Goal: Task Accomplishment & Management: Use online tool/utility

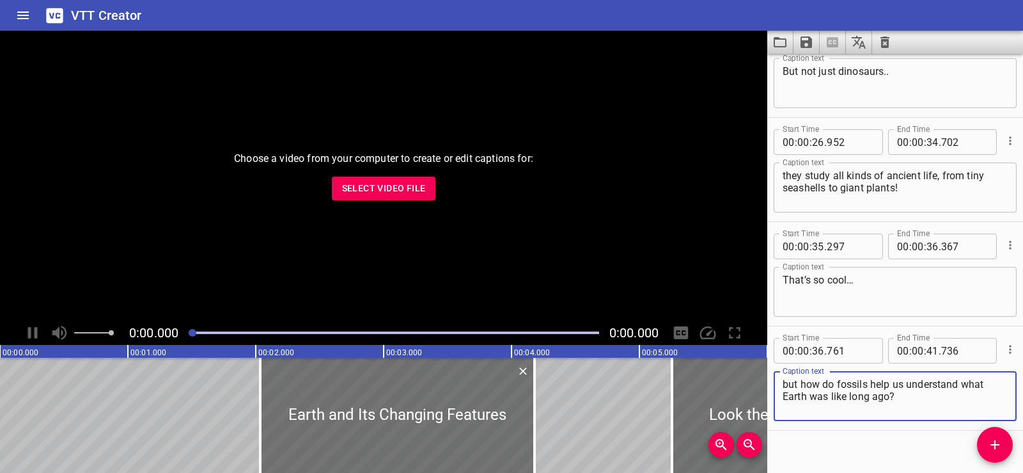
scroll to position [684, 0]
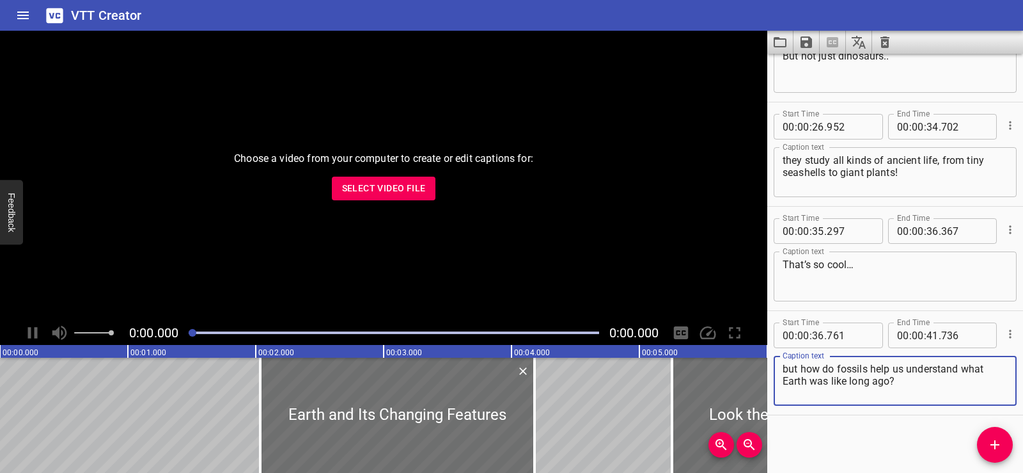
click at [883, 38] on icon "Clear captions" at bounding box center [885, 42] width 9 height 12
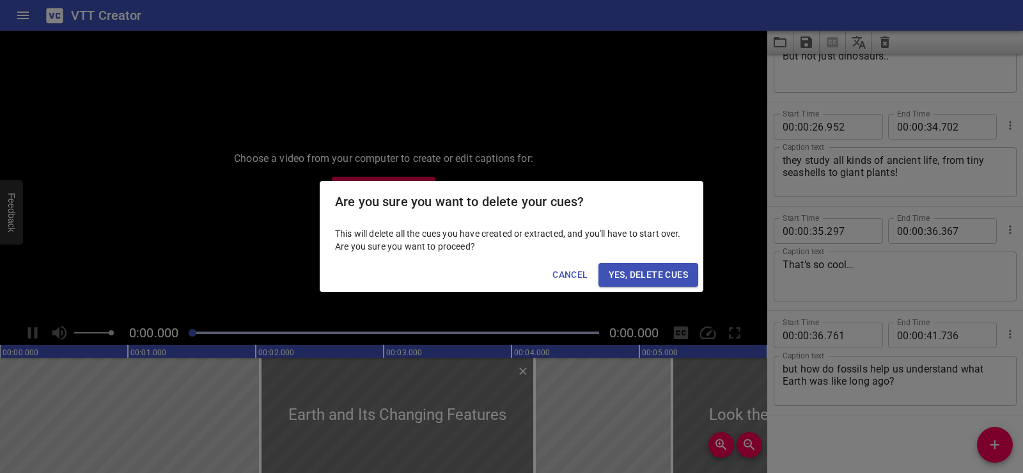
click at [650, 276] on span "Yes, Delete Cues" at bounding box center [648, 275] width 79 height 16
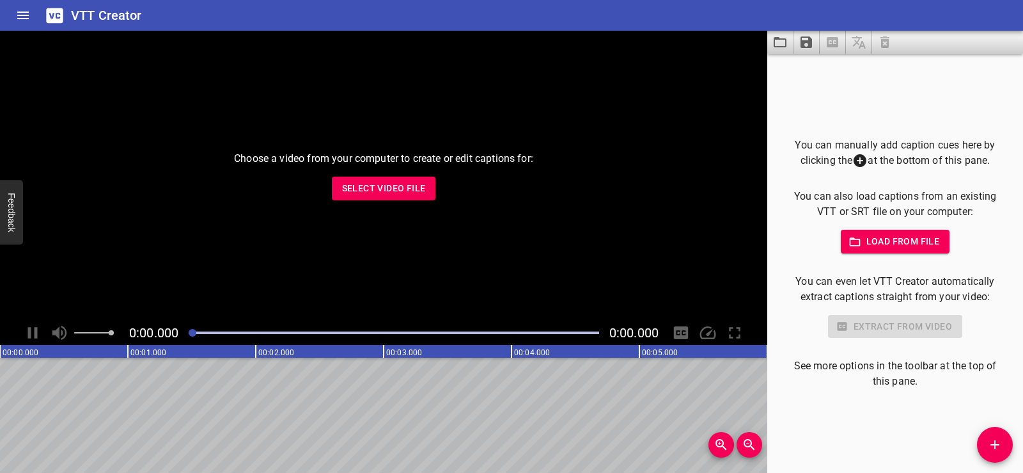
click at [373, 195] on span "Select Video File" at bounding box center [384, 188] width 84 height 16
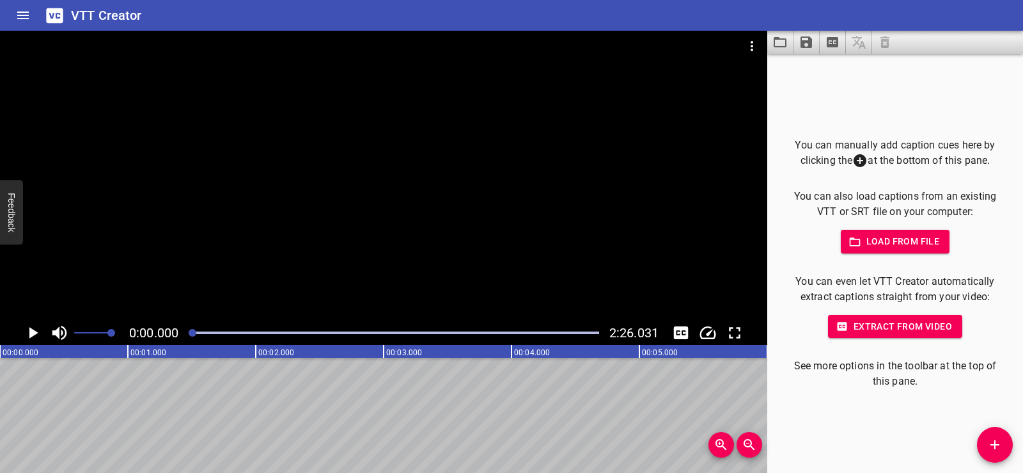
click at [1002, 432] on button "Add Cue" at bounding box center [995, 445] width 36 height 36
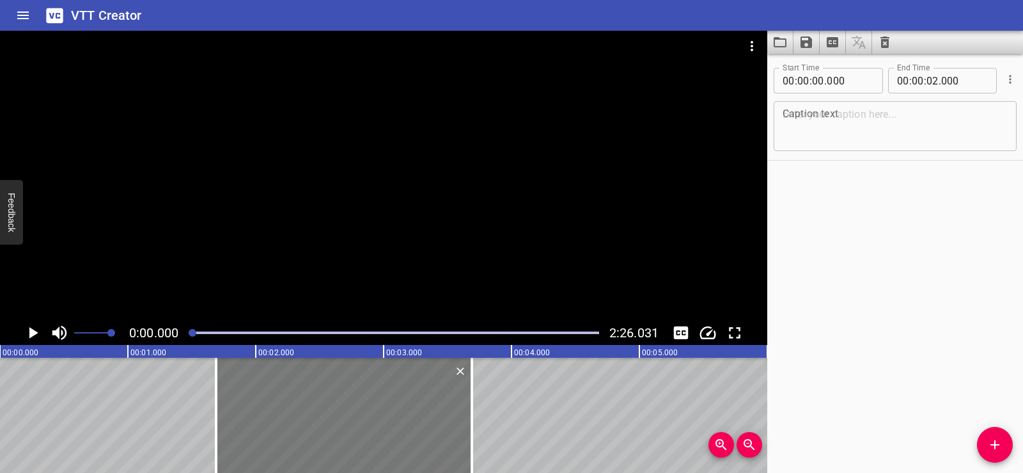
drag, startPoint x: 145, startPoint y: 425, endPoint x: 361, endPoint y: 429, distance: 216.2
click at [361, 429] on div at bounding box center [344, 415] width 256 height 115
type input "01"
type input "690"
type input "03"
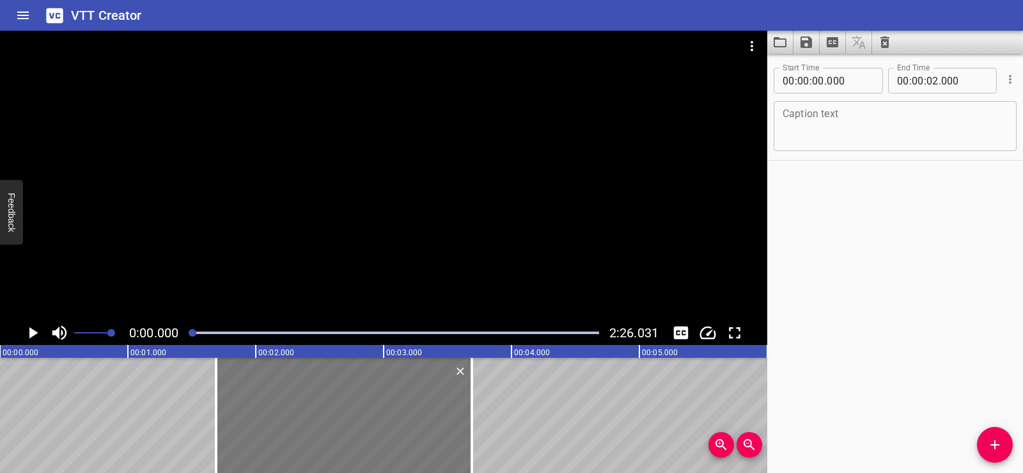
type input "690"
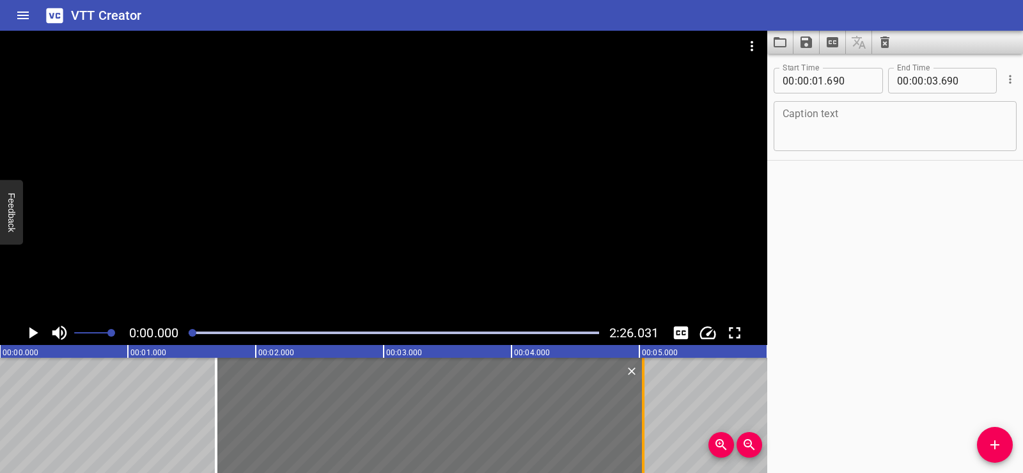
drag, startPoint x: 471, startPoint y: 445, endPoint x: 638, endPoint y: 448, distance: 167.0
click at [638, 448] on div at bounding box center [643, 415] width 13 height 115
type input "05"
type input "030"
click at [831, 119] on textarea at bounding box center [895, 126] width 225 height 36
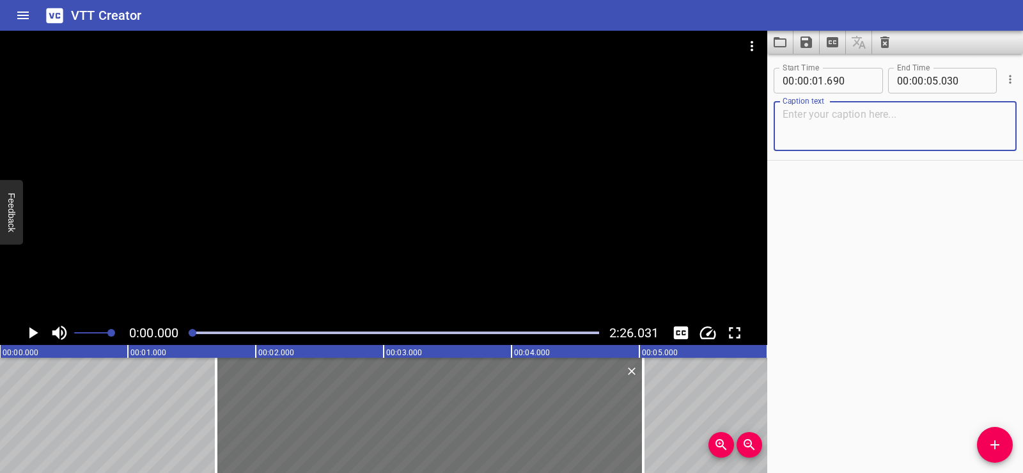
paste textarea "Nonrenewable Energy"
type textarea "Nonrenewable Energy"
click at [856, 224] on div "Start Time 00 : 00 : 01 . 690 Start Time End Time 00 : 00 : 05 . 030 End Time C…" at bounding box center [896, 263] width 256 height 419
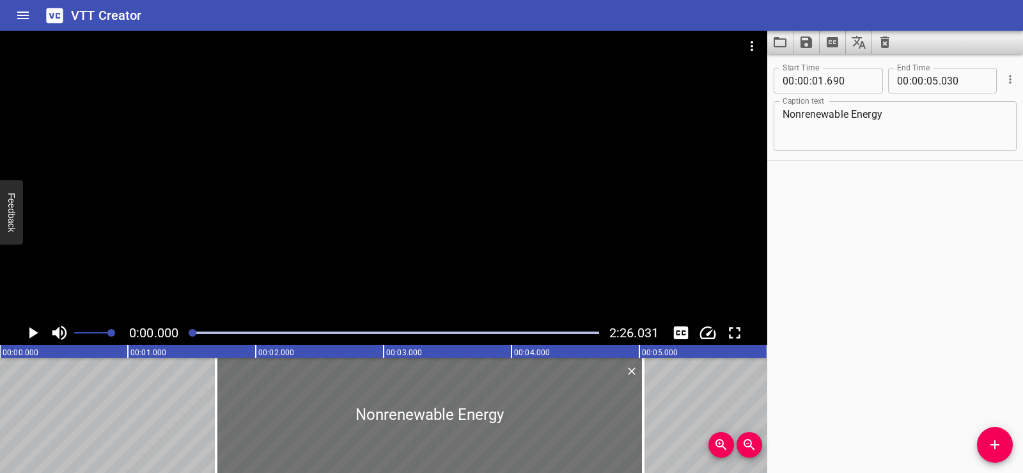
click at [34, 330] on icon "Play/Pause" at bounding box center [33, 333] width 9 height 12
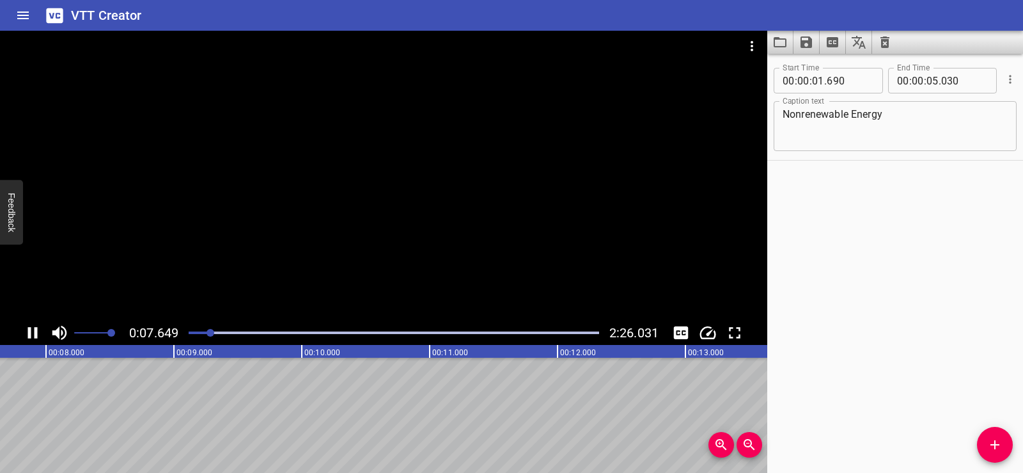
click at [415, 162] on div at bounding box center [384, 176] width 768 height 290
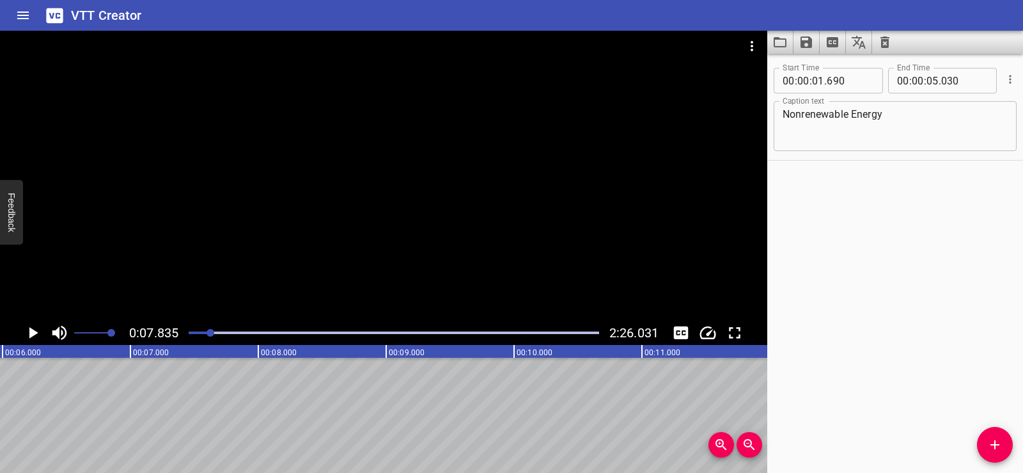
scroll to position [0, 705]
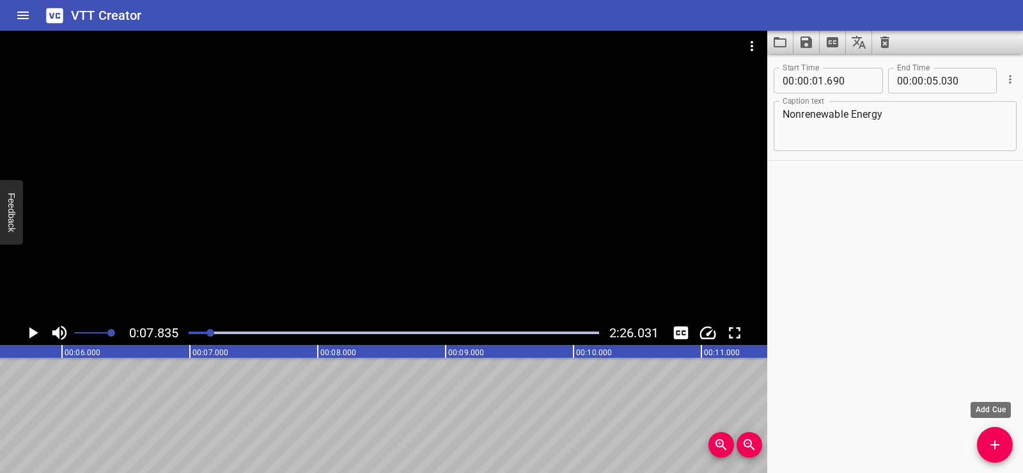
click at [998, 447] on icon "Add Cue" at bounding box center [995, 444] width 15 height 15
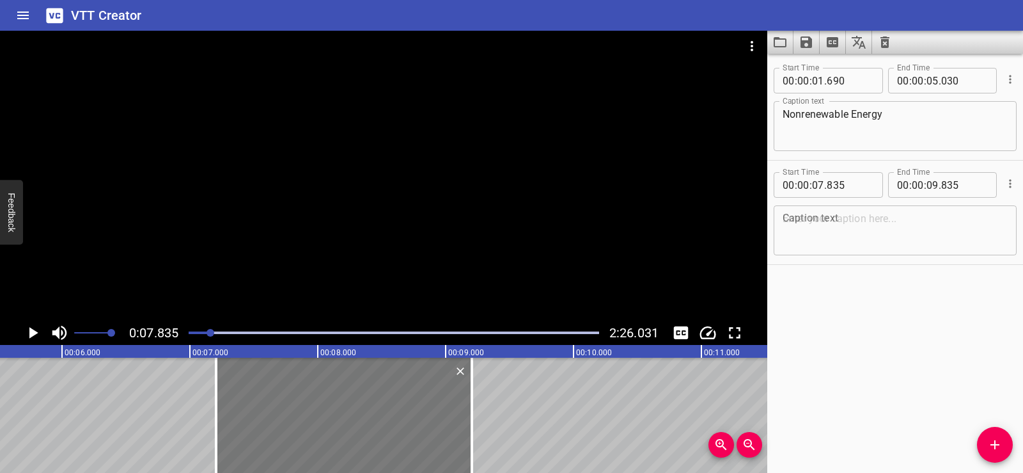
drag, startPoint x: 354, startPoint y: 426, endPoint x: 273, endPoint y: 424, distance: 80.6
click at [273, 424] on div at bounding box center [344, 415] width 256 height 115
type input "205"
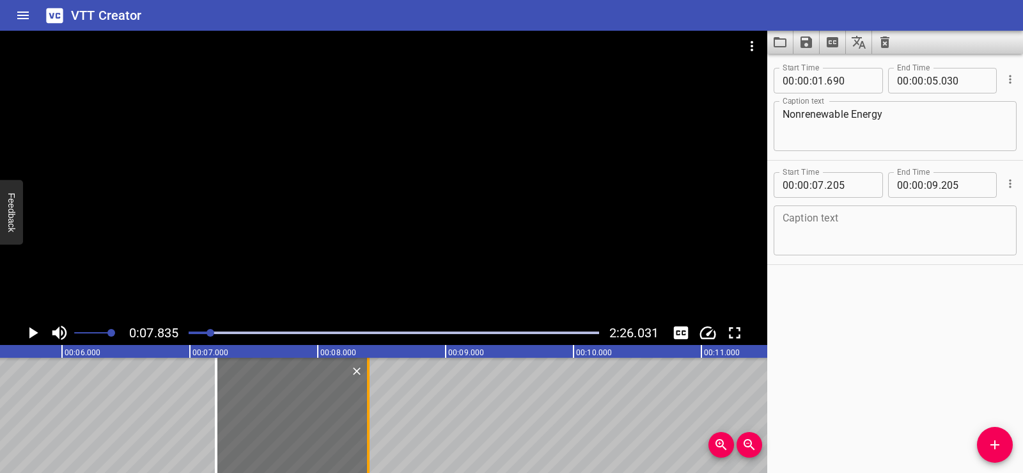
drag, startPoint x: 473, startPoint y: 434, endPoint x: 370, endPoint y: 437, distance: 103.7
click at [370, 437] on div at bounding box center [368, 415] width 13 height 115
type input "08"
type input "395"
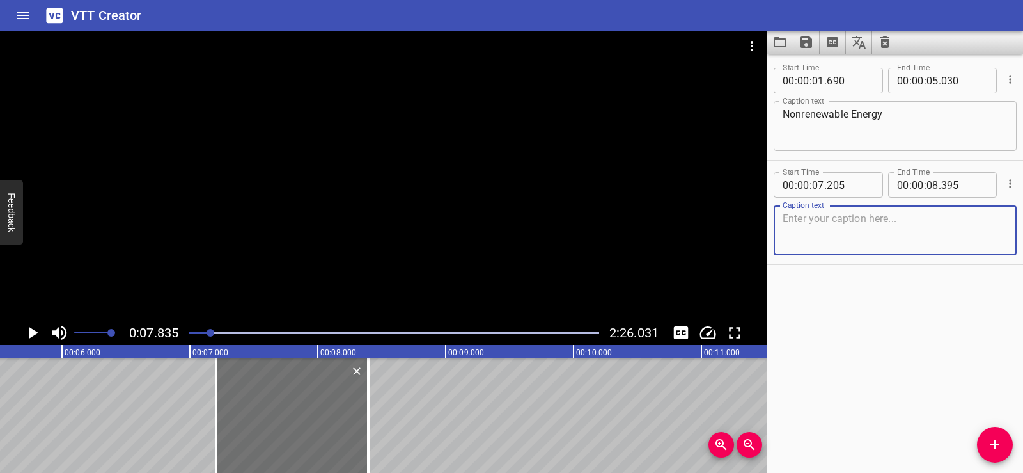
click at [811, 231] on textarea at bounding box center [895, 230] width 225 height 36
paste textarea "Lights"
type textarea "Lights"
click at [856, 306] on div "Start Time 00 : 00 : 01 . 690 Start Time End Time 00 : 00 : 05 . 030 End Time C…" at bounding box center [896, 263] width 256 height 419
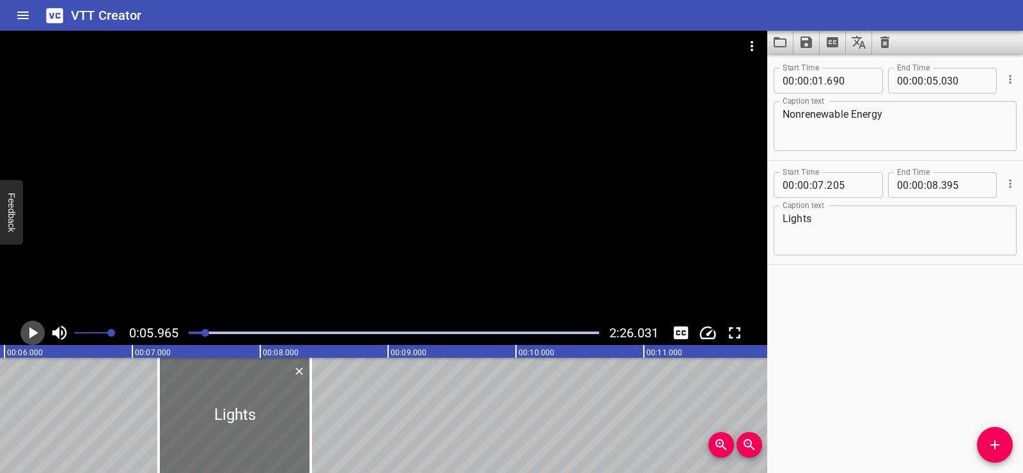
click at [30, 331] on icon "Play/Pause" at bounding box center [33, 333] width 9 height 12
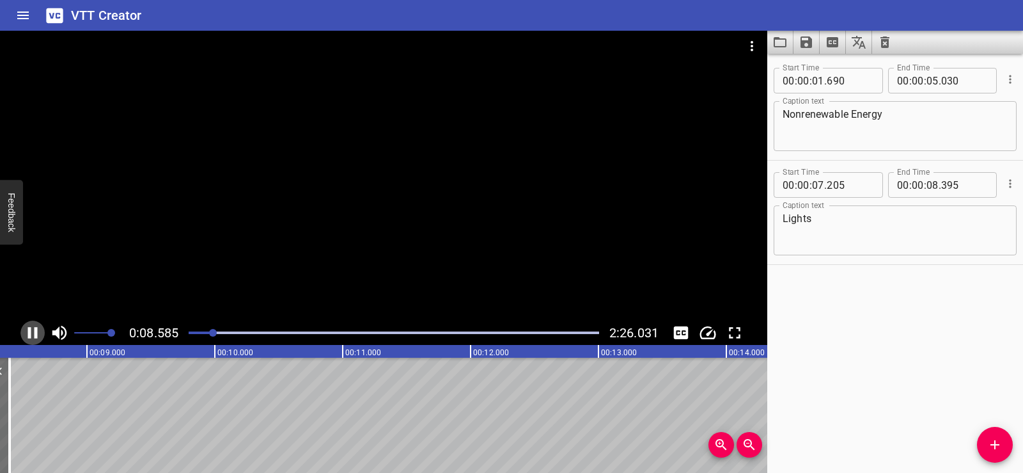
click at [29, 328] on icon "Play/Pause" at bounding box center [33, 333] width 10 height 12
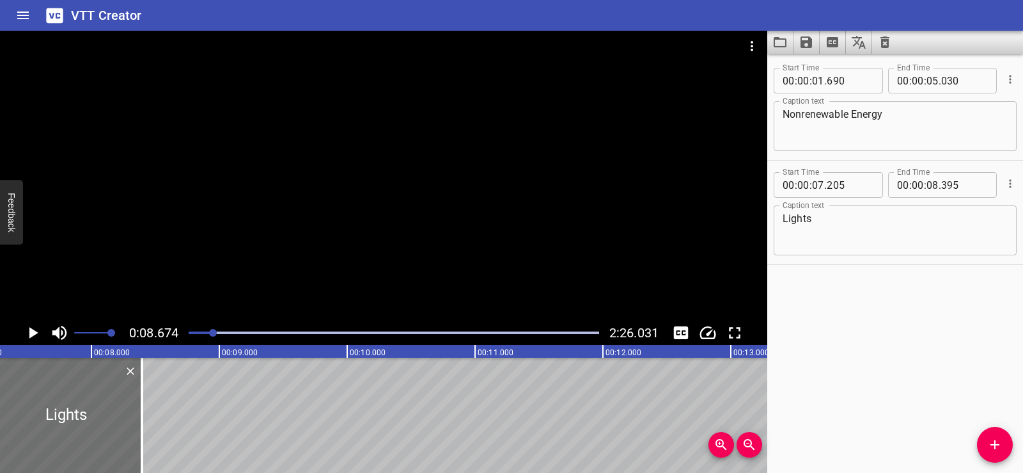
scroll to position [0, 773]
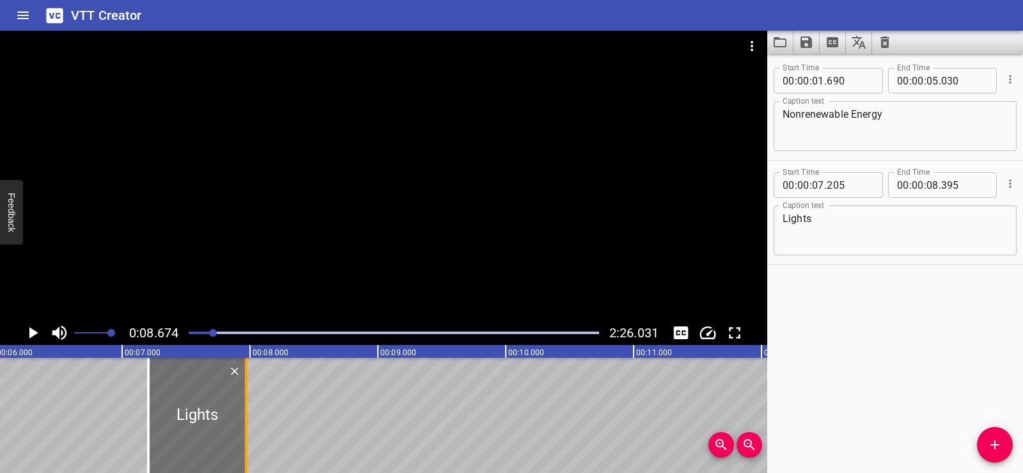
drag, startPoint x: 303, startPoint y: 434, endPoint x: 246, endPoint y: 434, distance: 56.9
click at [248, 434] on div at bounding box center [246, 415] width 13 height 115
type input "07"
type input "960"
click at [1003, 437] on span "Add Cue" at bounding box center [995, 444] width 36 height 15
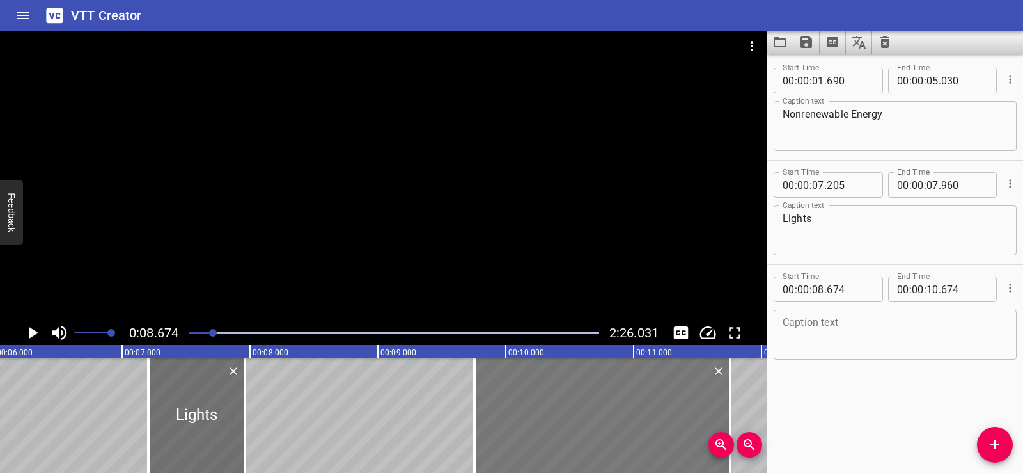
drag, startPoint x: 503, startPoint y: 437, endPoint x: 636, endPoint y: 428, distance: 133.4
click at [636, 428] on div at bounding box center [603, 415] width 256 height 115
type input "09"
type input "714"
type input "11"
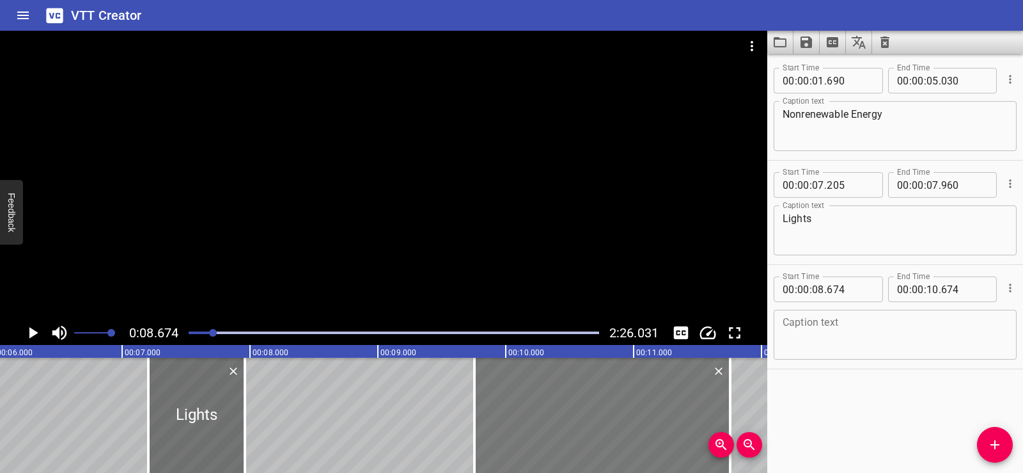
type input "714"
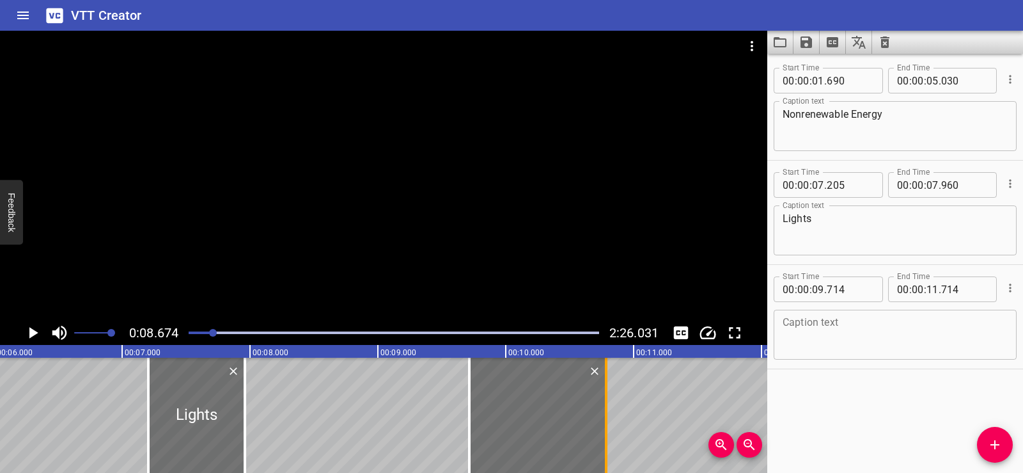
drag, startPoint x: 725, startPoint y: 406, endPoint x: 606, endPoint y: 409, distance: 119.0
click at [606, 409] on div at bounding box center [606, 415] width 3 height 115
type input "10"
type input "784"
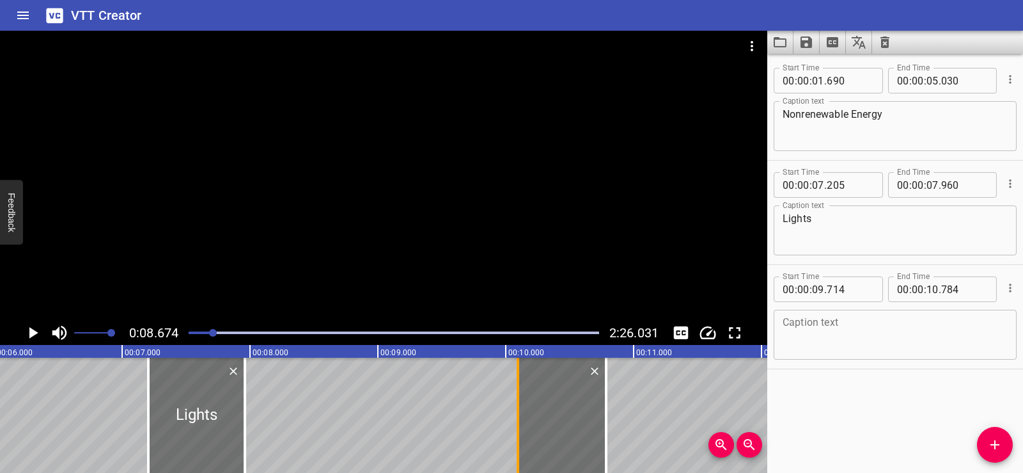
drag, startPoint x: 472, startPoint y: 409, endPoint x: 521, endPoint y: 416, distance: 49.0
click at [521, 416] on div at bounding box center [518, 415] width 13 height 115
type input "10"
type input "094"
click at [836, 402] on div "Start Time 00 : 00 : 01 . 690 Start Time End Time 00 : 00 : 05 . 030 End Time C…" at bounding box center [896, 263] width 256 height 419
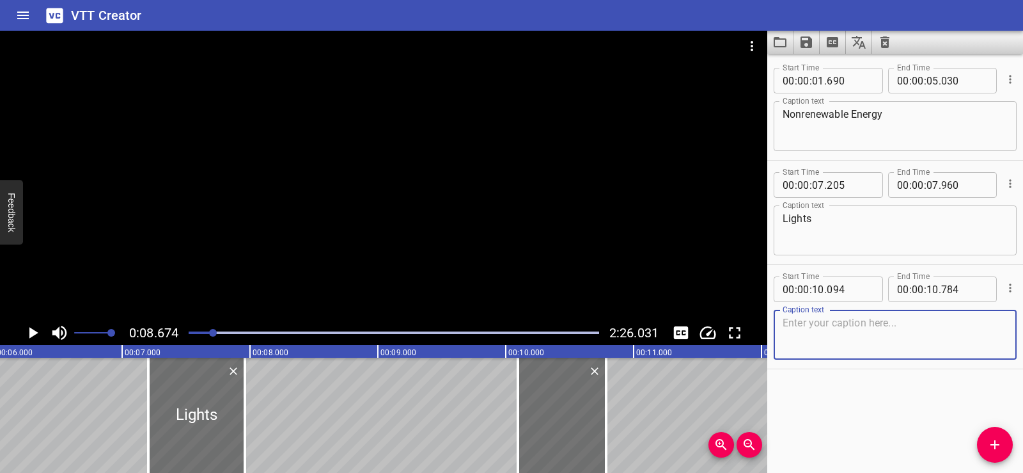
click at [785, 342] on textarea at bounding box center [895, 335] width 225 height 36
paste textarea "toast"
type textarea "toast"
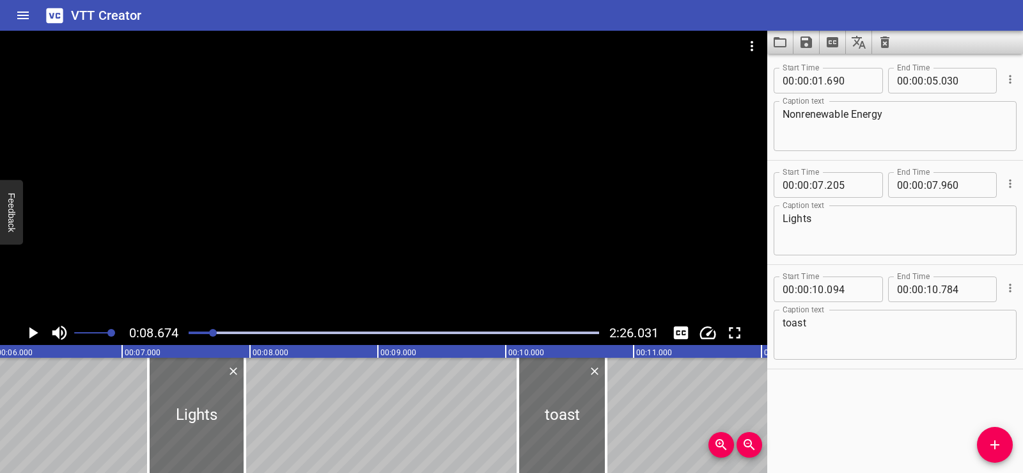
click at [839, 384] on div "Start Time 00 : 00 : 01 . 690 Start Time End Time 00 : 00 : 05 . 030 End Time C…" at bounding box center [896, 263] width 256 height 419
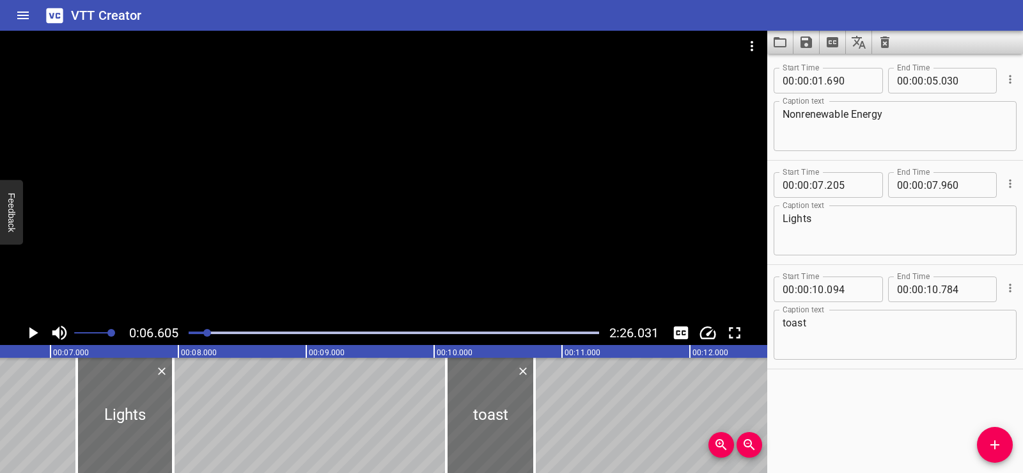
click at [473, 141] on div at bounding box center [384, 176] width 768 height 290
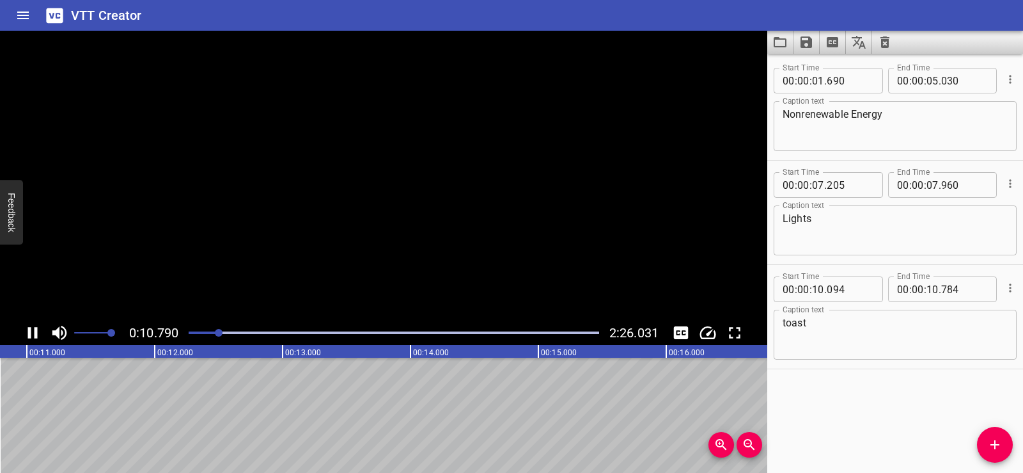
click at [473, 141] on video at bounding box center [384, 176] width 768 height 290
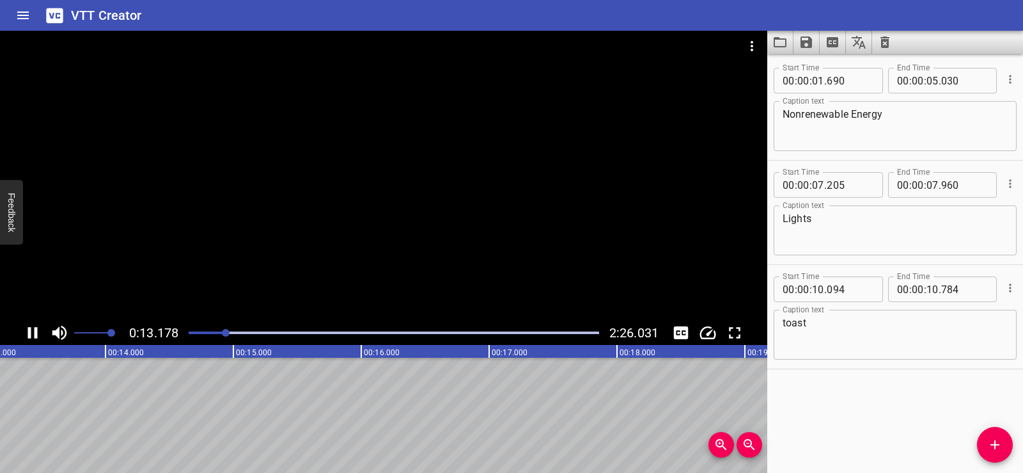
click at [420, 179] on div at bounding box center [384, 176] width 768 height 290
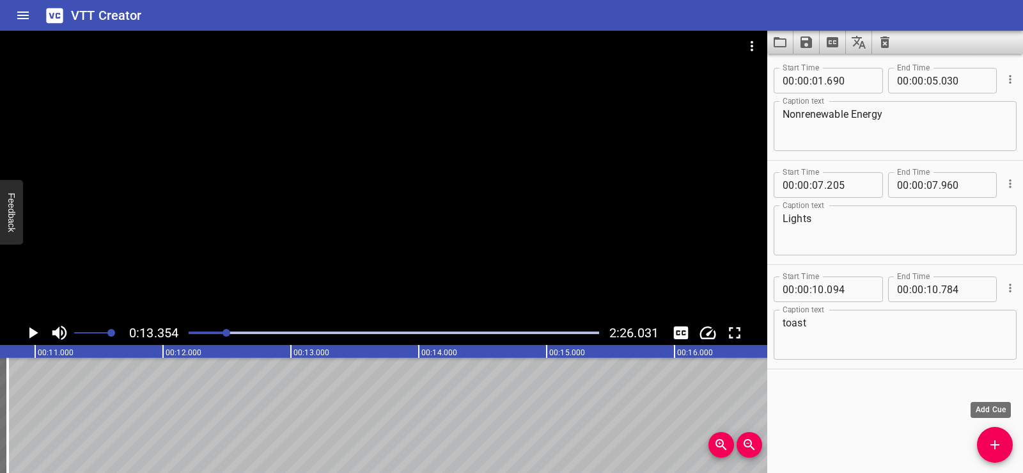
click at [998, 448] on icon "Add Cue" at bounding box center [995, 444] width 15 height 15
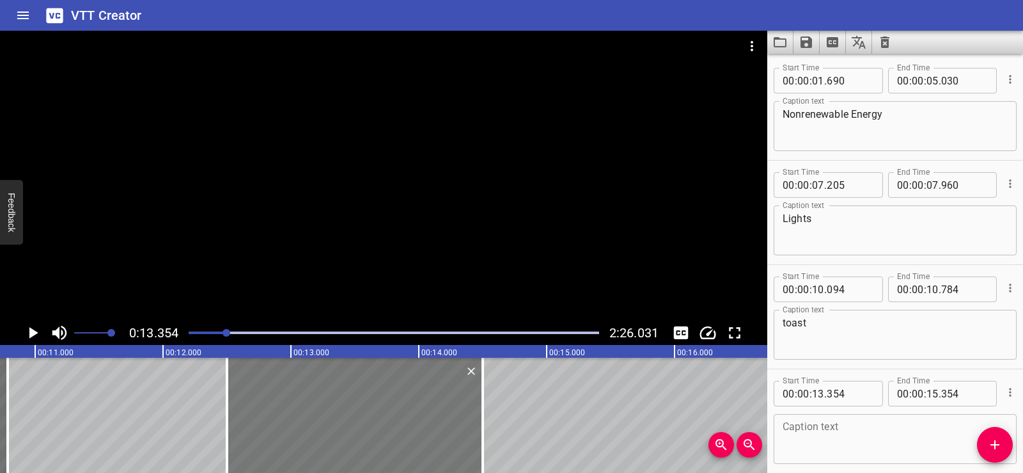
drag, startPoint x: 386, startPoint y: 433, endPoint x: 304, endPoint y: 425, distance: 82.2
click at [304, 425] on div at bounding box center [355, 415] width 256 height 115
type input "12"
type input "499"
type input "14"
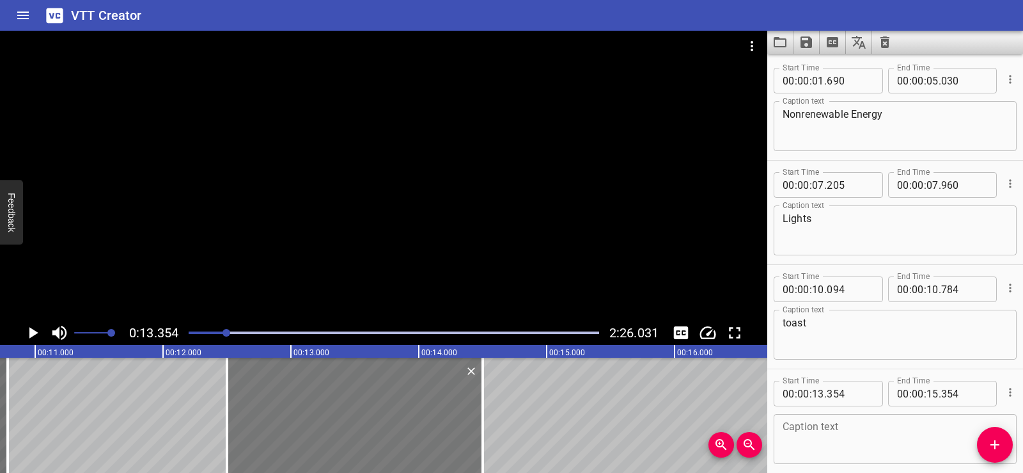
type input "499"
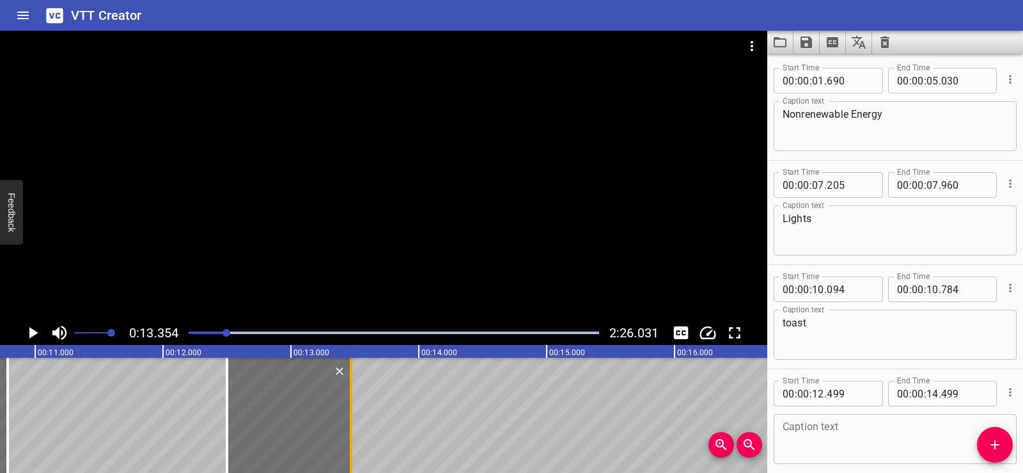
drag, startPoint x: 479, startPoint y: 426, endPoint x: 347, endPoint y: 431, distance: 131.9
click at [347, 431] on div at bounding box center [351, 415] width 13 height 115
type input "13"
type input "469"
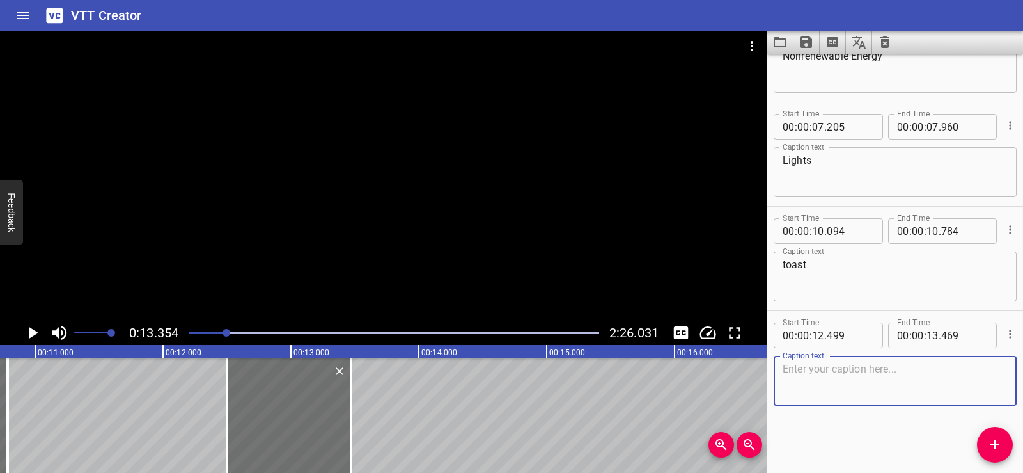
click at [828, 374] on textarea at bounding box center [895, 381] width 225 height 36
paste textarea "cold milk"
type textarea "cold milk"
click at [844, 418] on div "Start Time 00 : 00 : 01 . 690 Start Time End Time 00 : 00 : 05 . 030 End Time C…" at bounding box center [896, 263] width 256 height 419
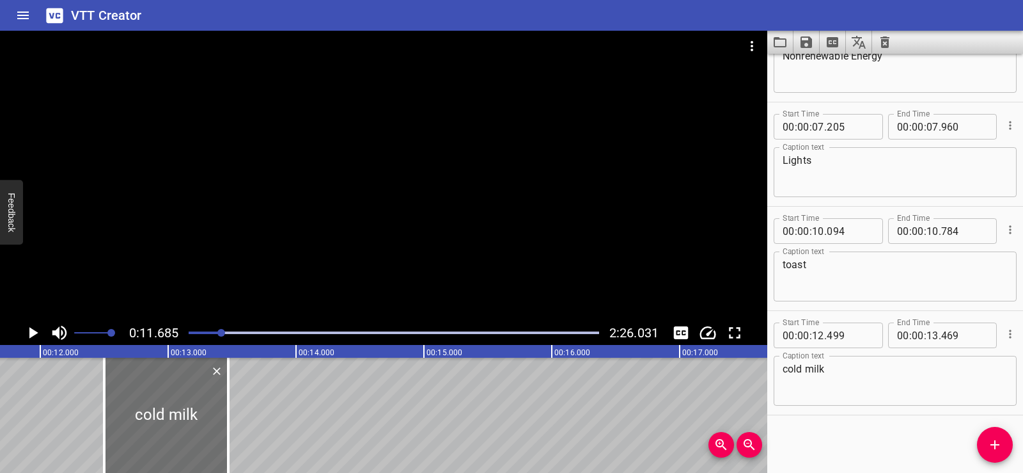
click at [433, 166] on div at bounding box center [384, 176] width 768 height 290
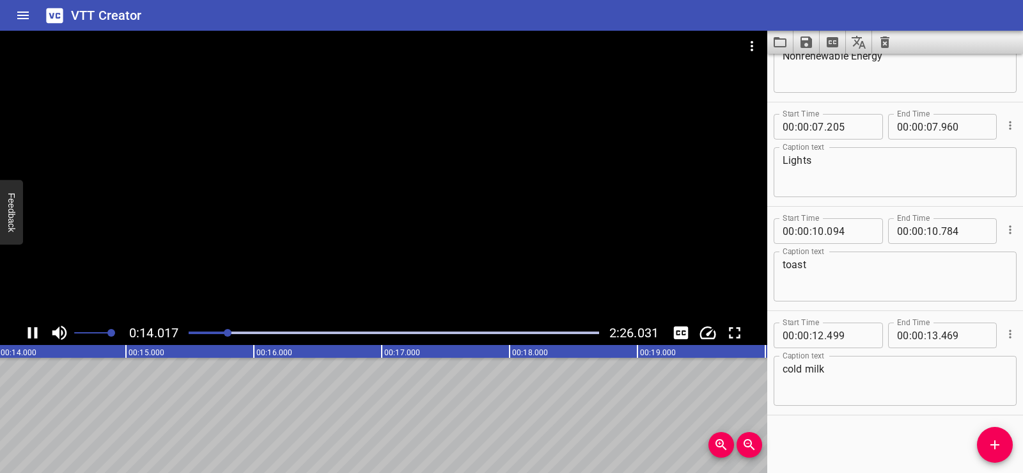
click at [411, 145] on div at bounding box center [384, 176] width 768 height 290
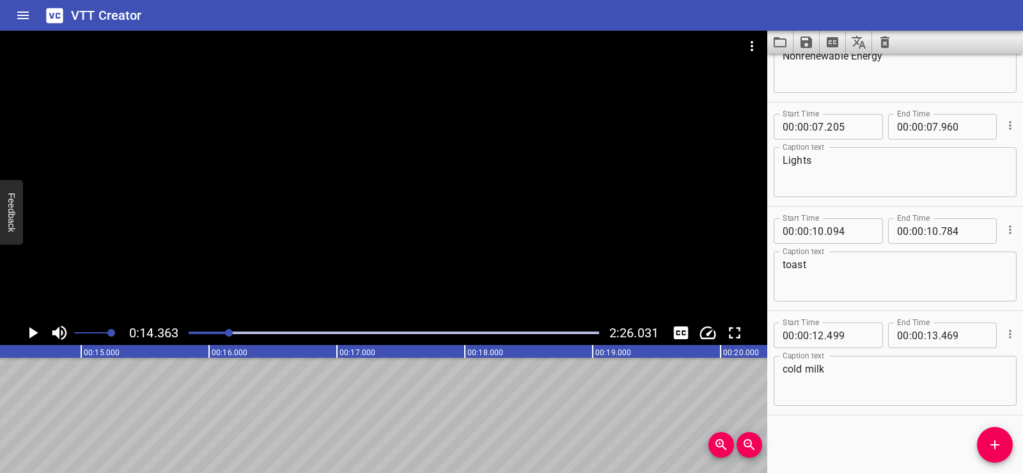
click at [429, 217] on div at bounding box center [384, 176] width 768 height 290
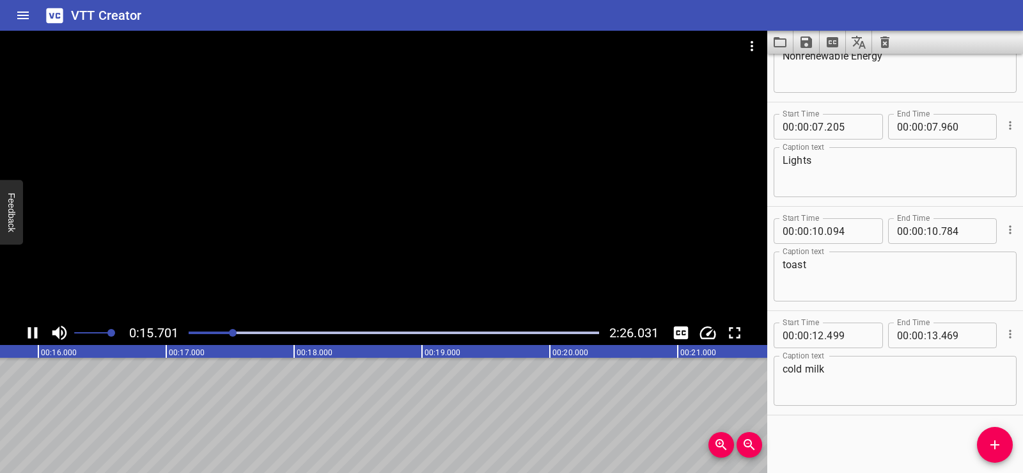
click at [420, 145] on div at bounding box center [384, 176] width 768 height 290
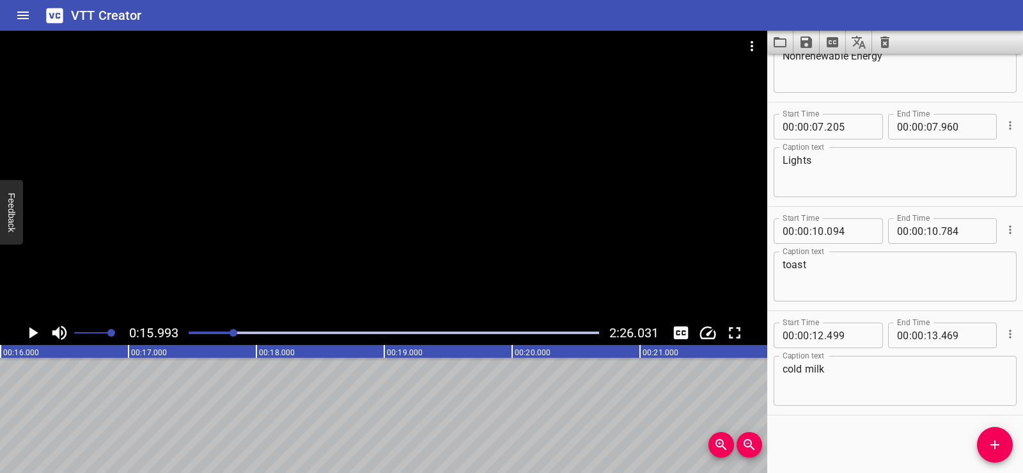
drag, startPoint x: 95, startPoint y: 462, endPoint x: 80, endPoint y: 466, distance: 15.1
click at [80, 466] on div "00:00.000 00:01.000 00:02.000 00:03.000 00:04.000 00:05.000 00:06.000 00:07.000…" at bounding box center [384, 409] width 768 height 128
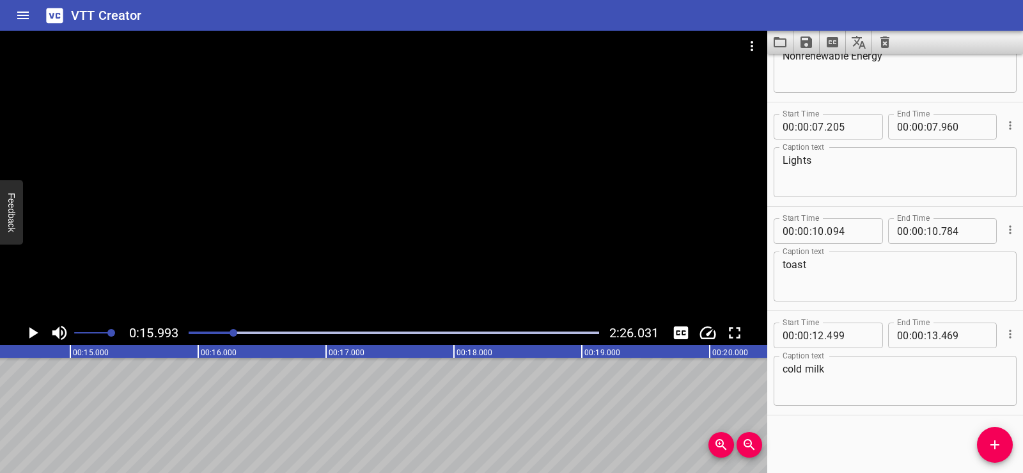
scroll to position [0, 1789]
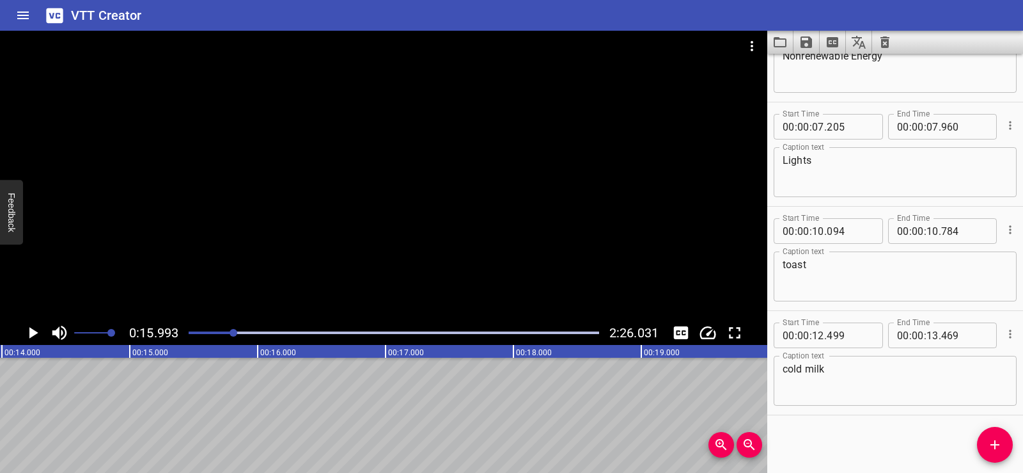
click at [995, 441] on icon "Add Cue" at bounding box center [995, 444] width 9 height 9
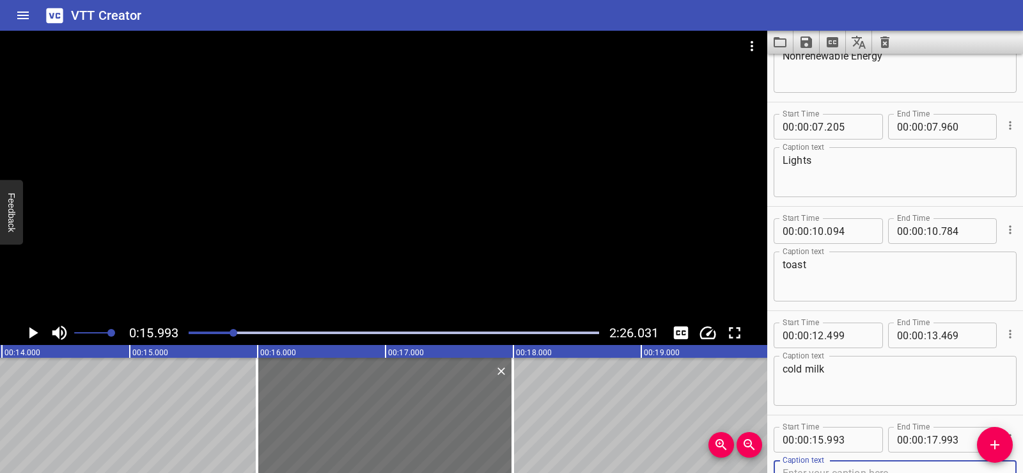
scroll to position [65, 0]
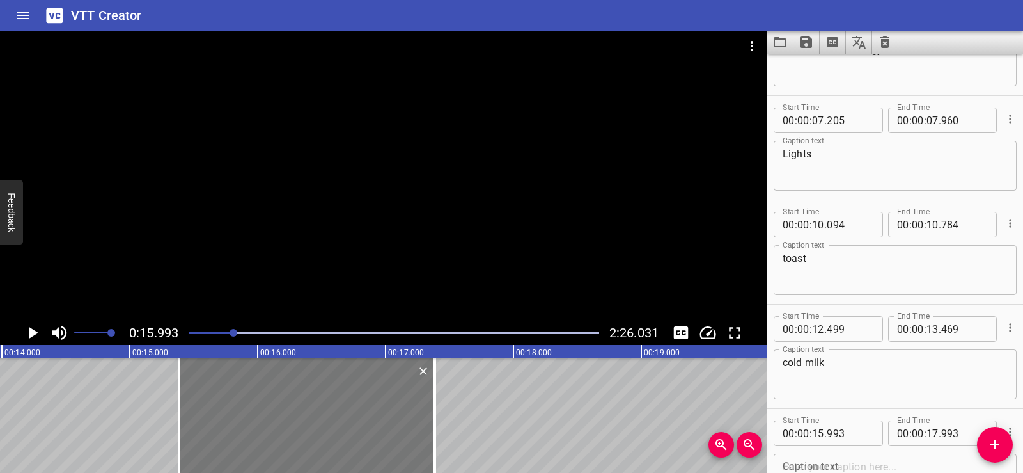
drag, startPoint x: 281, startPoint y: 390, endPoint x: 303, endPoint y: 382, distance: 22.5
click at [303, 382] on div at bounding box center [307, 415] width 256 height 115
type input "383"
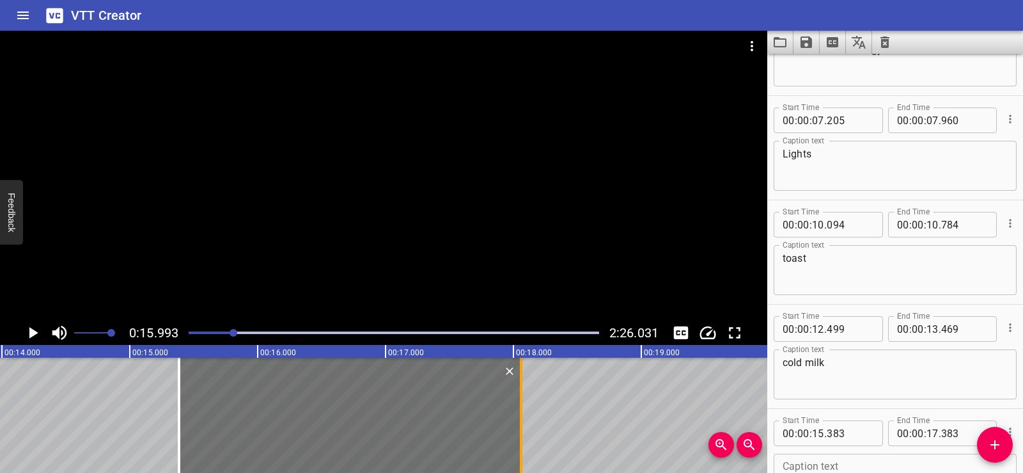
drag, startPoint x: 439, startPoint y: 420, endPoint x: 528, endPoint y: 424, distance: 88.4
click at [528, 424] on div at bounding box center [521, 415] width 13 height 115
type input "18"
type input "073"
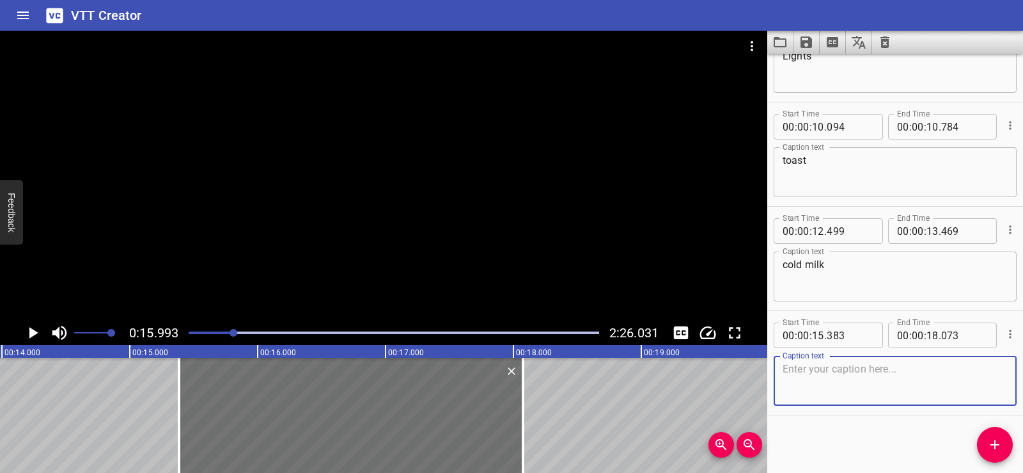
click at [866, 363] on textarea at bounding box center [895, 381] width 225 height 36
paste textarea "what do they all need?"
type textarea "what do they all need?"
click at [839, 406] on div "Caption text what do they all need? Caption text" at bounding box center [895, 379] width 243 height 58
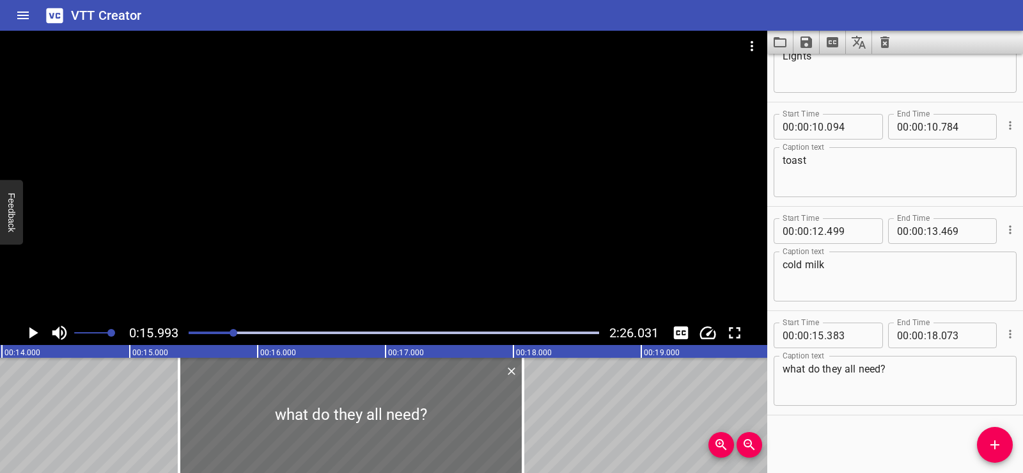
click at [495, 223] on div at bounding box center [384, 176] width 768 height 290
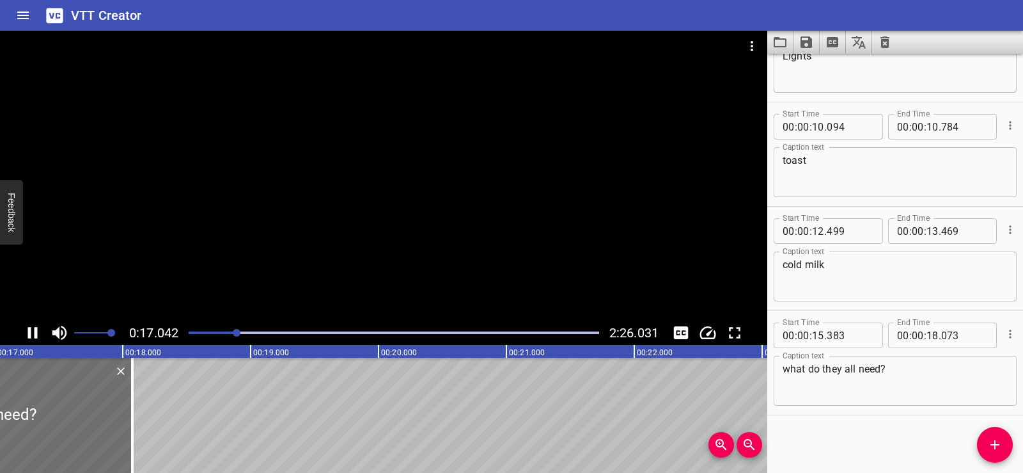
click at [427, 167] on div at bounding box center [384, 176] width 768 height 290
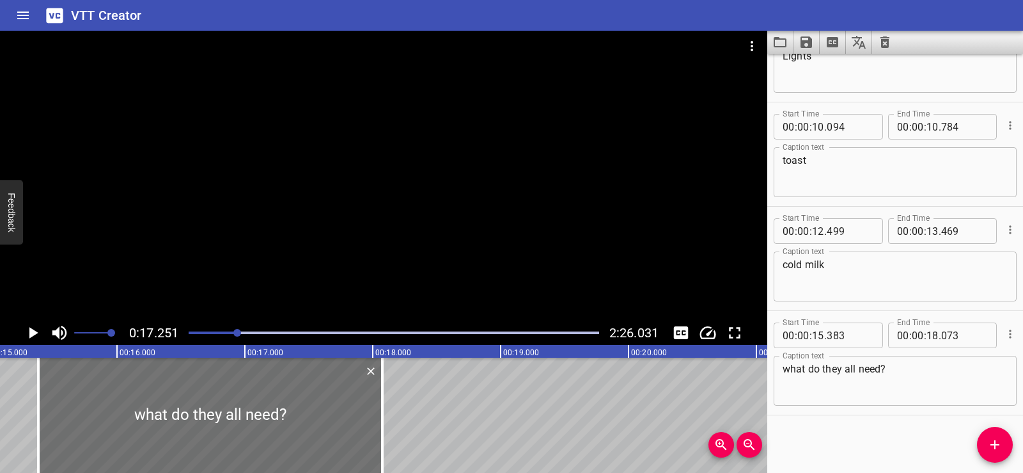
scroll to position [0, 1850]
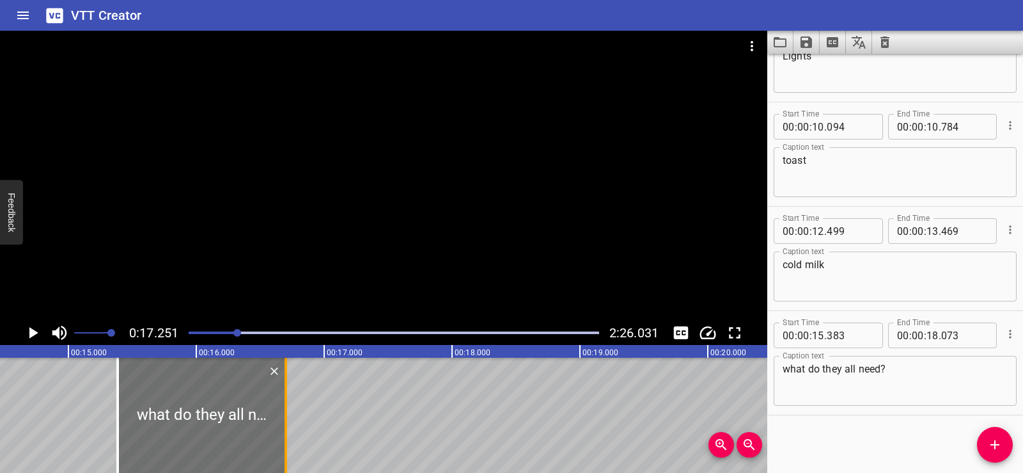
drag, startPoint x: 457, startPoint y: 416, endPoint x: 281, endPoint y: 433, distance: 176.7
click at [281, 433] on div at bounding box center [286, 415] width 13 height 115
type input "16"
type input "698"
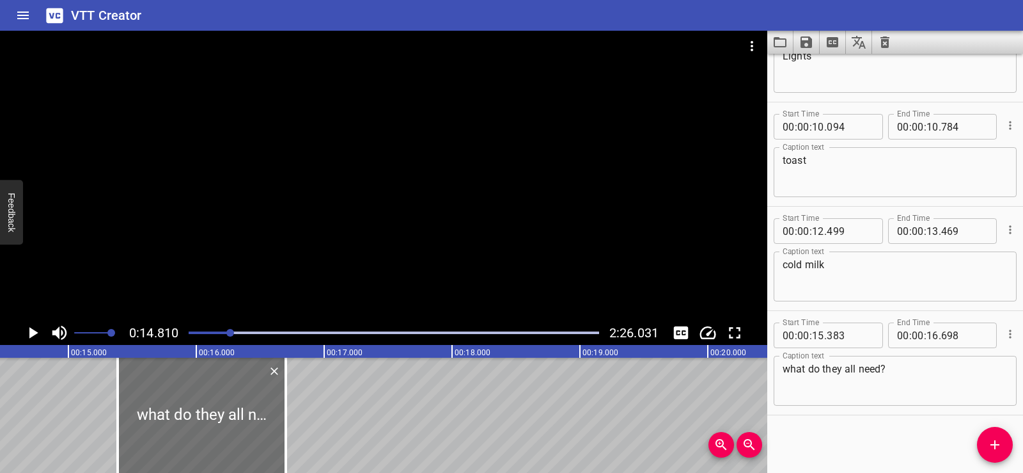
scroll to position [0, 1894]
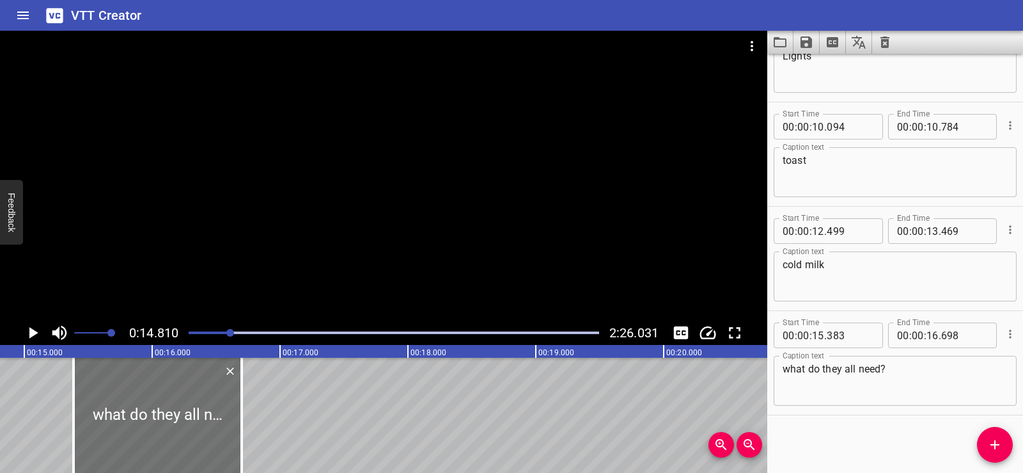
click at [286, 214] on div at bounding box center [384, 176] width 768 height 290
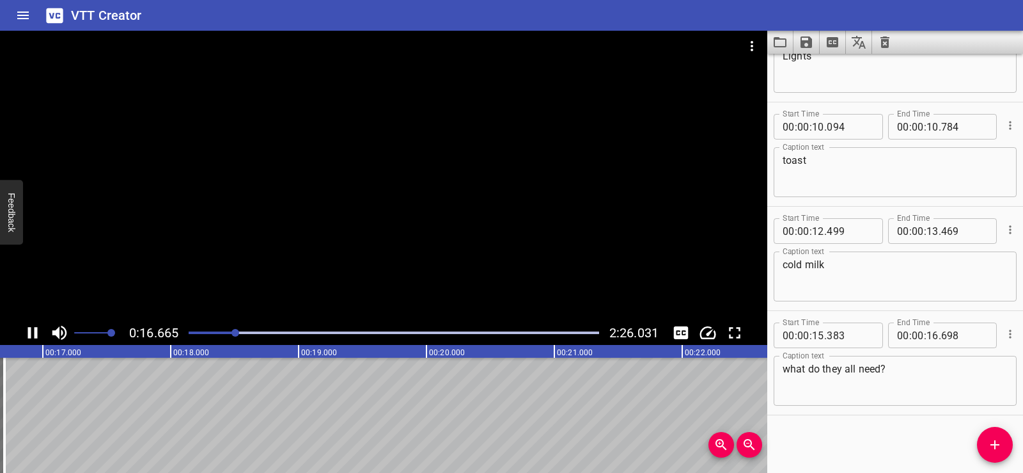
click at [411, 169] on div at bounding box center [384, 176] width 768 height 290
click at [991, 448] on icon "Add Cue" at bounding box center [995, 444] width 15 height 15
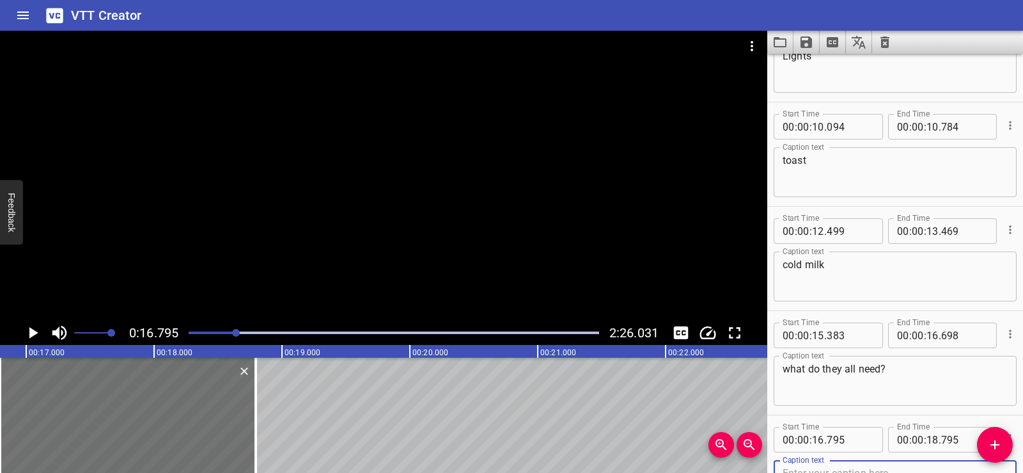
scroll to position [169, 0]
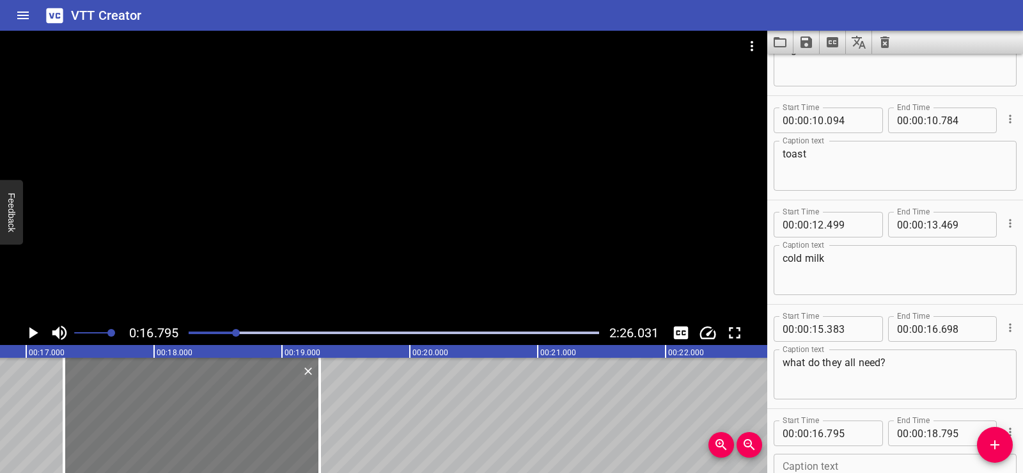
drag, startPoint x: 155, startPoint y: 413, endPoint x: 198, endPoint y: 411, distance: 43.5
click at [198, 411] on div at bounding box center [192, 415] width 256 height 115
type input "17"
type input "295"
type input "19"
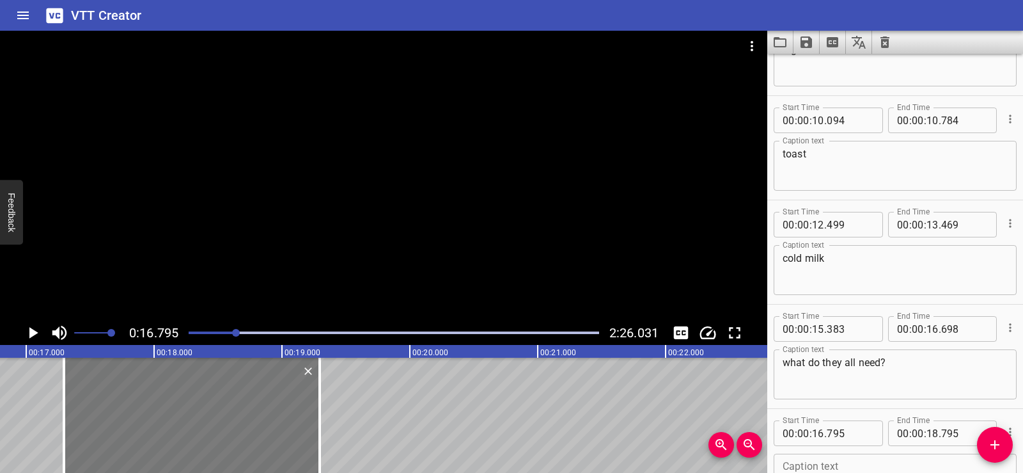
type input "295"
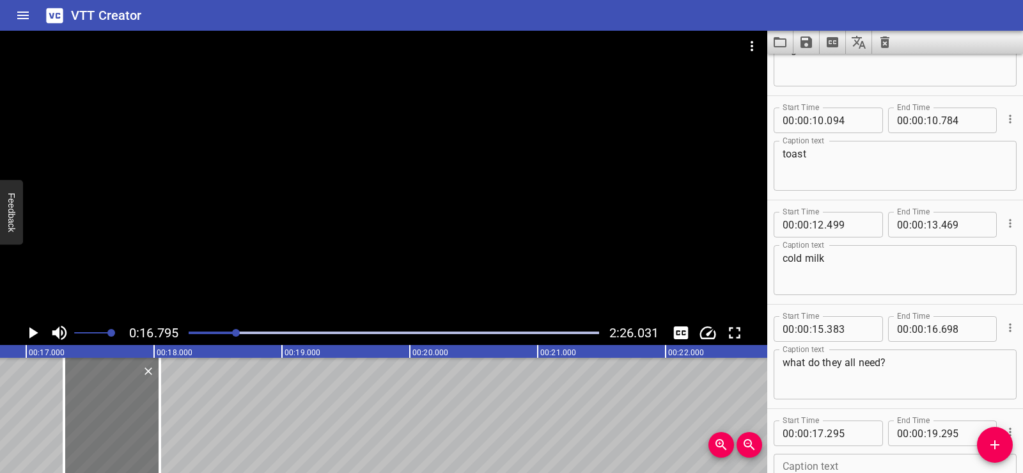
drag, startPoint x: 313, startPoint y: 428, endPoint x: 152, endPoint y: 433, distance: 161.3
click at [154, 433] on div at bounding box center [160, 415] width 13 height 115
type input "18"
type input "035"
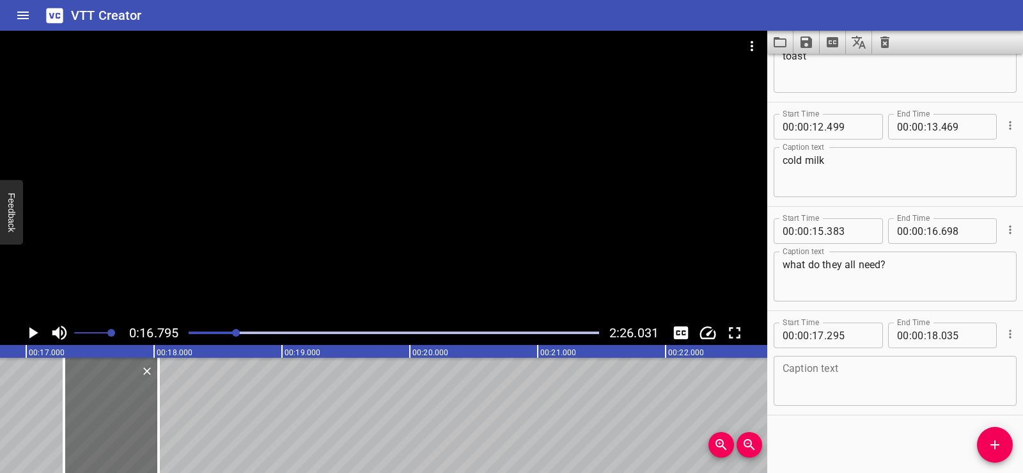
click at [828, 391] on textarea at bounding box center [895, 381] width 225 height 36
paste textarea "Energy!"
type textarea "Energy!"
click at [831, 426] on div "Start Time 00 : 00 : 01 . 690 Start Time End Time 00 : 00 : 05 . 030 End Time C…" at bounding box center [896, 263] width 256 height 419
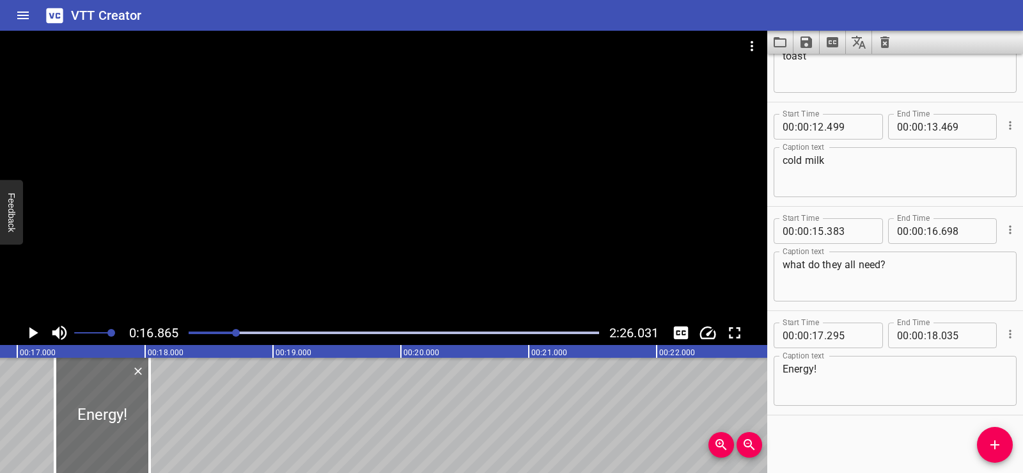
click at [507, 143] on div at bounding box center [384, 176] width 768 height 290
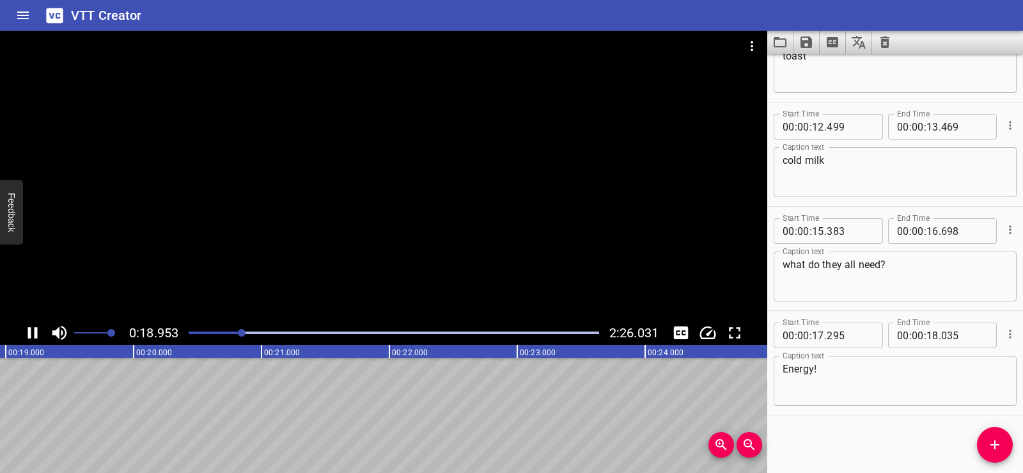
click at [469, 153] on div at bounding box center [384, 176] width 768 height 290
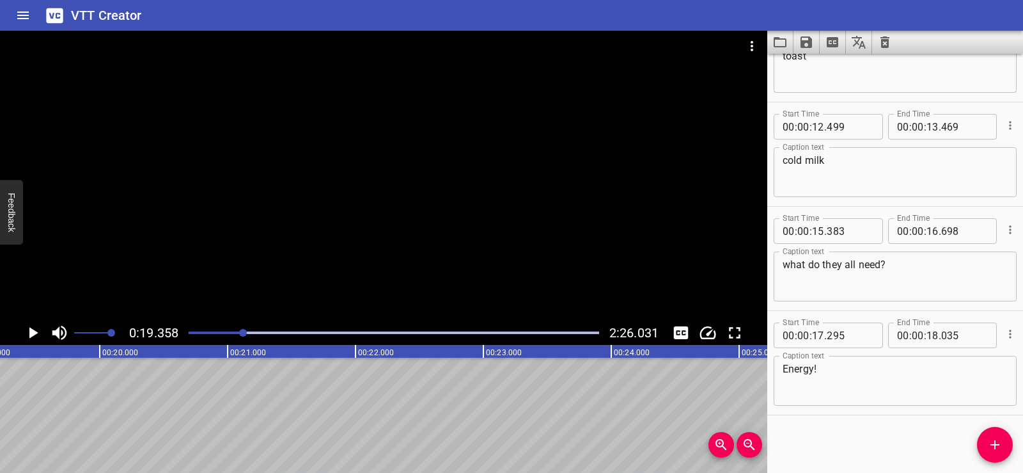
scroll to position [0, 2476]
click at [999, 441] on icon "Add Cue" at bounding box center [995, 444] width 15 height 15
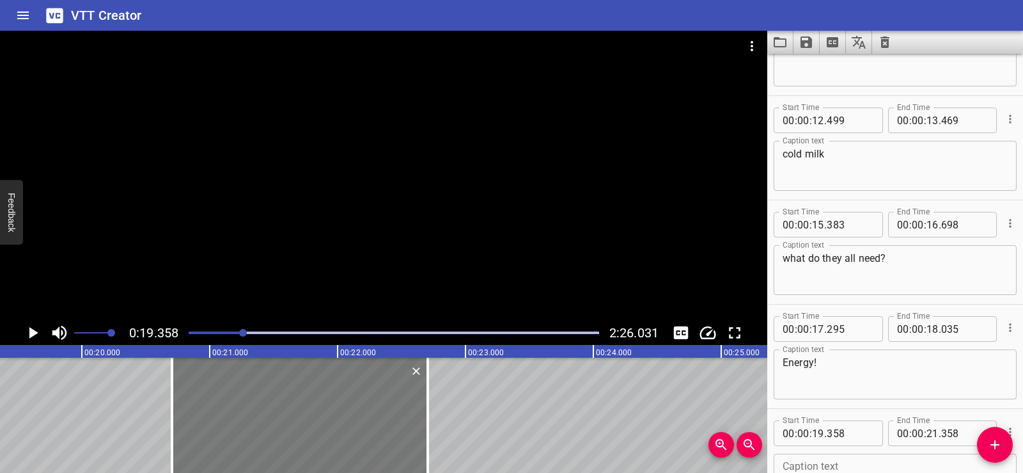
drag, startPoint x: 183, startPoint y: 407, endPoint x: 326, endPoint y: 406, distance: 143.3
click at [326, 406] on div at bounding box center [300, 415] width 256 height 115
type input "20"
type input "703"
type input "22"
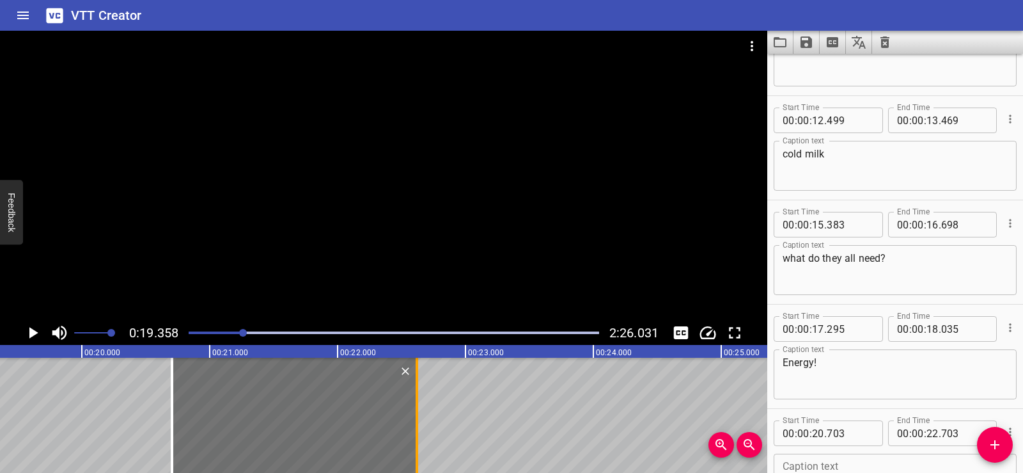
drag, startPoint x: 429, startPoint y: 430, endPoint x: 418, endPoint y: 434, distance: 11.3
click at [418, 434] on div at bounding box center [417, 415] width 13 height 115
type input "618"
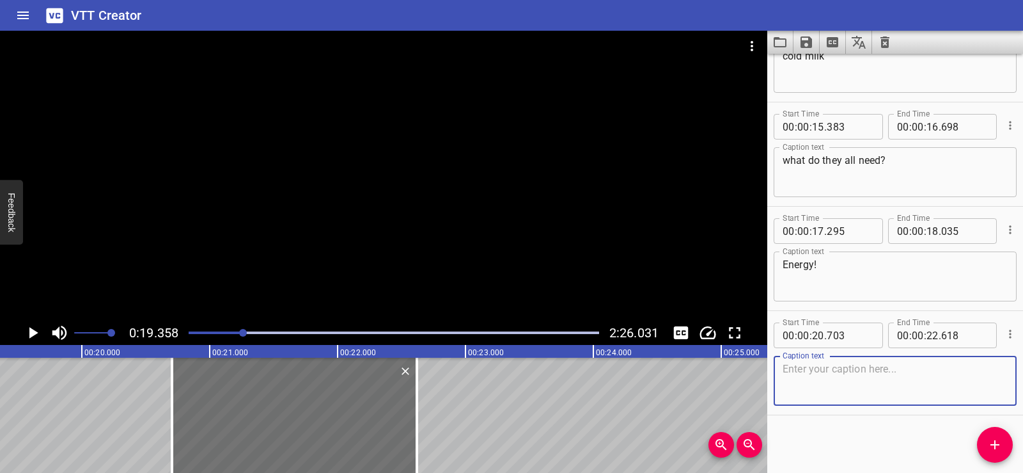
click at [813, 368] on textarea at bounding box center [895, 381] width 225 height 36
paste textarea "Energy is everywhere."
type textarea "Energy is everywhere."
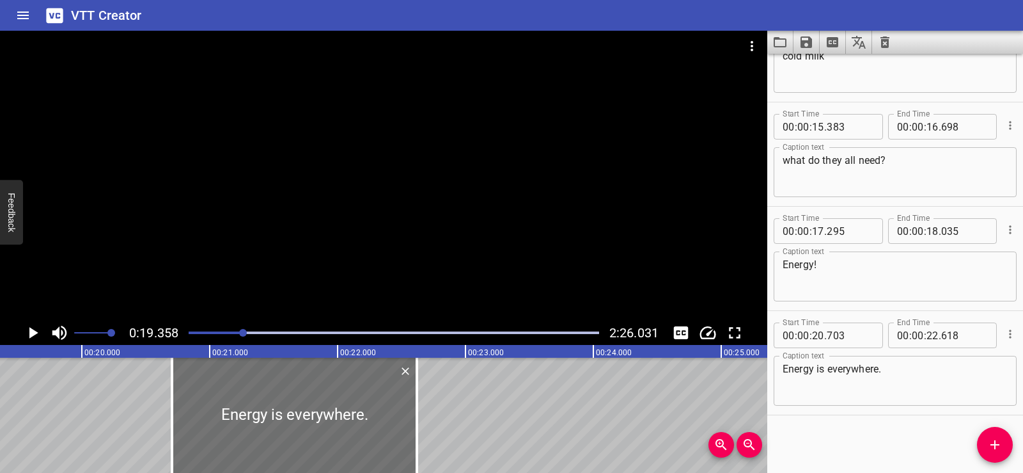
click at [822, 446] on div "Start Time 00 : 00 : 01 . 690 Start Time End Time 00 : 00 : 05 . 030 End Time C…" at bounding box center [896, 263] width 256 height 419
click at [369, 181] on div at bounding box center [384, 176] width 768 height 290
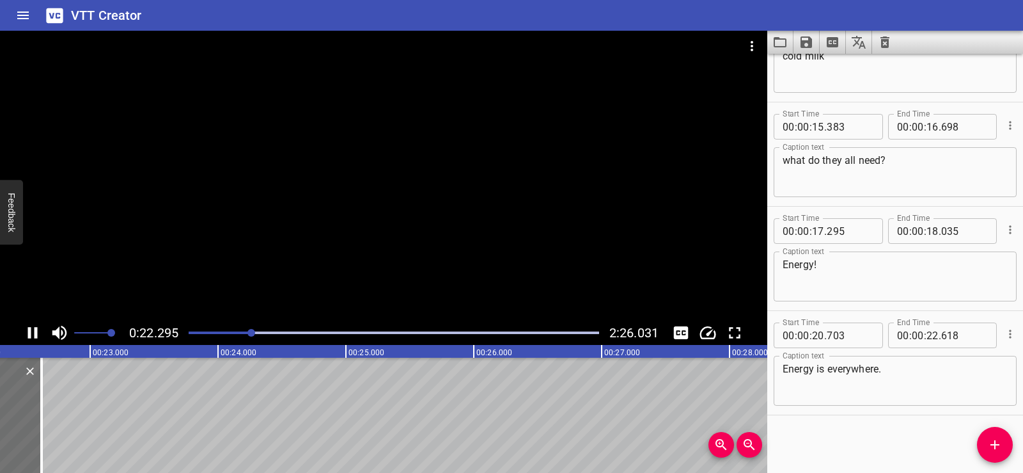
click at [413, 164] on div at bounding box center [384, 176] width 768 height 290
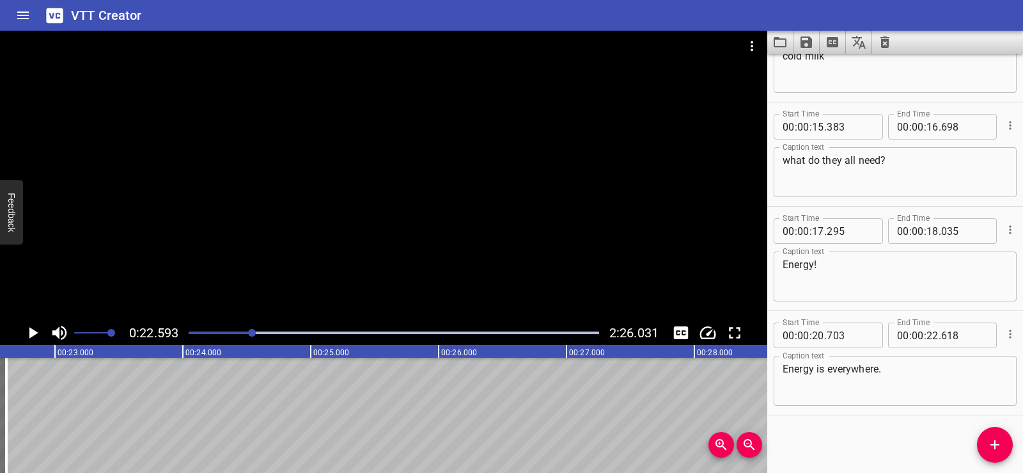
scroll to position [0, 2890]
click at [991, 446] on icon "Add Cue" at bounding box center [995, 444] width 15 height 15
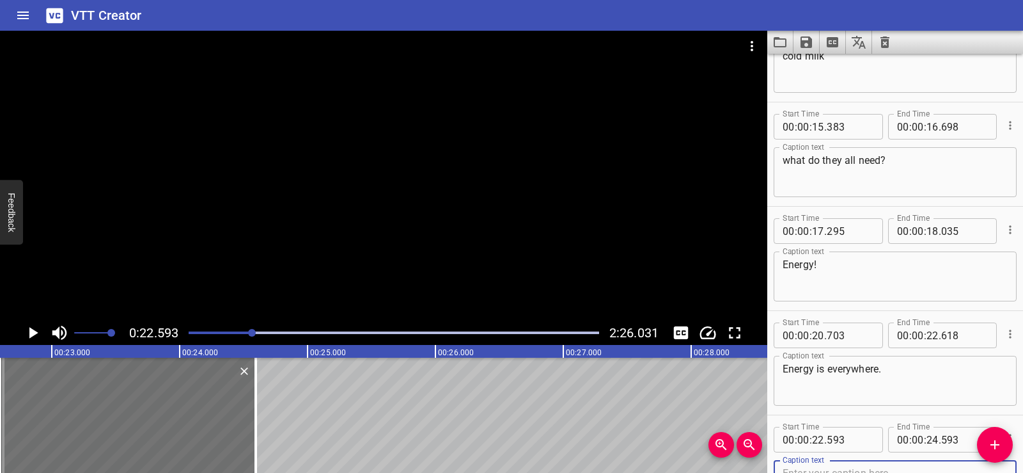
scroll to position [377, 0]
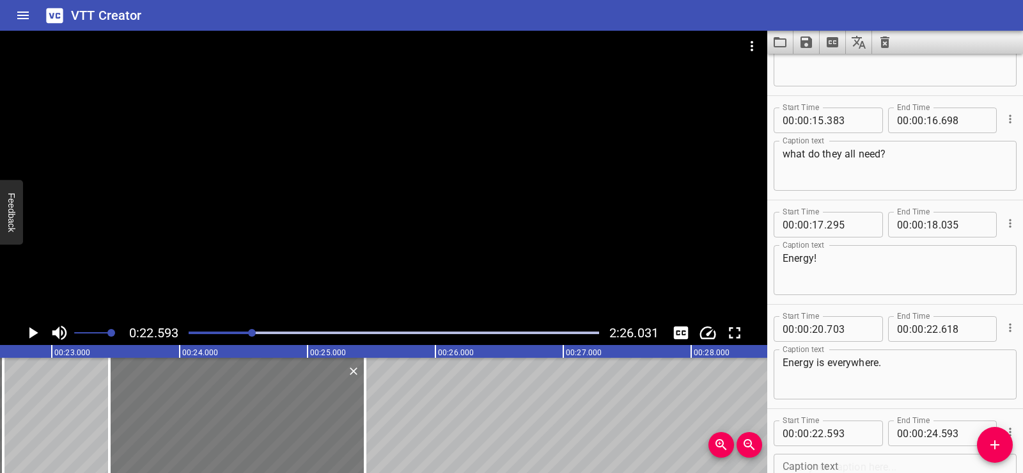
drag, startPoint x: 206, startPoint y: 441, endPoint x: 260, endPoint y: 435, distance: 54.7
click at [260, 435] on div at bounding box center [237, 415] width 256 height 115
type input "23"
type input "448"
type input "25"
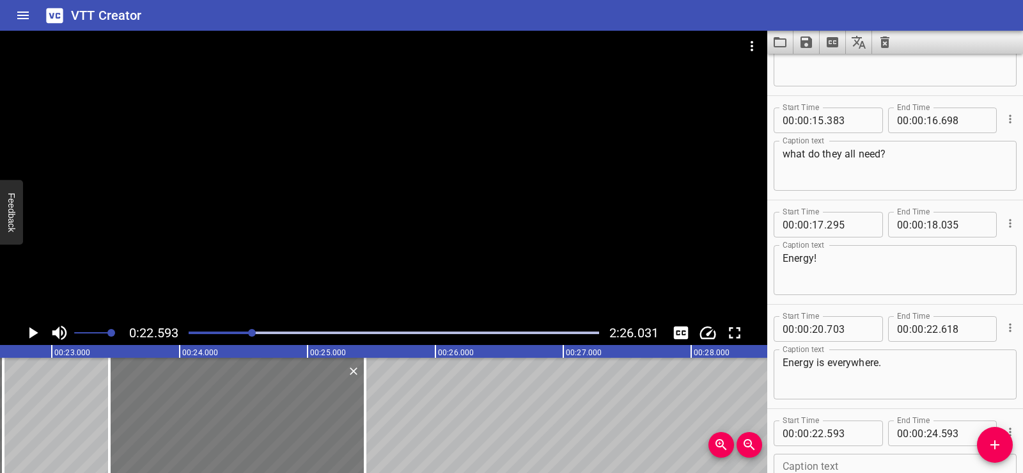
type input "448"
drag, startPoint x: 372, startPoint y: 445, endPoint x: 500, endPoint y: 443, distance: 128.6
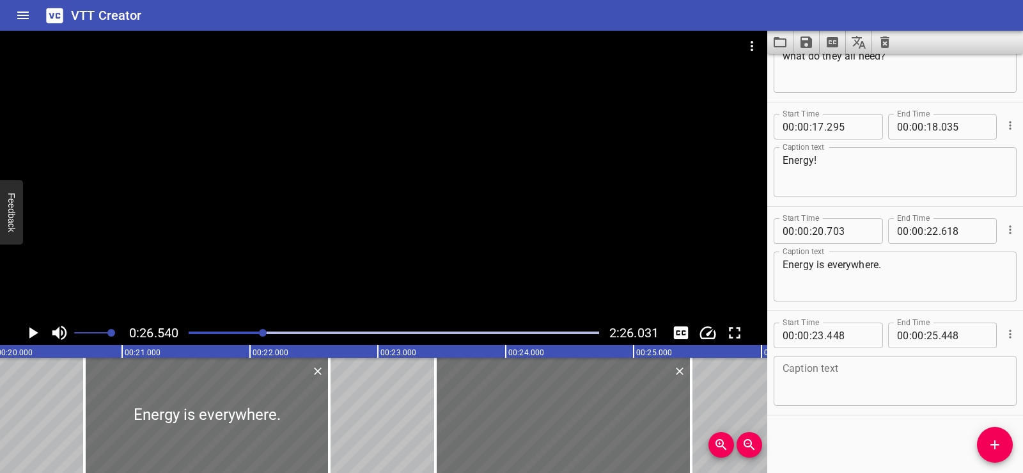
scroll to position [0, 2861]
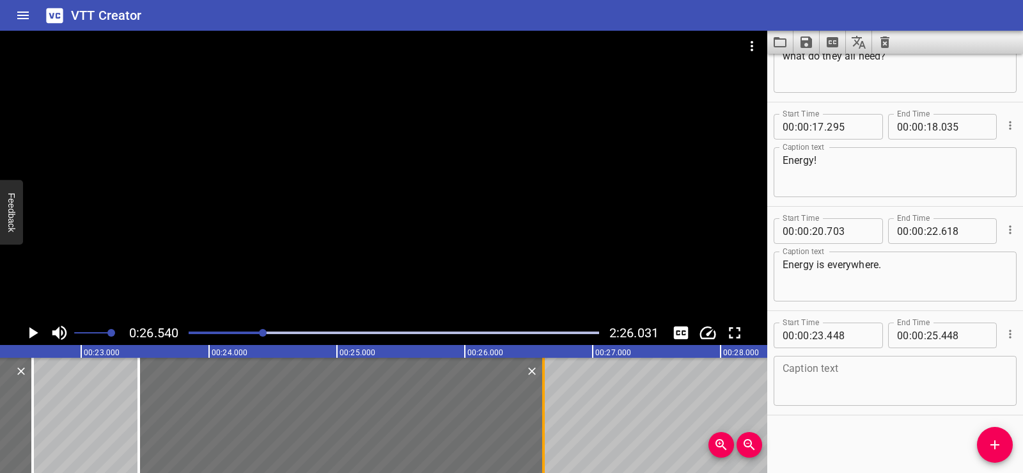
drag, startPoint x: 395, startPoint y: 423, endPoint x: 544, endPoint y: 418, distance: 149.1
click at [544, 418] on div at bounding box center [543, 415] width 3 height 115
type input "26"
type input "613"
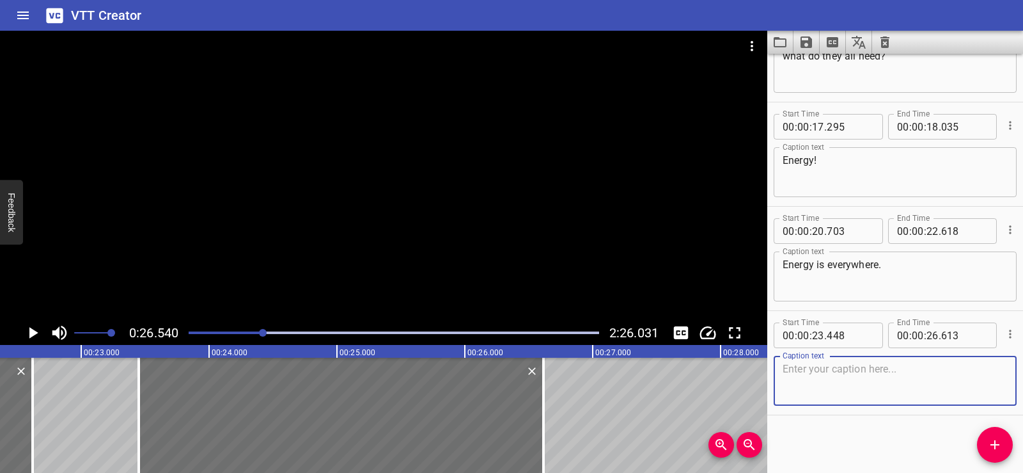
click at [835, 376] on textarea at bounding box center [895, 381] width 225 height 36
paste textarea "We use energy every day to power our homes"
type textarea "We use energy every day to power our homes"
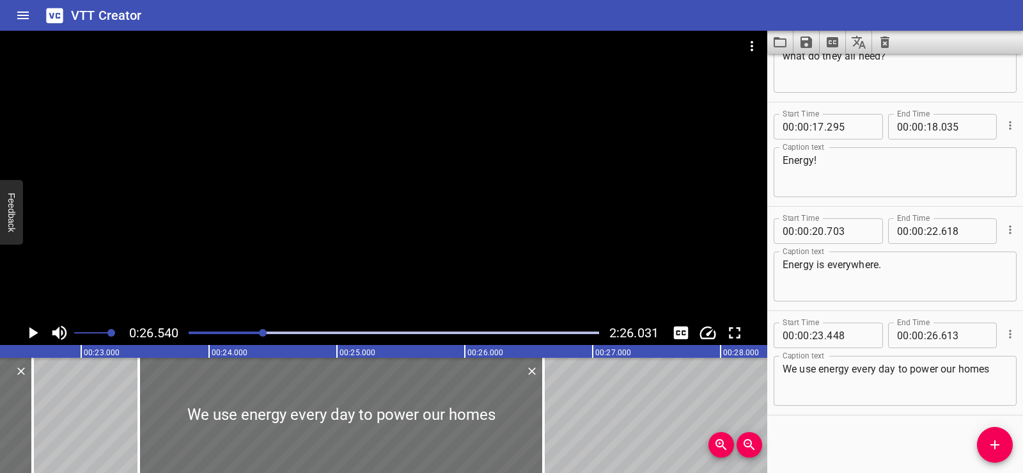
click at [837, 421] on div "Start Time 00 : 00 : 01 . 690 Start Time End Time 00 : 00 : 05 . 030 End Time C…" at bounding box center [896, 263] width 256 height 419
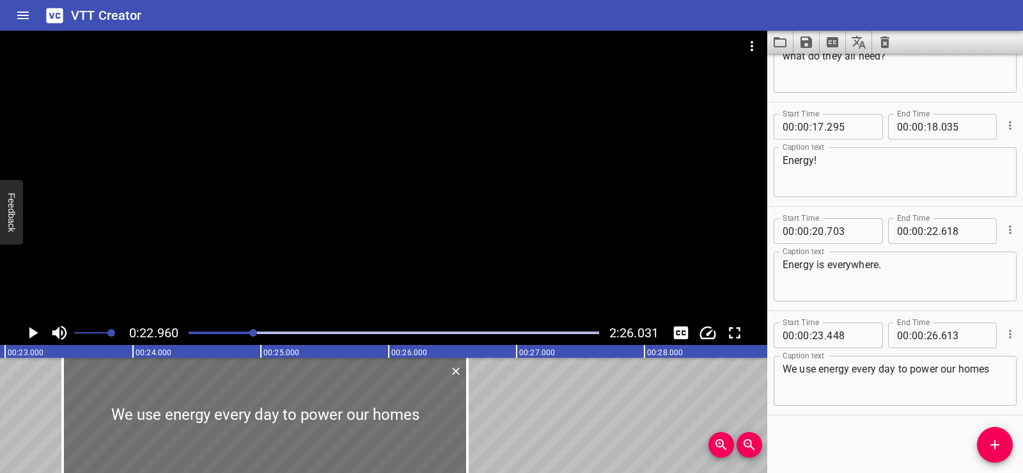
click at [397, 186] on div at bounding box center [384, 176] width 768 height 290
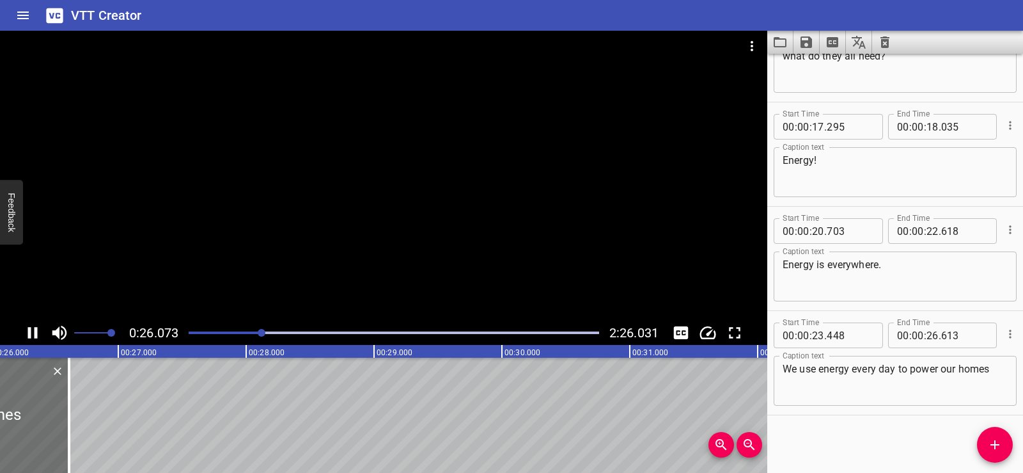
click at [383, 163] on div at bounding box center [384, 176] width 768 height 290
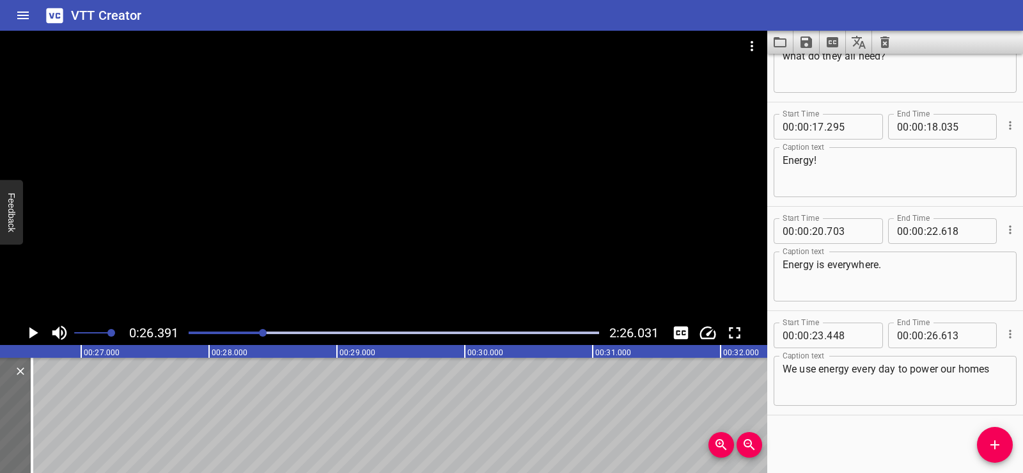
scroll to position [0, 3376]
click at [996, 443] on icon "Add Cue" at bounding box center [995, 444] width 9 height 9
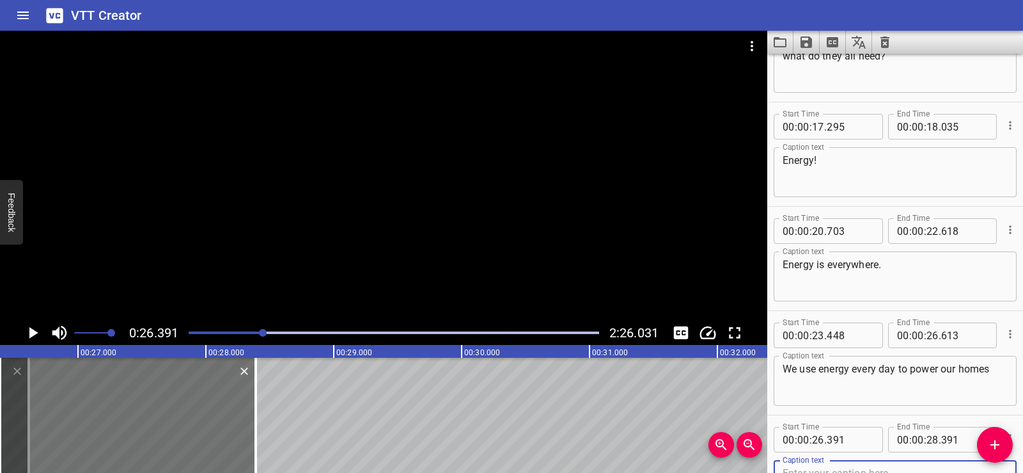
scroll to position [482, 0]
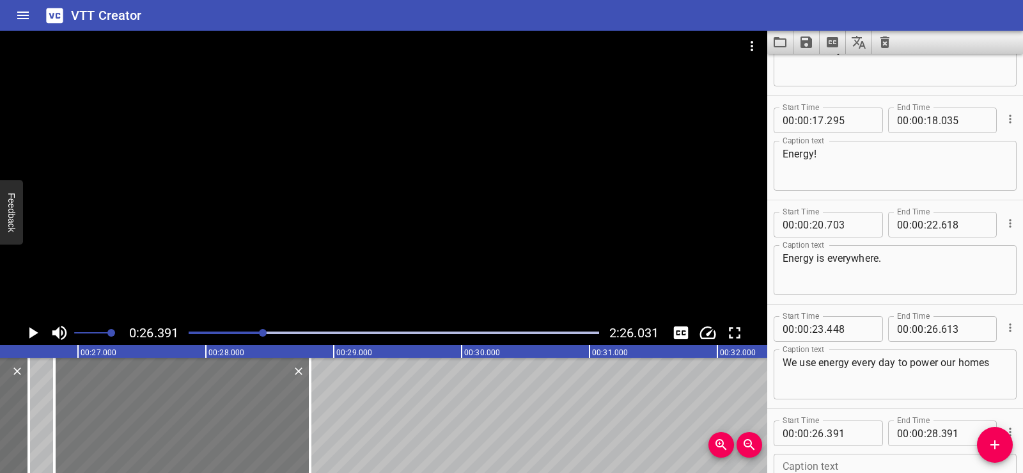
drag, startPoint x: 208, startPoint y: 420, endPoint x: 235, endPoint y: 429, distance: 29.1
click at [235, 429] on div at bounding box center [182, 415] width 256 height 115
type input "816"
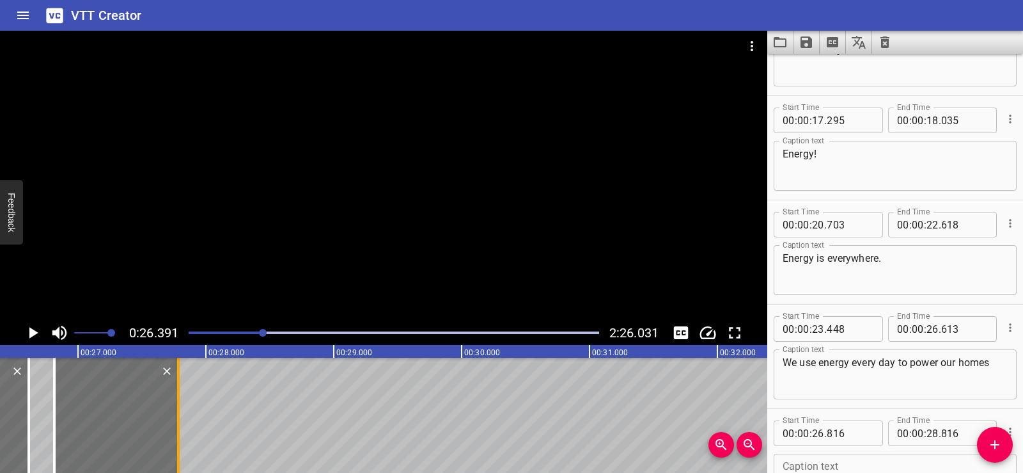
drag, startPoint x: 316, startPoint y: 436, endPoint x: 184, endPoint y: 425, distance: 132.2
click at [184, 425] on div at bounding box center [178, 415] width 13 height 115
type input "27"
click at [170, 435] on div at bounding box center [174, 415] width 13 height 115
type input "751"
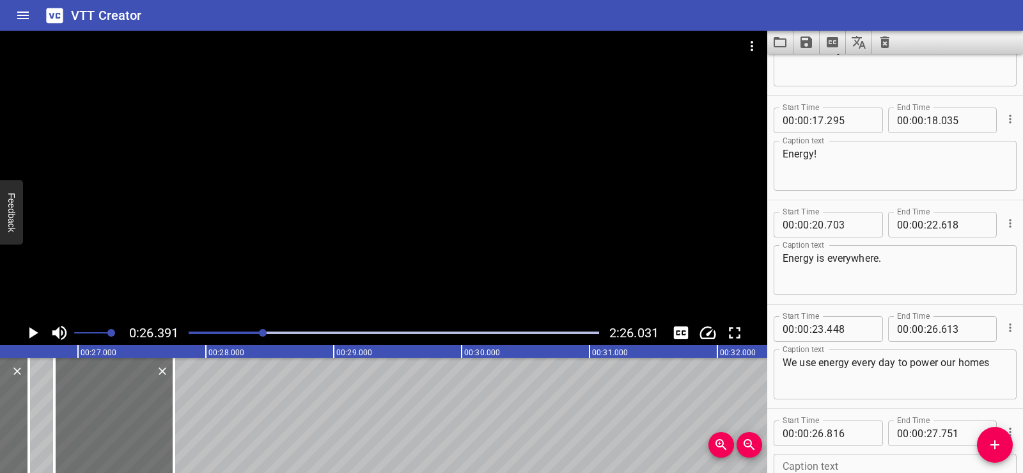
scroll to position [579, 0]
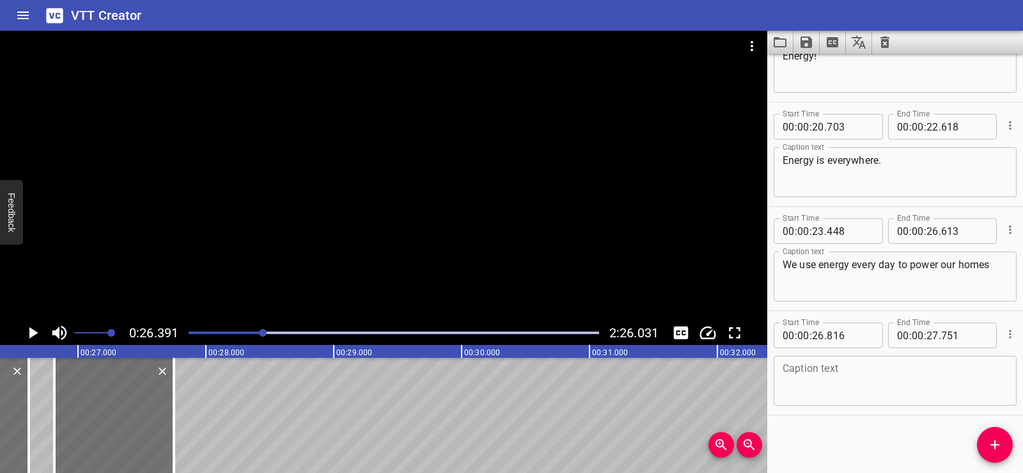
click at [830, 385] on textarea at bounding box center [895, 381] width 225 height 36
paste textarea "our cities"
type textarea "our cities"
drag, startPoint x: 837, startPoint y: 429, endPoint x: 457, endPoint y: 239, distance: 425.3
click at [835, 429] on div "Start Time 00 : 00 : 01 . 690 Start Time End Time 00 : 00 : 05 . 030 End Time C…" at bounding box center [896, 263] width 256 height 419
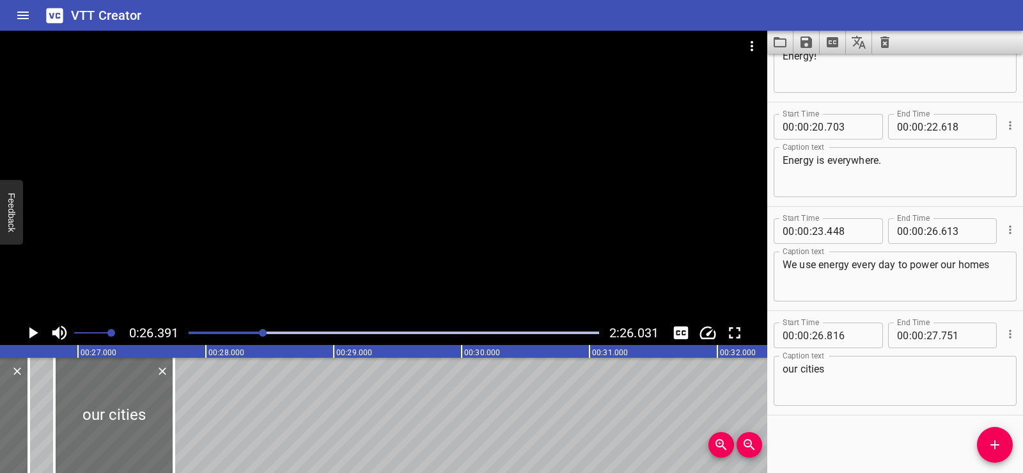
click at [340, 175] on div at bounding box center [384, 176] width 768 height 290
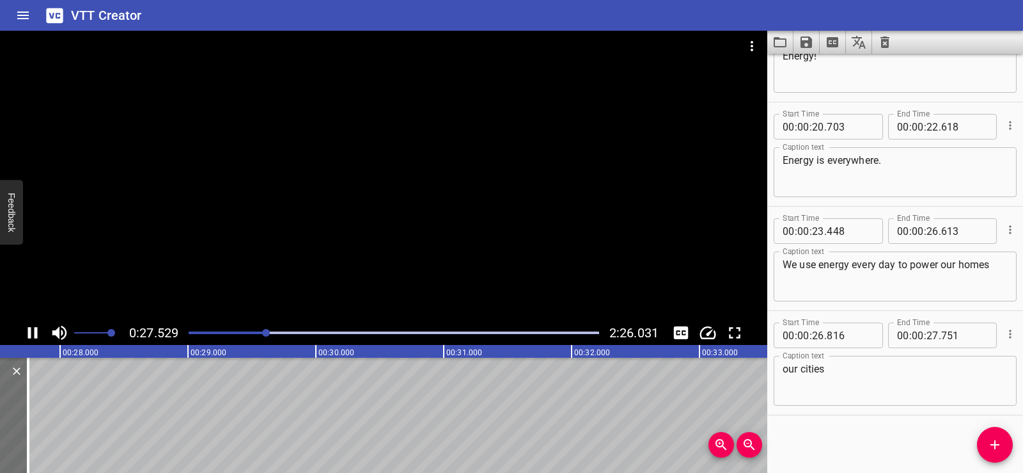
click at [370, 133] on div at bounding box center [384, 176] width 768 height 290
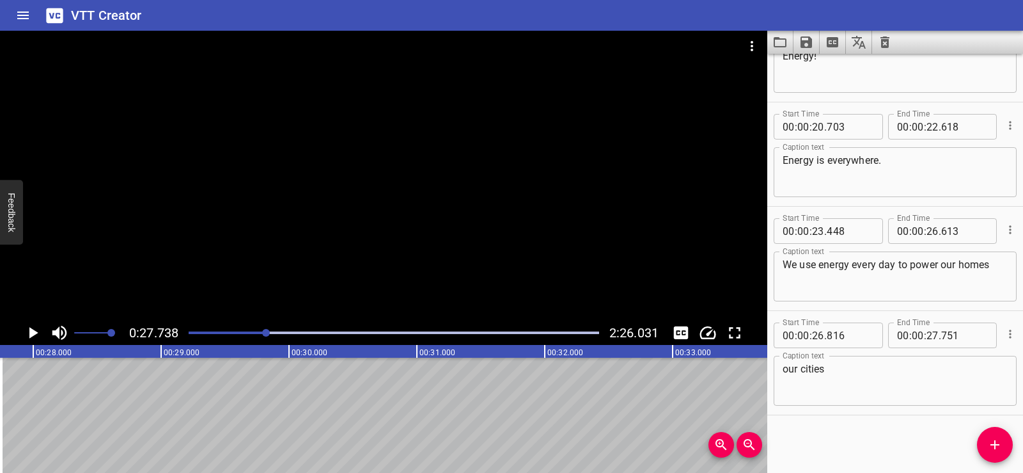
click at [1002, 445] on icon "Add Cue" at bounding box center [995, 444] width 15 height 15
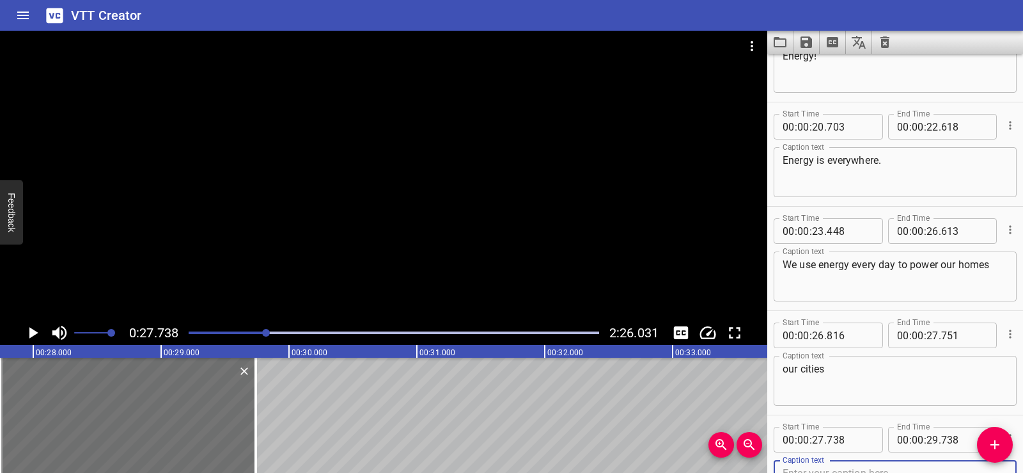
scroll to position [586, 0]
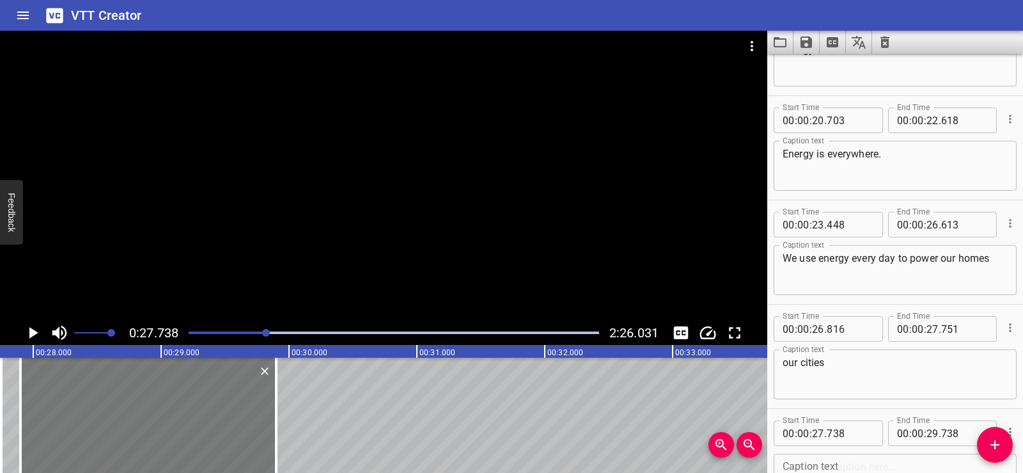
drag, startPoint x: 161, startPoint y: 420, endPoint x: 182, endPoint y: 425, distance: 21.3
click at [182, 425] on div at bounding box center [148, 415] width 256 height 115
type input "898"
drag, startPoint x: 275, startPoint y: 430, endPoint x: 237, endPoint y: 434, distance: 38.6
click at [237, 434] on div at bounding box center [238, 415] width 3 height 115
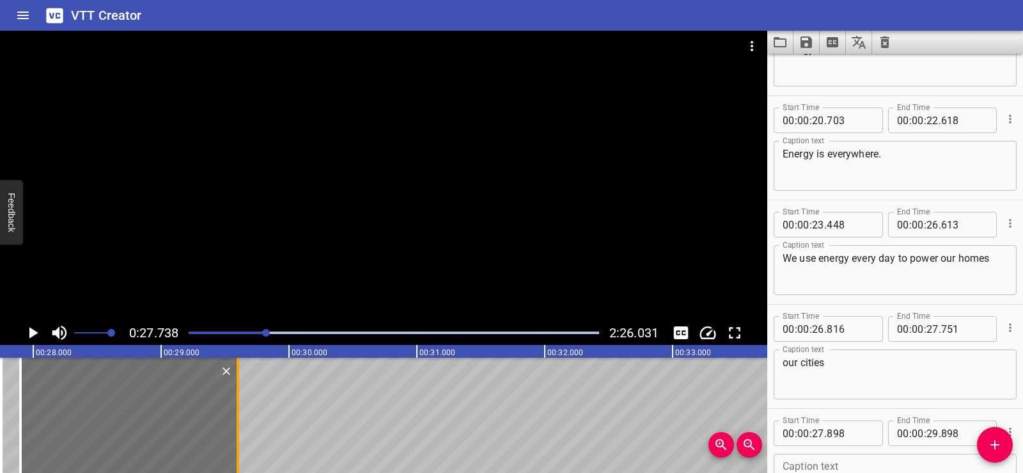
type input "598"
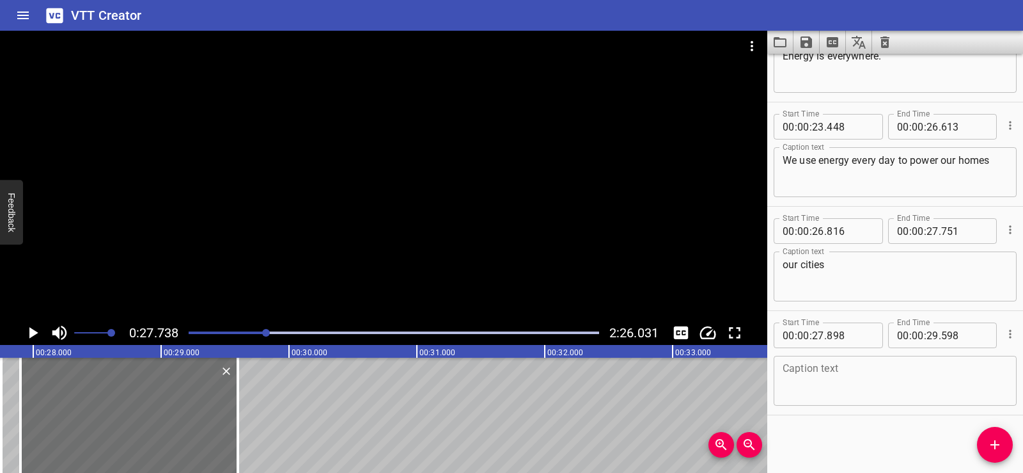
click at [854, 390] on textarea at bounding box center [895, 381] width 225 height 36
paste textarea "and even our cars"
type textarea "and even our cars"
click at [844, 411] on div "Start Time 00 : 00 : 27 . 898 Start Time End Time 00 : 00 : 29 . 598 End Time C…" at bounding box center [896, 363] width 256 height 104
click at [518, 227] on div at bounding box center [384, 176] width 768 height 290
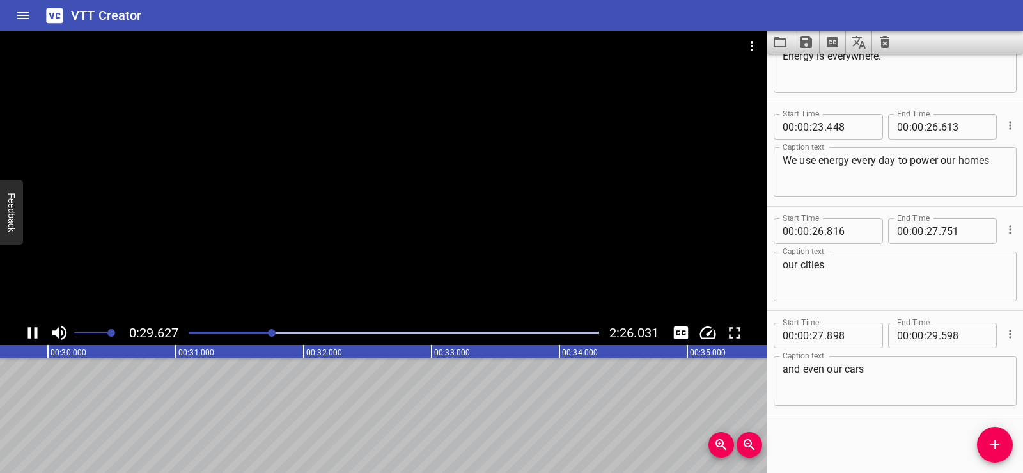
click at [429, 161] on div at bounding box center [384, 176] width 768 height 290
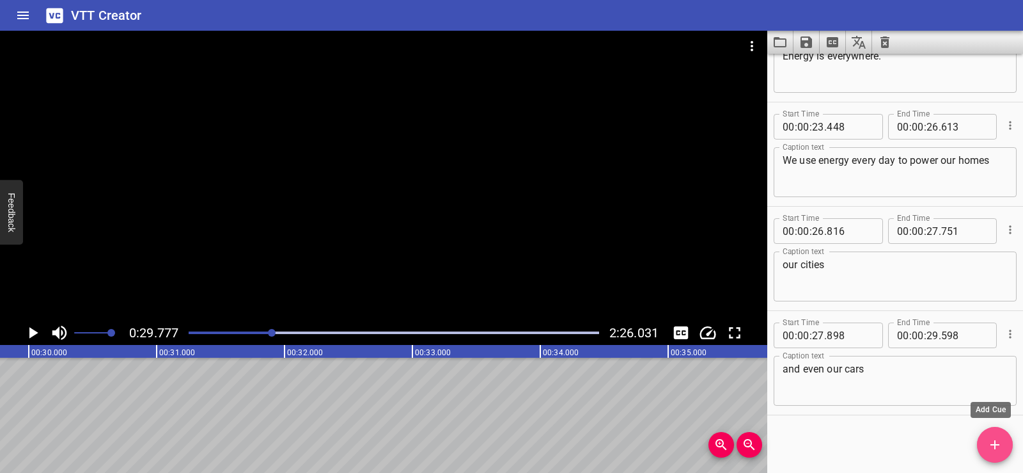
click at [1004, 448] on span "Add Cue" at bounding box center [995, 444] width 36 height 15
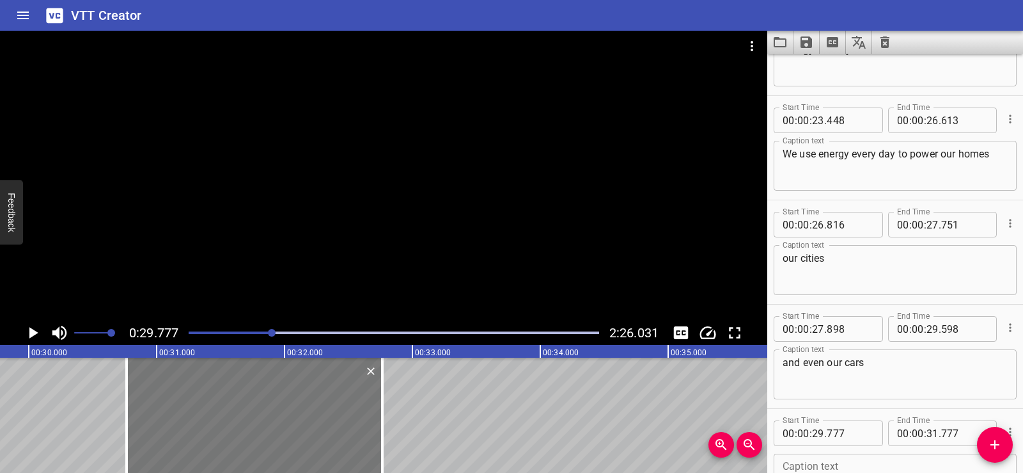
drag, startPoint x: 217, startPoint y: 429, endPoint x: 344, endPoint y: 426, distance: 126.7
click at [344, 426] on div at bounding box center [255, 415] width 256 height 115
type input "30"
type input "767"
type input "32"
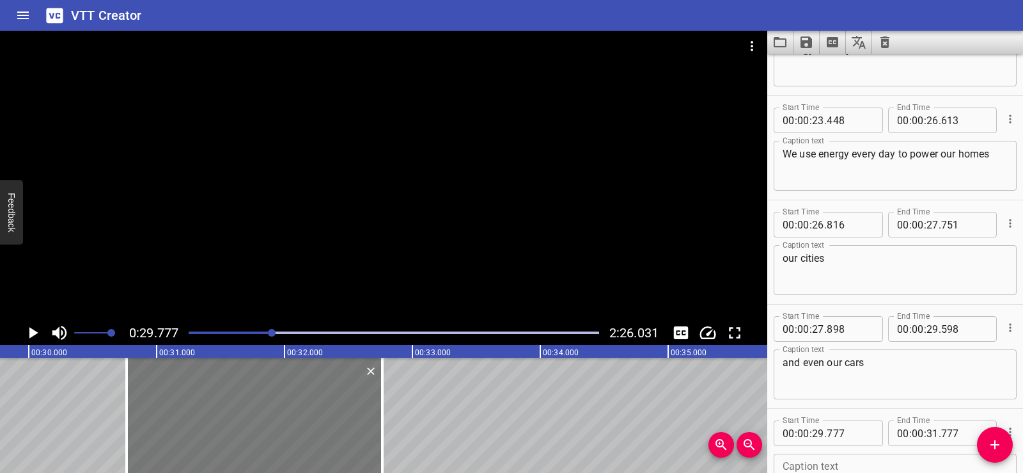
type input "767"
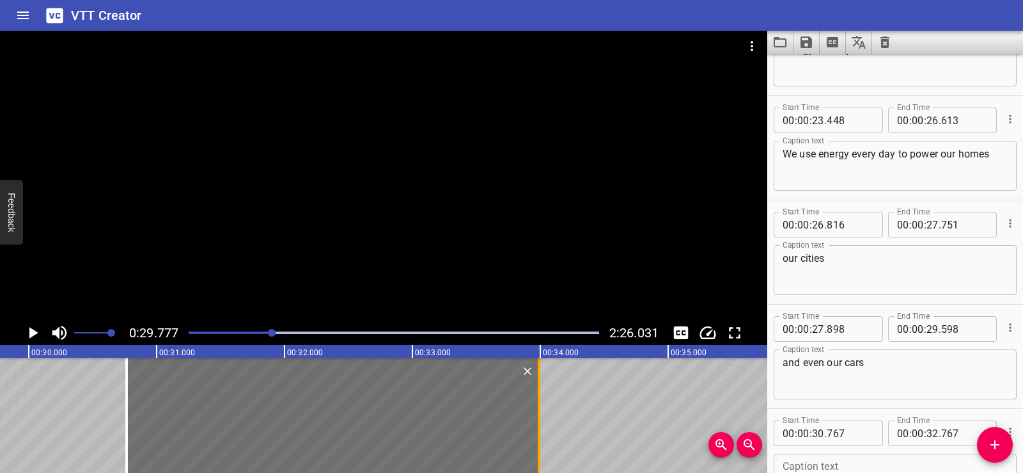
drag, startPoint x: 382, startPoint y: 433, endPoint x: 539, endPoint y: 422, distance: 157.1
click at [539, 422] on div at bounding box center [539, 415] width 3 height 115
type input "33"
type input "992"
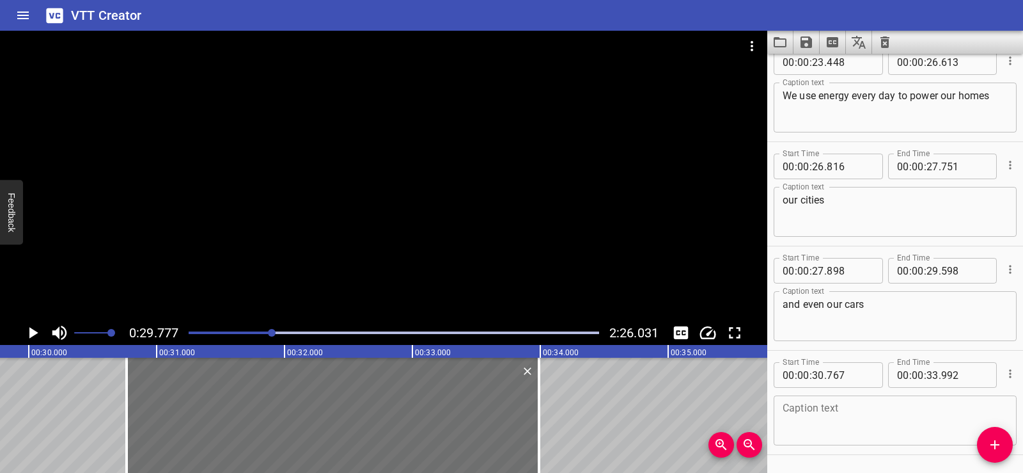
scroll to position [788, 0]
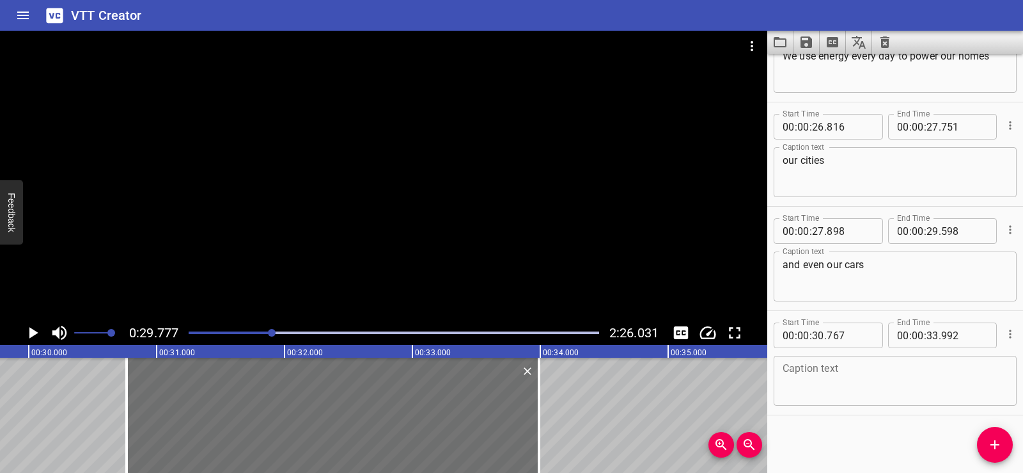
click at [855, 386] on textarea at bounding box center [895, 381] width 225 height 36
paste textarea "But, where does energy come from?"
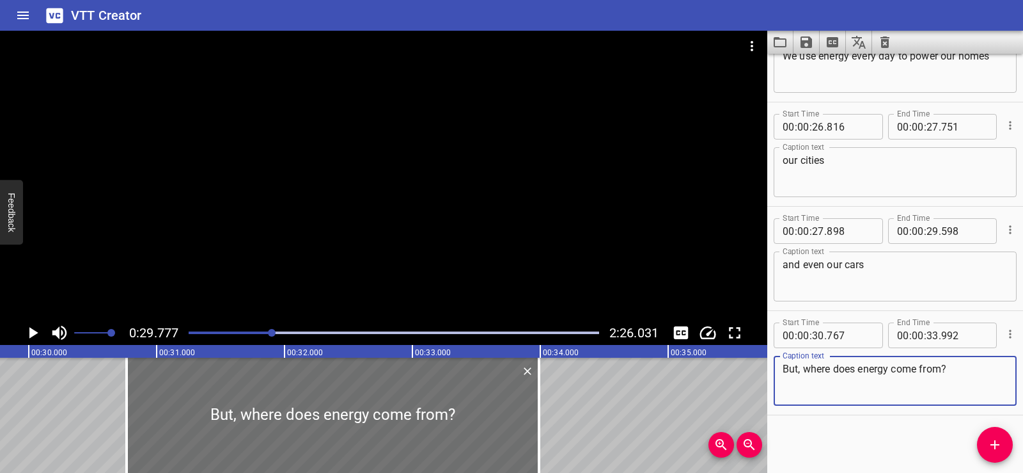
type textarea "But, where does energy come from?"
click at [839, 430] on div "Start Time 00 : 00 : 01 . 690 Start Time End Time 00 : 00 : 05 . 030 End Time C…" at bounding box center [896, 263] width 256 height 419
click at [430, 160] on div at bounding box center [384, 176] width 768 height 290
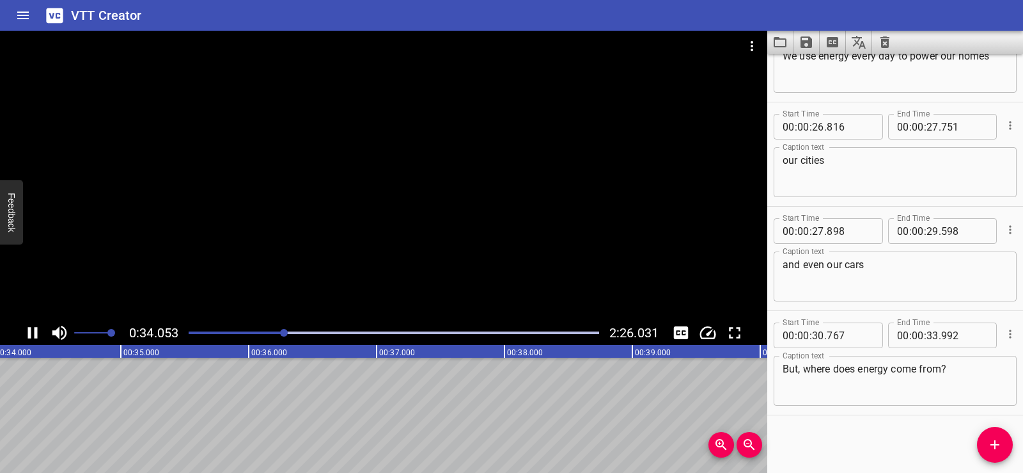
click at [388, 149] on div at bounding box center [384, 176] width 768 height 290
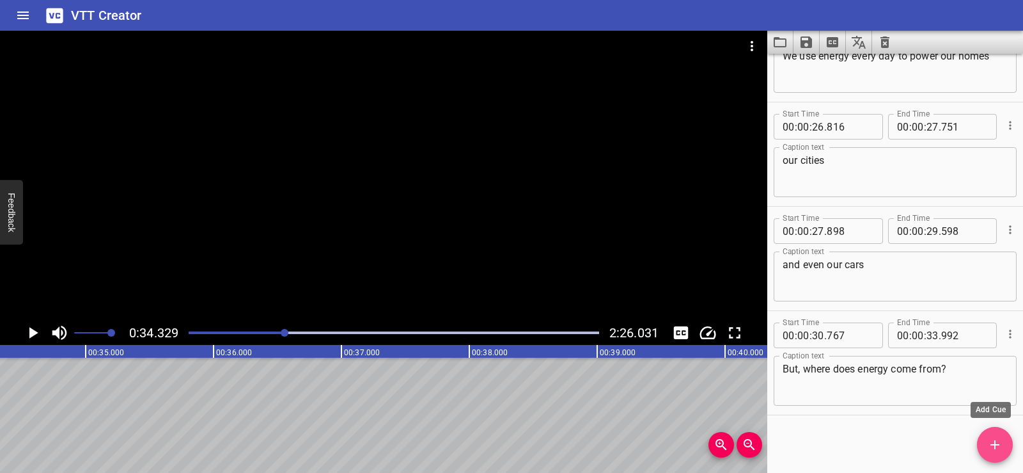
click at [988, 434] on button "Add Cue" at bounding box center [995, 445] width 36 height 36
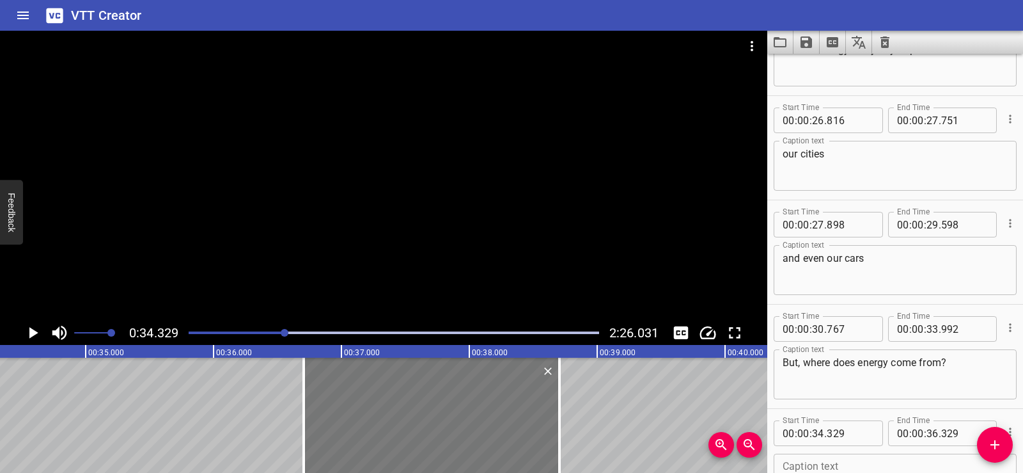
drag, startPoint x: 240, startPoint y: 430, endPoint x: 469, endPoint y: 427, distance: 228.4
click at [469, 427] on div at bounding box center [432, 415] width 256 height 115
type input "36"
type input "704"
type input "38"
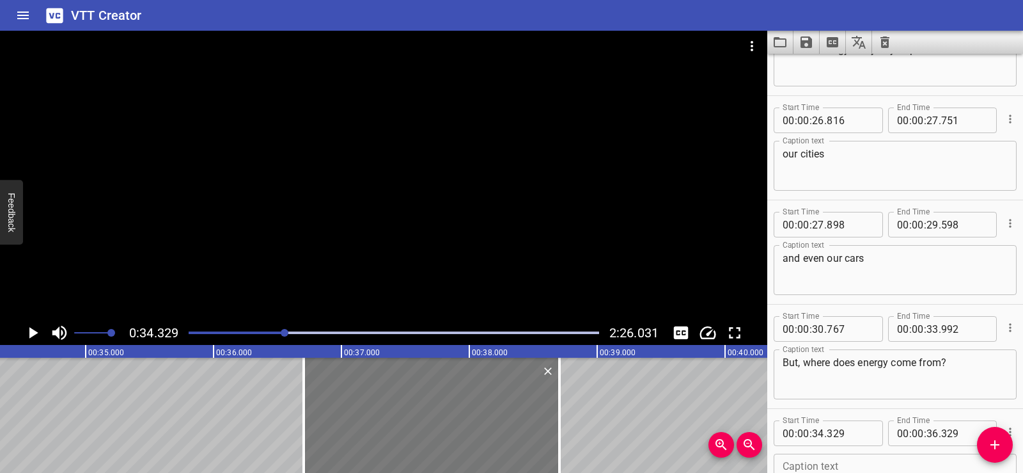
type input "704"
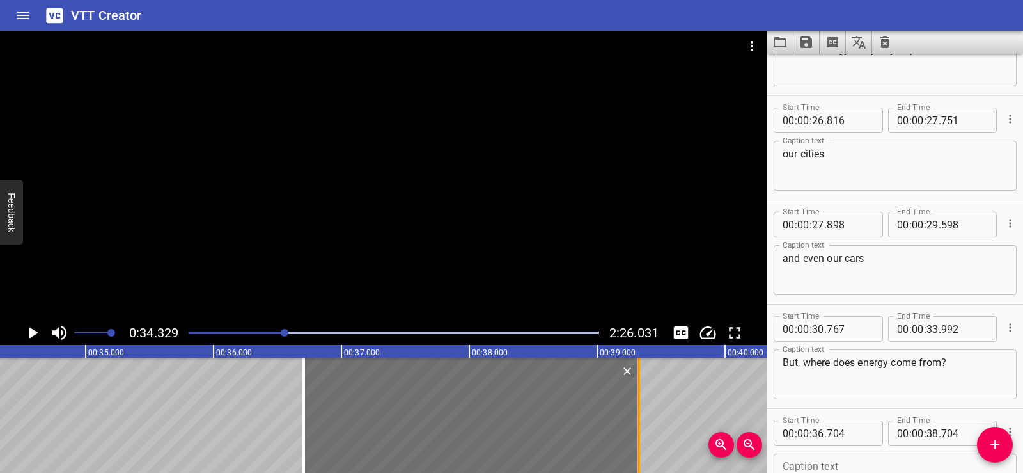
drag, startPoint x: 560, startPoint y: 426, endPoint x: 640, endPoint y: 434, distance: 79.7
click at [640, 434] on div at bounding box center [639, 415] width 3 height 115
type input "39"
type input "324"
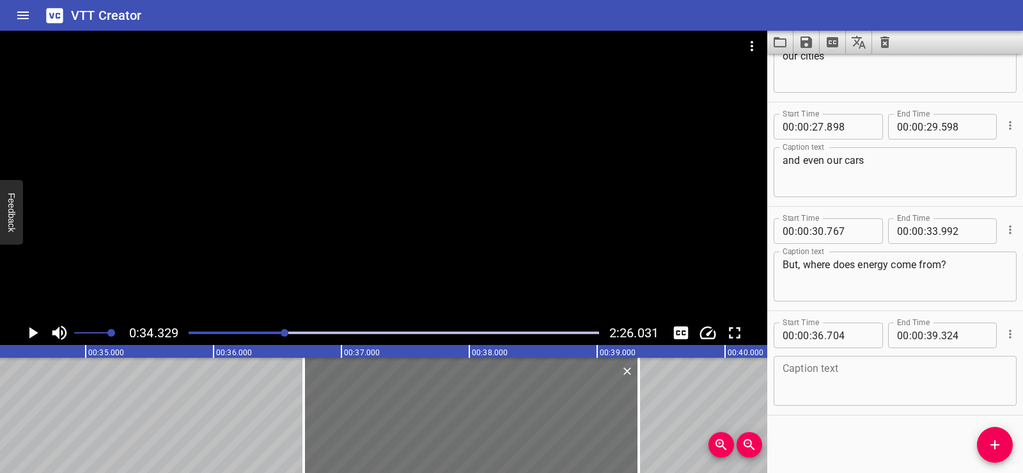
click at [808, 390] on textarea at bounding box center [895, 381] width 225 height 36
paste textarea "Energy comes from natural resources."
click at [826, 442] on div "Start Time 00 : 00 : 01 . 690 Start Time End Time 00 : 00 : 05 . 030 End Time C…" at bounding box center [896, 263] width 256 height 419
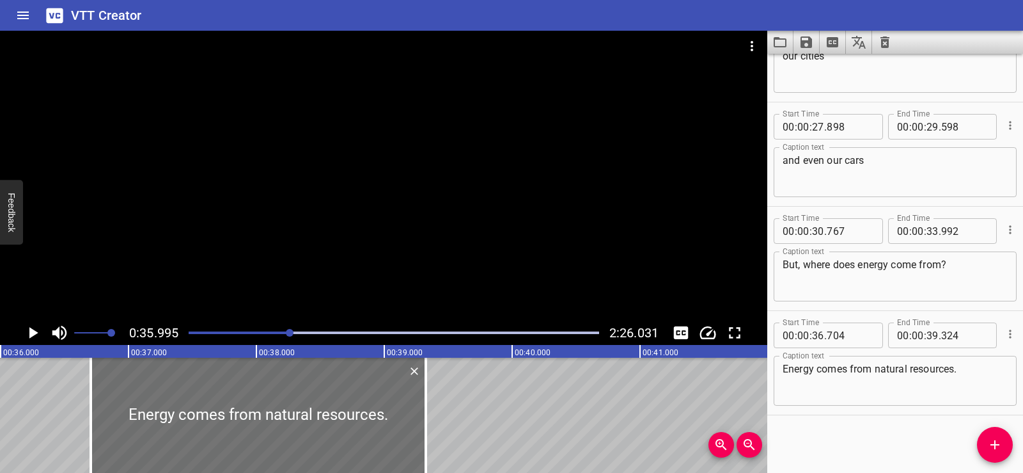
click at [432, 193] on div at bounding box center [384, 176] width 768 height 290
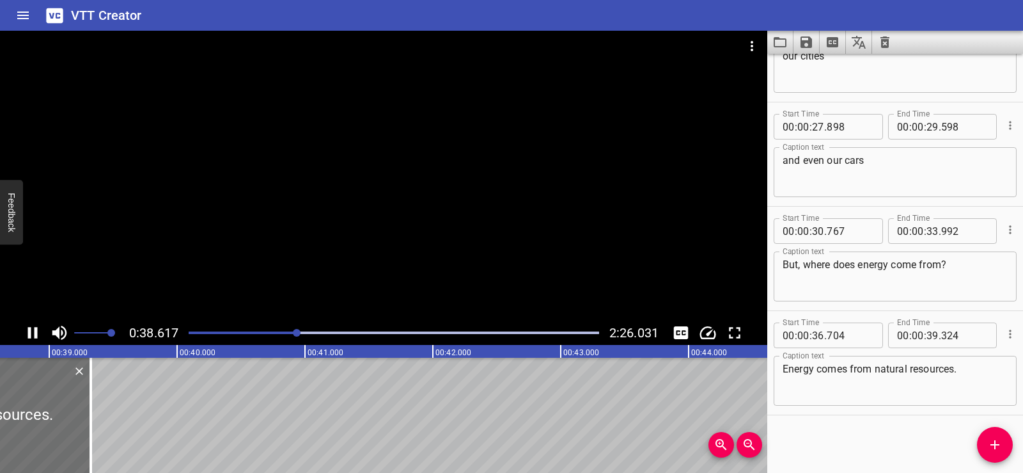
click at [489, 199] on div at bounding box center [384, 176] width 768 height 290
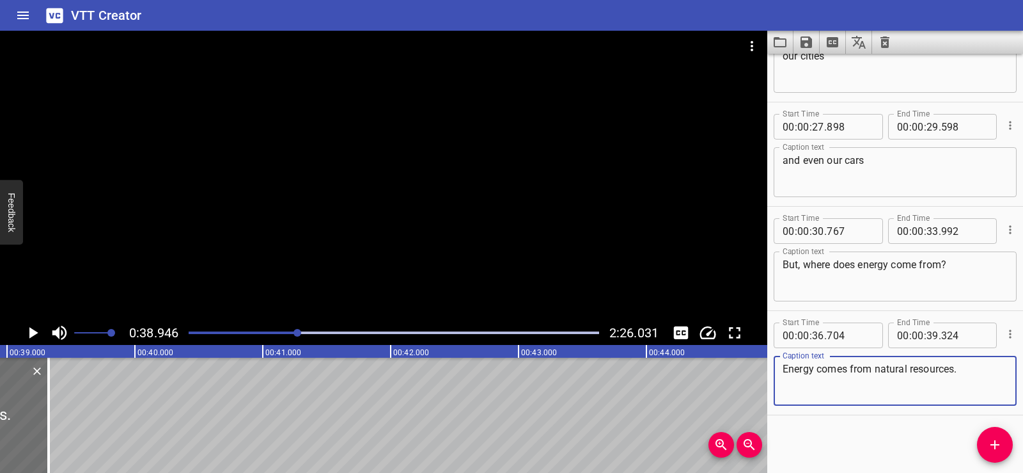
drag, startPoint x: 961, startPoint y: 370, endPoint x: 959, endPoint y: 382, distance: 12.3
click at [959, 374] on textarea "Energy comes from natural resources." at bounding box center [895, 381] width 225 height 36
type textarea "Energy comes from natural resources."
click at [837, 430] on div "Start Time 00 : 00 : 01 . 690 Start Time End Time 00 : 00 : 05 . 030 End Time C…" at bounding box center [896, 263] width 256 height 419
click at [991, 437] on icon "Add Cue" at bounding box center [995, 444] width 15 height 15
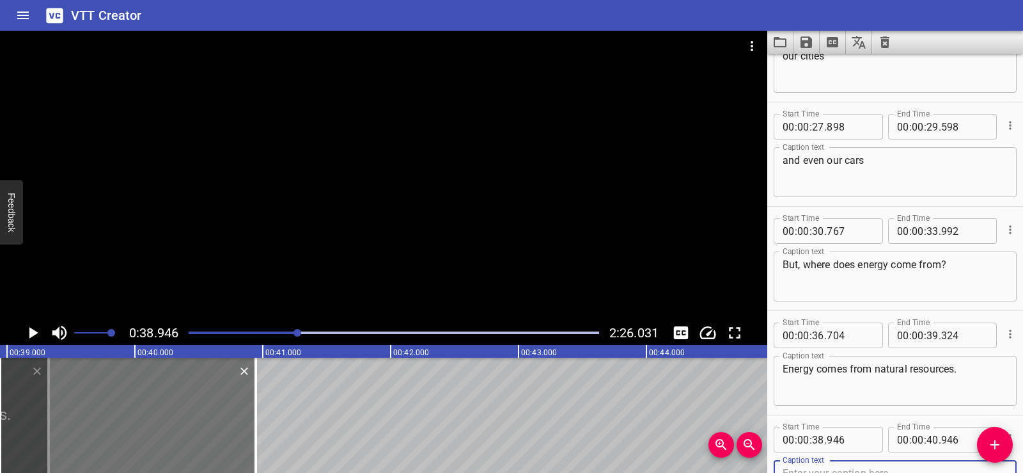
scroll to position [899, 0]
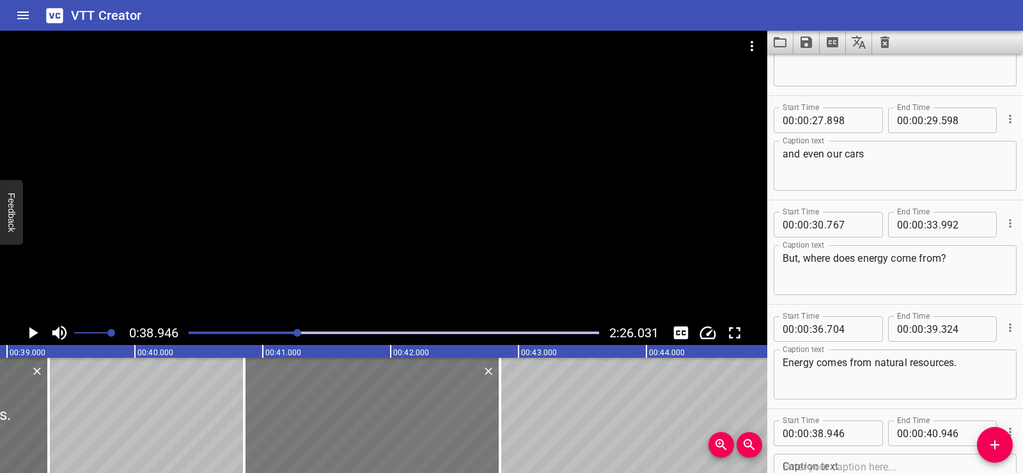
drag, startPoint x: 170, startPoint y: 429, endPoint x: 412, endPoint y: 443, distance: 242.2
click at [412, 443] on div at bounding box center [372, 415] width 256 height 115
type input "40"
type input "856"
type input "42"
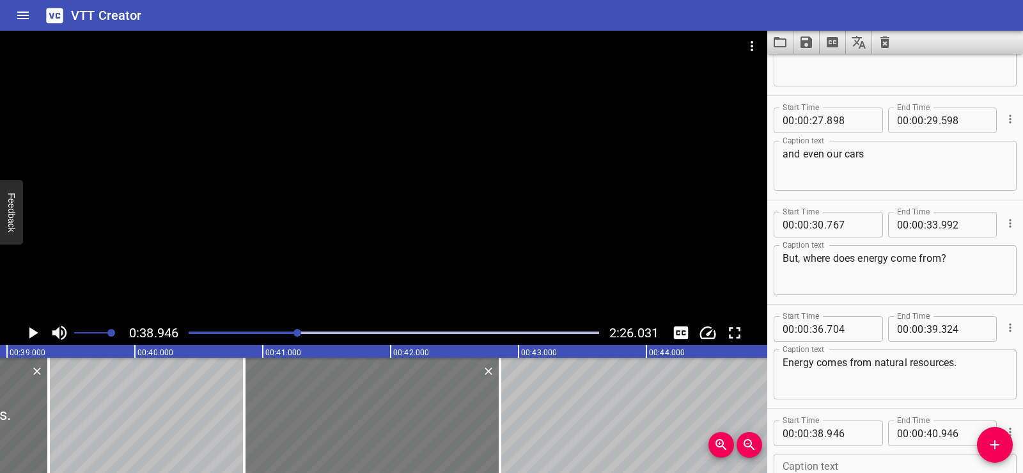
type input "856"
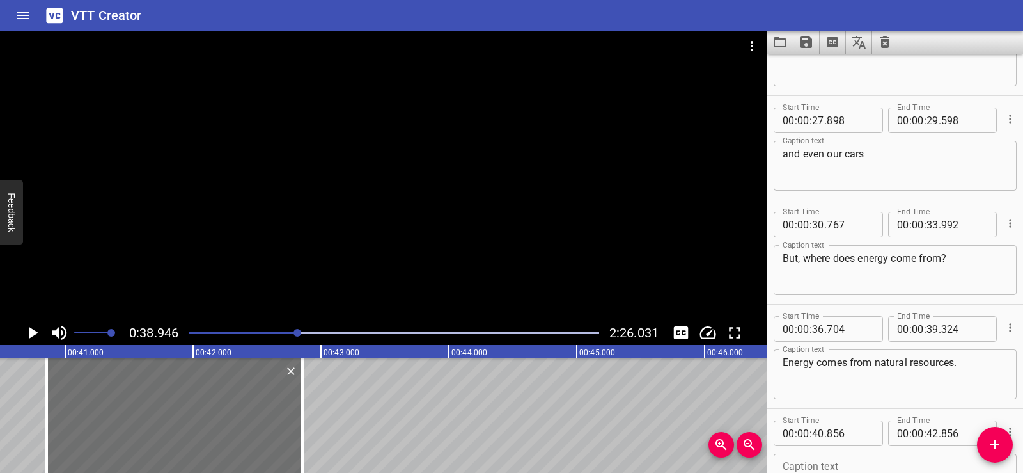
scroll to position [0, 5160]
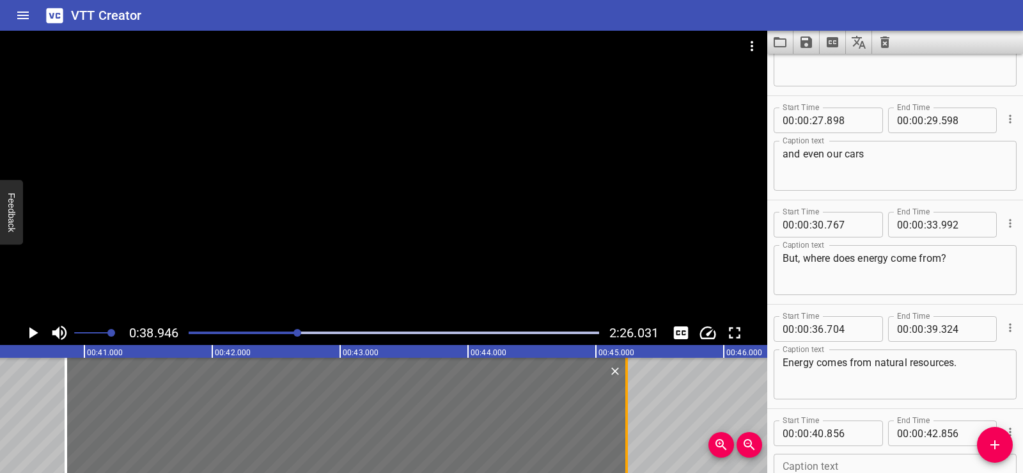
drag, startPoint x: 322, startPoint y: 436, endPoint x: 627, endPoint y: 424, distance: 305.3
click at [627, 424] on div at bounding box center [627, 415] width 3 height 115
type input "45"
type input "241"
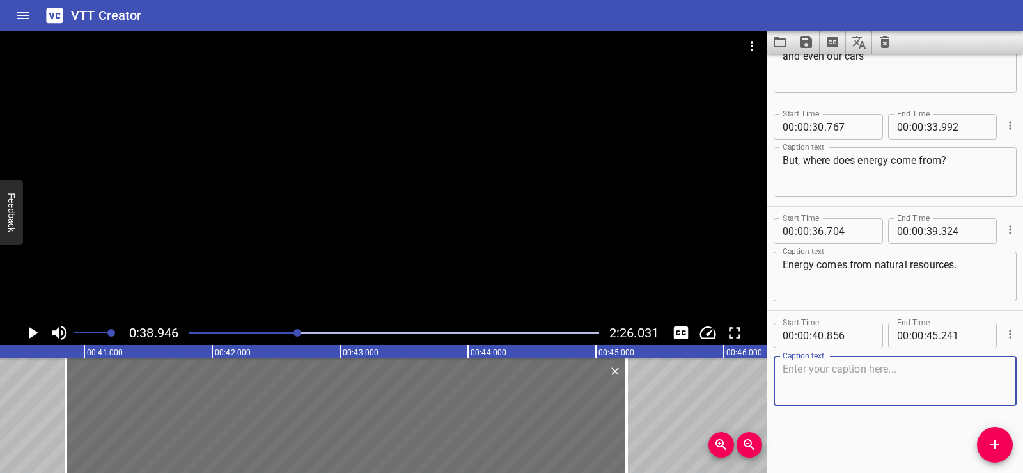
click at [809, 366] on textarea at bounding box center [895, 381] width 225 height 36
paste textarea "Natural resources are materials from nature that people can use."
type textarea "Natural resources are materials from nature that people can use."
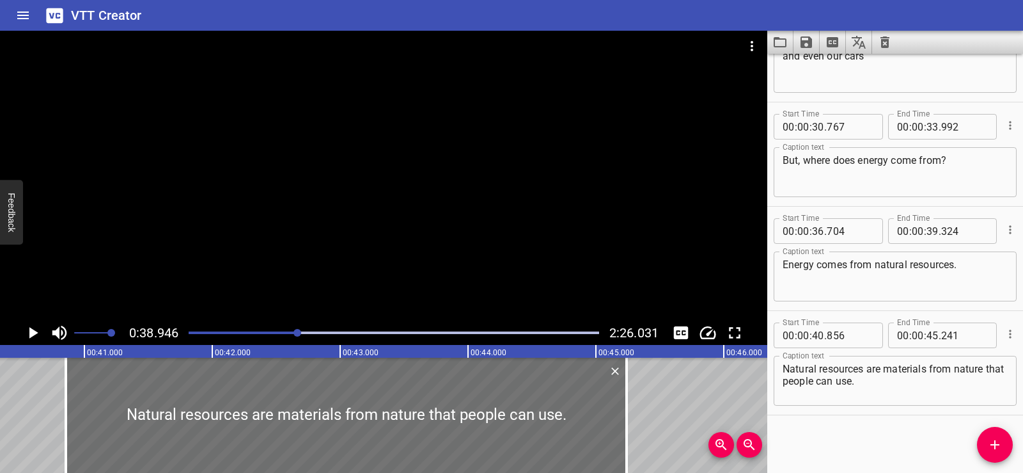
click at [833, 438] on div "Start Time 00 : 00 : 01 . 690 Start Time End Time 00 : 00 : 05 . 030 End Time C…" at bounding box center [896, 263] width 256 height 419
click at [425, 185] on div at bounding box center [384, 176] width 768 height 290
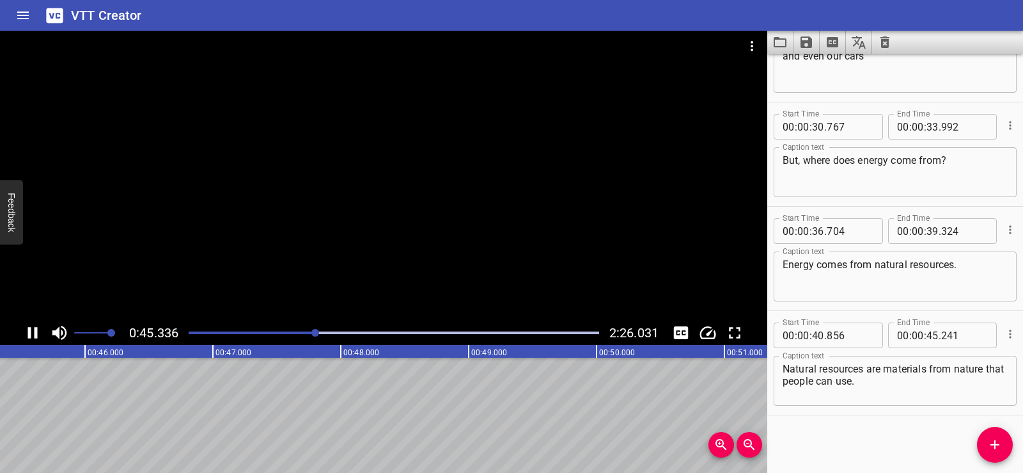
click at [439, 198] on div at bounding box center [384, 176] width 768 height 290
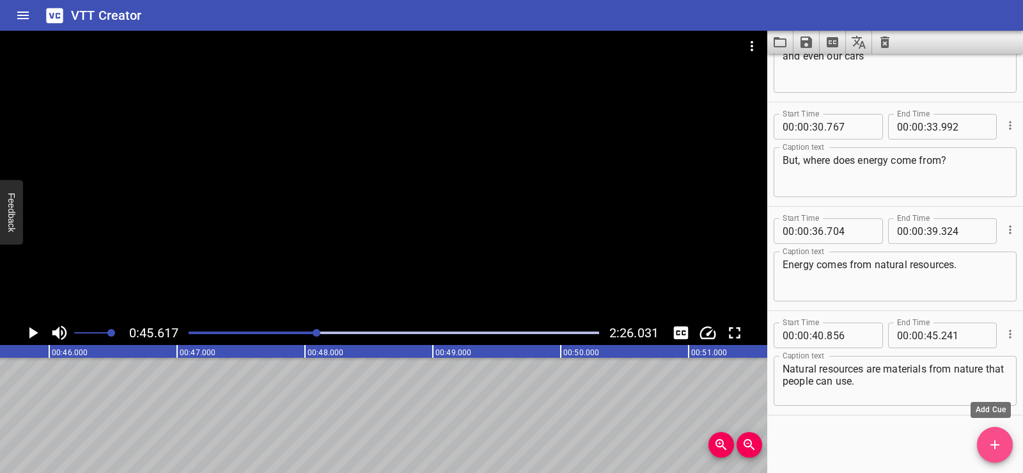
click at [996, 442] on icon "Add Cue" at bounding box center [995, 444] width 9 height 9
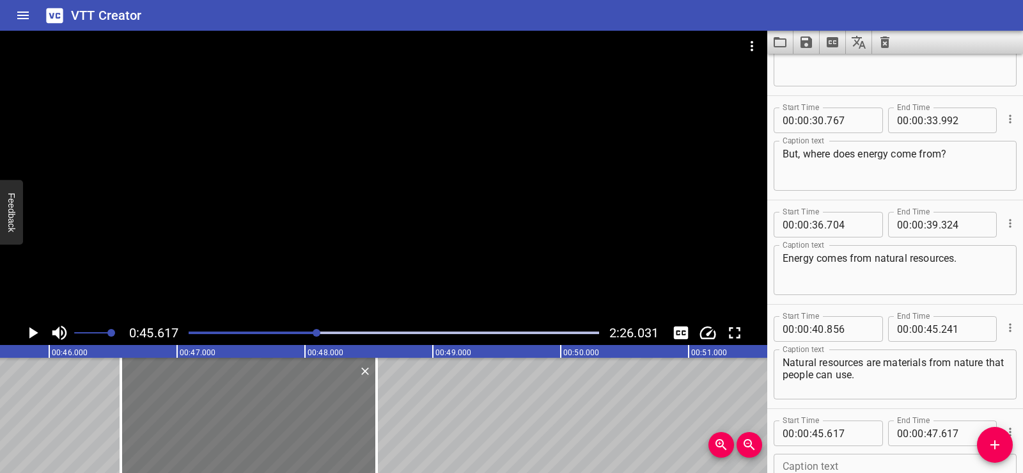
drag, startPoint x: 129, startPoint y: 422, endPoint x: 250, endPoint y: 432, distance: 121.3
click at [250, 432] on div at bounding box center [249, 415] width 256 height 115
type input "46"
type input "562"
type input "48"
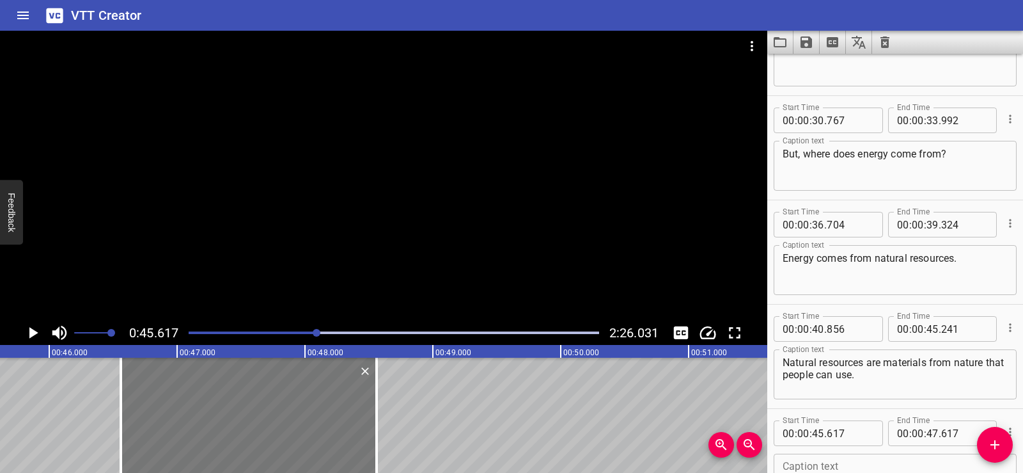
type input "562"
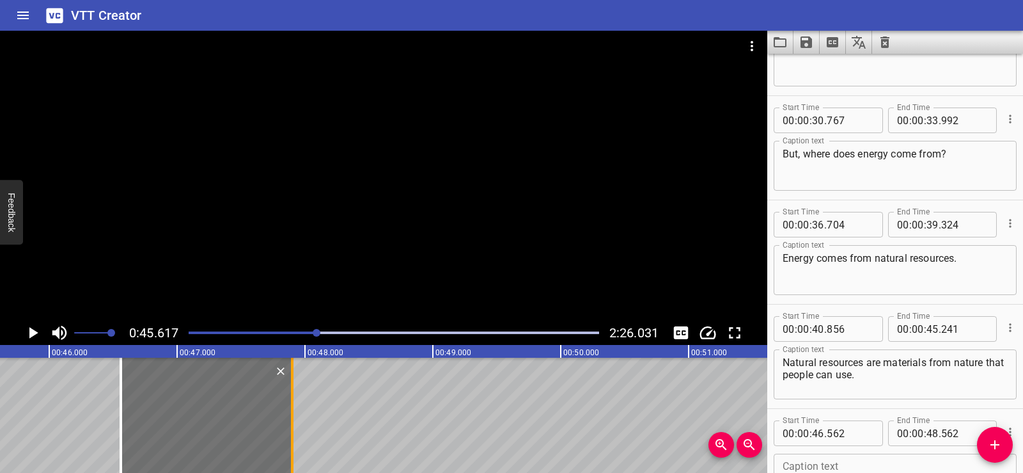
drag, startPoint x: 378, startPoint y: 435, endPoint x: 294, endPoint y: 435, distance: 84.4
click at [294, 435] on div at bounding box center [292, 415] width 13 height 115
type input "47"
type input "902"
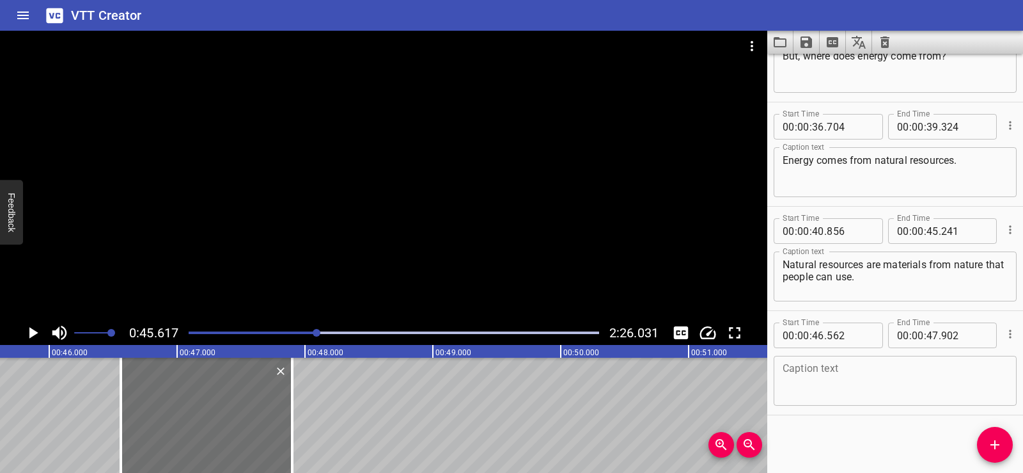
click at [817, 381] on textarea at bounding box center [895, 381] width 225 height 36
paste textarea "Sunlight"
type textarea "Sunlight"
drag, startPoint x: 832, startPoint y: 421, endPoint x: 526, endPoint y: 236, distance: 357.8
click at [832, 421] on div "Start Time 00 : 00 : 01 . 690 Start Time End Time 00 : 00 : 05 . 030 End Time C…" at bounding box center [896, 263] width 256 height 419
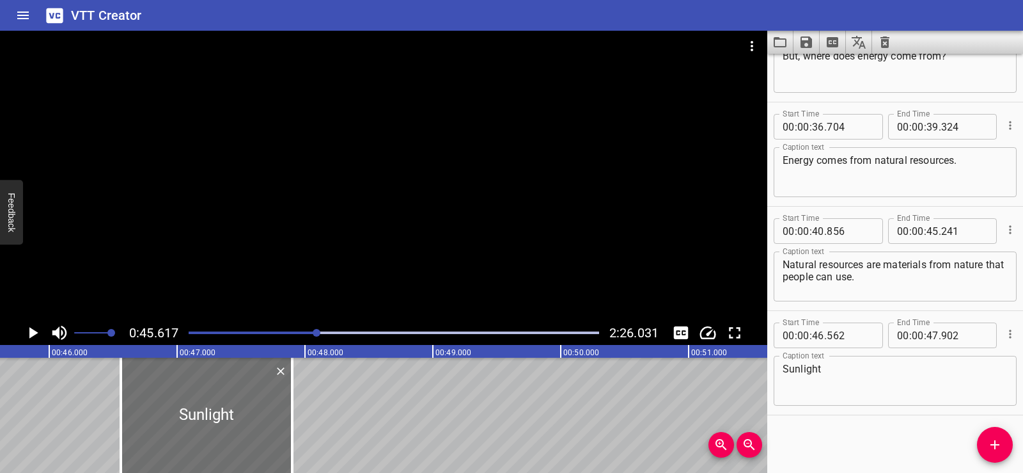
click at [445, 191] on div at bounding box center [384, 176] width 768 height 290
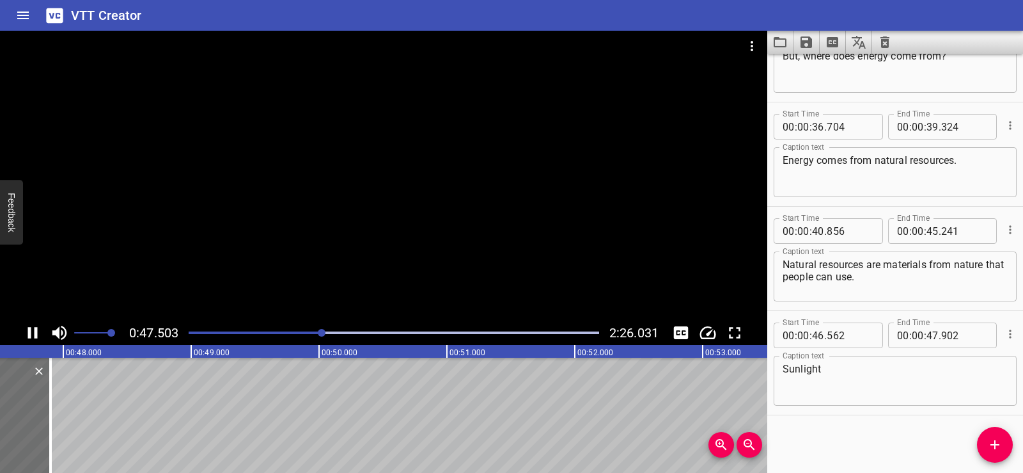
click at [395, 152] on div at bounding box center [384, 176] width 768 height 290
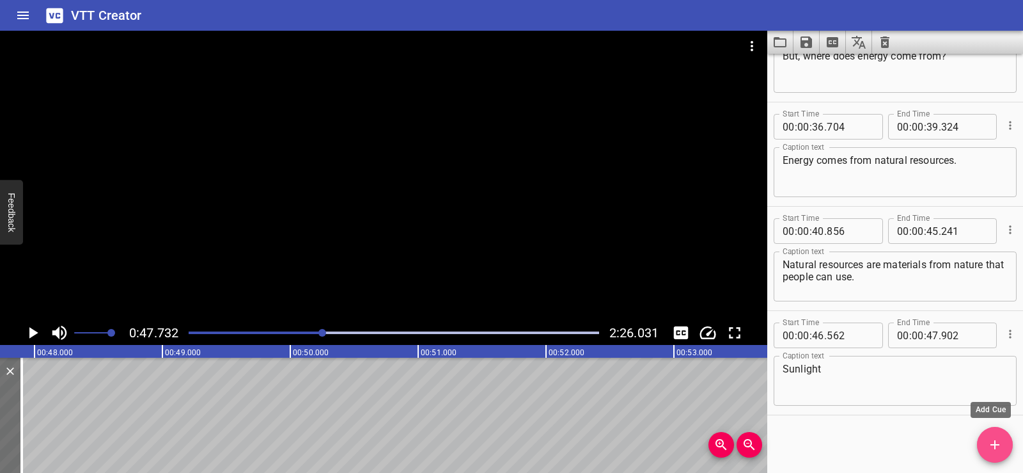
click at [1004, 440] on span "Add Cue" at bounding box center [995, 444] width 36 height 15
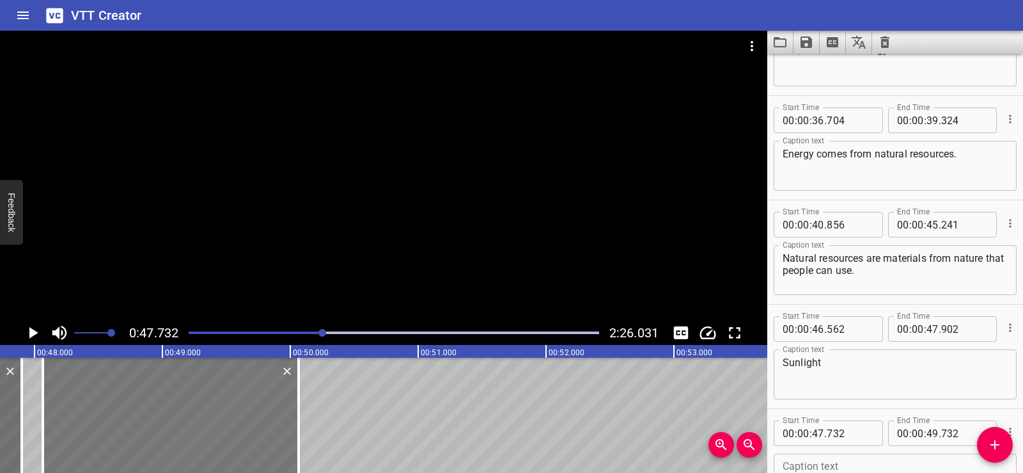
drag, startPoint x: 119, startPoint y: 420, endPoint x: 157, endPoint y: 419, distance: 38.4
click at [157, 419] on div at bounding box center [171, 415] width 256 height 115
type input "48"
type input "067"
type input "50"
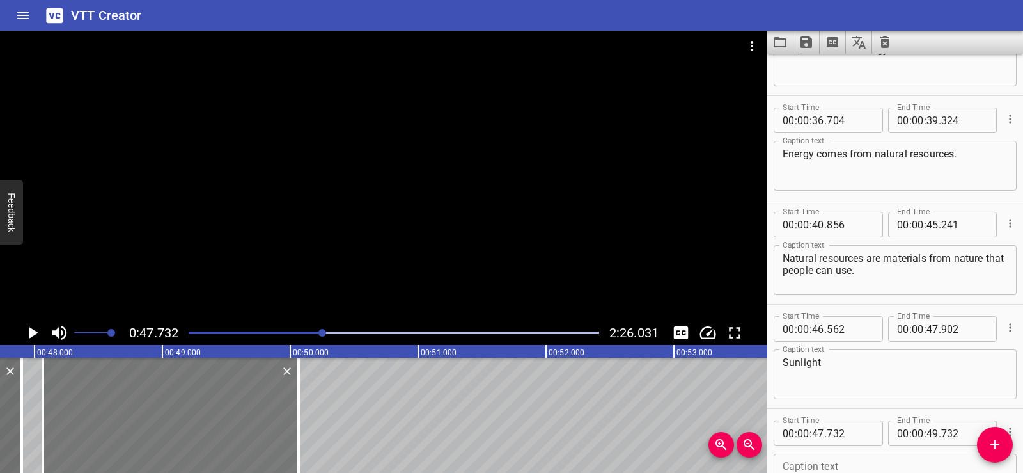
type input "067"
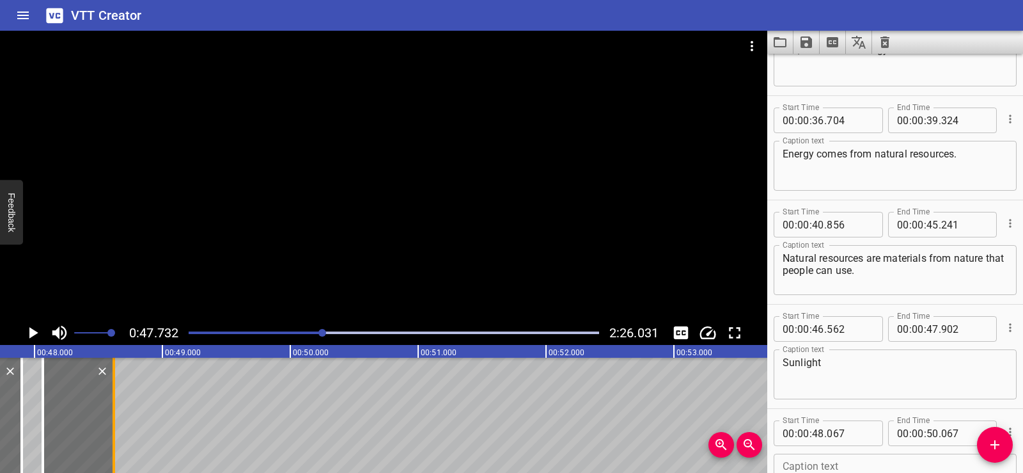
drag, startPoint x: 301, startPoint y: 439, endPoint x: 116, endPoint y: 436, distance: 184.9
click at [116, 436] on div at bounding box center [113, 415] width 13 height 115
type input "48"
type input "622"
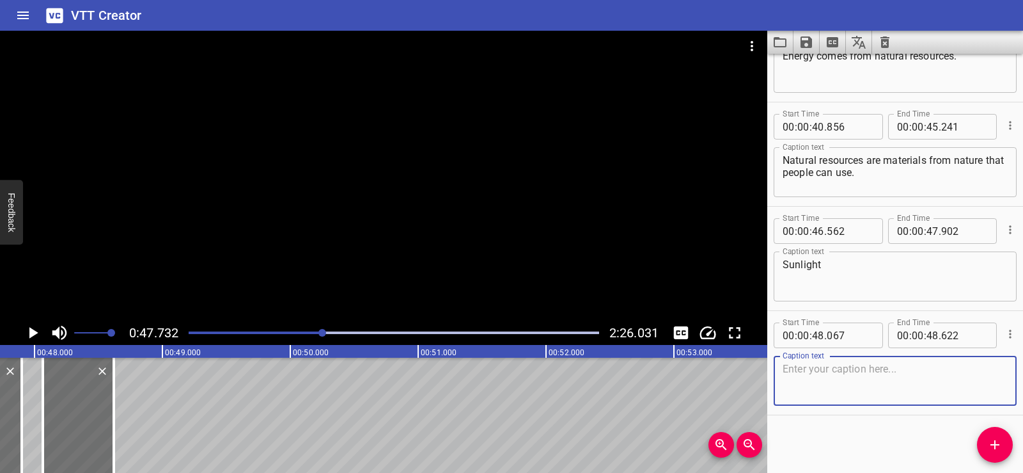
click at [870, 395] on textarea at bounding box center [895, 381] width 225 height 36
paste textarea "wind"
type textarea "wind"
click at [849, 437] on div "Start Time 00 : 00 : 01 . 690 Start Time End Time 00 : 00 : 05 . 030 End Time C…" at bounding box center [896, 263] width 256 height 419
click at [421, 161] on div at bounding box center [384, 176] width 768 height 290
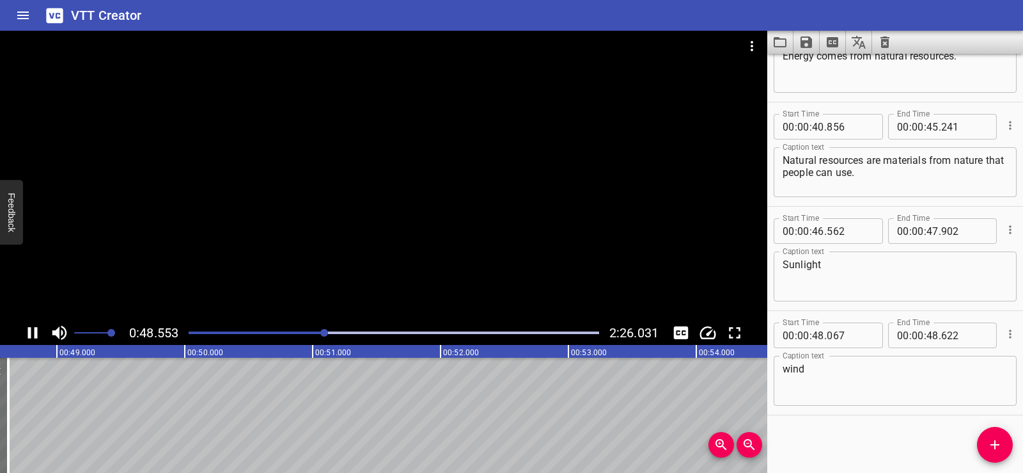
click at [420, 154] on div at bounding box center [384, 176] width 768 height 290
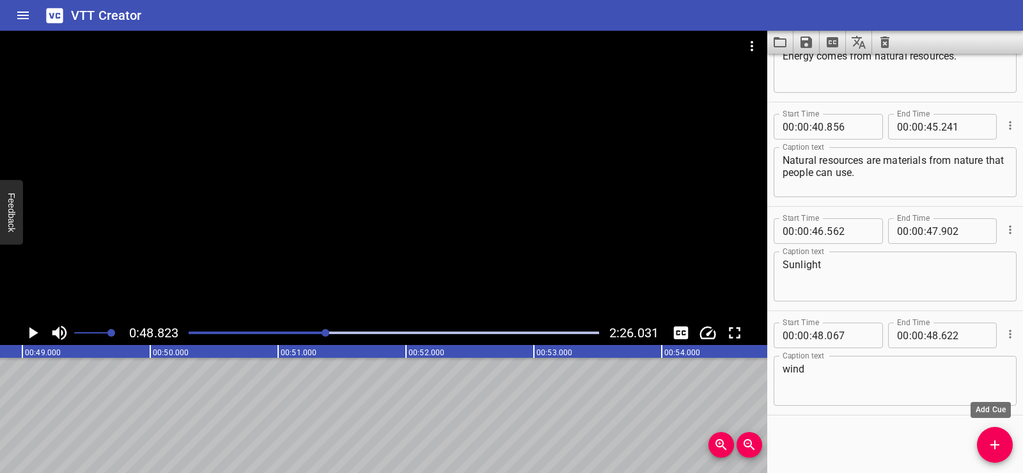
click at [1002, 441] on icon "Add Cue" at bounding box center [995, 444] width 15 height 15
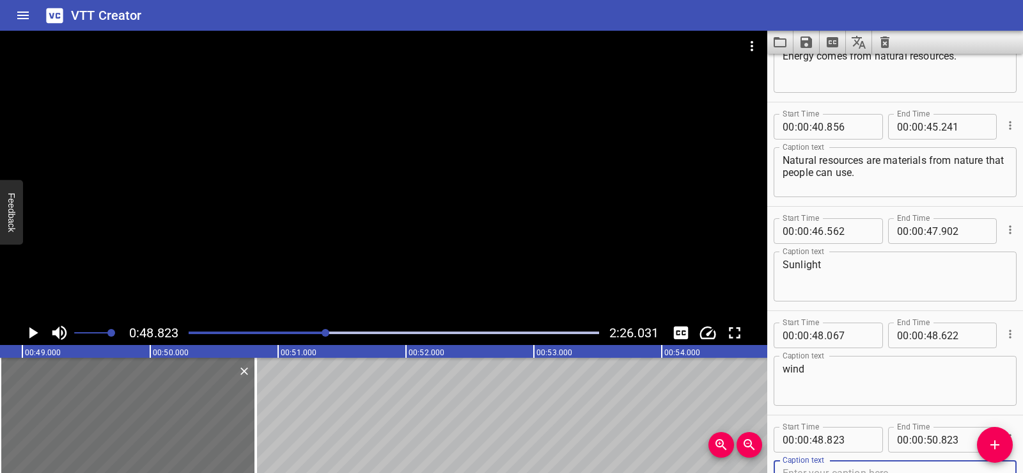
scroll to position [1211, 0]
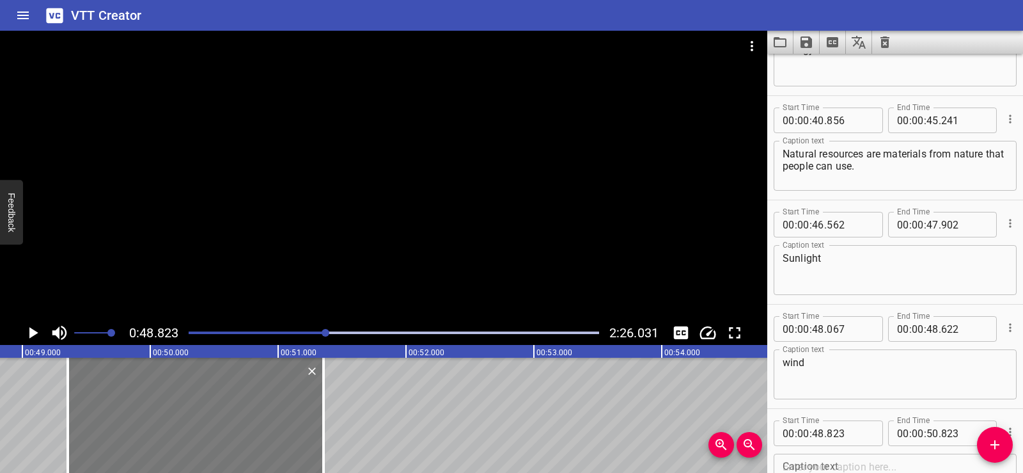
drag, startPoint x: 144, startPoint y: 421, endPoint x: 212, endPoint y: 429, distance: 68.3
click at [212, 429] on div at bounding box center [196, 415] width 256 height 115
type input "49"
type input "353"
type input "51"
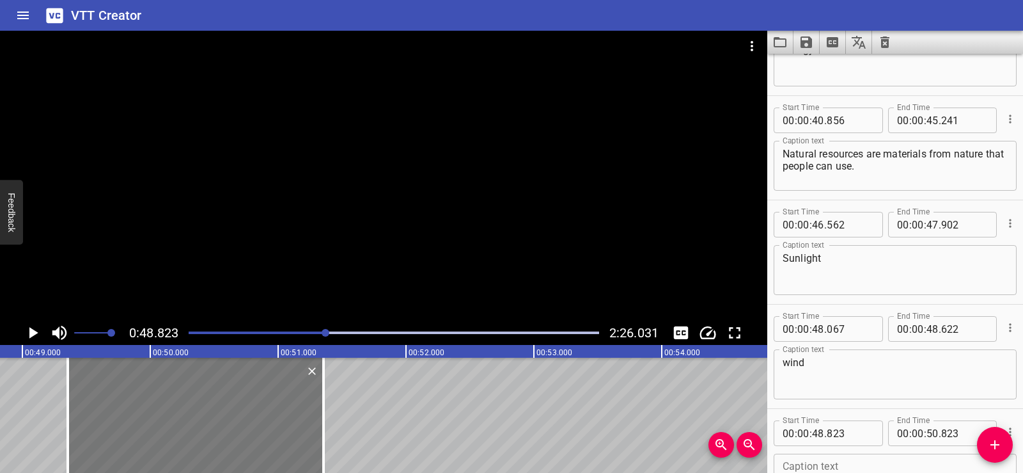
type input "353"
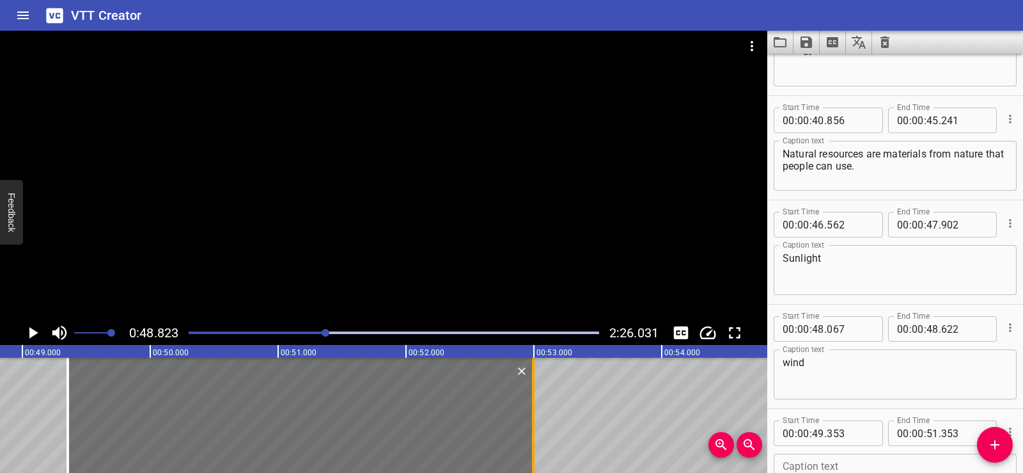
drag, startPoint x: 321, startPoint y: 439, endPoint x: 531, endPoint y: 445, distance: 209.9
click at [531, 445] on div at bounding box center [533, 415] width 13 height 115
type input "52"
type input "993"
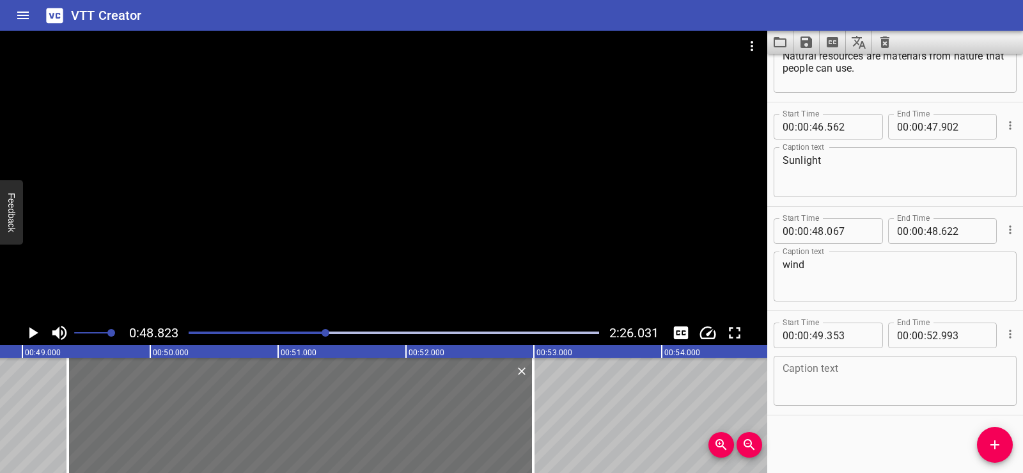
click at [796, 366] on textarea at bounding box center [895, 381] width 225 height 36
paste textarea "and fossil fuels are all natural resources."
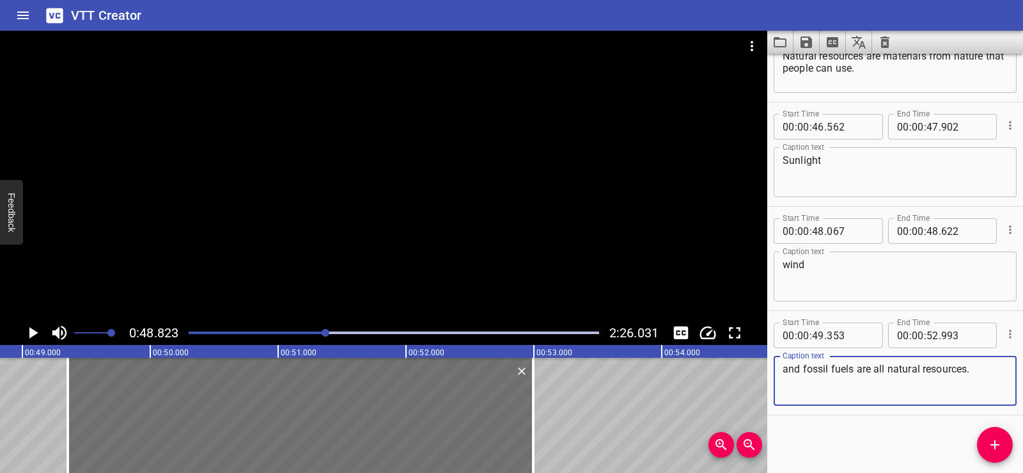
type textarea "and fossil fuels are all natural resources."
click at [823, 414] on hr at bounding box center [896, 414] width 256 height 1
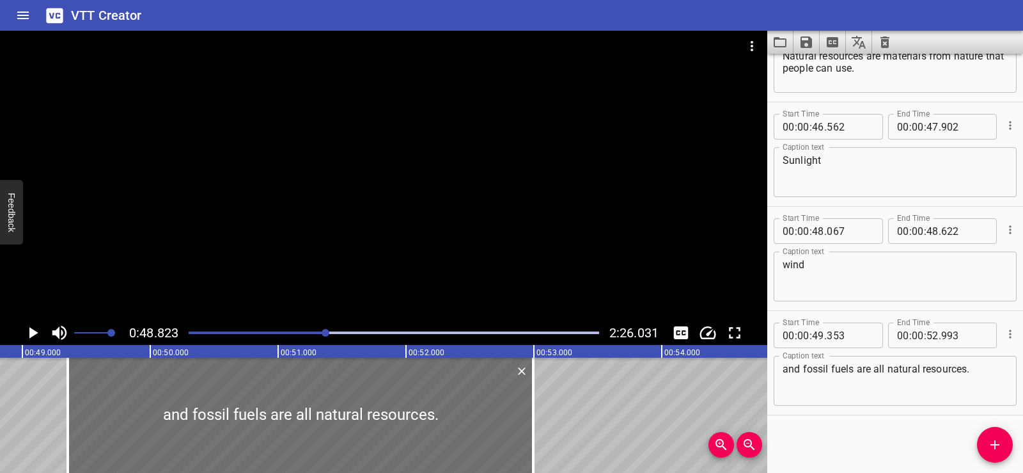
click at [421, 145] on div at bounding box center [384, 176] width 768 height 290
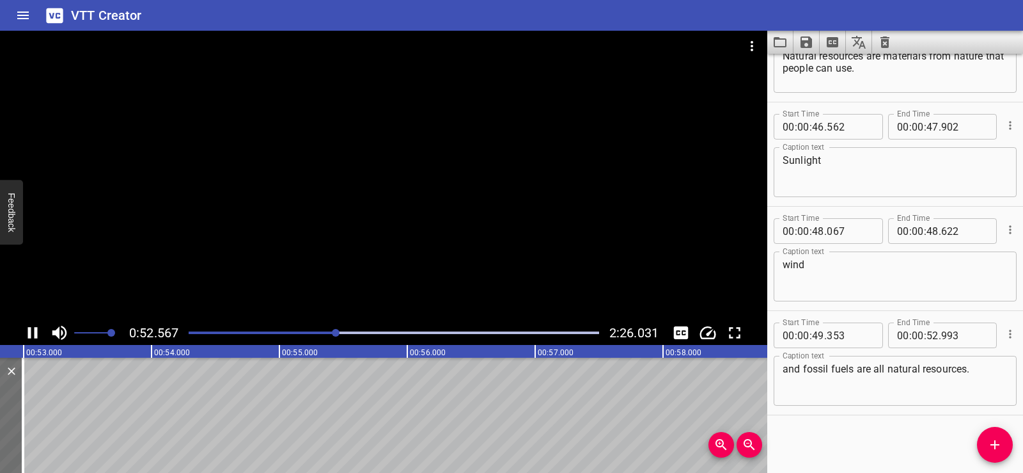
click at [408, 130] on div at bounding box center [384, 176] width 768 height 290
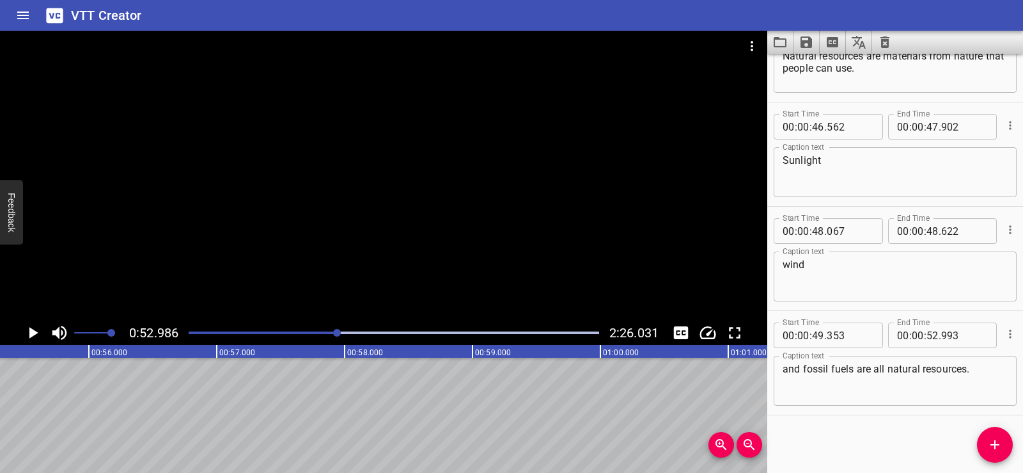
scroll to position [0, 7173]
click at [998, 443] on icon "Add Cue" at bounding box center [995, 444] width 15 height 15
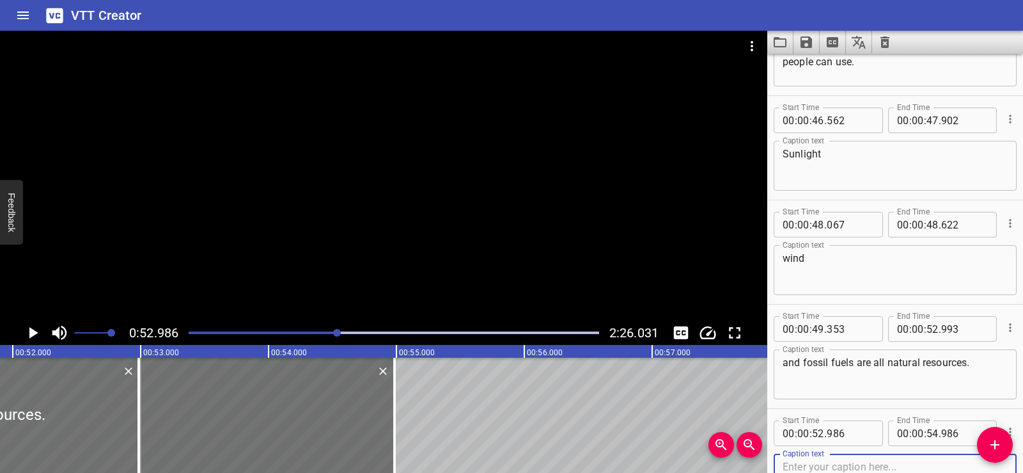
scroll to position [0, 6758]
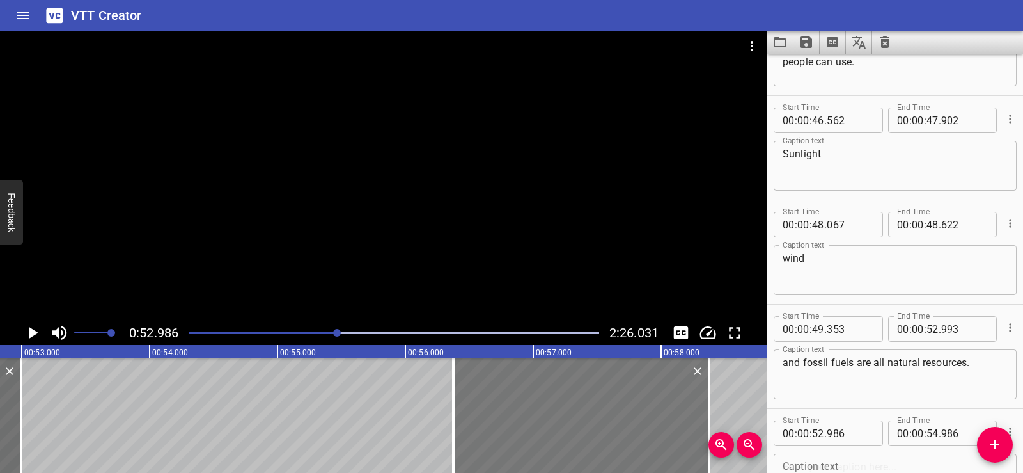
drag, startPoint x: 125, startPoint y: 400, endPoint x: 557, endPoint y: 411, distance: 432.5
click at [557, 411] on div at bounding box center [581, 415] width 256 height 115
type input "56"
type input "376"
type input "58"
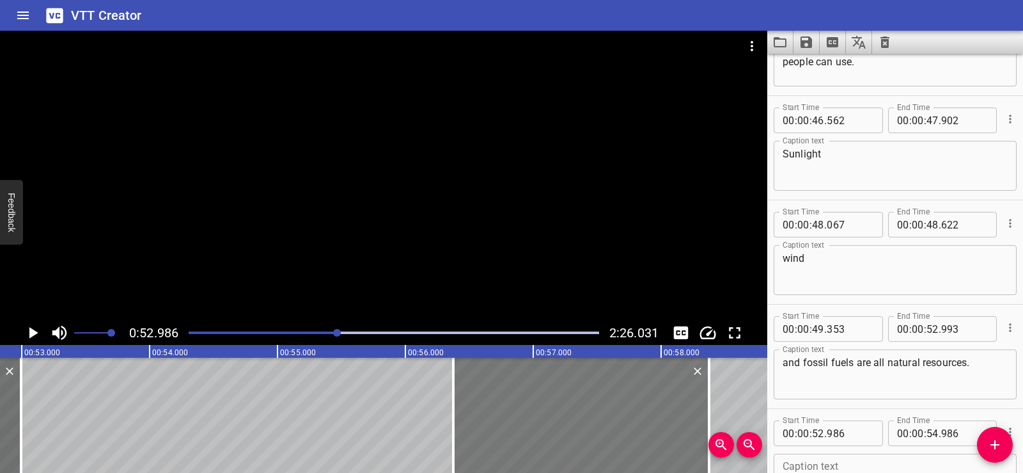
type input "376"
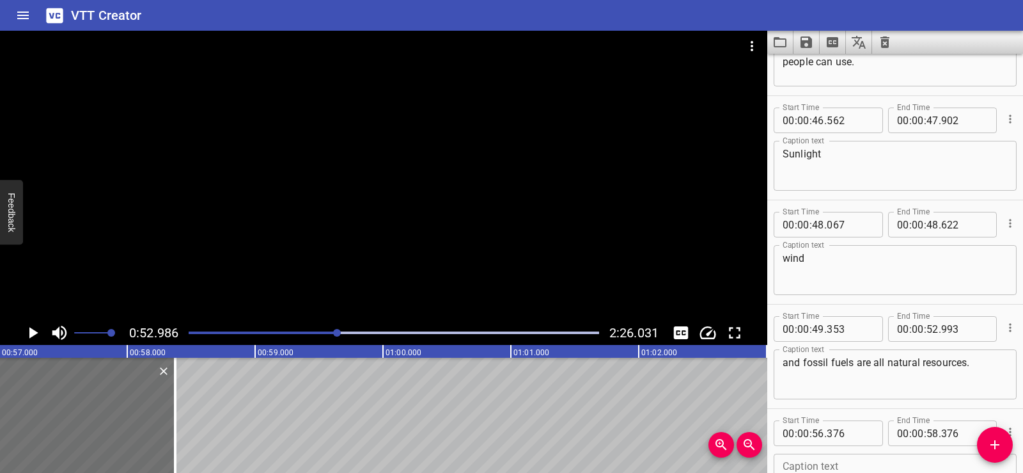
scroll to position [0, 7075]
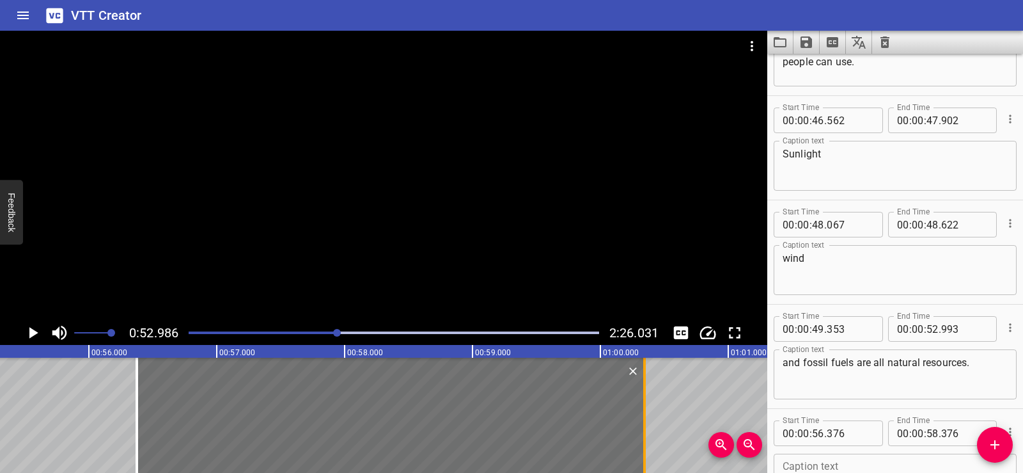
drag, startPoint x: 395, startPoint y: 429, endPoint x: 642, endPoint y: 432, distance: 246.9
click at [647, 430] on div at bounding box center [644, 415] width 13 height 115
type input "01"
type input "00"
type input "346"
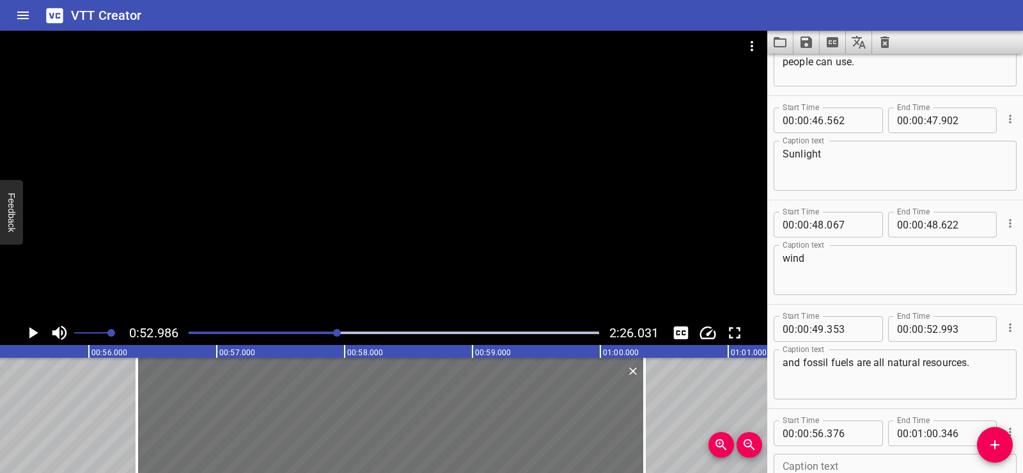
scroll to position [1413, 0]
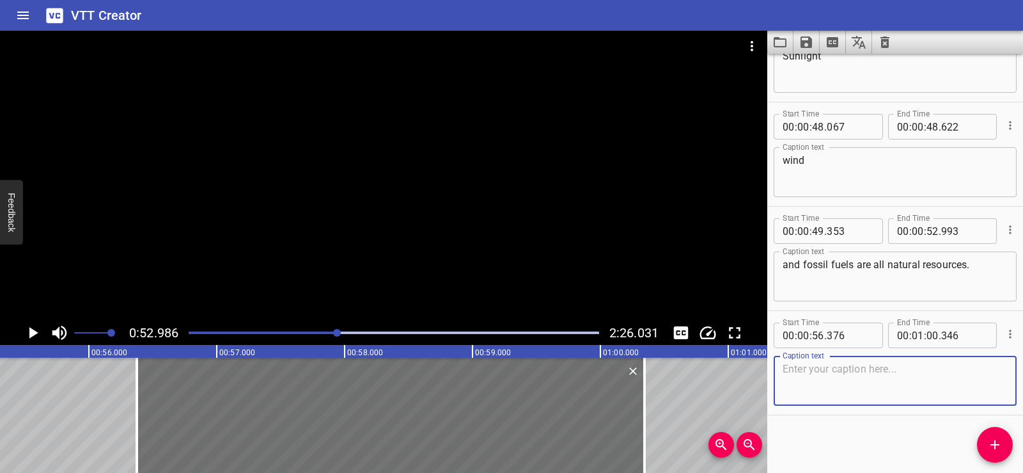
click at [826, 370] on textarea at bounding box center [895, 381] width 225 height 36
paste textarea "Fossil fuels are nonrenewable energy resources."
type textarea "Fossil fuels are nonrenewable energy resources."
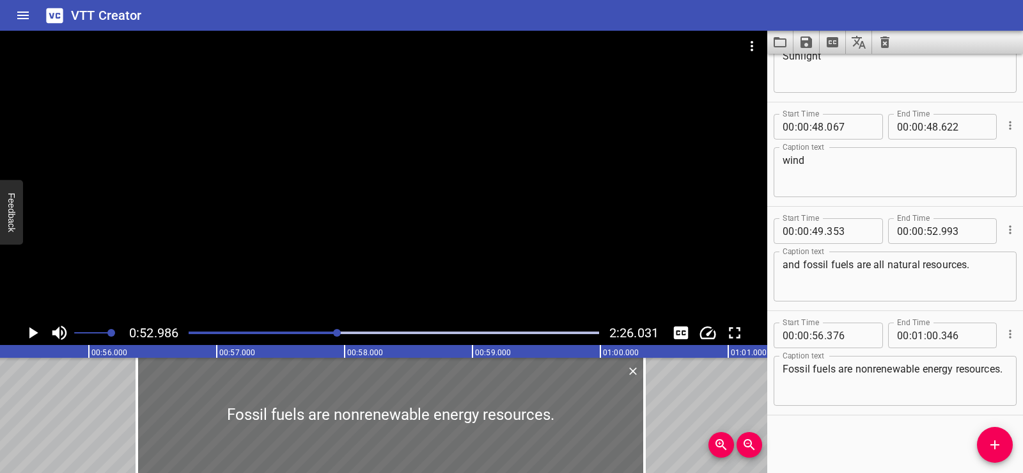
click at [828, 433] on div "Start Time 00 : 00 : 01 . 690 Start Time End Time 00 : 00 : 05 . 030 End Time C…" at bounding box center [896, 263] width 256 height 419
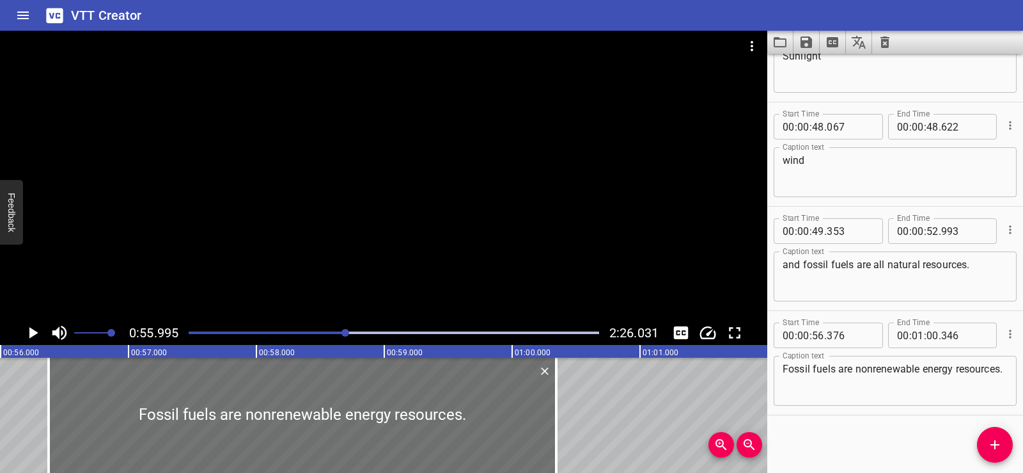
click at [406, 203] on div at bounding box center [384, 176] width 768 height 290
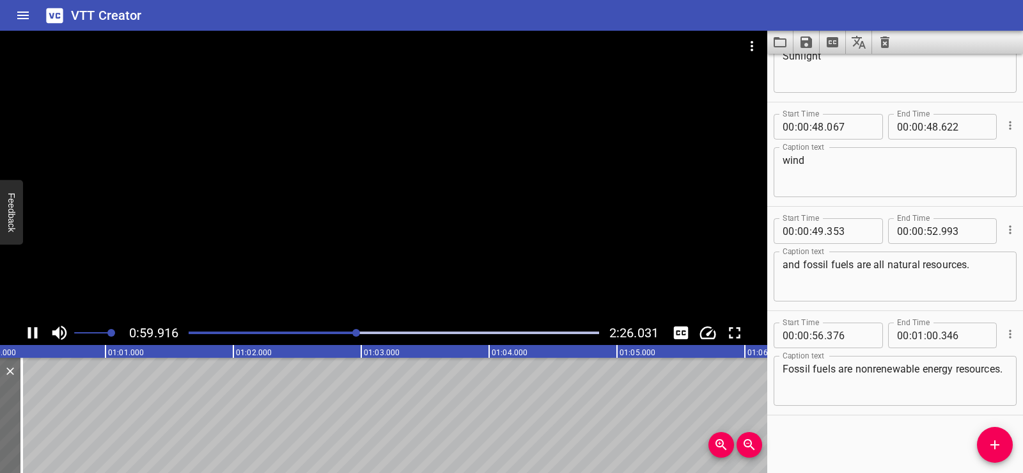
click at [432, 168] on div at bounding box center [384, 176] width 768 height 290
click at [995, 444] on icon "Add Cue" at bounding box center [995, 444] width 9 height 9
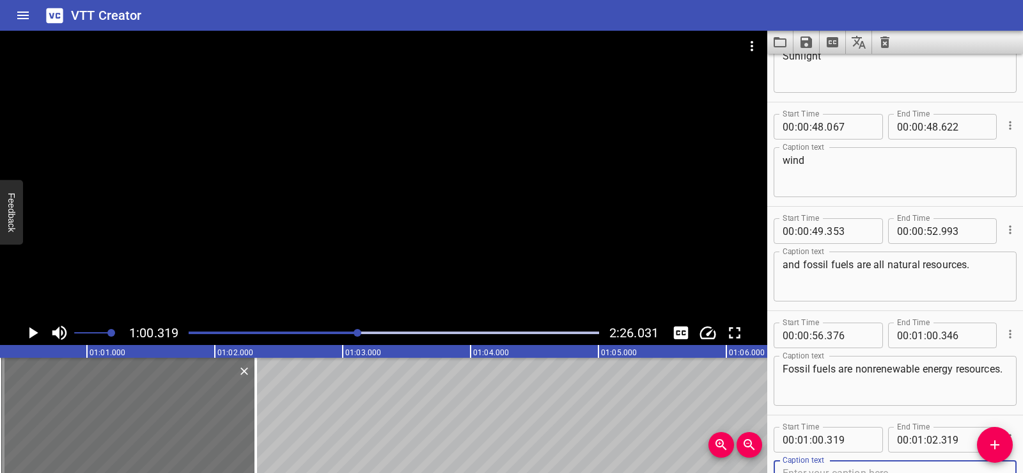
scroll to position [1420, 0]
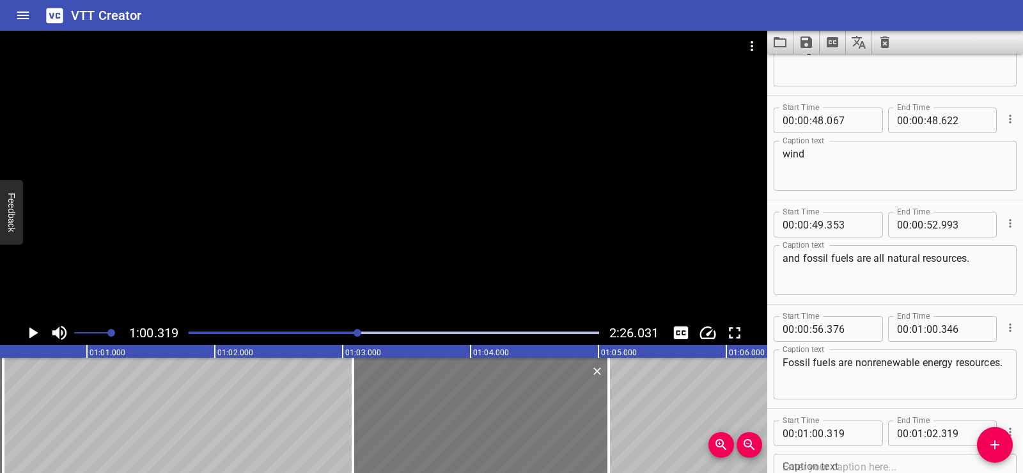
drag, startPoint x: 147, startPoint y: 408, endPoint x: 484, endPoint y: 413, distance: 336.5
click at [484, 413] on div at bounding box center [481, 415] width 256 height 115
type input "03"
type input "054"
type input "05"
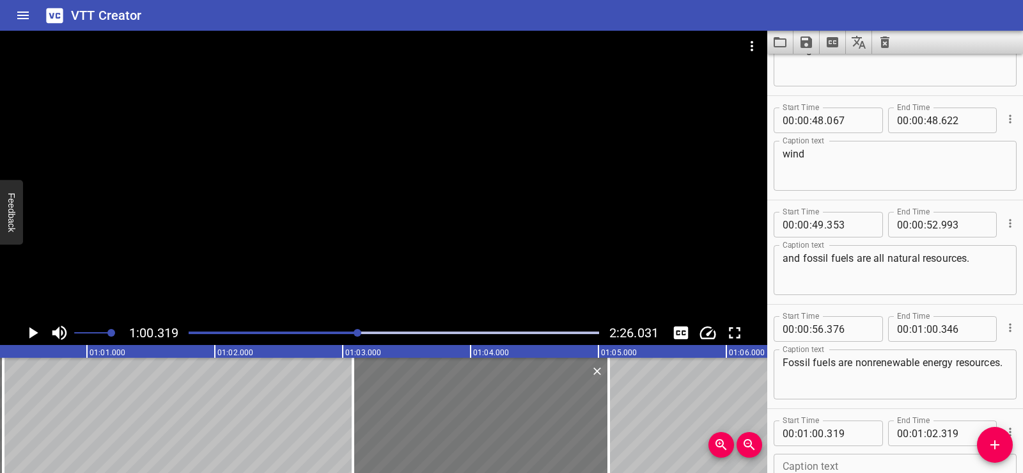
type input "054"
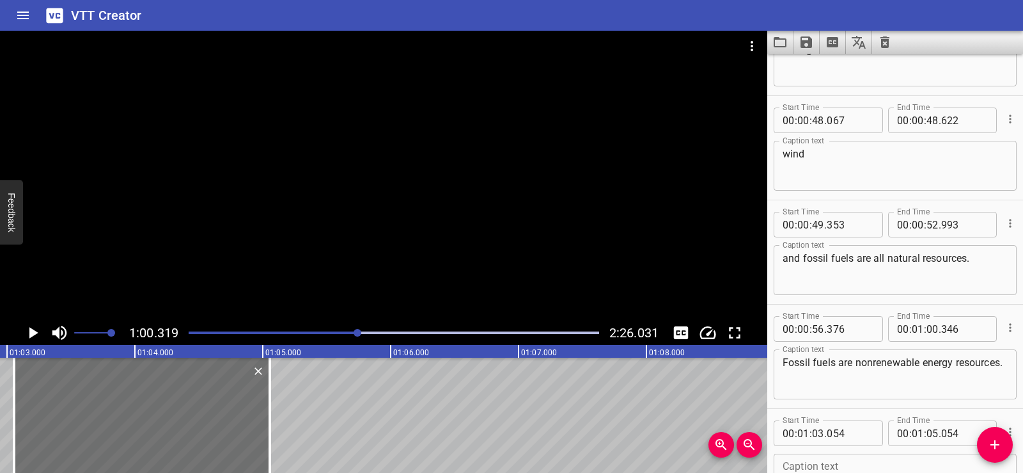
scroll to position [0, 7834]
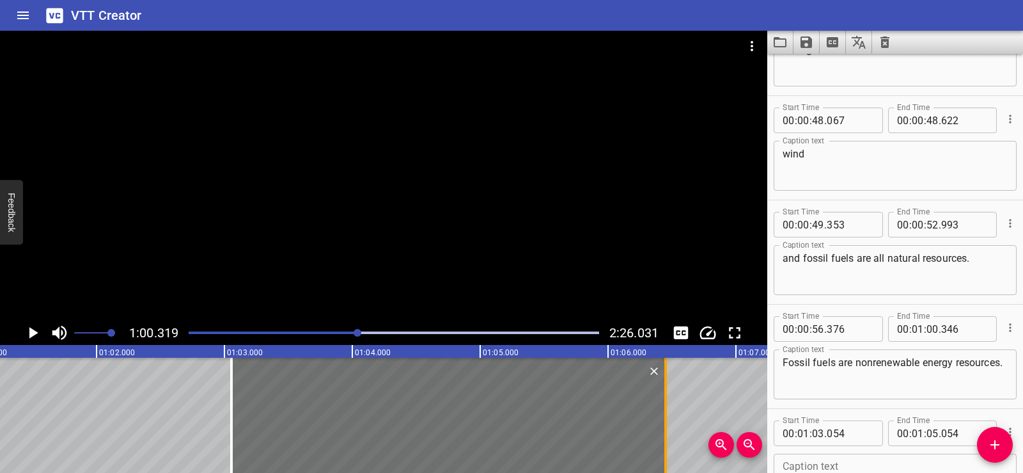
drag, startPoint x: 484, startPoint y: 443, endPoint x: 663, endPoint y: 435, distance: 178.6
click at [663, 435] on div at bounding box center [665, 415] width 13 height 115
type input "06"
type input "449"
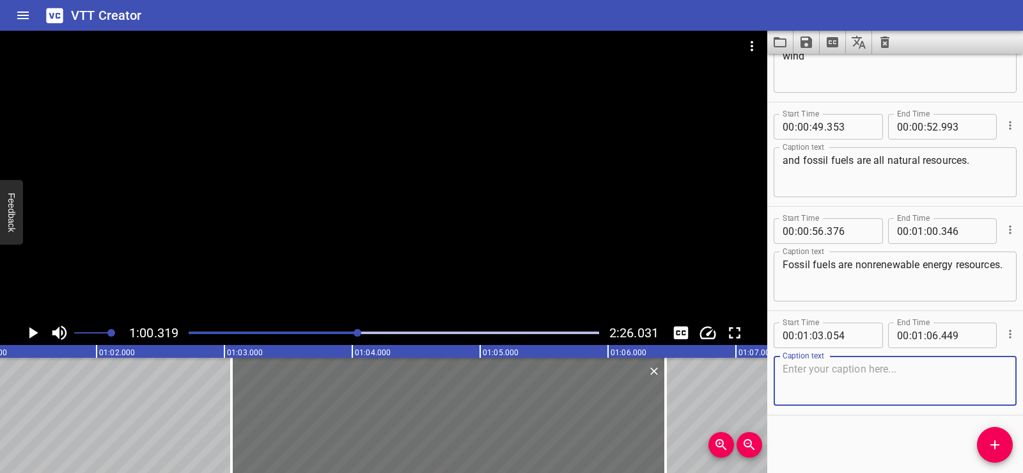
click at [799, 373] on textarea at bounding box center [895, 381] width 225 height 36
paste textarea "We depend on nonrenewable energy resources"
type textarea "We depend on nonrenewable energy resources"
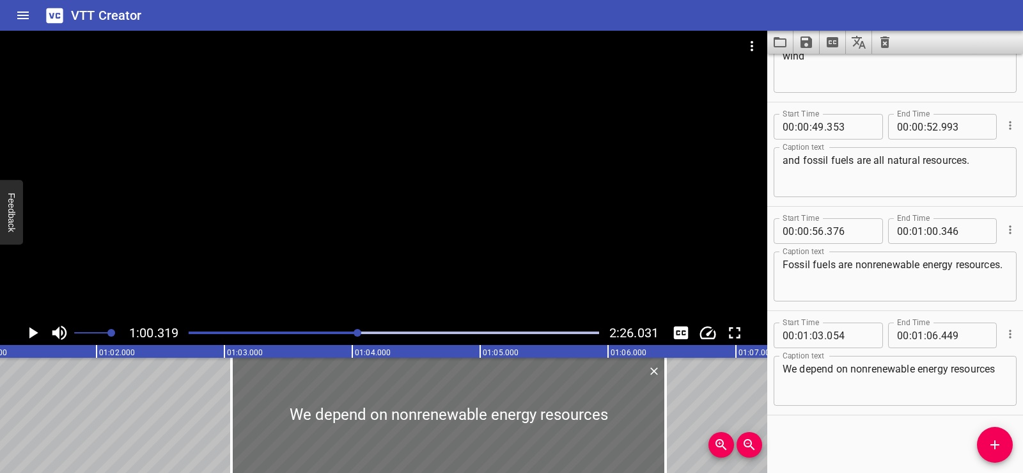
click at [841, 427] on div "Start Time 00 : 00 : 01 . 690 Start Time End Time 00 : 00 : 05 . 030 End Time C…" at bounding box center [896, 263] width 256 height 419
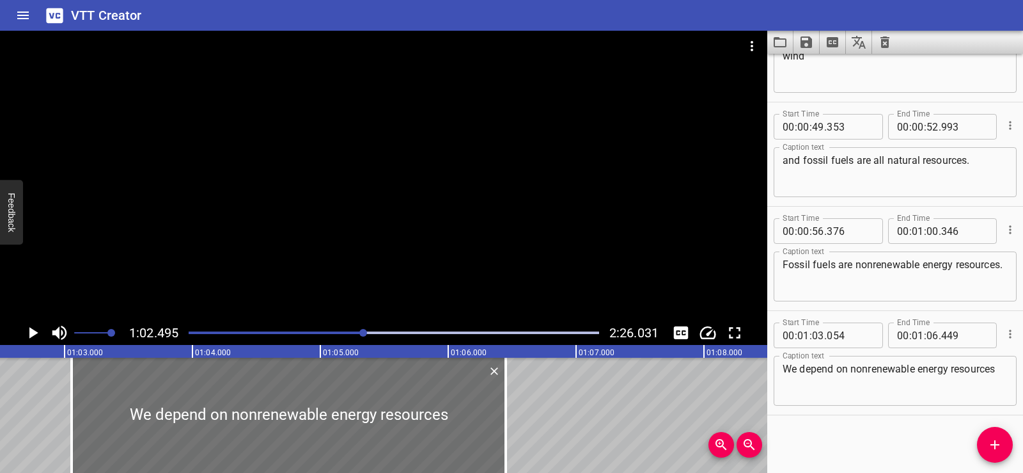
click at [403, 158] on div at bounding box center [384, 176] width 768 height 290
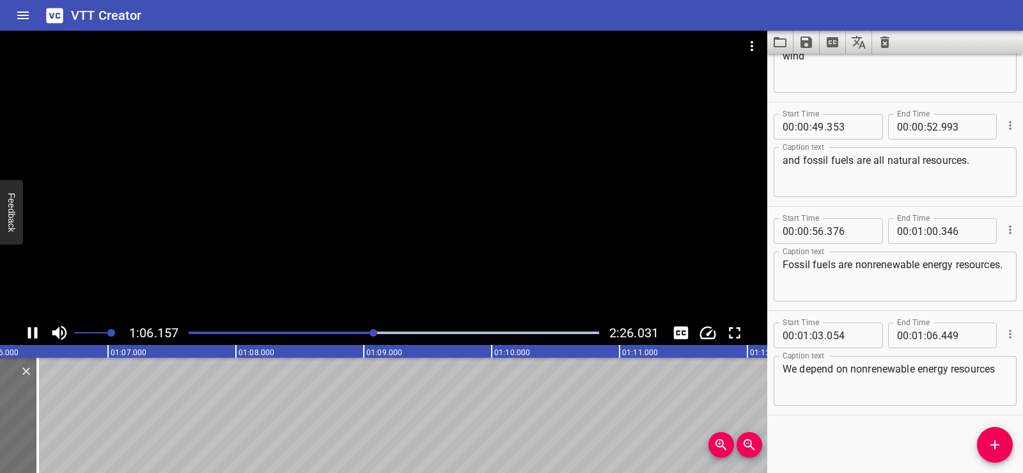
click at [386, 151] on div at bounding box center [384, 176] width 768 height 290
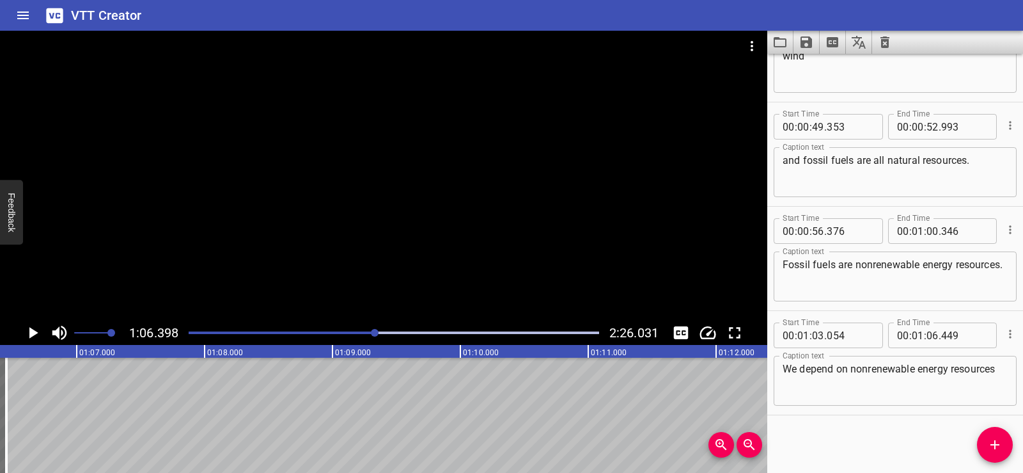
click at [995, 443] on icon "Add Cue" at bounding box center [995, 444] width 9 height 9
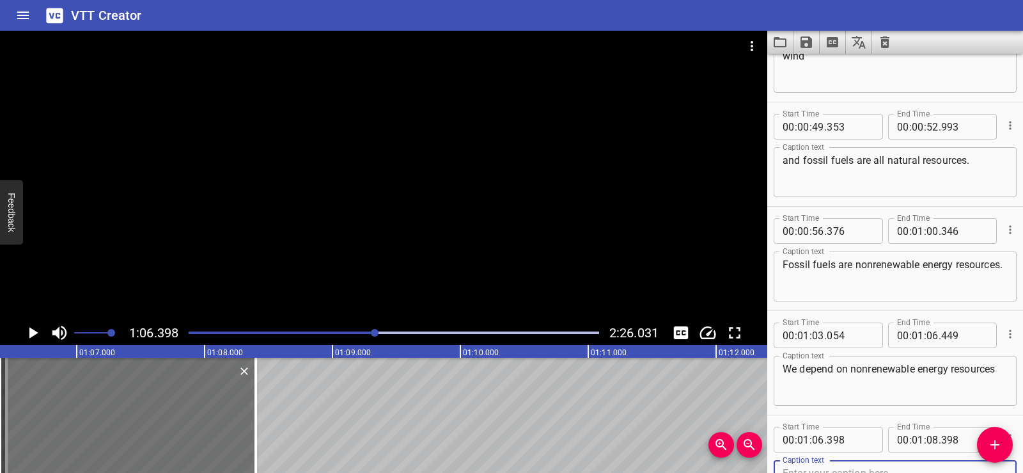
scroll to position [1524, 0]
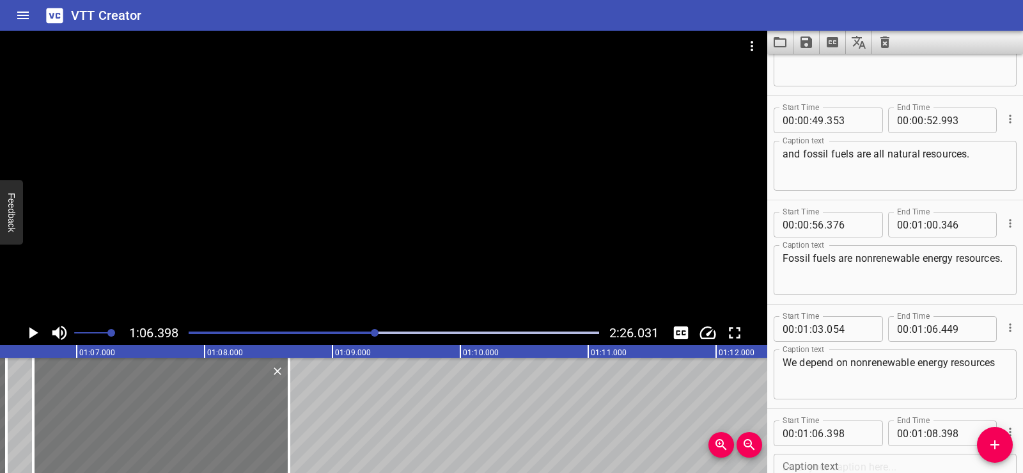
drag, startPoint x: 88, startPoint y: 420, endPoint x: 122, endPoint y: 425, distance: 33.7
click at [122, 425] on div at bounding box center [161, 415] width 256 height 115
type input "658"
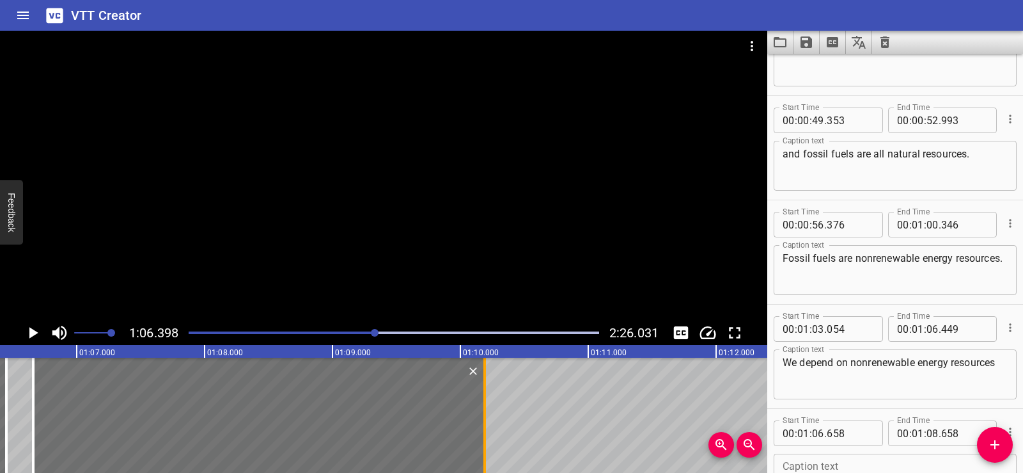
drag, startPoint x: 288, startPoint y: 435, endPoint x: 484, endPoint y: 436, distance: 195.7
click at [484, 436] on div at bounding box center [485, 415] width 3 height 115
type input "10"
type input "188"
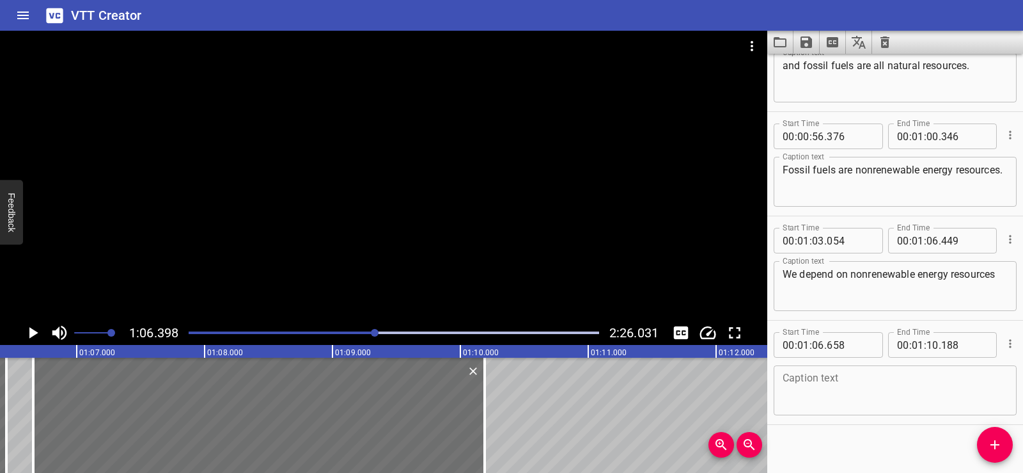
scroll to position [1622, 0]
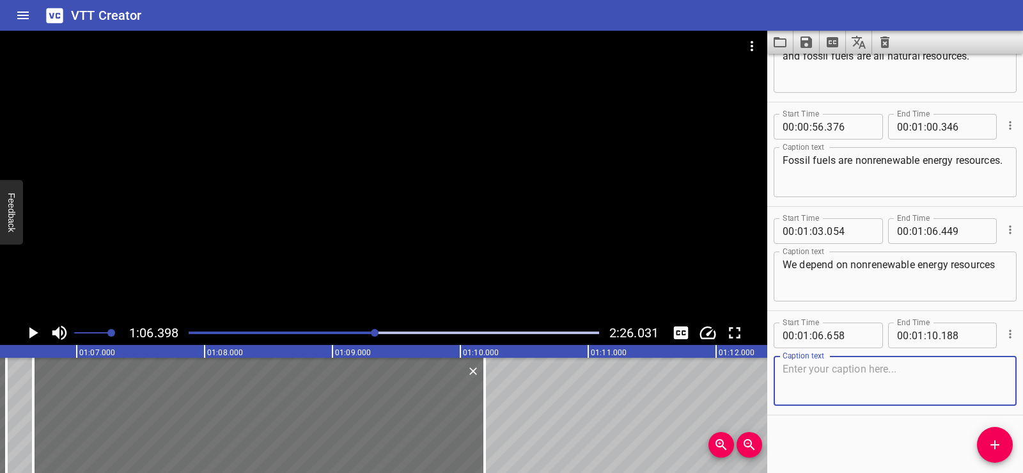
click at [814, 384] on textarea at bounding box center [895, 381] width 225 height 36
paste textarea "like fossil fuels every day to power homes"
type textarea "like fossil fuels every day to power homes,"
click at [948, 420] on div "Start Time 00 : 00 : 01 . 690 Start Time End Time 00 : 00 : 05 . 030 End Time C…" at bounding box center [896, 263] width 256 height 419
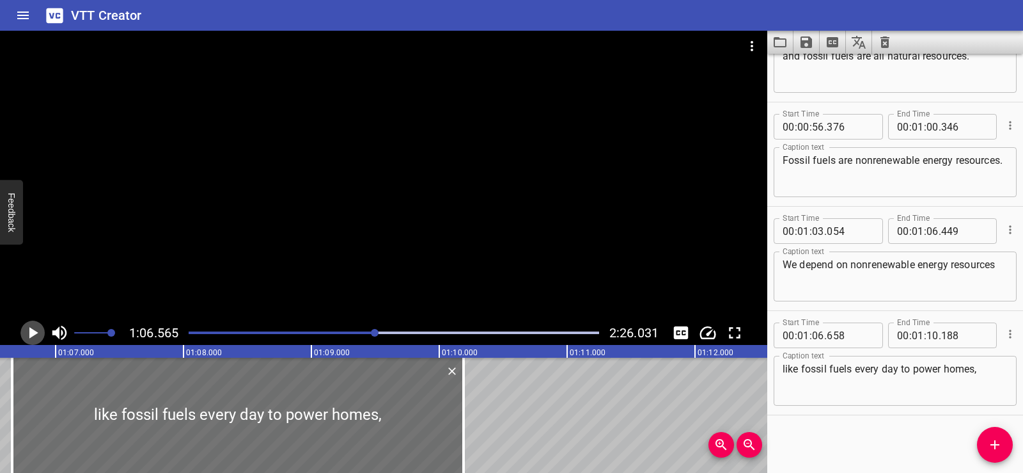
click at [29, 332] on icon "Play/Pause" at bounding box center [32, 332] width 19 height 19
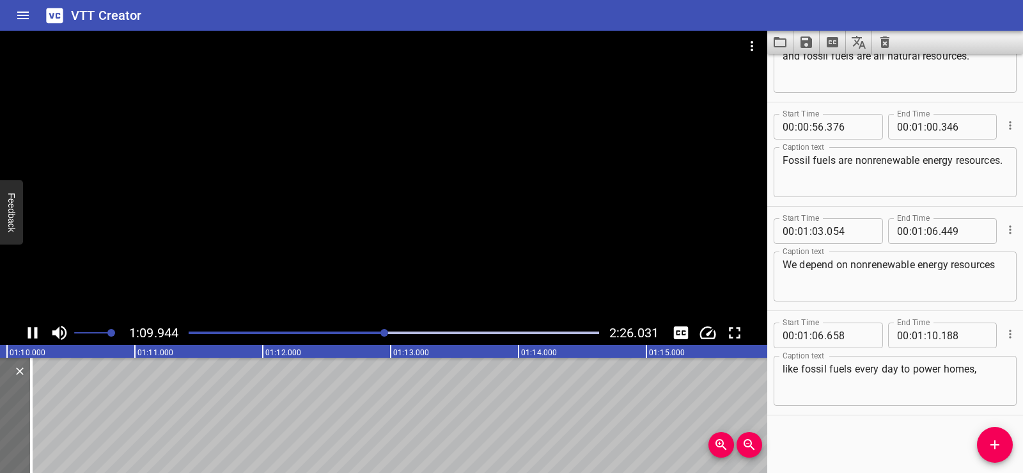
click at [430, 215] on div at bounding box center [384, 176] width 768 height 290
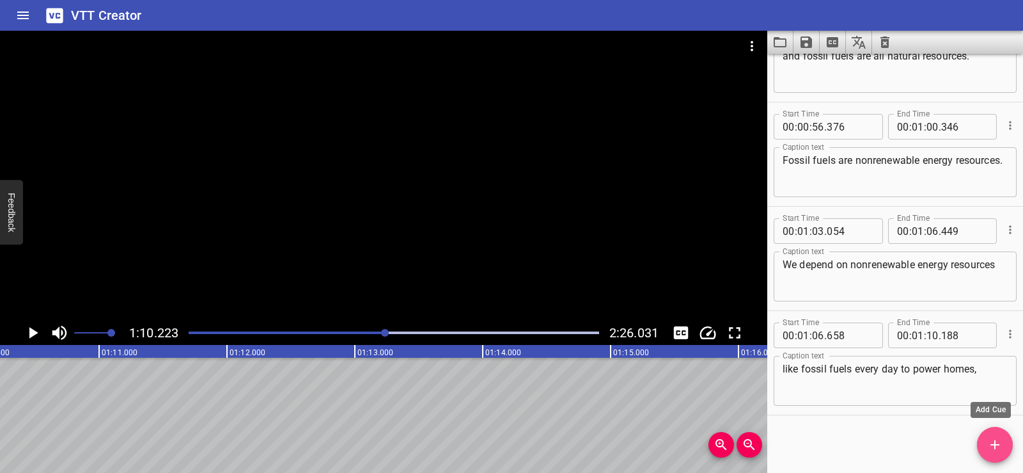
click at [991, 444] on icon "Add Cue" at bounding box center [995, 444] width 9 height 9
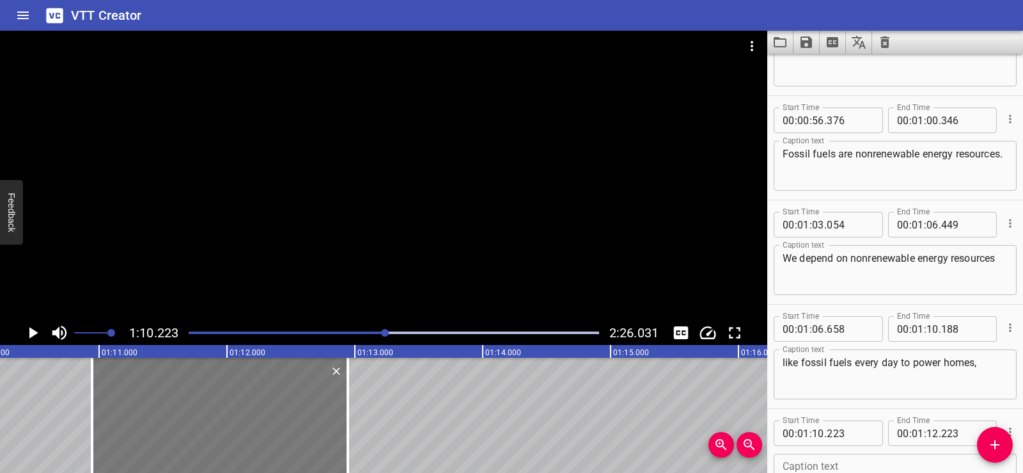
drag, startPoint x: 118, startPoint y: 435, endPoint x: 210, endPoint y: 432, distance: 92.2
click at [210, 432] on div at bounding box center [220, 415] width 256 height 115
type input "943"
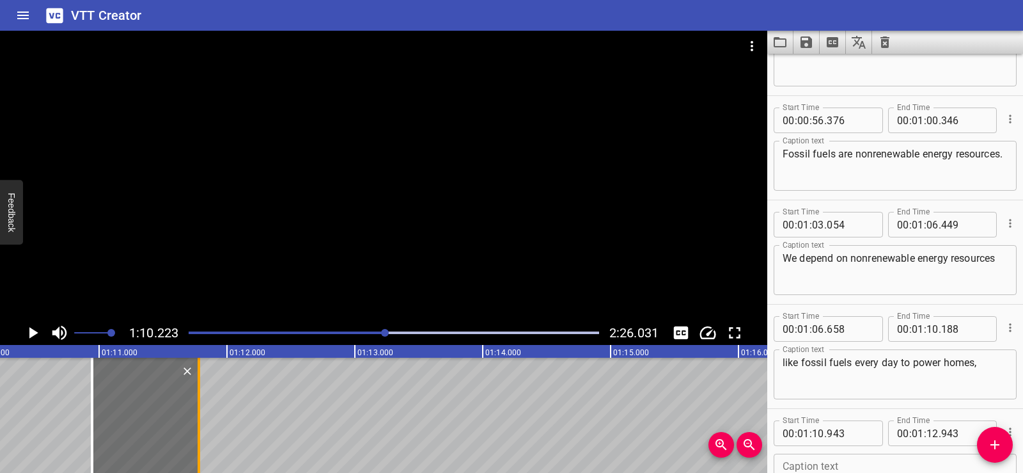
drag, startPoint x: 348, startPoint y: 432, endPoint x: 199, endPoint y: 423, distance: 149.3
click at [199, 423] on div at bounding box center [199, 415] width 3 height 115
type input "11"
type input "778"
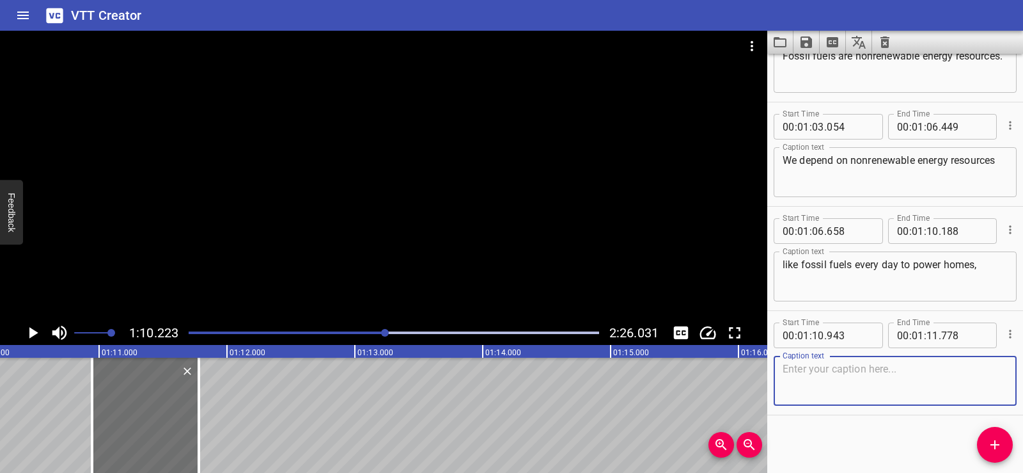
click at [817, 363] on textarea at bounding box center [895, 381] width 225 height 36
paste textarea "factories,"
type textarea "factories,"
click at [835, 423] on div "Start Time 00 : 00 : 01 . 690 Start Time End Time 00 : 00 : 05 . 030 End Time C…" at bounding box center [896, 263] width 256 height 419
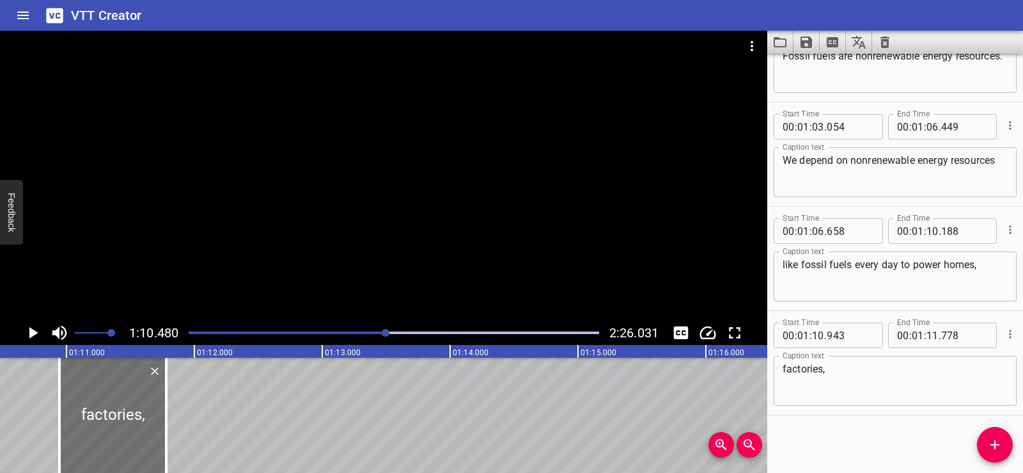
click at [397, 194] on div at bounding box center [384, 176] width 768 height 290
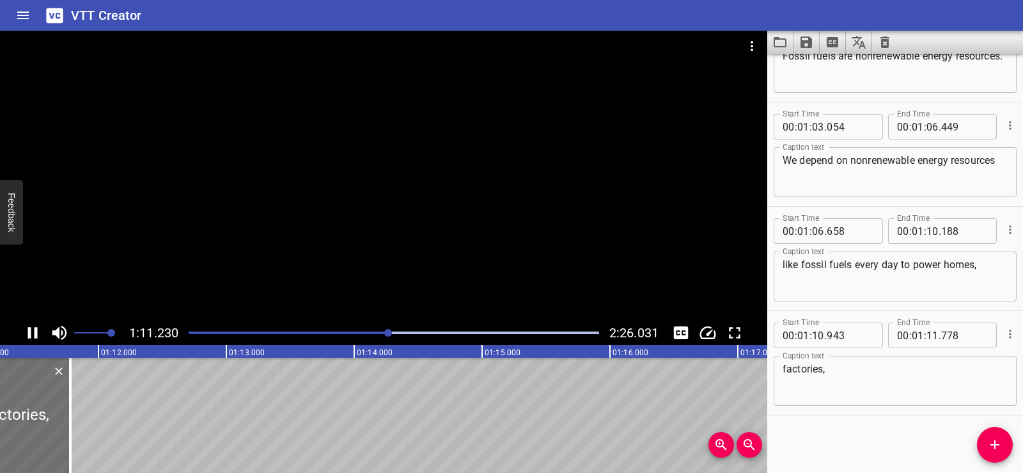
click at [386, 160] on div at bounding box center [384, 176] width 768 height 290
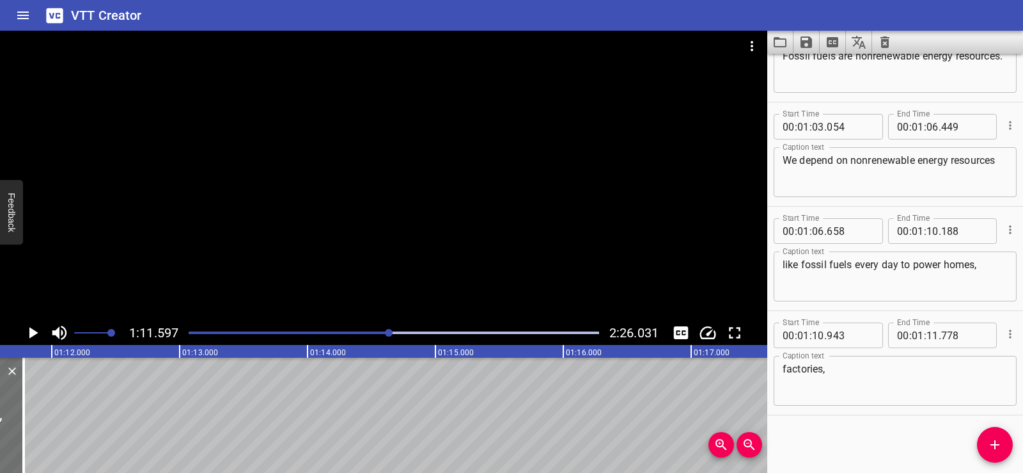
click at [1004, 449] on span "Add Cue" at bounding box center [995, 444] width 36 height 15
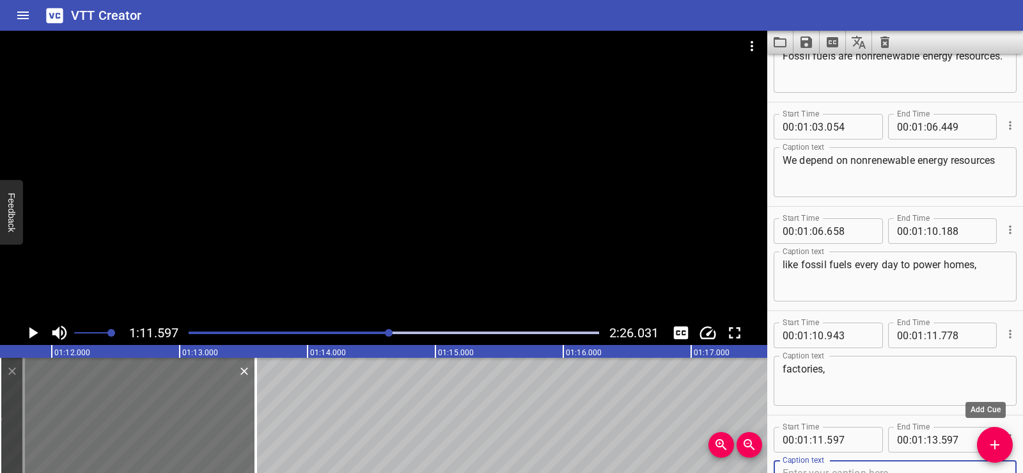
scroll to position [1733, 0]
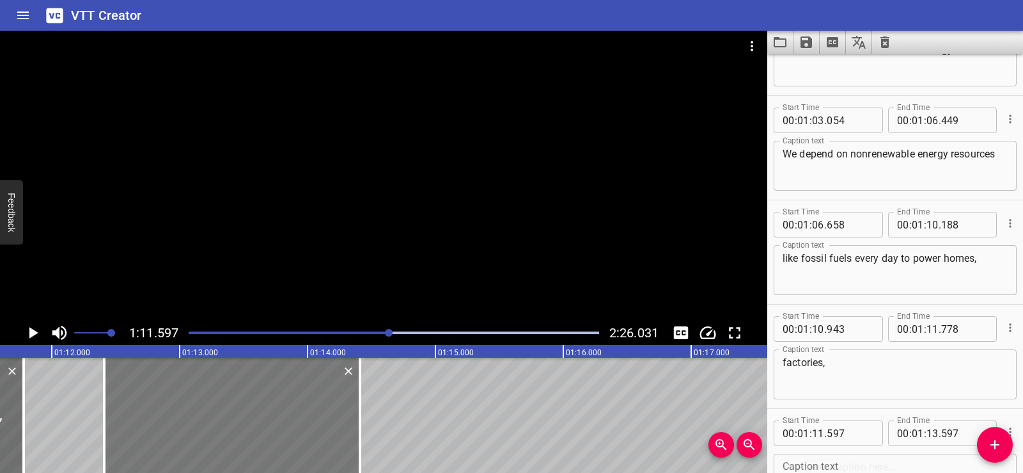
drag, startPoint x: 229, startPoint y: 404, endPoint x: 271, endPoint y: 399, distance: 41.9
click at [271, 399] on div at bounding box center [232, 415] width 256 height 115
type input "12"
type input "412"
type input "14"
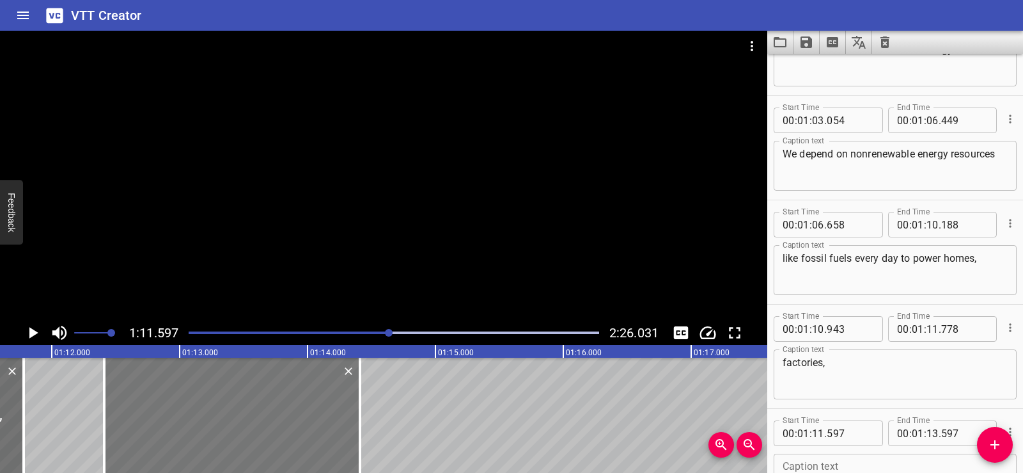
type input "412"
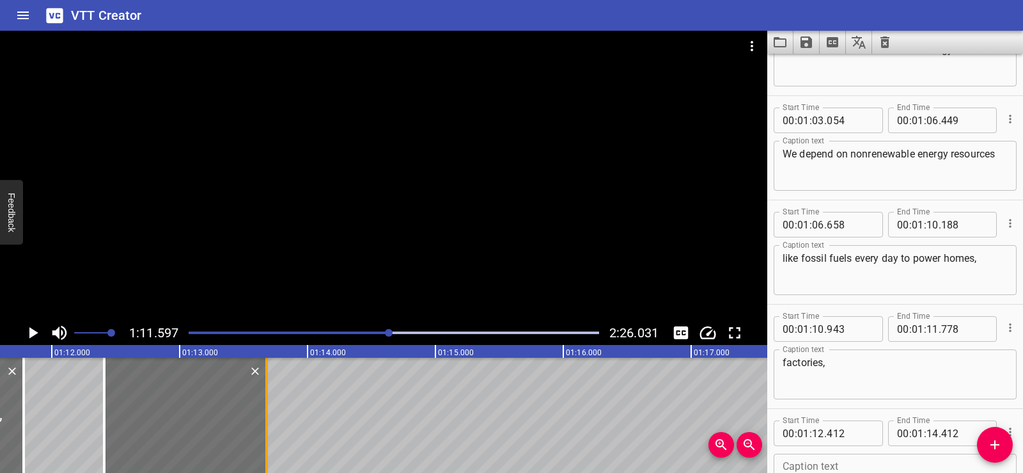
drag, startPoint x: 365, startPoint y: 427, endPoint x: 271, endPoint y: 427, distance: 93.4
click at [271, 427] on div at bounding box center [266, 415] width 13 height 115
type input "13"
type input "682"
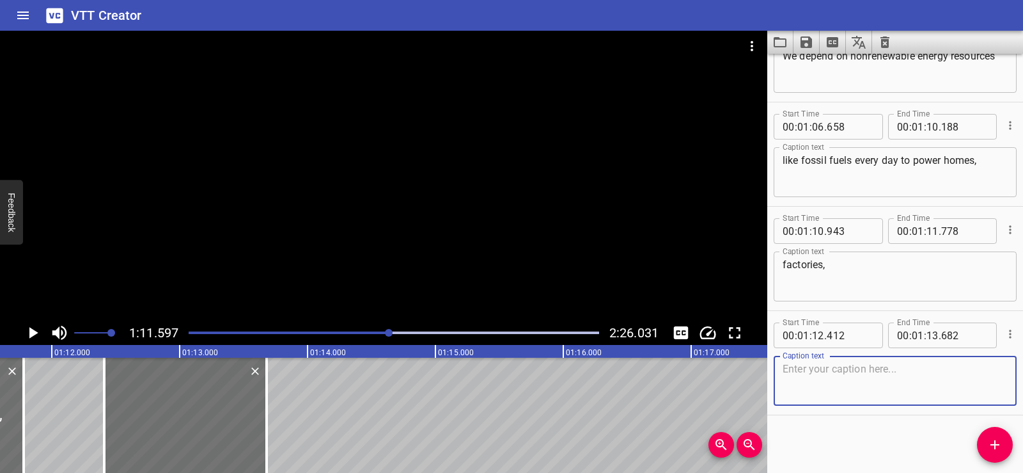
click at [810, 384] on textarea at bounding box center [895, 381] width 225 height 36
paste textarea "and transportation."
type textarea "and transportation."
click at [833, 434] on div "Start Time 00 : 00 : 01 . 690 Start Time End Time 00 : 00 : 05 . 030 End Time C…" at bounding box center [896, 263] width 256 height 419
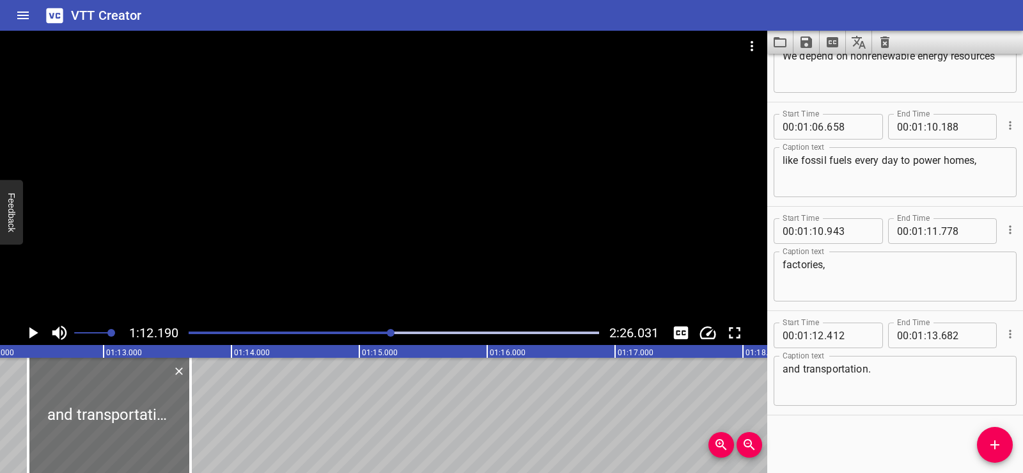
click at [419, 171] on div at bounding box center [384, 176] width 768 height 290
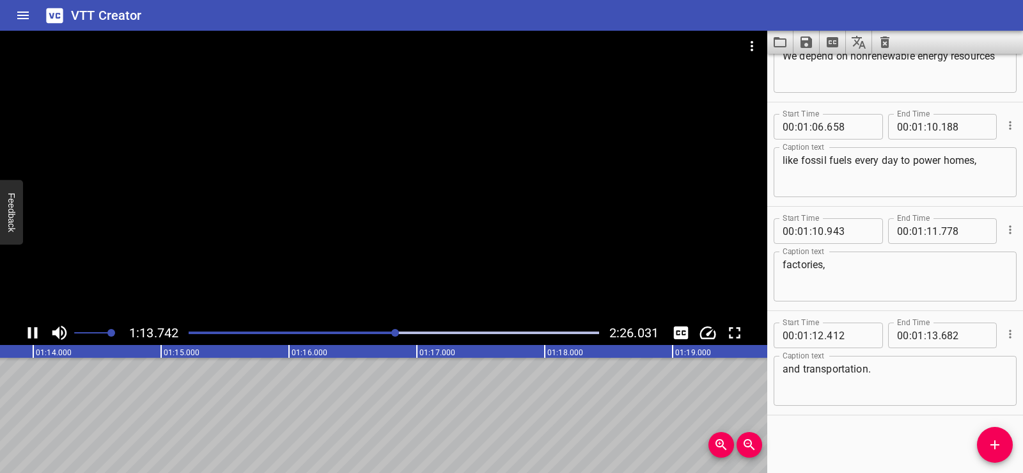
click at [396, 189] on div at bounding box center [384, 176] width 768 height 290
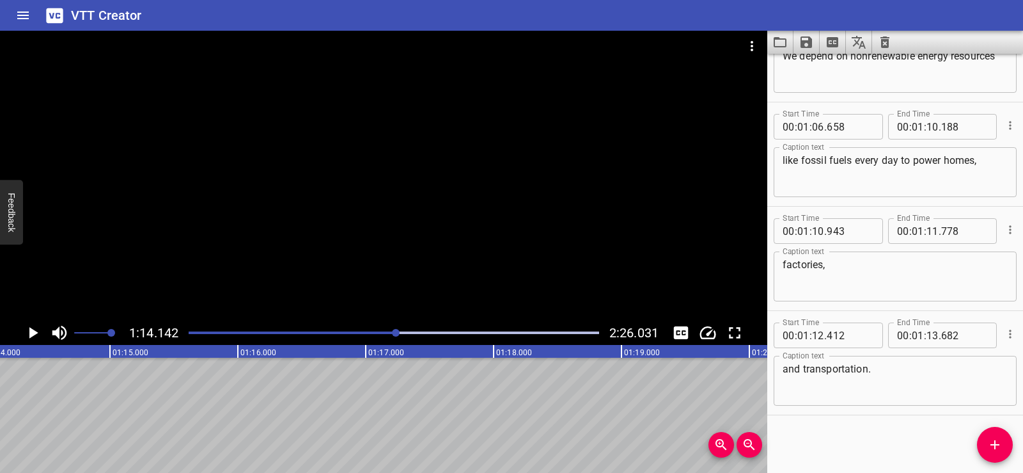
click at [997, 452] on icon "Add Cue" at bounding box center [995, 444] width 15 height 15
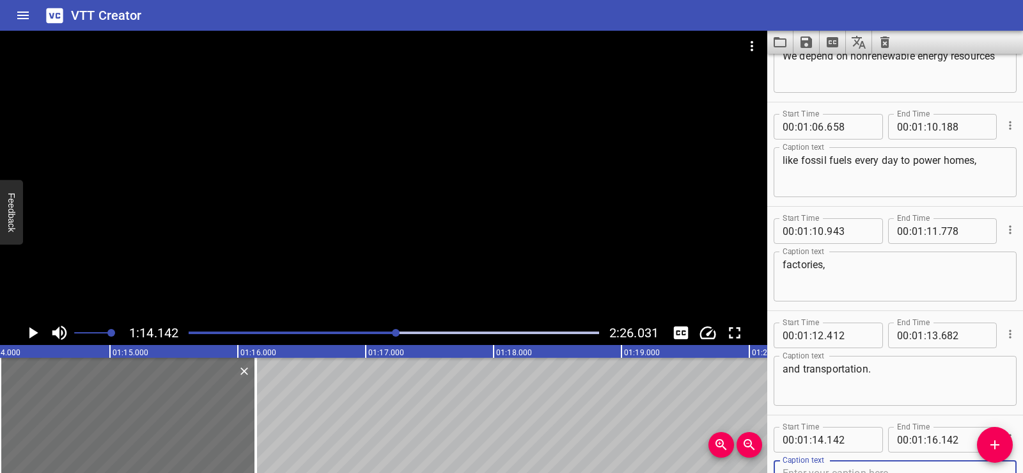
scroll to position [1837, 0]
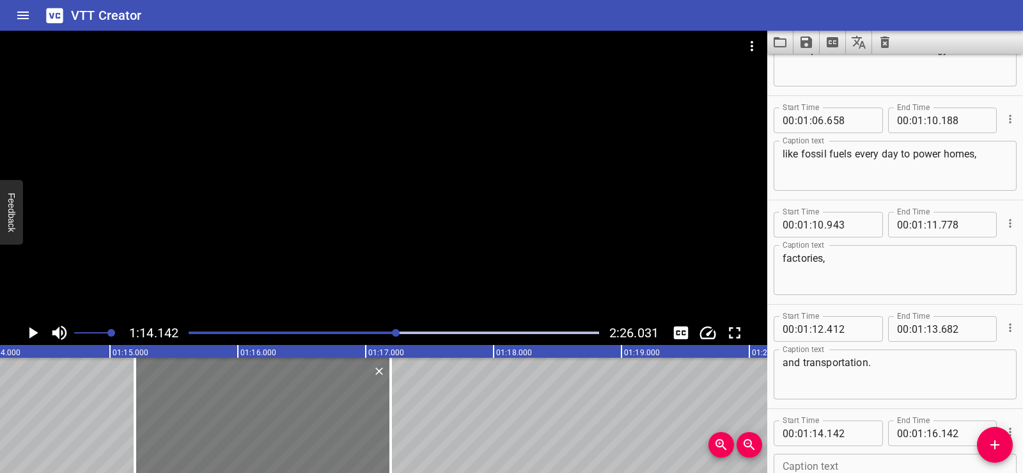
drag, startPoint x: 156, startPoint y: 410, endPoint x: 292, endPoint y: 411, distance: 136.2
click at [292, 411] on div at bounding box center [263, 415] width 256 height 115
type input "15"
type input "207"
type input "17"
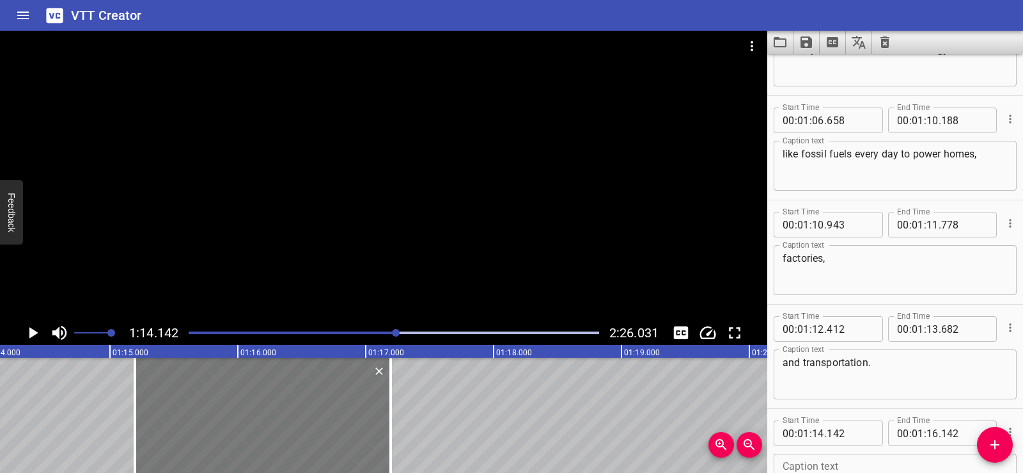
type input "207"
drag, startPoint x: 387, startPoint y: 432, endPoint x: 343, endPoint y: 435, distance: 44.2
click at [343, 435] on div at bounding box center [348, 415] width 13 height 115
type input "16"
type input "862"
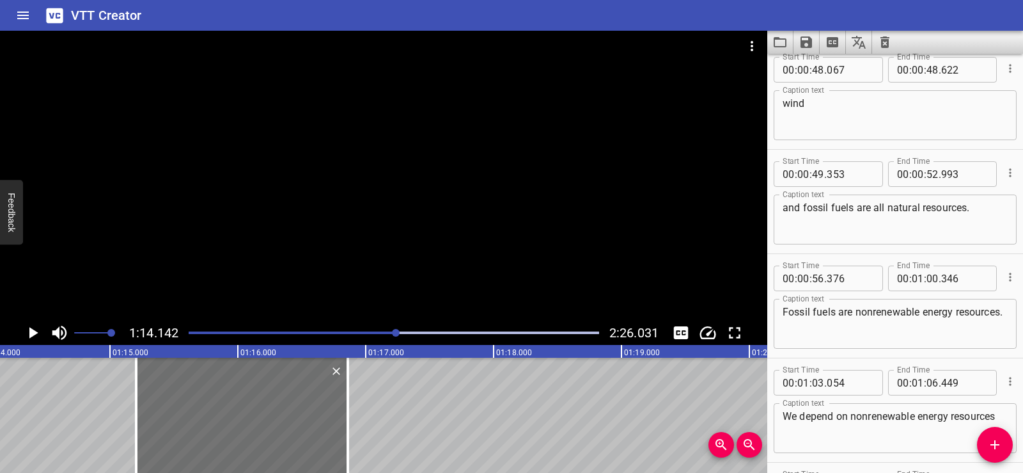
scroll to position [1935, 0]
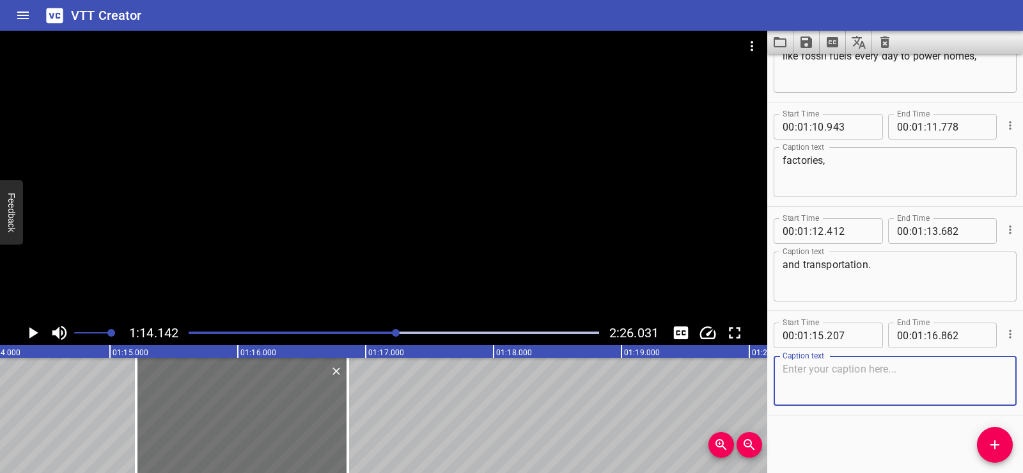
click at [815, 389] on textarea at bounding box center [895, 381] width 225 height 36
paste textarea "But here’s the problem"
type textarea "But here’s the problem"
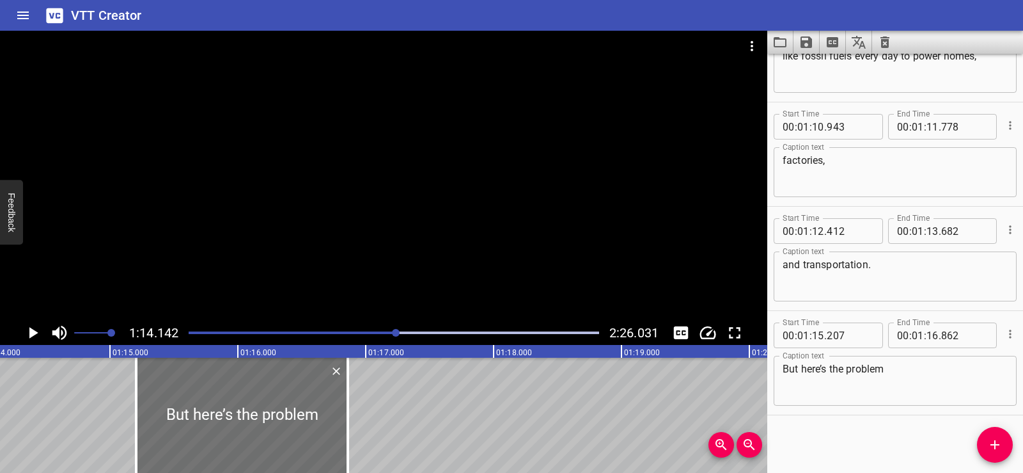
click at [856, 441] on div "Start Time 00 : 00 : 01 . 690 Start Time End Time 00 : 00 : 05 . 030 End Time C…" at bounding box center [896, 263] width 256 height 419
click at [421, 179] on div at bounding box center [384, 176] width 768 height 290
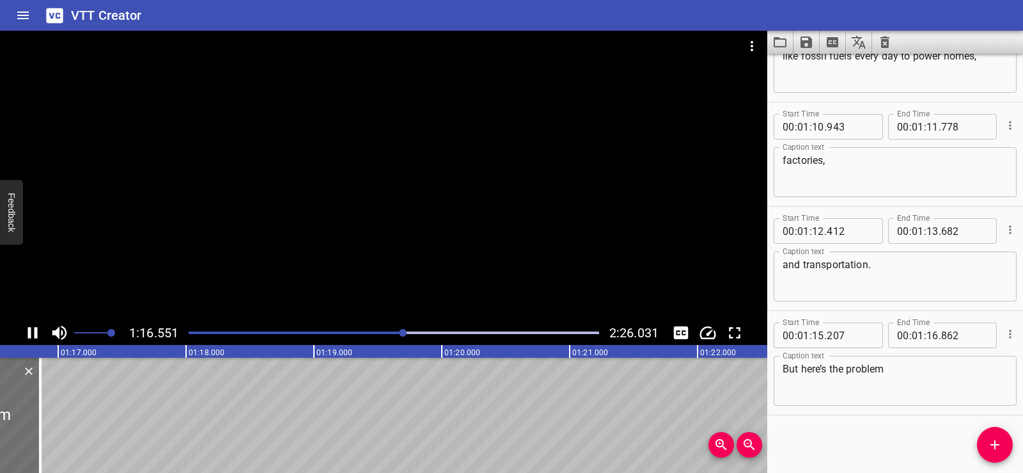
click at [423, 141] on div at bounding box center [384, 176] width 768 height 290
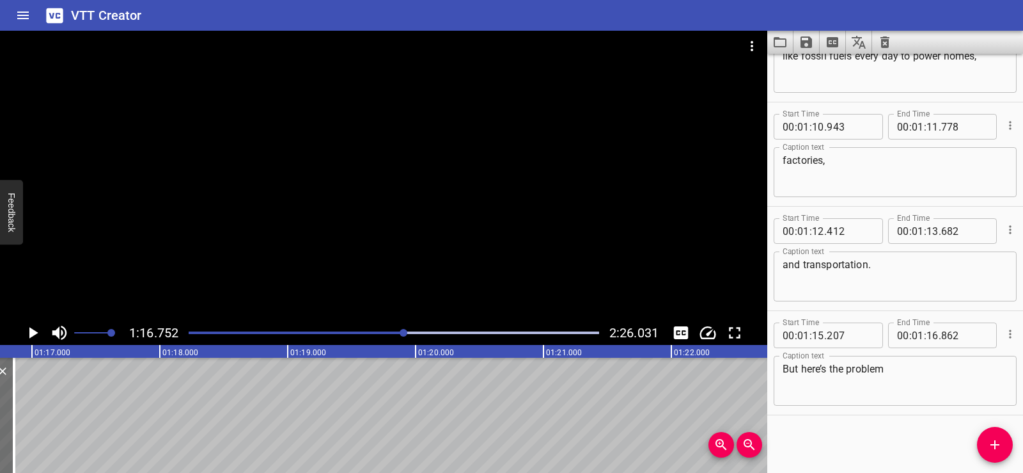
click at [989, 429] on button "Add Cue" at bounding box center [995, 445] width 36 height 36
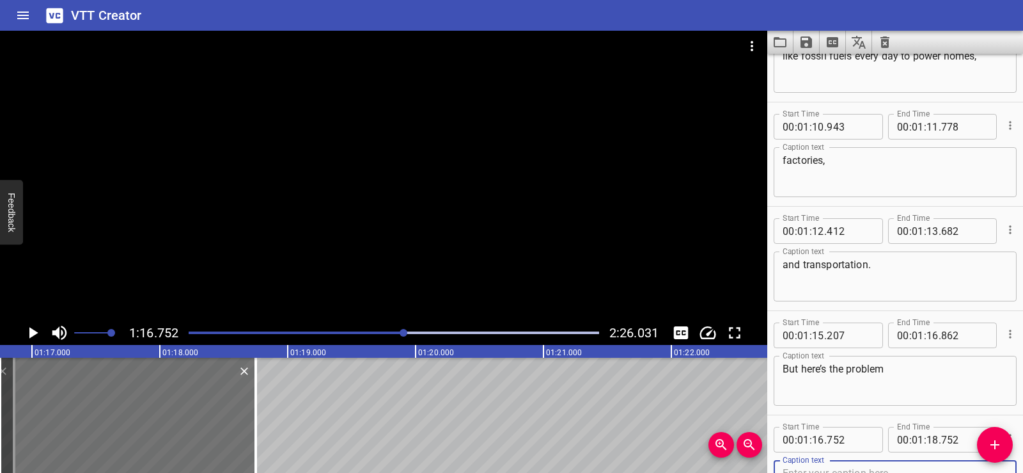
scroll to position [1941, 0]
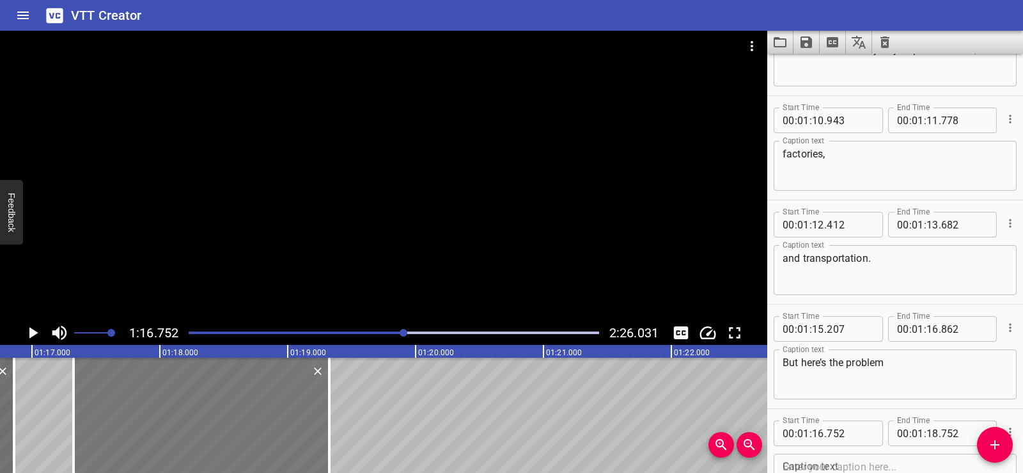
drag, startPoint x: 134, startPoint y: 444, endPoint x: 201, endPoint y: 445, distance: 67.2
click at [201, 445] on div at bounding box center [202, 415] width 256 height 115
type input "17"
type input "322"
type input "19"
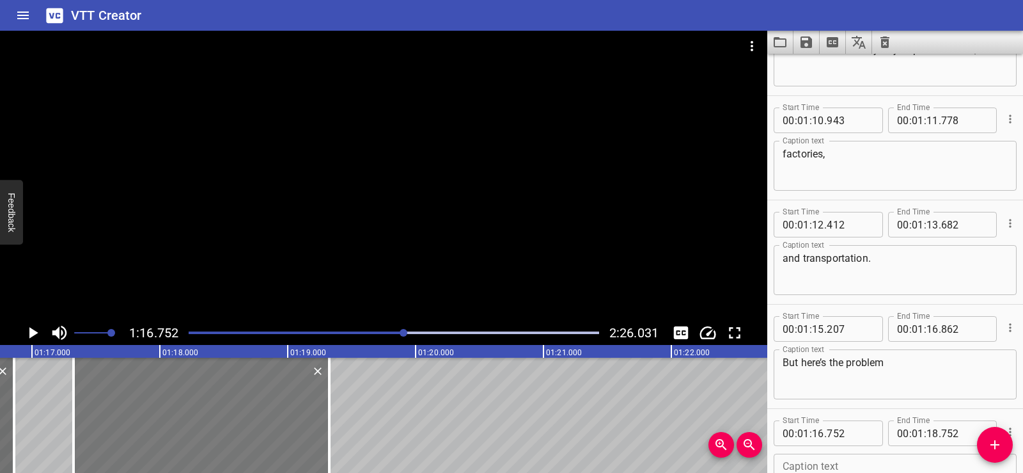
type input "322"
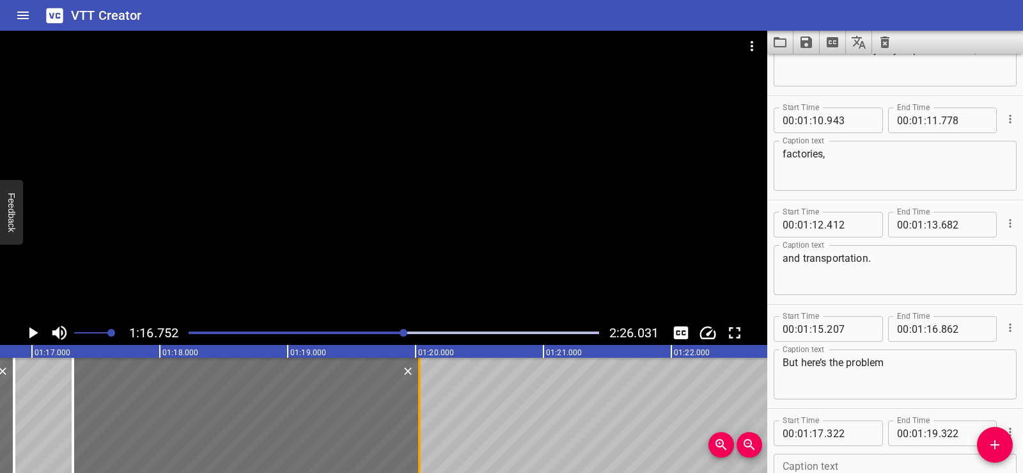
drag, startPoint x: 330, startPoint y: 441, endPoint x: 421, endPoint y: 437, distance: 90.9
click at [421, 437] on div at bounding box center [419, 415] width 13 height 115
type input "20"
type input "032"
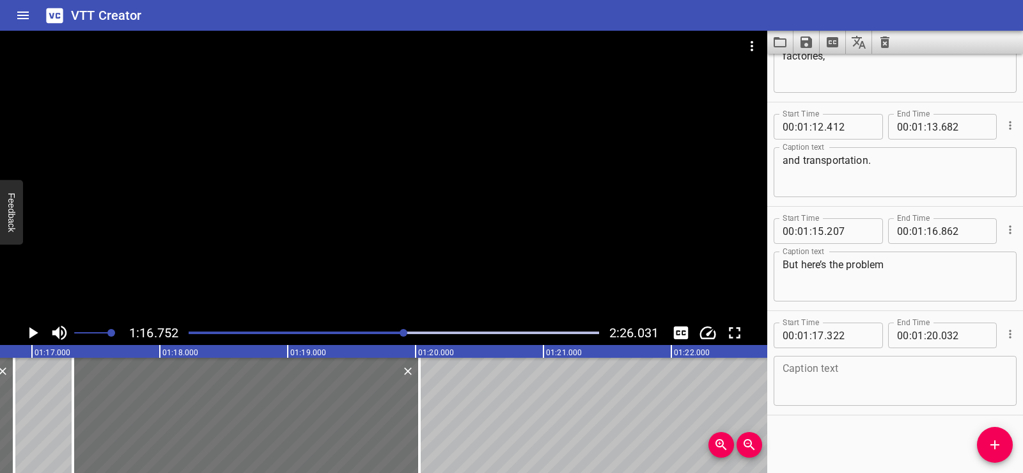
click at [820, 384] on textarea at bounding box center [895, 381] width 225 height 36
paste textarea "nonrenewable energy resources take millions of years to form."
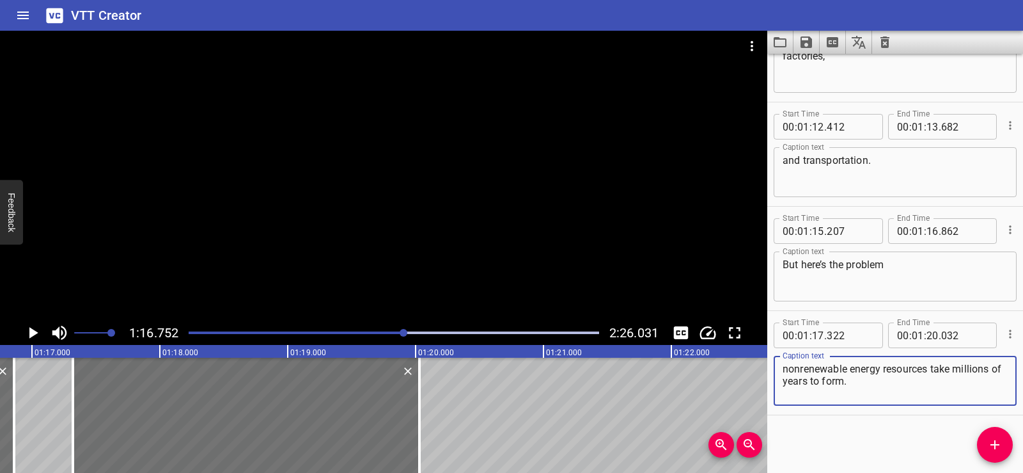
type textarea "nonrenewable energy resources take millions of years to form."
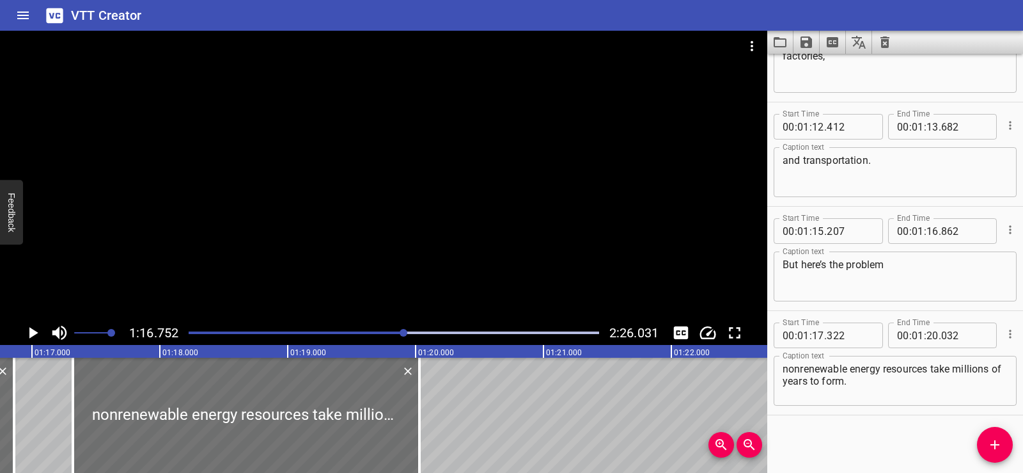
click at [846, 431] on div "Start Time 00 : 00 : 01 . 690 Start Time End Time 00 : 00 : 05 . 030 End Time C…" at bounding box center [896, 263] width 256 height 419
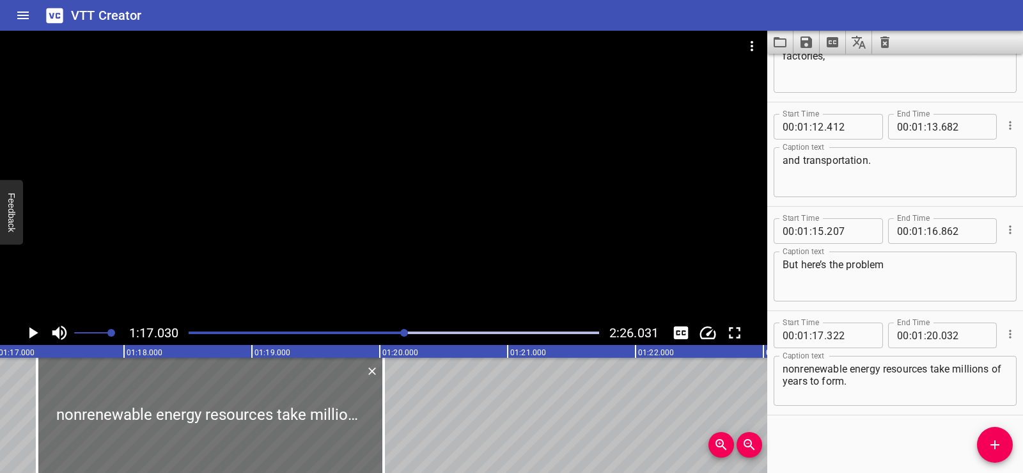
click at [402, 155] on div at bounding box center [384, 176] width 768 height 290
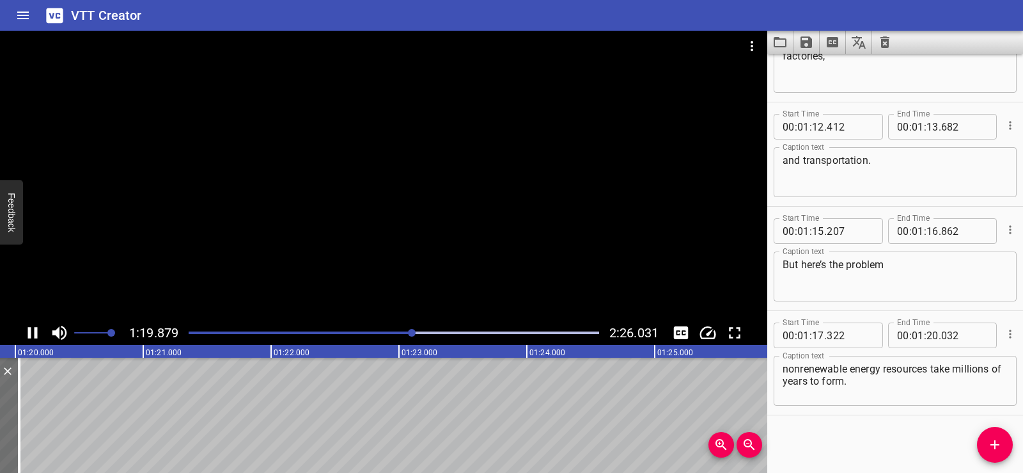
click at [377, 154] on div at bounding box center [384, 176] width 768 height 290
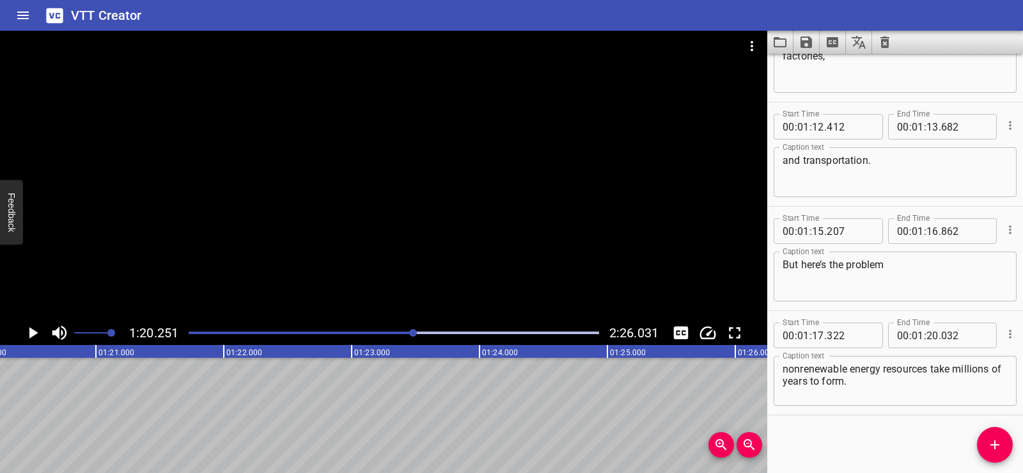
scroll to position [0, 10048]
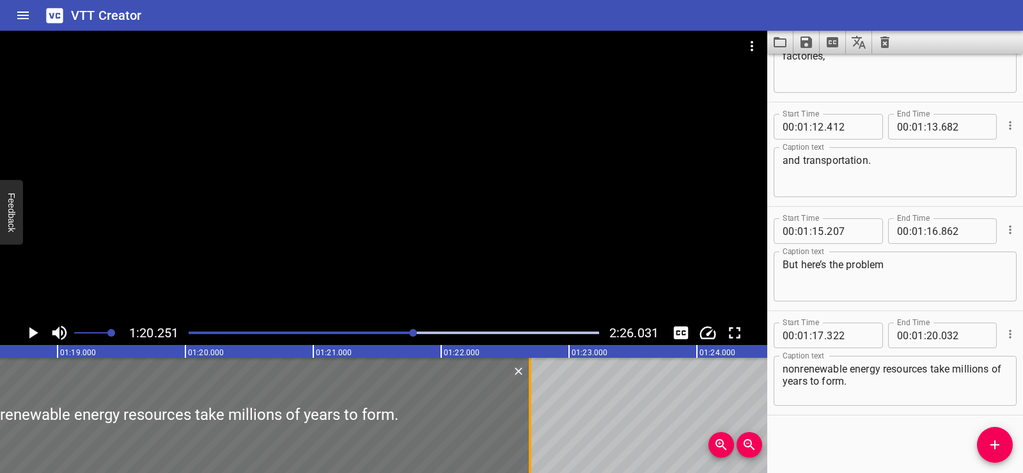
drag, startPoint x: 189, startPoint y: 429, endPoint x: 530, endPoint y: 429, distance: 340.9
click at [530, 429] on div at bounding box center [530, 415] width 3 height 115
type input "22"
type input "697"
click at [148, 400] on div at bounding box center [187, 415] width 688 height 115
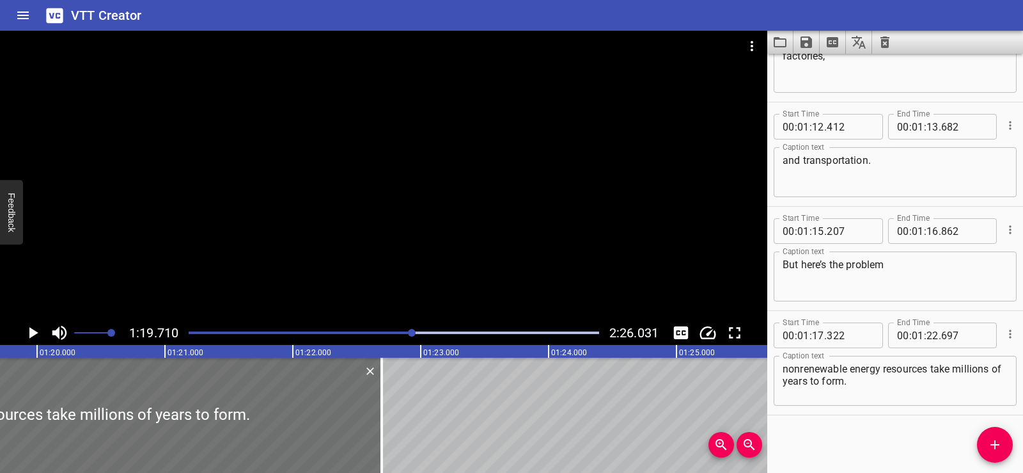
click at [452, 185] on div at bounding box center [384, 176] width 768 height 290
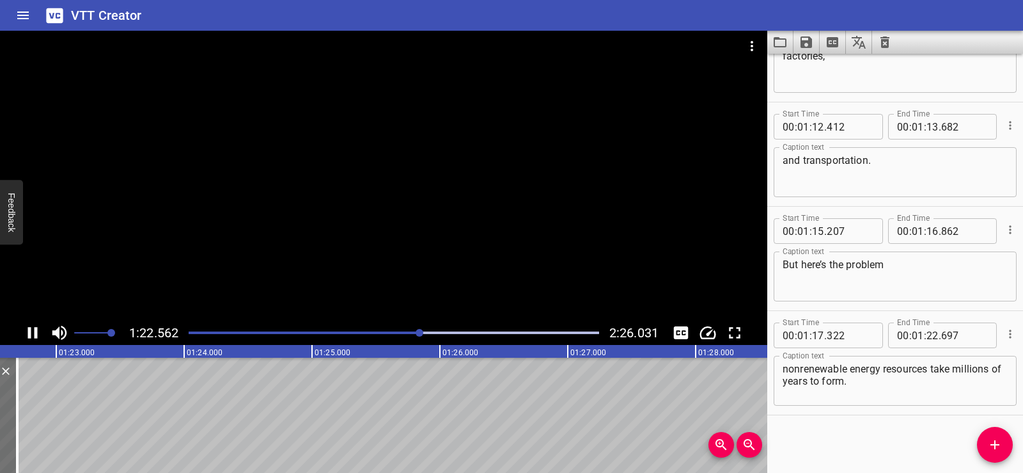
click at [389, 155] on div at bounding box center [384, 176] width 768 height 290
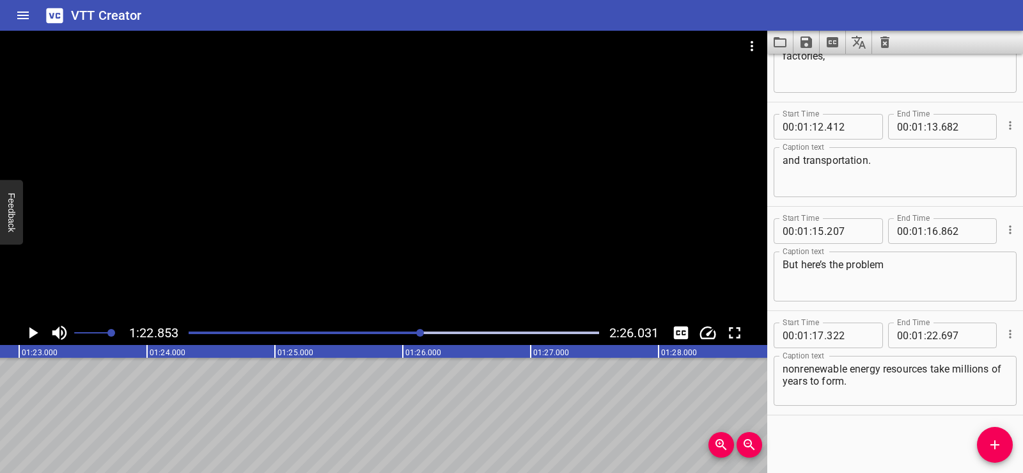
scroll to position [0, 10599]
click at [998, 439] on icon "Add Cue" at bounding box center [995, 444] width 15 height 15
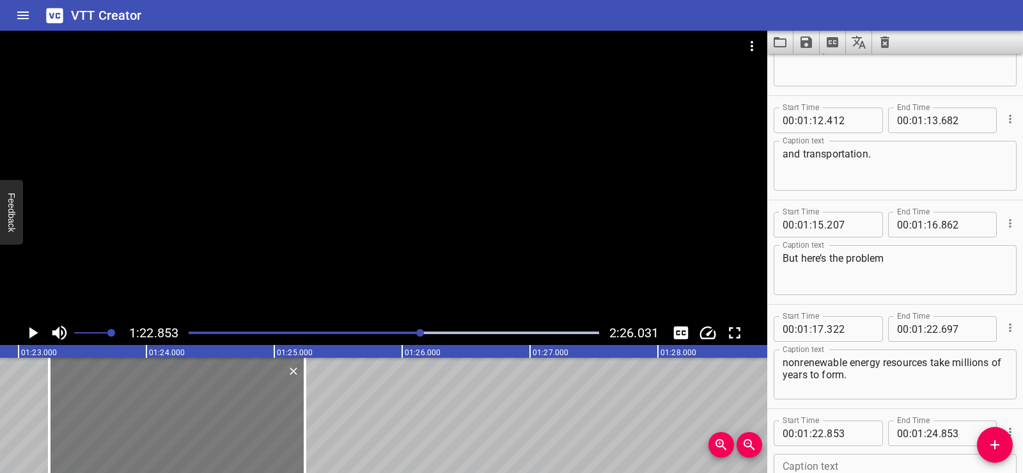
drag, startPoint x: 79, startPoint y: 430, endPoint x: 128, endPoint y: 429, distance: 49.3
click at [128, 429] on div at bounding box center [177, 415] width 256 height 115
type input "23"
type input "238"
type input "25"
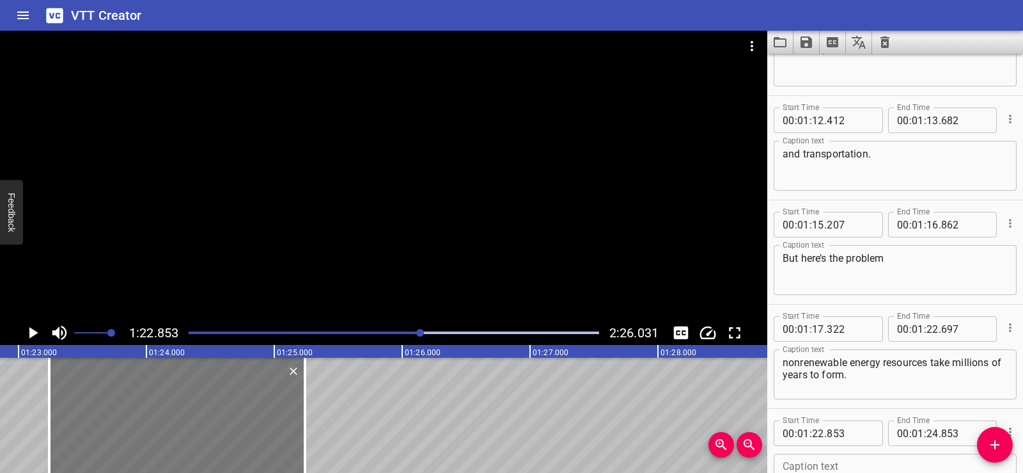
type input "238"
click at [128, 429] on div at bounding box center [177, 415] width 256 height 115
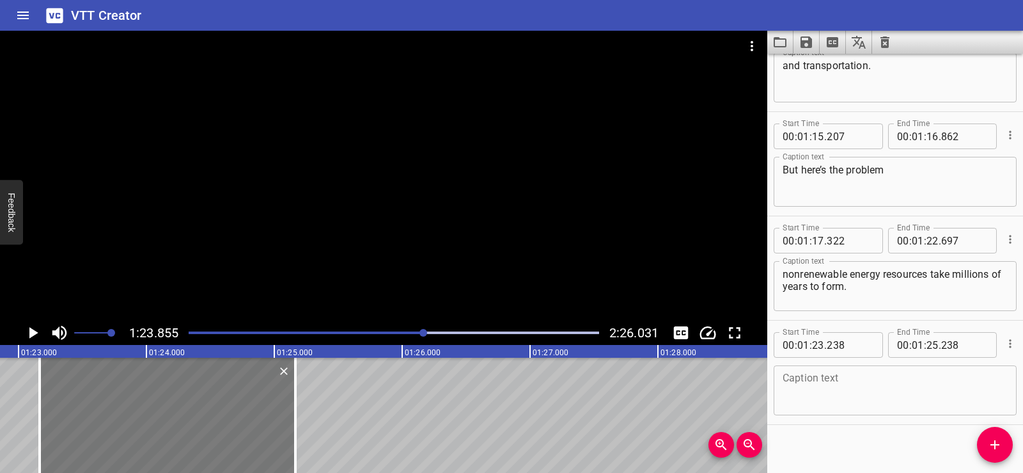
scroll to position [0, 10727]
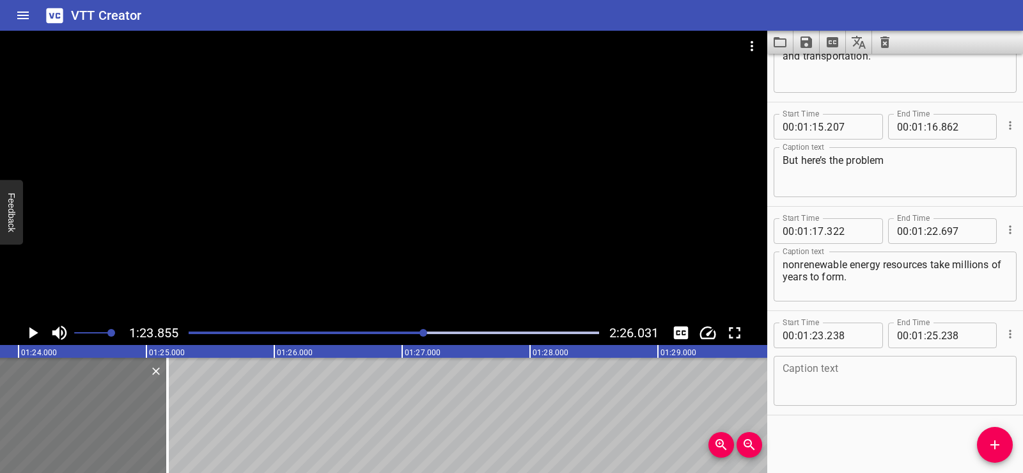
drag, startPoint x: 128, startPoint y: 429, endPoint x: 118, endPoint y: 431, distance: 9.9
click at [118, 431] on div at bounding box center [40, 415] width 256 height 115
type input "24"
type input "163"
type input "26"
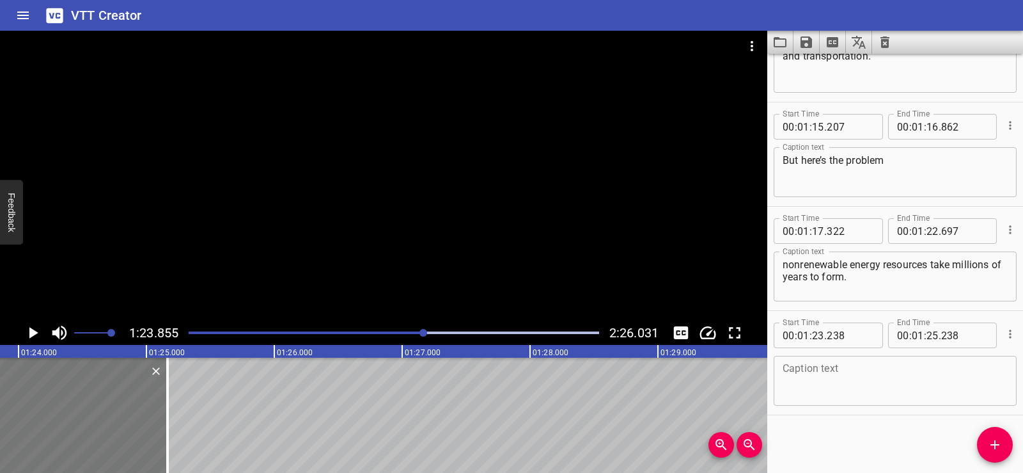
type input "163"
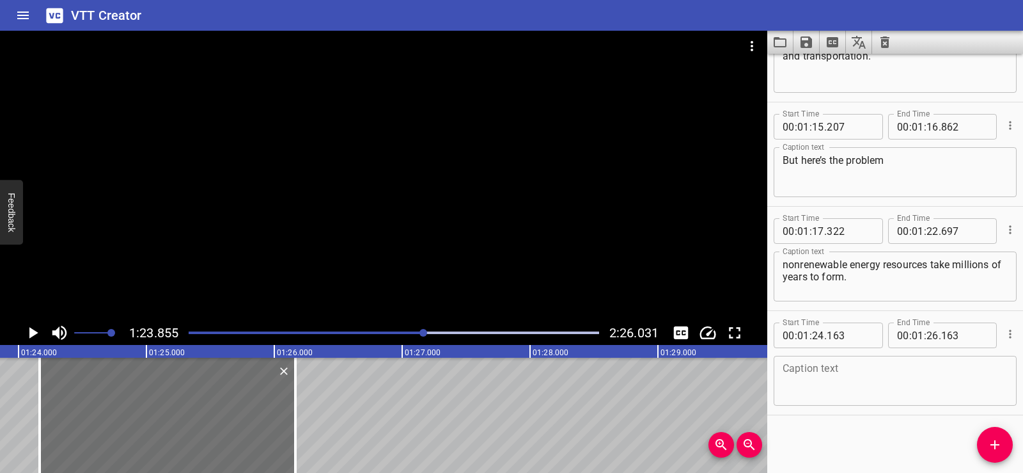
scroll to position [0, 10390]
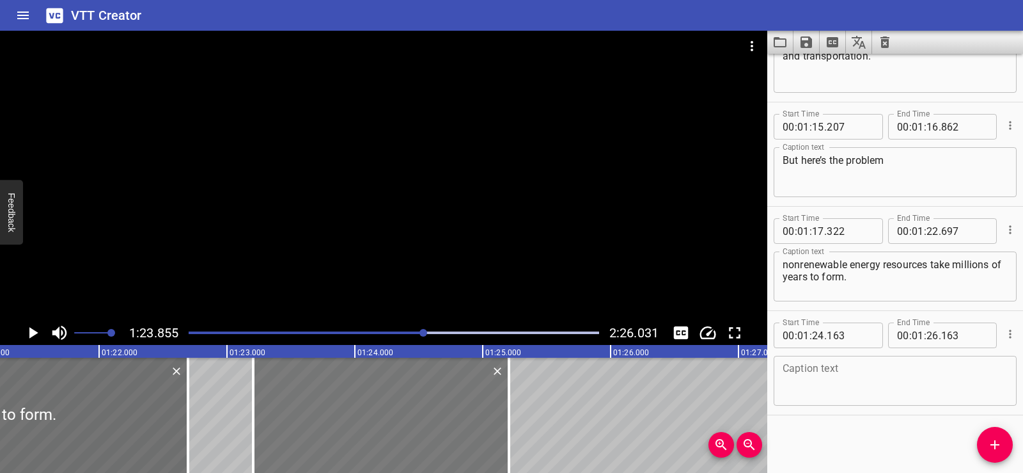
click at [334, 410] on div at bounding box center [381, 415] width 256 height 115
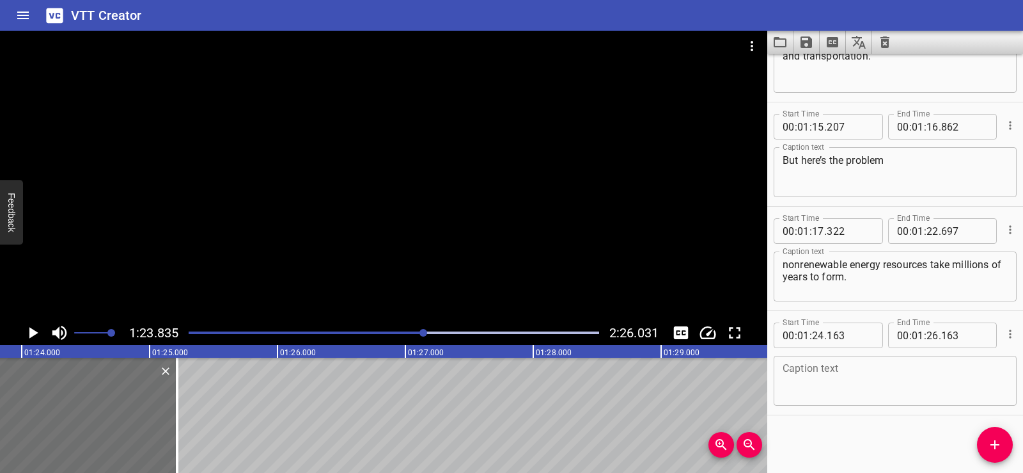
scroll to position [0, 10724]
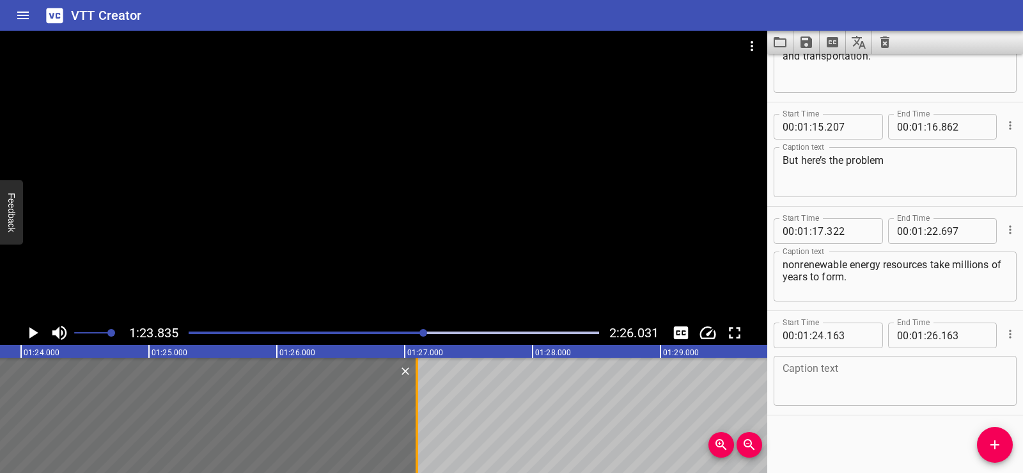
drag, startPoint x: 178, startPoint y: 417, endPoint x: 418, endPoint y: 427, distance: 240.7
click at [418, 427] on div at bounding box center [417, 415] width 13 height 115
type input "28"
type input "043"
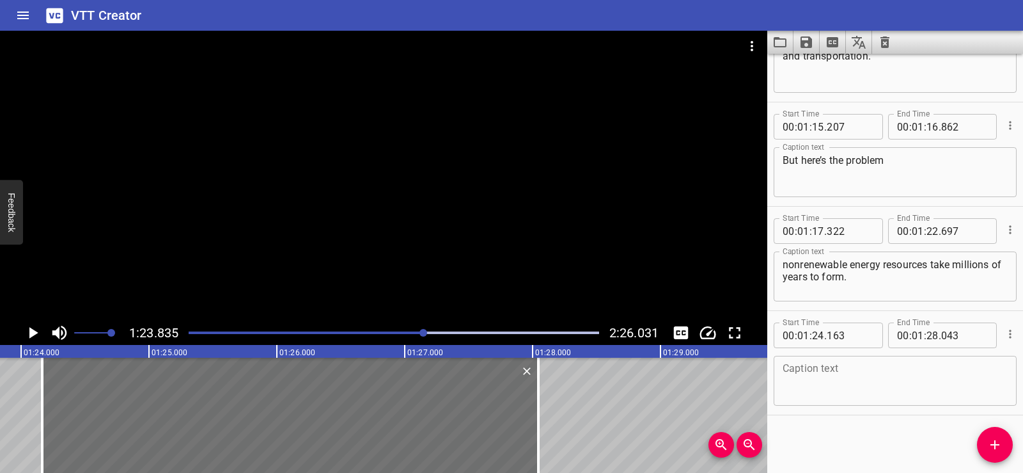
click at [817, 386] on textarea at bounding box center [895, 381] width 225 height 36
paste textarea "If we use them too quickly, they might run out one day."
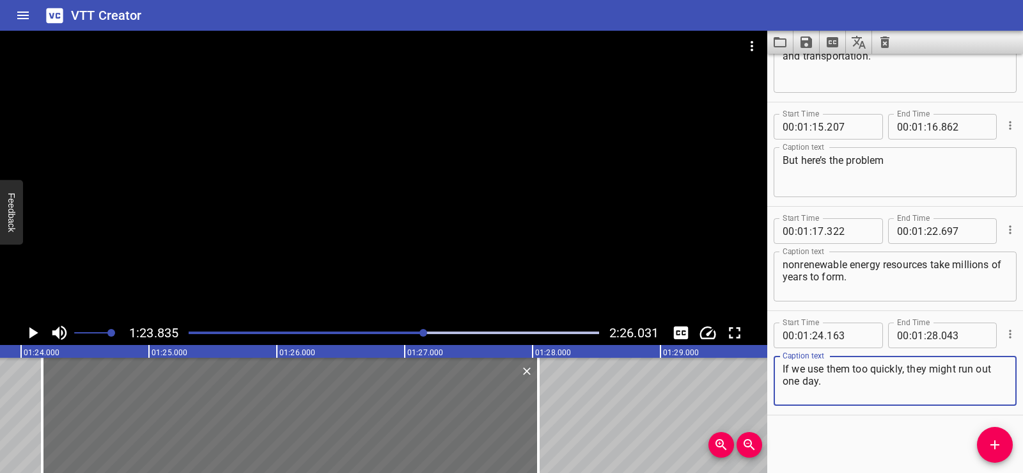
type textarea "If we use them too quickly, they might run out one day."
click at [847, 450] on div "Start Time 00 : 00 : 01 . 690 Start Time End Time 00 : 00 : 05 . 030 End Time C…" at bounding box center [896, 263] width 256 height 419
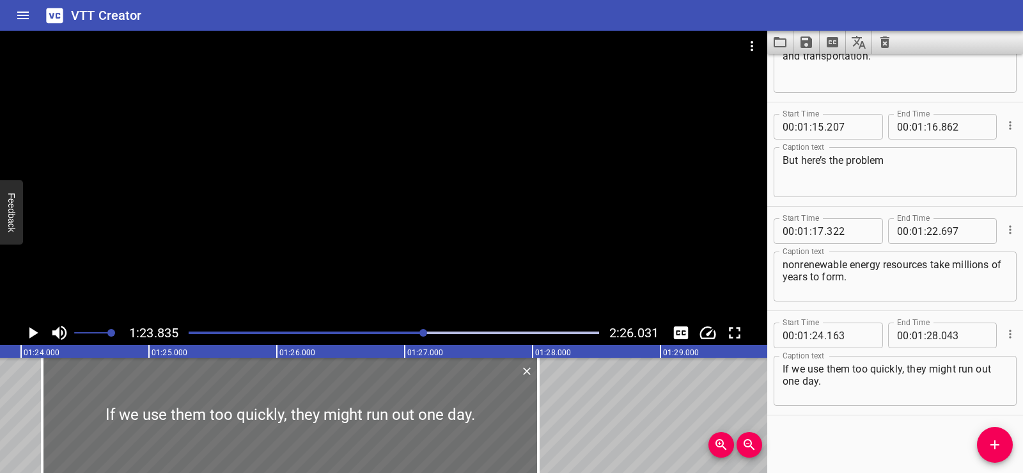
click at [446, 194] on div at bounding box center [384, 176] width 768 height 290
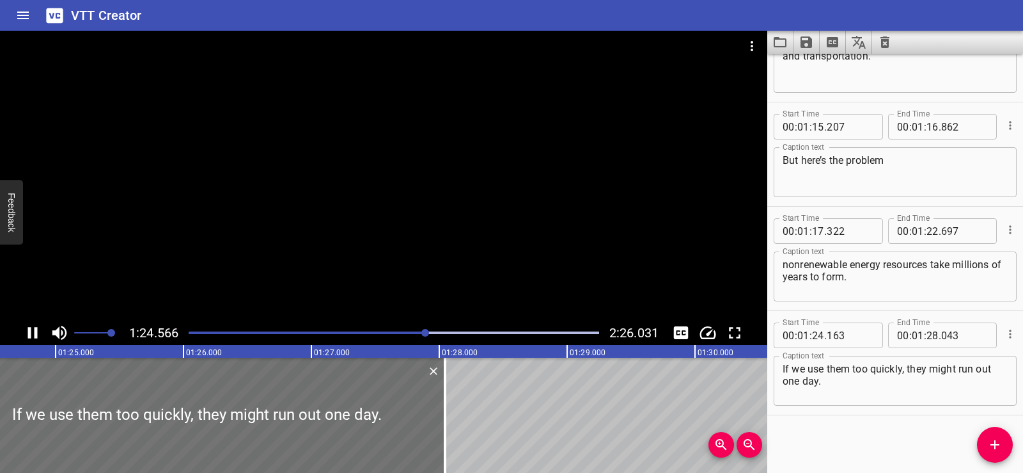
click at [406, 199] on div at bounding box center [384, 176] width 768 height 290
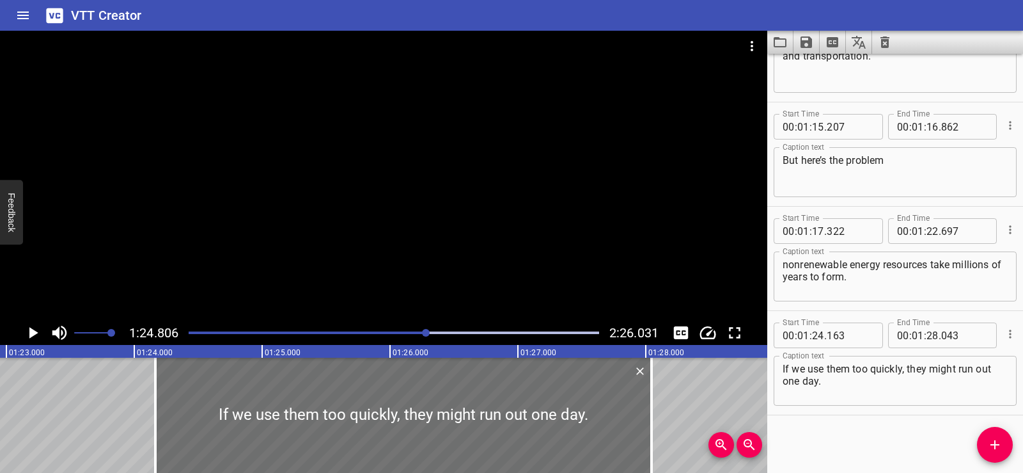
scroll to position [0, 10532]
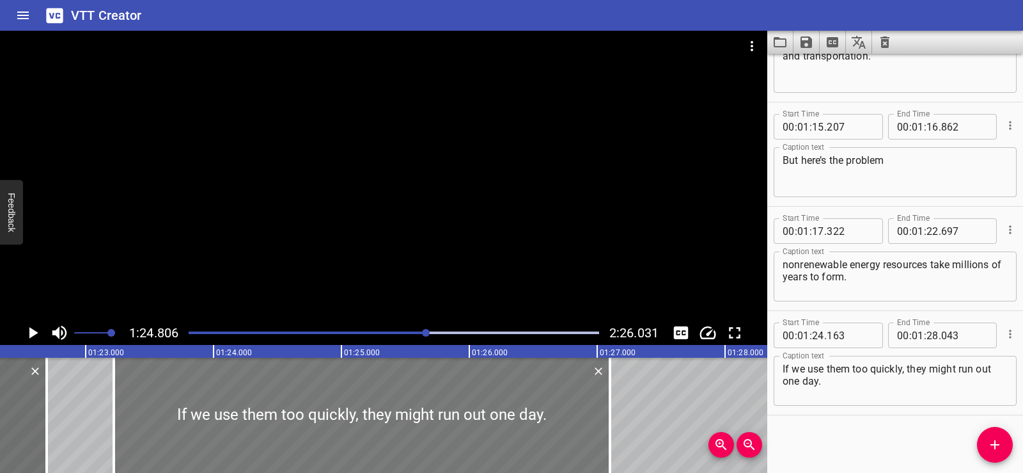
drag, startPoint x: 455, startPoint y: 410, endPoint x: 334, endPoint y: 414, distance: 120.9
click at [334, 414] on div at bounding box center [362, 415] width 496 height 115
type input "23"
type input "218"
type input "27"
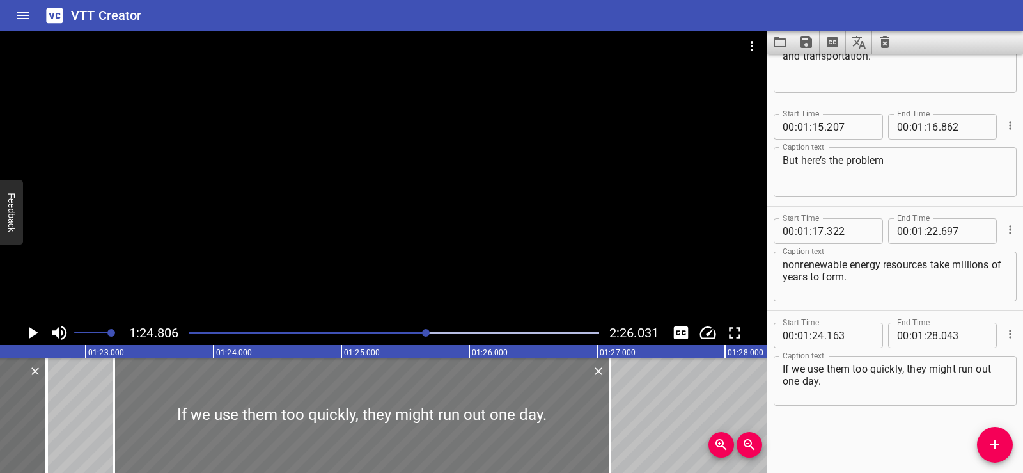
type input "098"
click at [84, 391] on div "Nonrenewable Energy Lights toast cold milk what do they all need? Energy! Energ…" at bounding box center [980, 415] width 23025 height 115
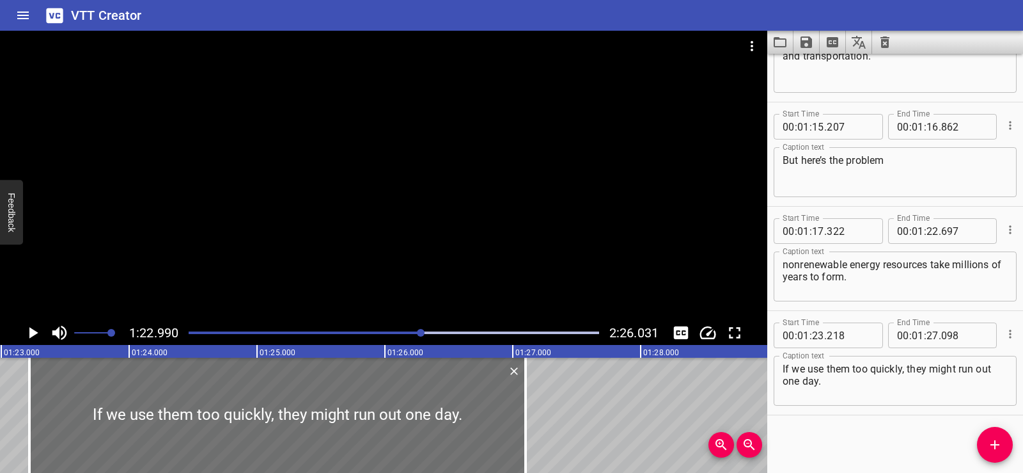
click at [388, 175] on div at bounding box center [384, 176] width 768 height 290
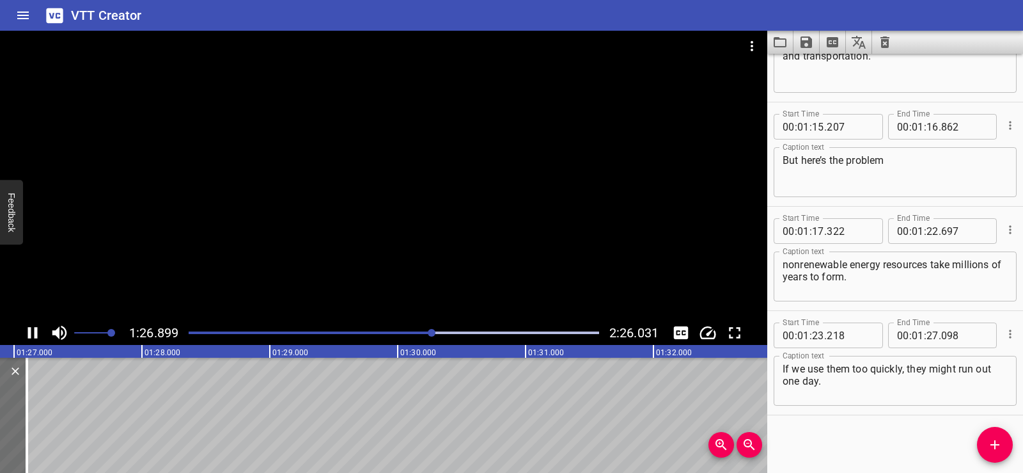
click at [508, 189] on div at bounding box center [384, 176] width 768 height 290
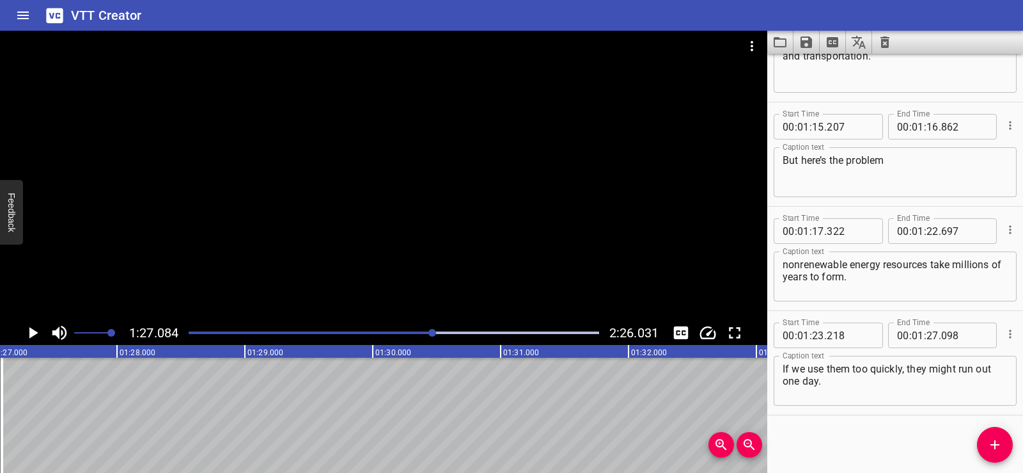
click at [1003, 448] on span "Add Cue" at bounding box center [995, 444] width 36 height 15
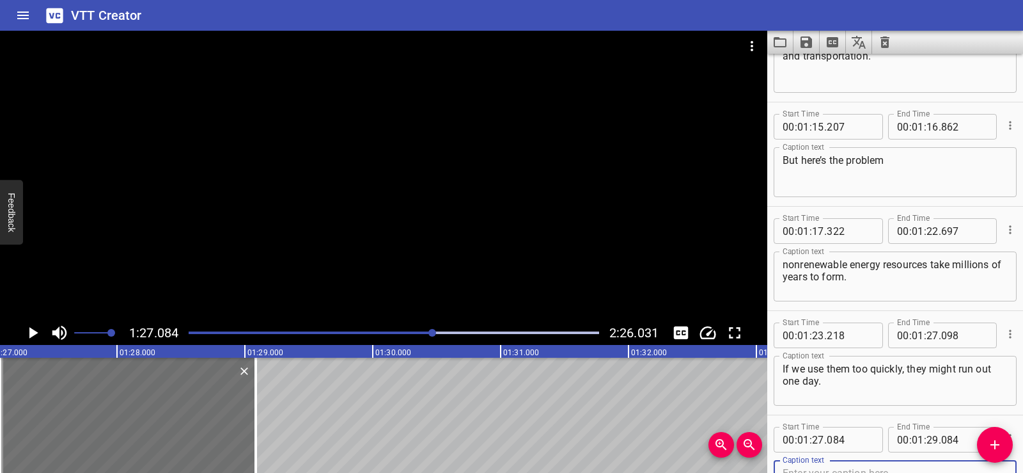
scroll to position [2150, 0]
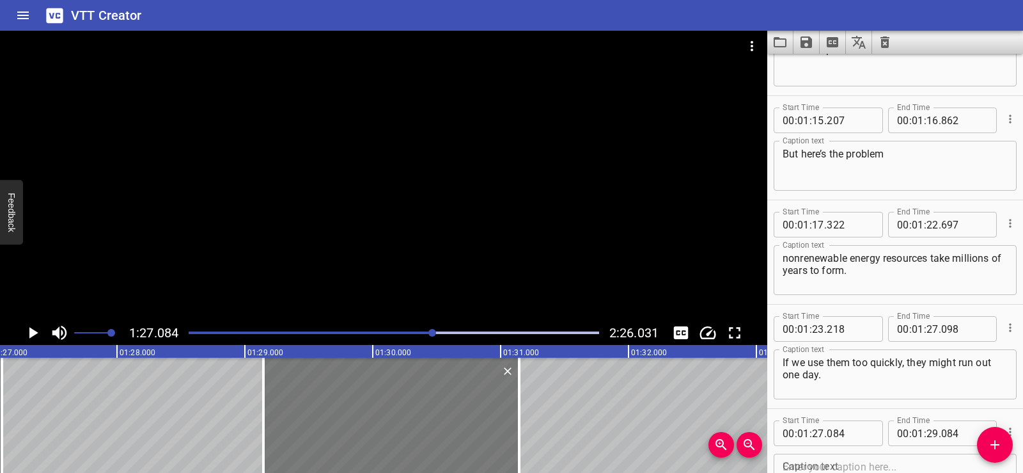
drag, startPoint x: 244, startPoint y: 411, endPoint x: 422, endPoint y: 405, distance: 178.5
click at [422, 405] on div at bounding box center [392, 415] width 256 height 115
type input "29"
type input "144"
type input "31"
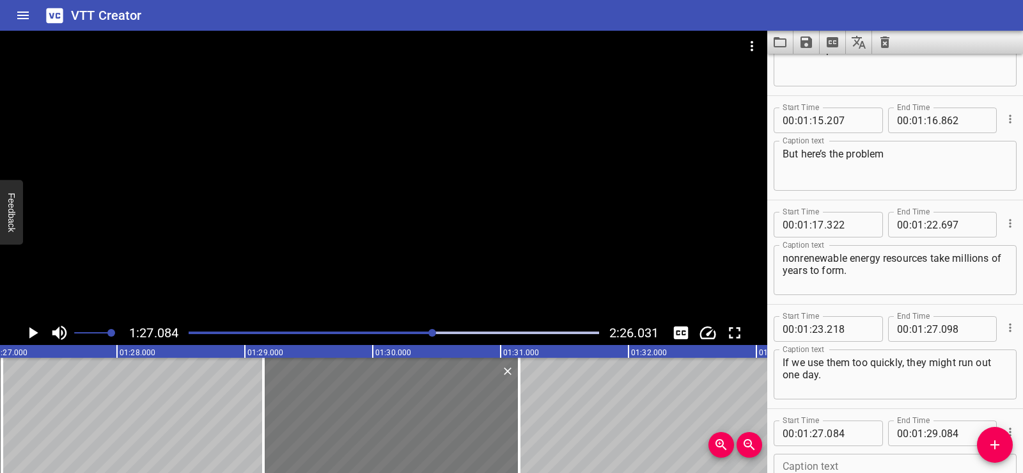
type input "144"
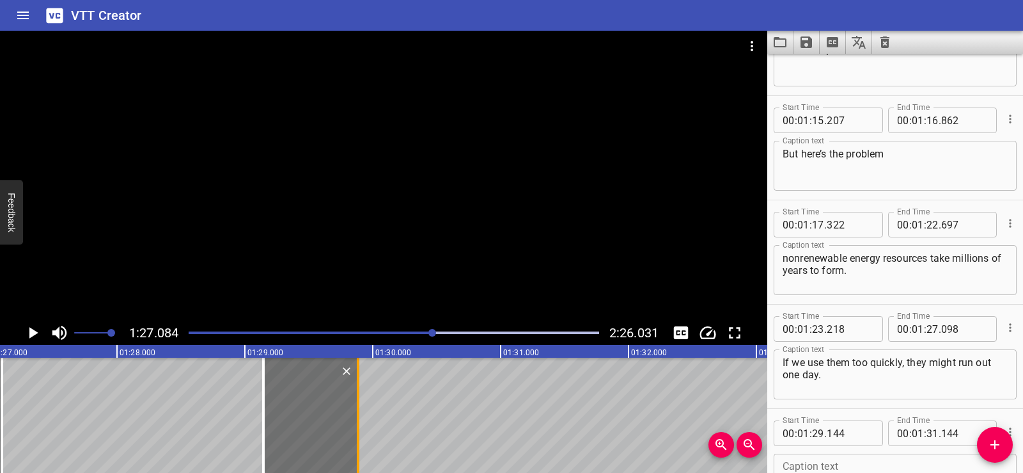
drag, startPoint x: 523, startPoint y: 419, endPoint x: 362, endPoint y: 423, distance: 161.2
click at [362, 423] on div at bounding box center [358, 415] width 13 height 115
type input "29"
type input "884"
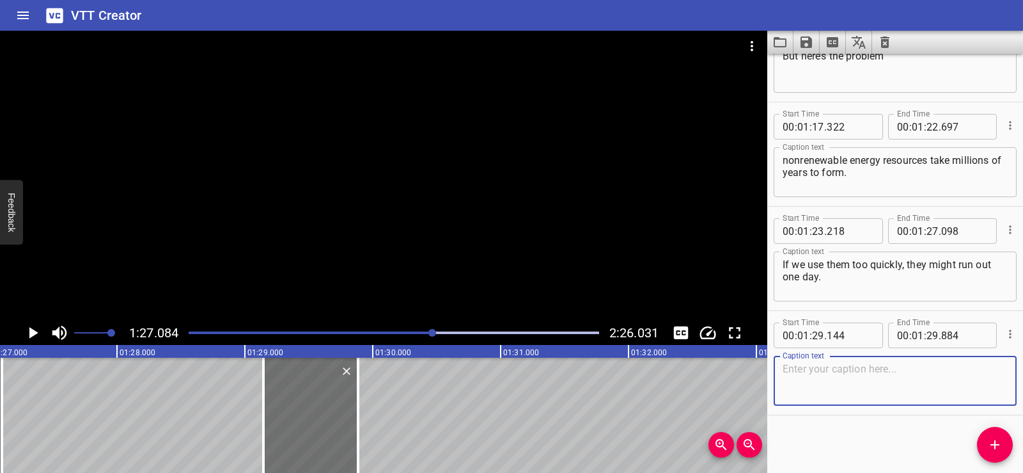
click at [847, 363] on textarea at bounding box center [895, 381] width 225 height 36
paste textarea "Coal"
type textarea "Coal"
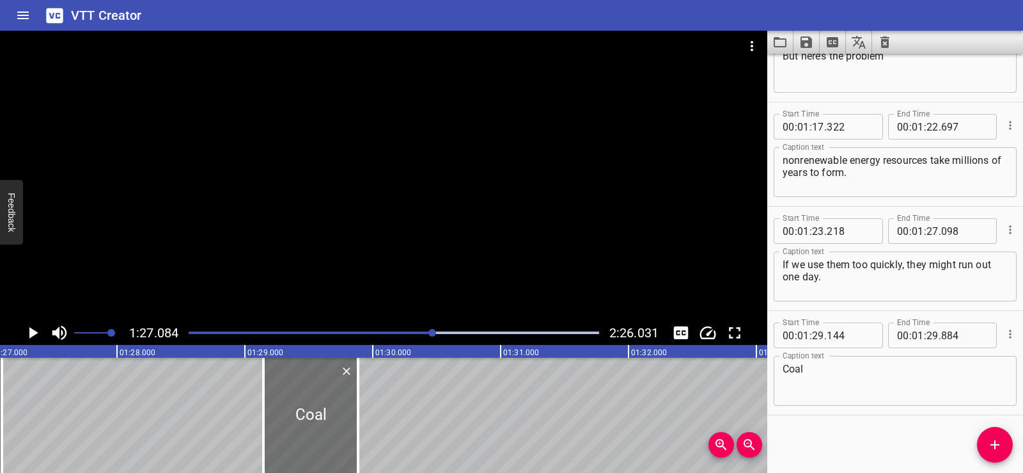
click at [845, 435] on div "Start Time 00 : 00 : 01 . 690 Start Time End Time 00 : 00 : 05 . 030 End Time C…" at bounding box center [896, 263] width 256 height 419
click at [193, 413] on div "Nonrenewable Energy Lights toast cold milk what do they all need? Energy! Energ…" at bounding box center [372, 415] width 23025 height 115
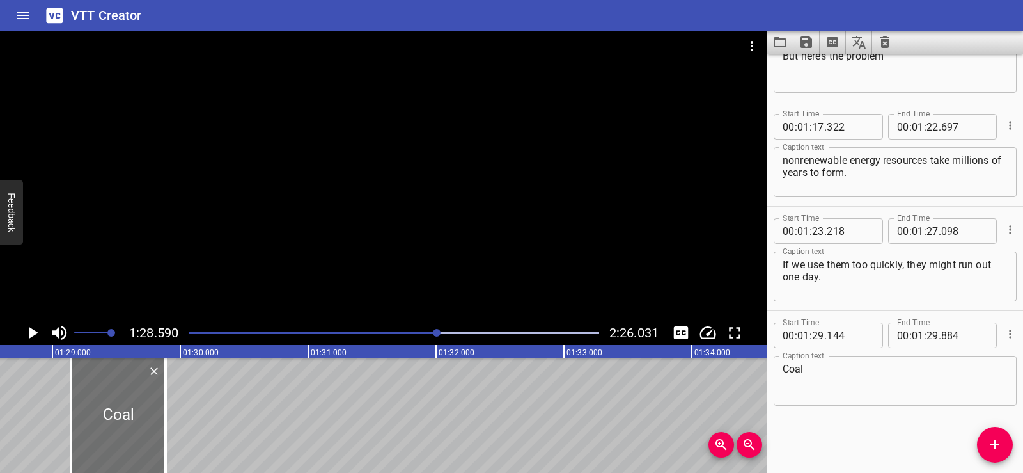
click at [476, 154] on div at bounding box center [384, 176] width 768 height 290
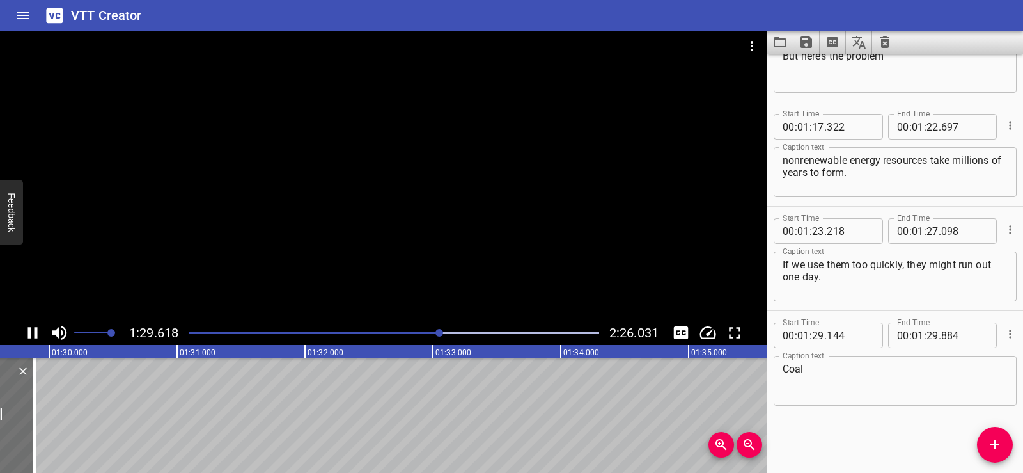
click at [391, 138] on div at bounding box center [384, 176] width 768 height 290
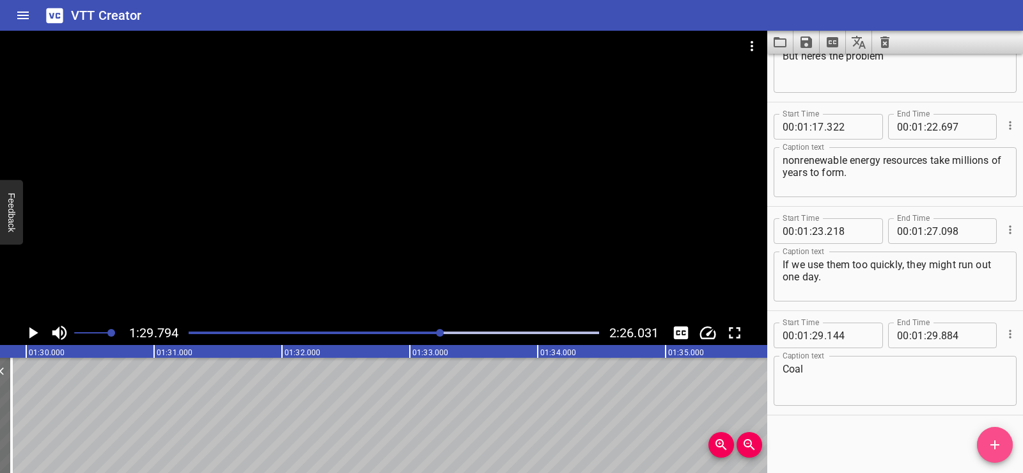
click at [996, 440] on icon "Add Cue" at bounding box center [995, 444] width 15 height 15
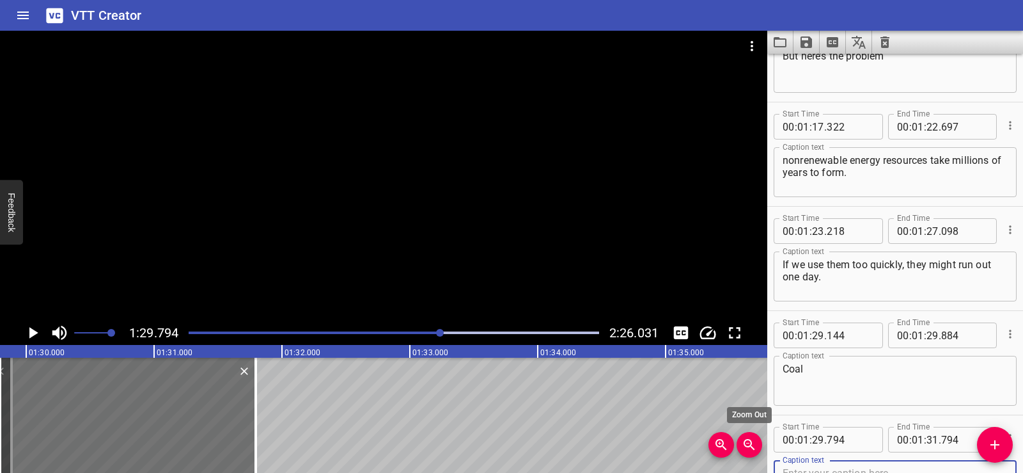
scroll to position [2254, 0]
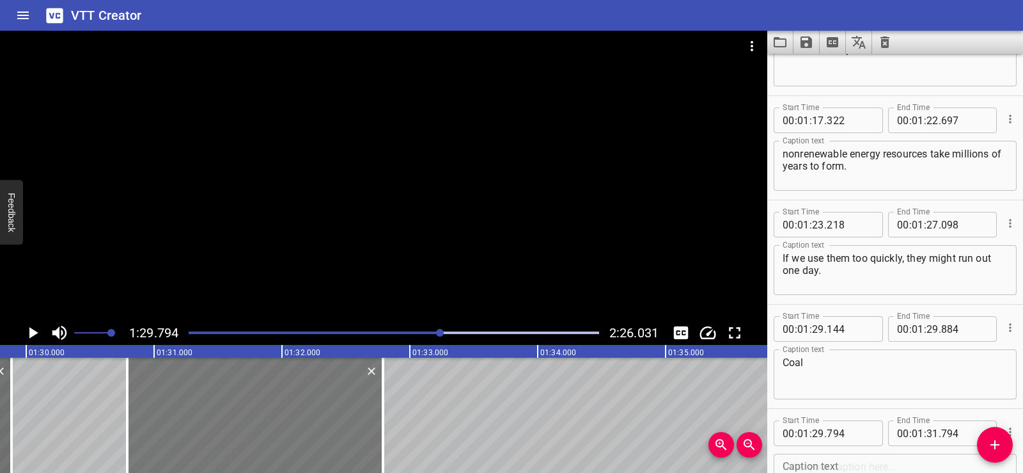
drag, startPoint x: 182, startPoint y: 445, endPoint x: 277, endPoint y: 437, distance: 95.6
click at [277, 437] on div at bounding box center [255, 415] width 256 height 115
type input "30"
type input "789"
type input "32"
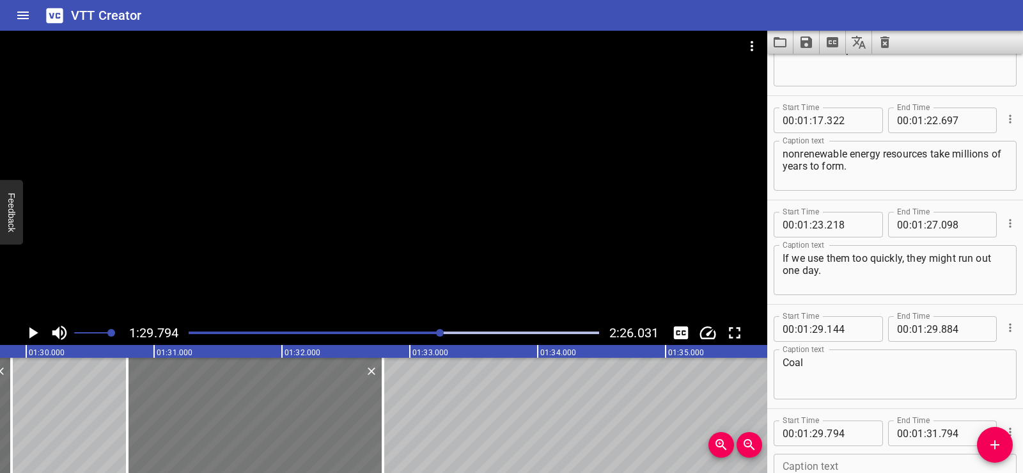
type input "789"
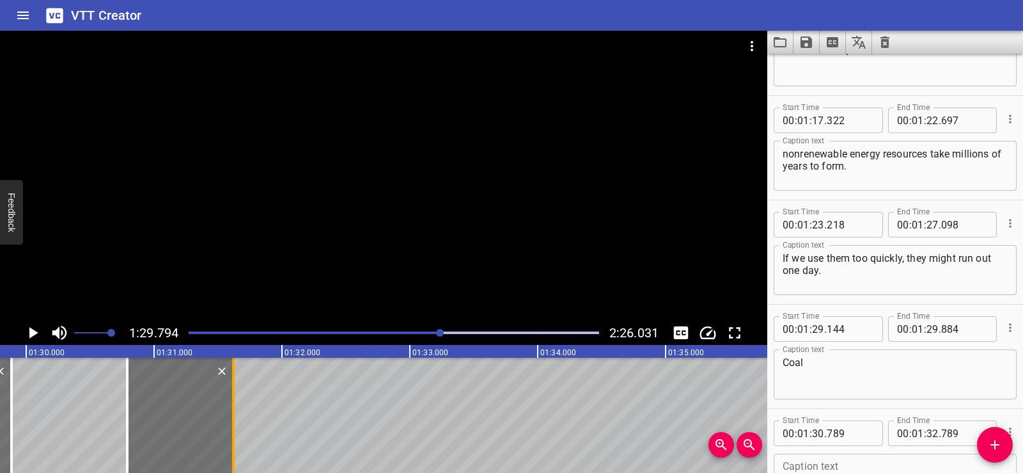
drag, startPoint x: 383, startPoint y: 441, endPoint x: 234, endPoint y: 421, distance: 150.3
click at [234, 421] on div at bounding box center [233, 415] width 3 height 115
type input "31"
type input "619"
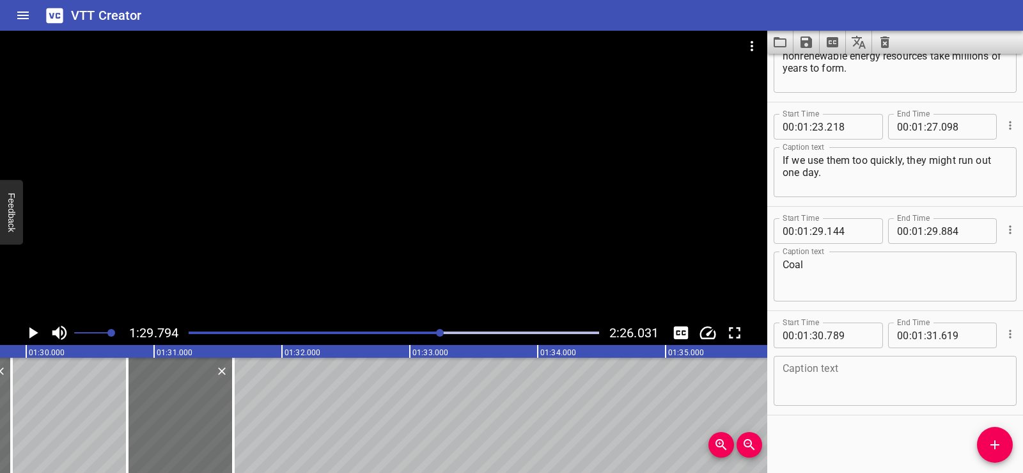
click at [812, 373] on textarea at bounding box center [895, 381] width 225 height 36
paste textarea "crude oil"
type textarea "crude oil"
click at [829, 428] on div "Start Time 00 : 00 : 01 . 690 Start Time End Time 00 : 00 : 05 . 030 End Time C…" at bounding box center [896, 263] width 256 height 419
click at [405, 184] on div at bounding box center [384, 176] width 768 height 290
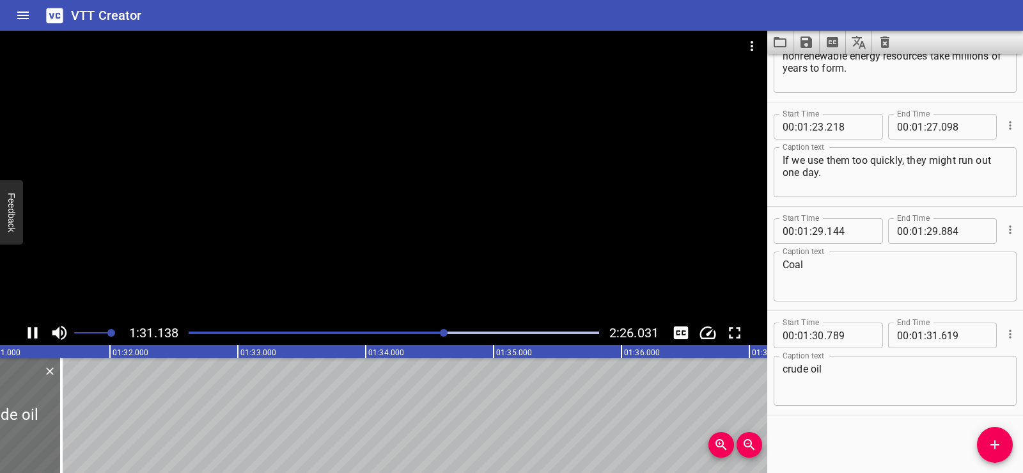
click at [398, 145] on div at bounding box center [384, 176] width 768 height 290
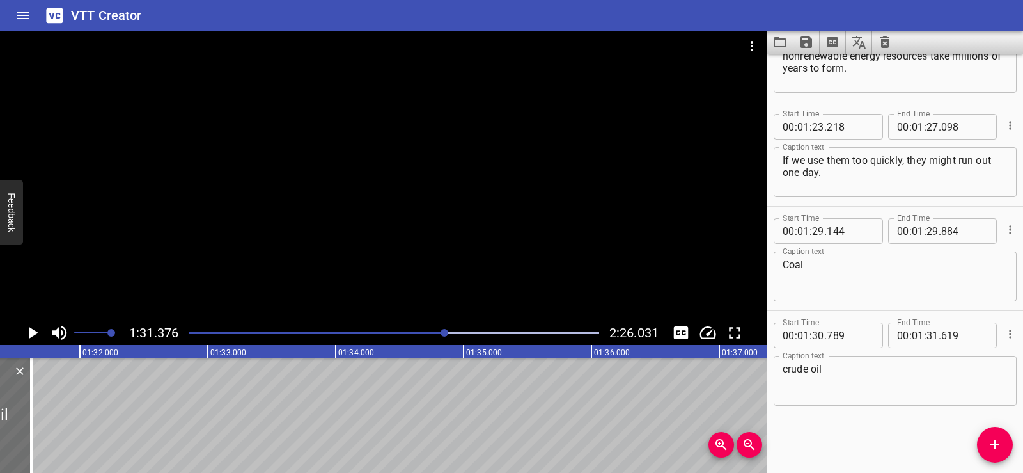
click at [1004, 440] on span "Add Cue" at bounding box center [995, 444] width 36 height 15
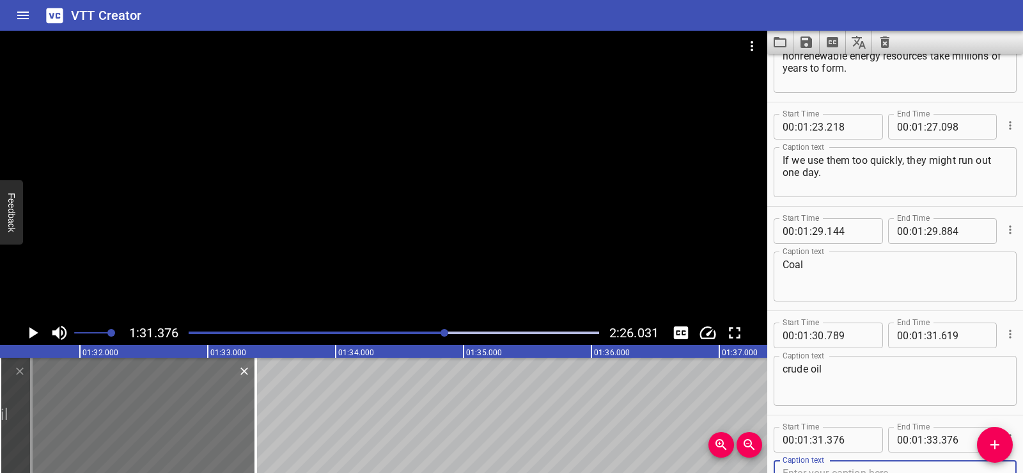
scroll to position [2358, 0]
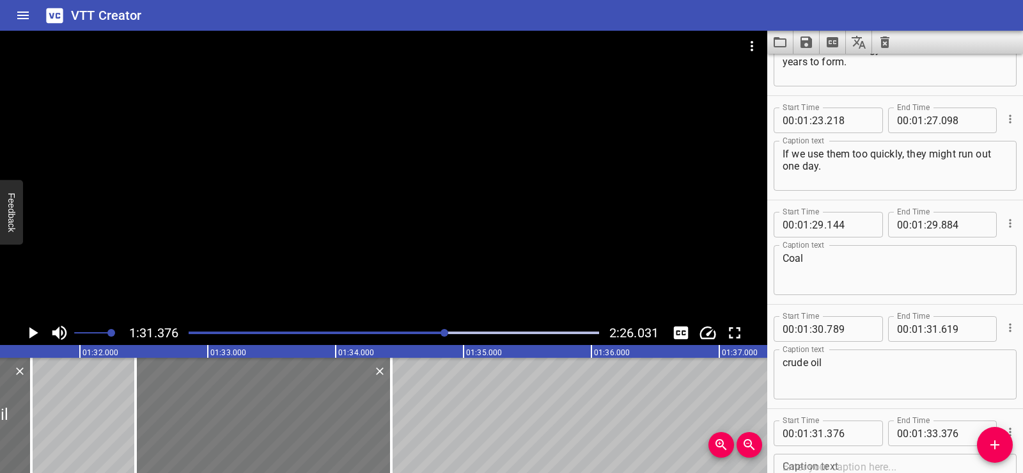
drag, startPoint x: 181, startPoint y: 418, endPoint x: 268, endPoint y: 415, distance: 87.0
click at [268, 415] on div at bounding box center [264, 415] width 256 height 115
type input "32"
type input "436"
type input "34"
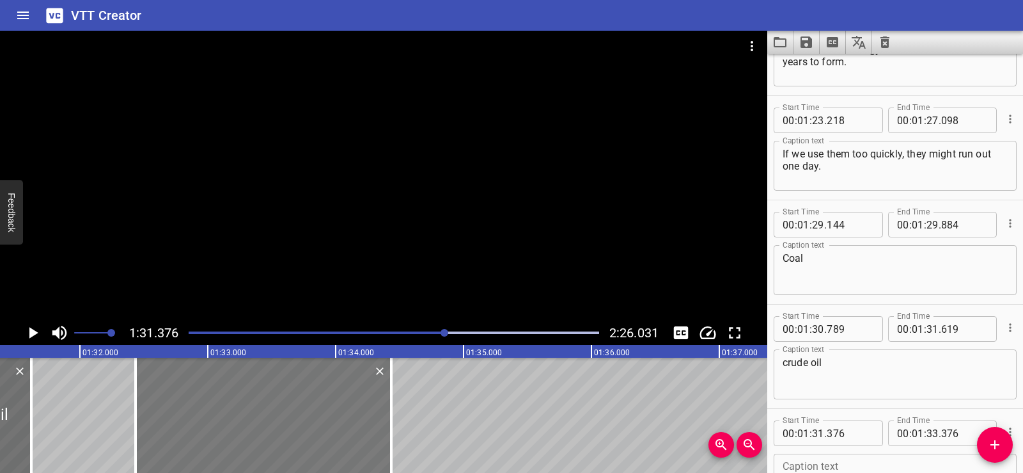
type input "436"
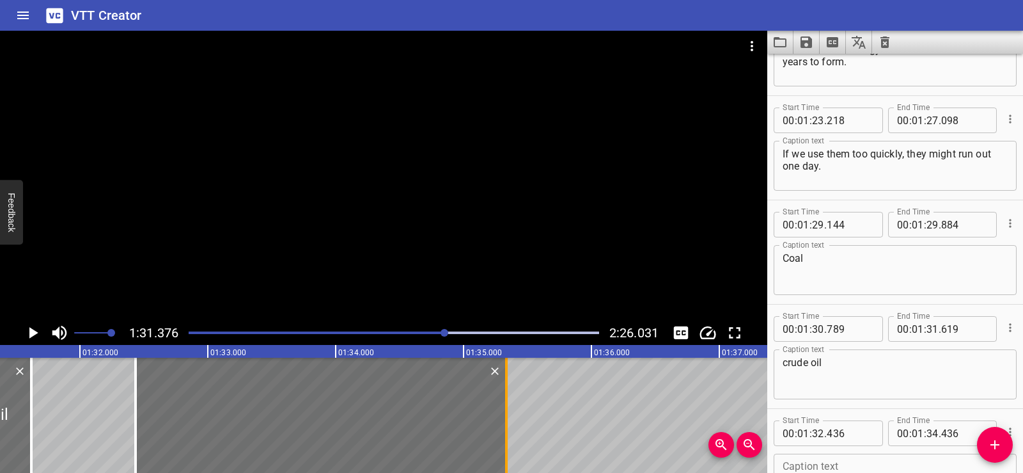
drag, startPoint x: 392, startPoint y: 432, endPoint x: 507, endPoint y: 433, distance: 115.1
click at [507, 433] on div at bounding box center [506, 415] width 3 height 115
type input "35"
type input "336"
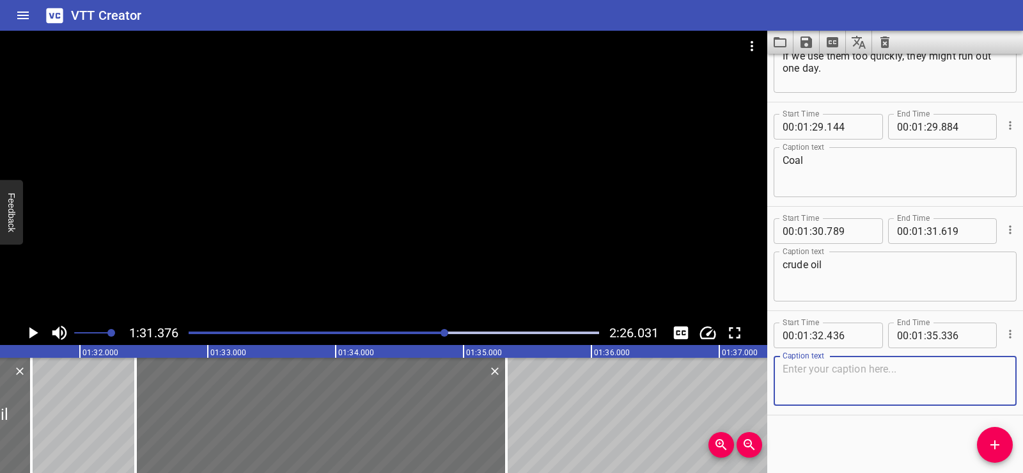
click at [846, 386] on textarea at bounding box center [895, 381] width 225 height 36
paste textarea "and natural gas are fossil fuels.12.mp3"
click at [851, 435] on div "Start Time 00 : 00 : 01 . 690 Start Time End Time 00 : 00 : 05 . 030 End Time C…" at bounding box center [896, 263] width 256 height 419
drag, startPoint x: 928, startPoint y: 369, endPoint x: 973, endPoint y: 366, distance: 45.5
click at [973, 366] on textarea "and natural gas are fossil fuels.12.mp3" at bounding box center [895, 381] width 225 height 36
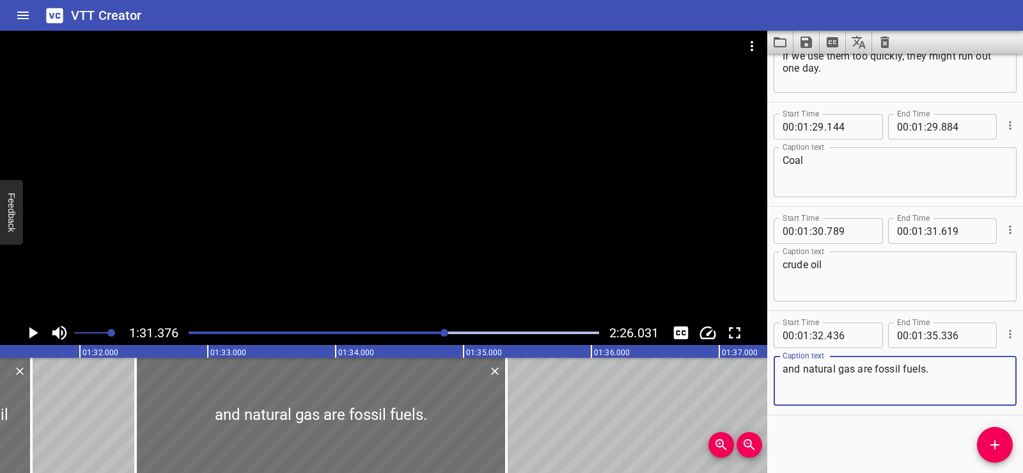
click at [807, 379] on textarea "and natural gas are fossil fuels." at bounding box center [895, 381] width 225 height 36
type textarea "and natural gas are fossil fuels."
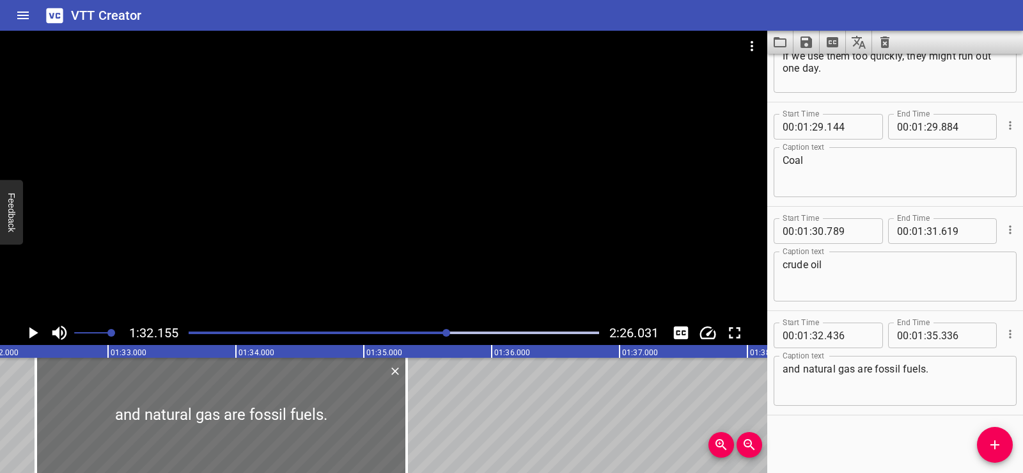
click at [377, 214] on div at bounding box center [384, 176] width 768 height 290
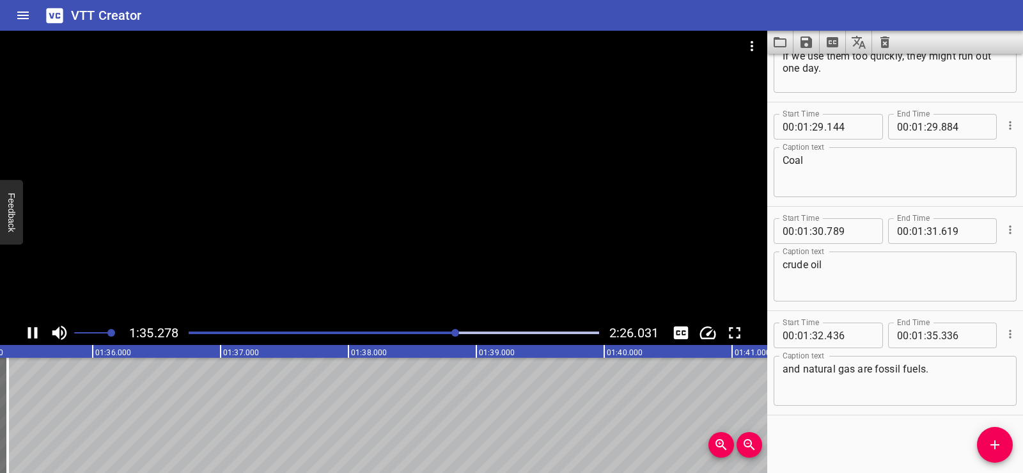
click at [462, 133] on div at bounding box center [384, 176] width 768 height 290
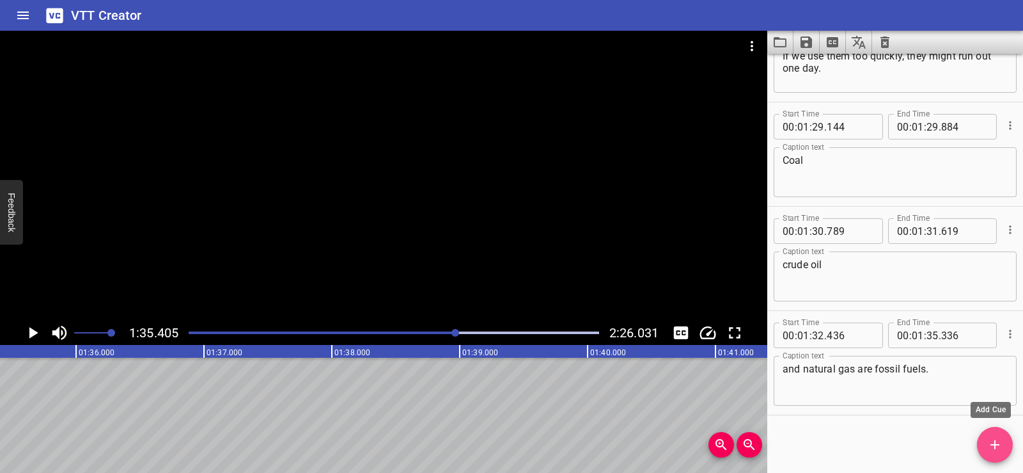
click at [995, 441] on icon "Add Cue" at bounding box center [995, 444] width 9 height 9
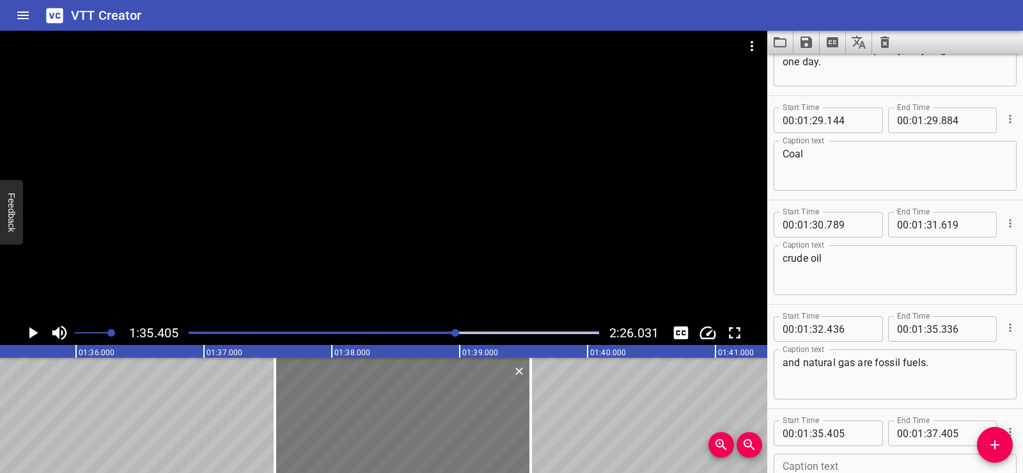
drag, startPoint x: 201, startPoint y: 418, endPoint x: 440, endPoint y: 421, distance: 238.6
click at [440, 421] on div at bounding box center [403, 415] width 256 height 115
type input "37"
type input "555"
type input "39"
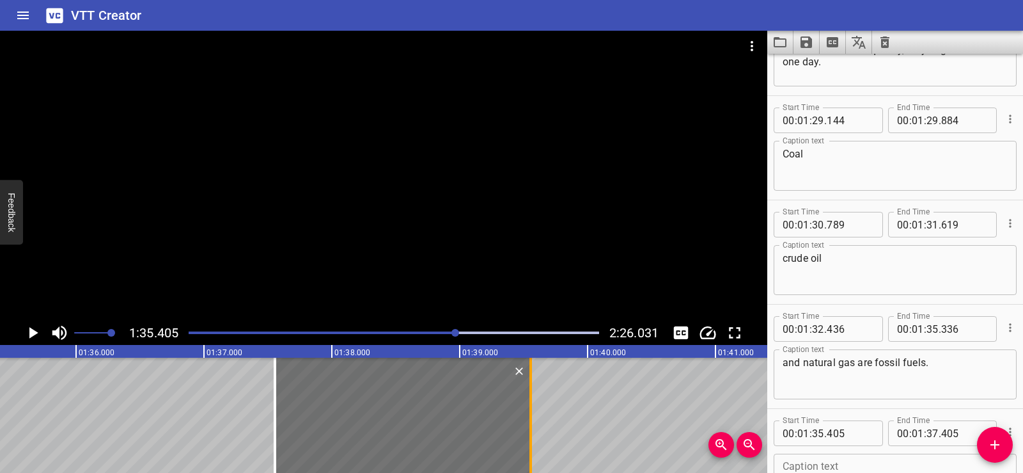
type input "555"
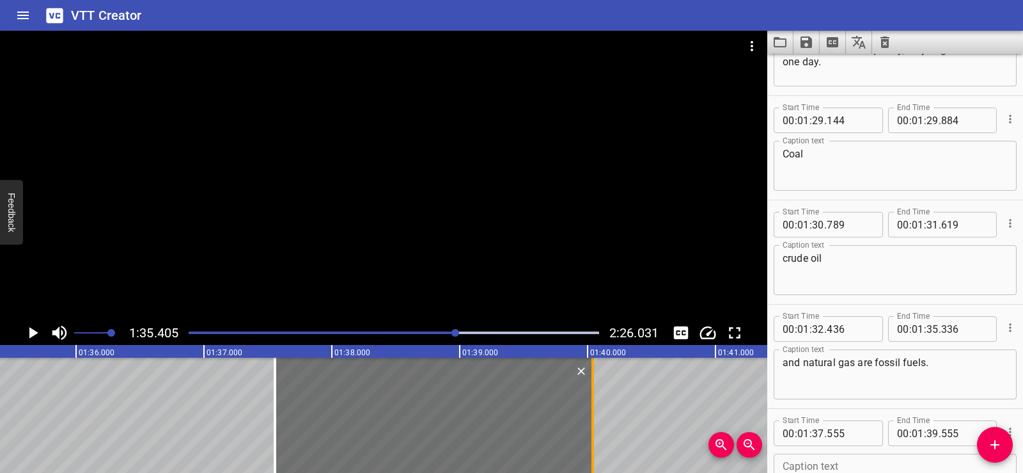
drag, startPoint x: 531, startPoint y: 441, endPoint x: 593, endPoint y: 432, distance: 62.8
click at [593, 432] on div at bounding box center [593, 415] width 3 height 115
type input "40"
type input "040"
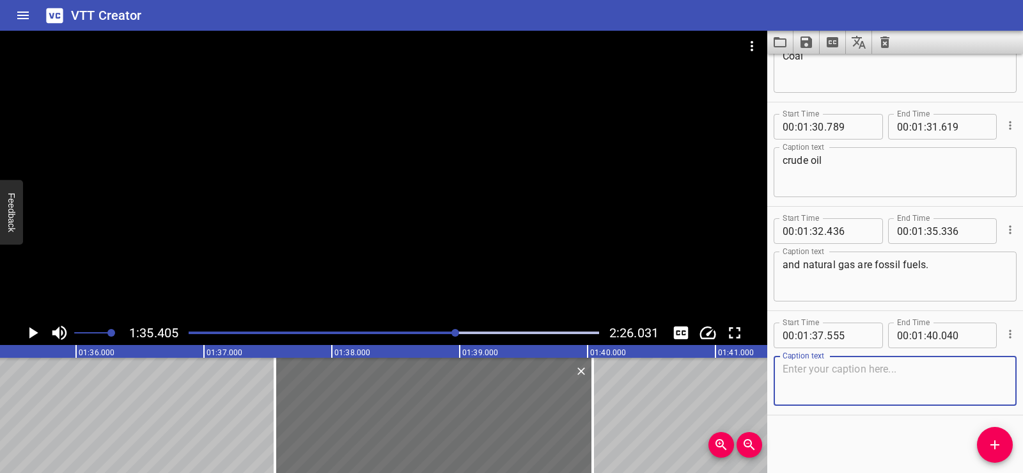
click at [845, 377] on textarea at bounding box center [895, 381] width 225 height 36
paste textarea "Coal is found between rocks."
type textarea "Coal is found between rocks."
click at [844, 444] on div "Start Time 00 : 00 : 01 . 690 Start Time End Time 00 : 00 : 05 . 030 End Time C…" at bounding box center [896, 263] width 256 height 419
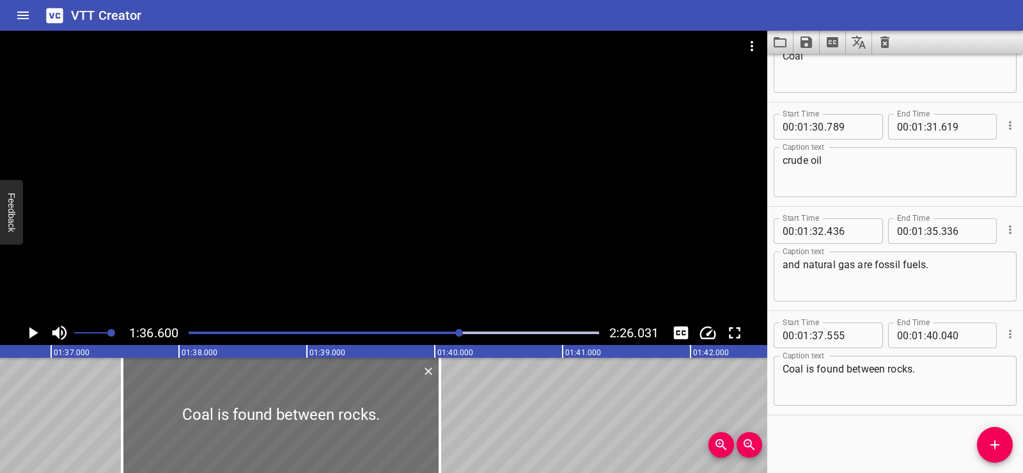
click at [482, 169] on div at bounding box center [384, 176] width 768 height 290
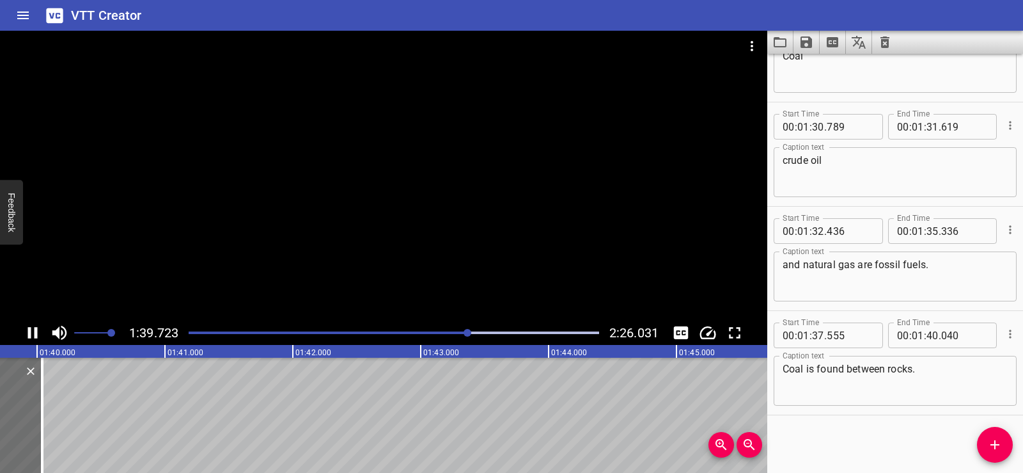
click at [455, 175] on div at bounding box center [384, 176] width 768 height 290
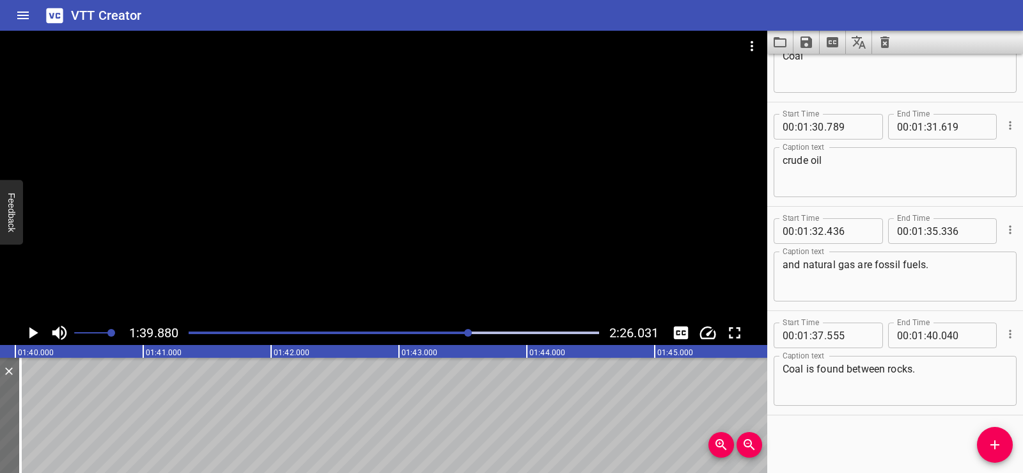
click at [996, 436] on button "Add Cue" at bounding box center [995, 445] width 36 height 36
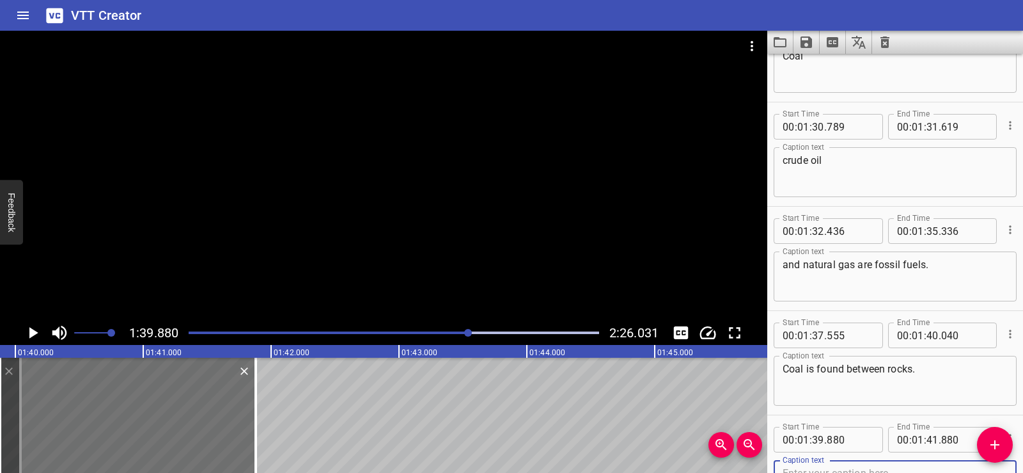
scroll to position [2567, 0]
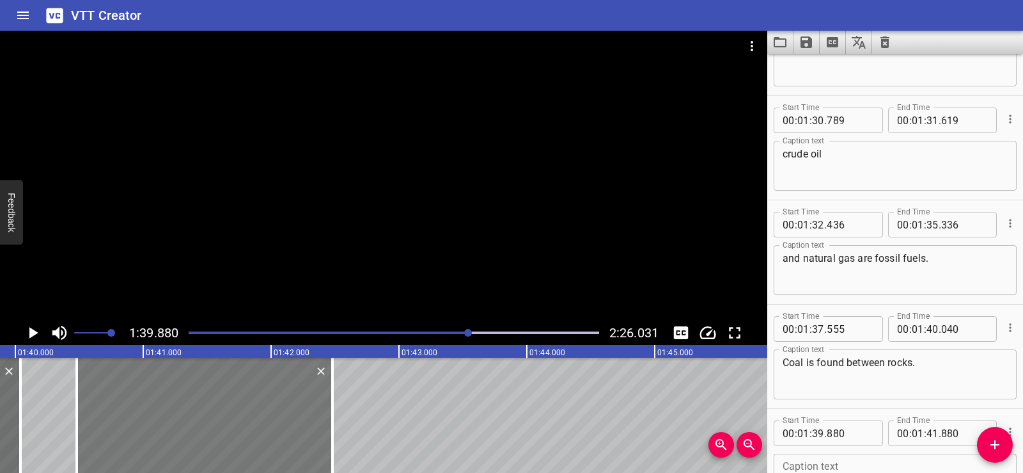
drag, startPoint x: 81, startPoint y: 410, endPoint x: 158, endPoint y: 407, distance: 76.8
click at [158, 407] on div at bounding box center [205, 415] width 256 height 115
type input "40"
type input "480"
type input "42"
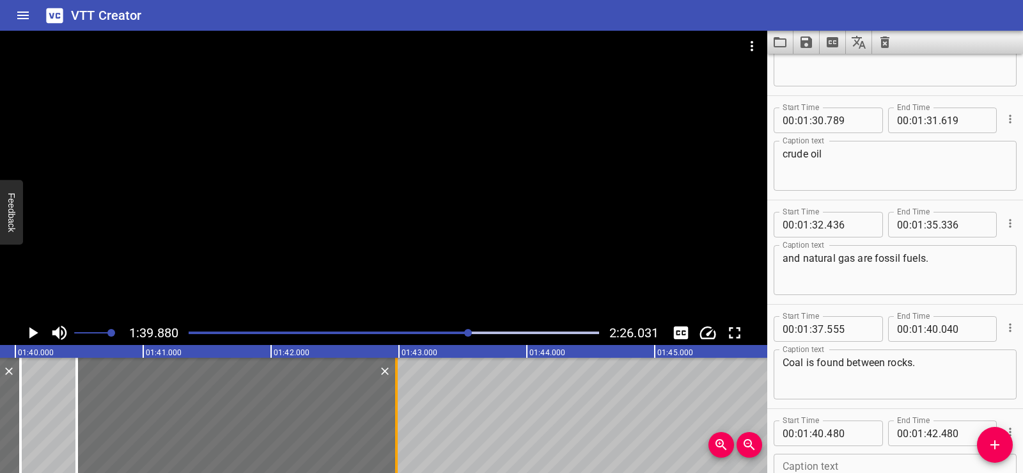
drag, startPoint x: 332, startPoint y: 436, endPoint x: 396, endPoint y: 435, distance: 64.0
click at [396, 435] on div at bounding box center [396, 415] width 3 height 115
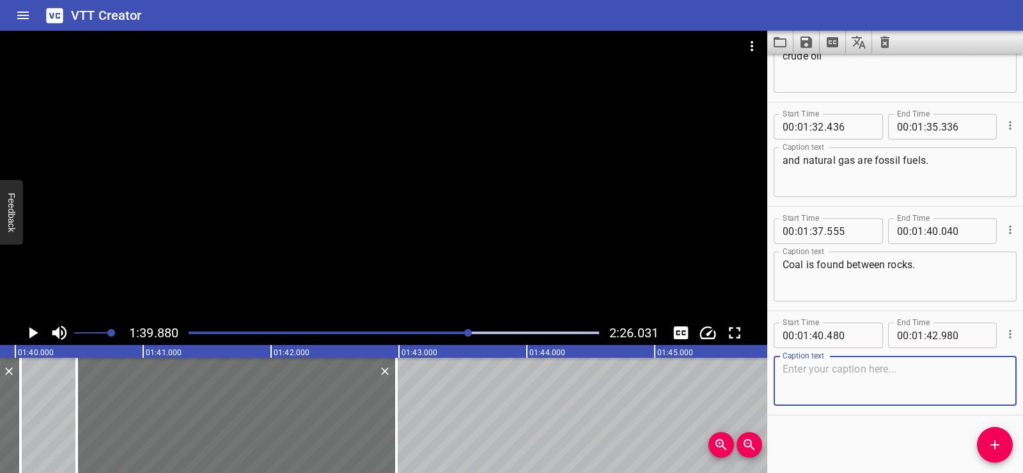
click at [872, 393] on textarea at bounding box center [895, 381] width 225 height 36
paste textarea "It is used to produce electricity."
click at [837, 452] on div "Start Time 00 : 00 : 01 . 690 Start Time End Time 00 : 00 : 05 . 030 End Time C…" at bounding box center [896, 263] width 256 height 419
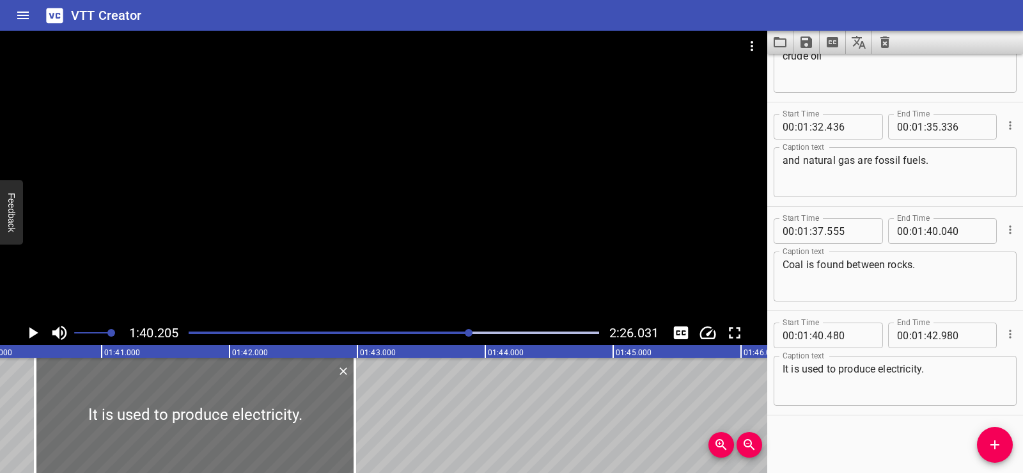
click at [379, 157] on div at bounding box center [384, 176] width 768 height 290
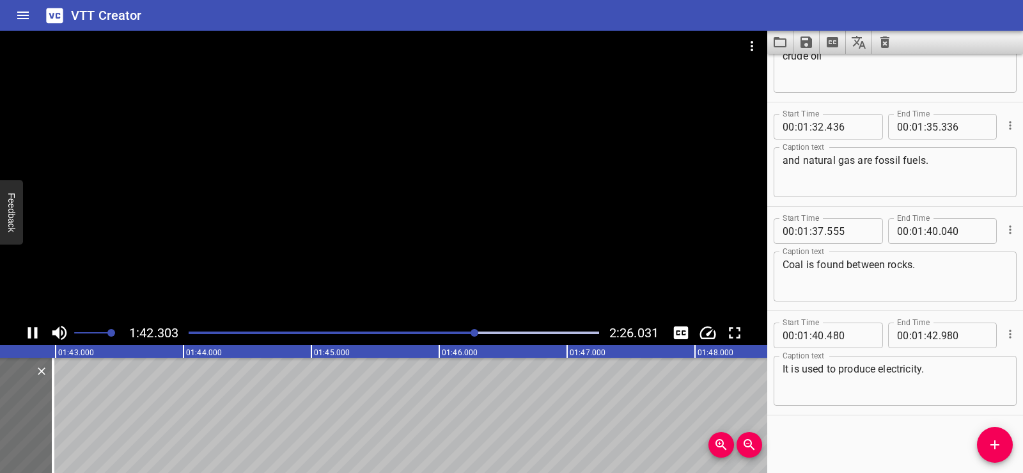
click at [416, 195] on div at bounding box center [384, 176] width 768 height 290
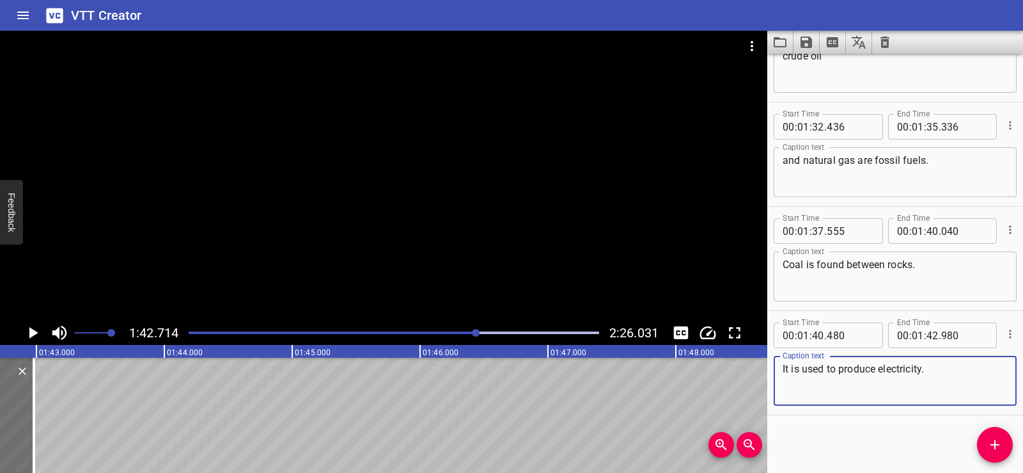
drag, startPoint x: 931, startPoint y: 372, endPoint x: 944, endPoint y: 372, distance: 12.8
click at [944, 372] on textarea "It is used to produce electricity." at bounding box center [895, 381] width 225 height 36
click at [895, 417] on div "Start Time 00 : 00 : 01 . 690 Start Time End Time 00 : 00 : 05 . 030 End Time C…" at bounding box center [896, 263] width 256 height 419
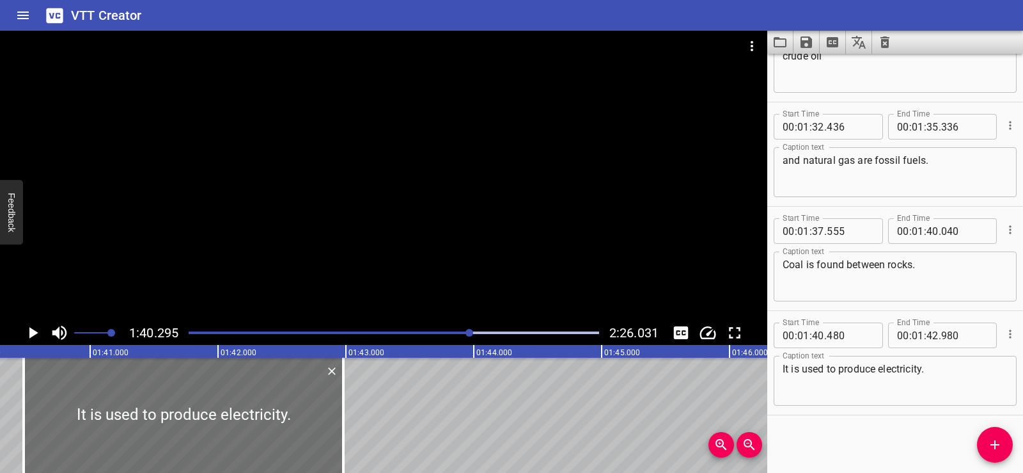
click at [464, 145] on div at bounding box center [384, 176] width 768 height 290
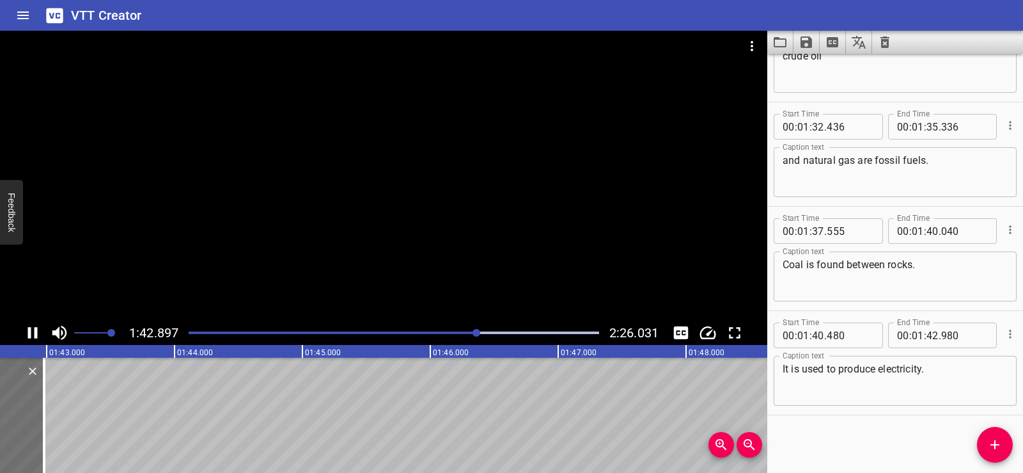
click at [388, 168] on div at bounding box center [384, 176] width 768 height 290
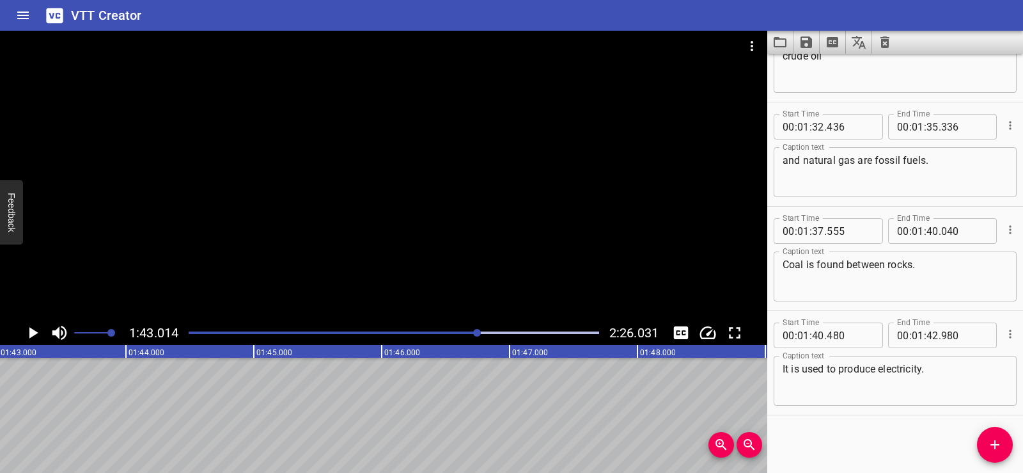
click at [997, 447] on icon "Add Cue" at bounding box center [995, 444] width 15 height 15
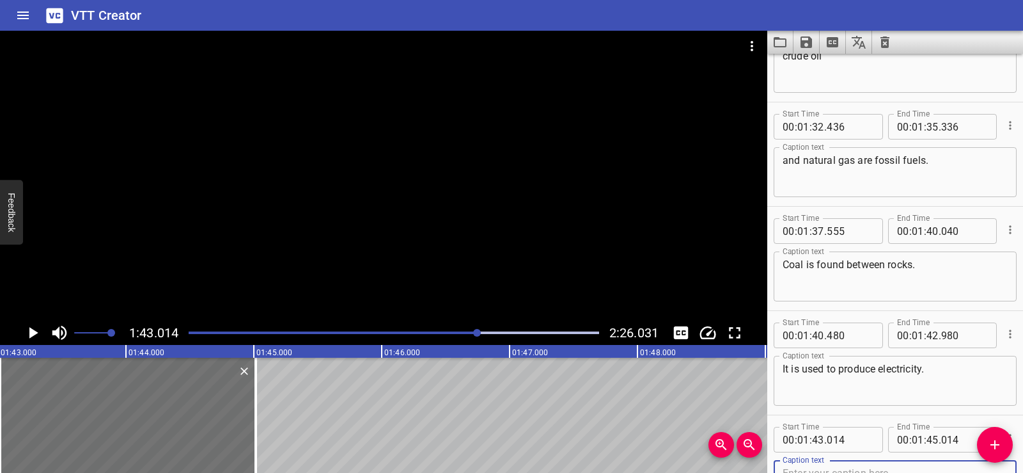
scroll to position [2671, 0]
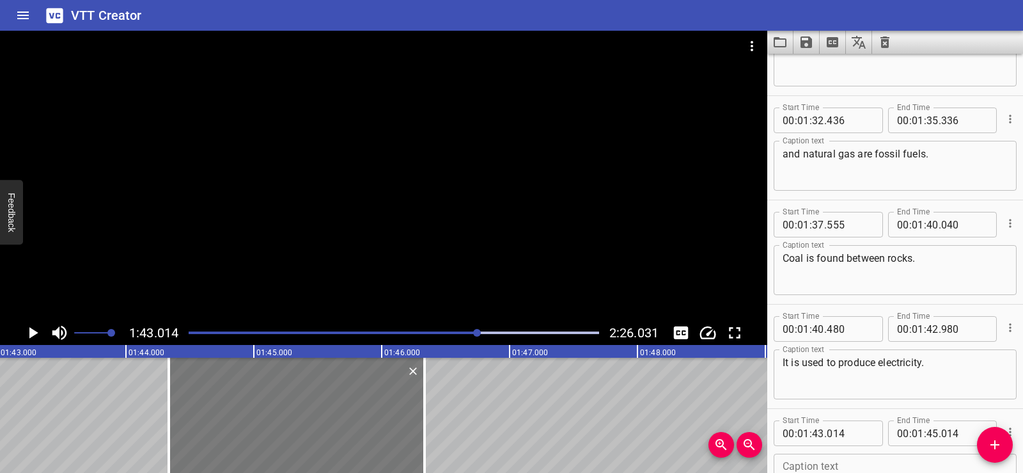
drag, startPoint x: 157, startPoint y: 418, endPoint x: 327, endPoint y: 409, distance: 169.7
click at [327, 409] on div at bounding box center [297, 415] width 256 height 115
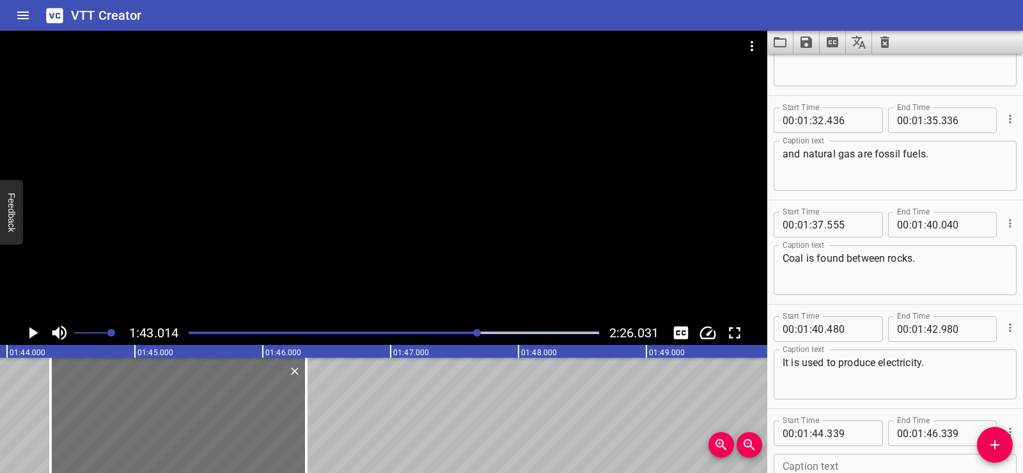
scroll to position [0, 13336]
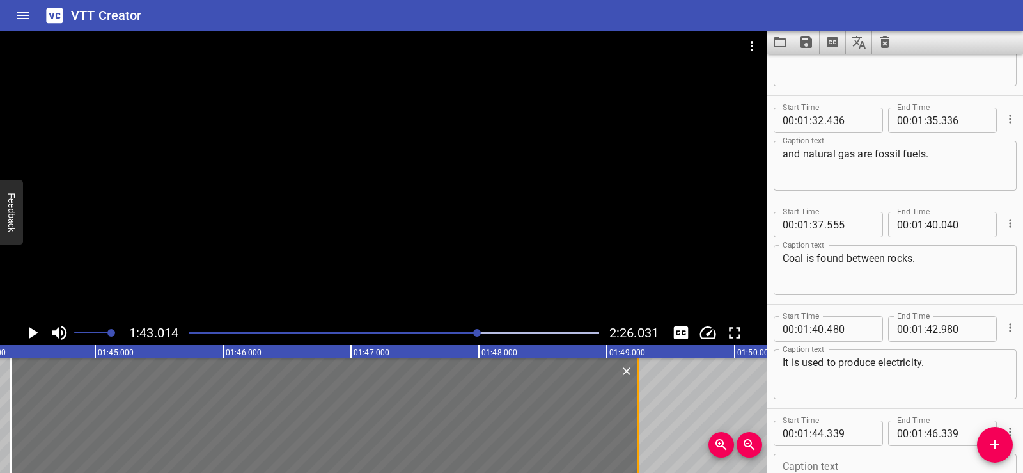
drag, startPoint x: 265, startPoint y: 437, endPoint x: 637, endPoint y: 444, distance: 371.7
click at [637, 444] on div at bounding box center [638, 415] width 3 height 115
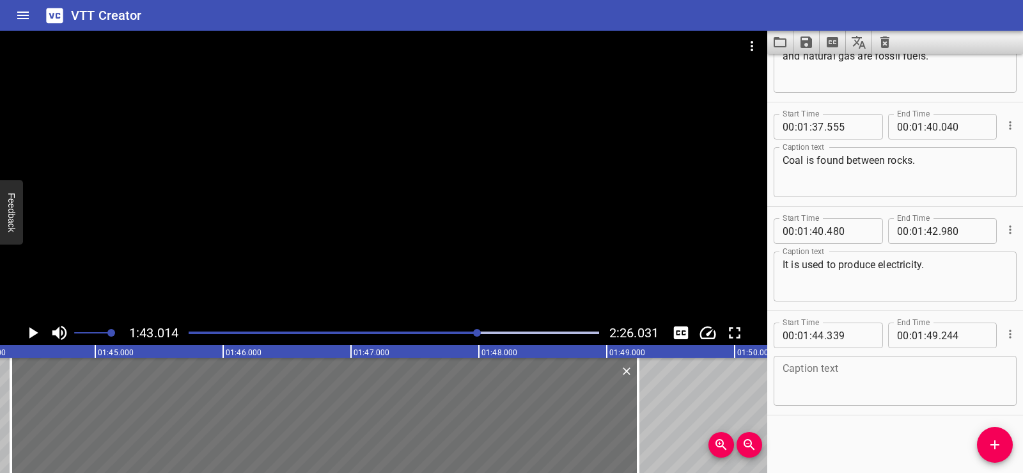
click at [840, 387] on textarea at bounding box center [895, 381] width 225 height 36
paste textarea "Crude oil is extracted from underground or beneath the ocean floor."
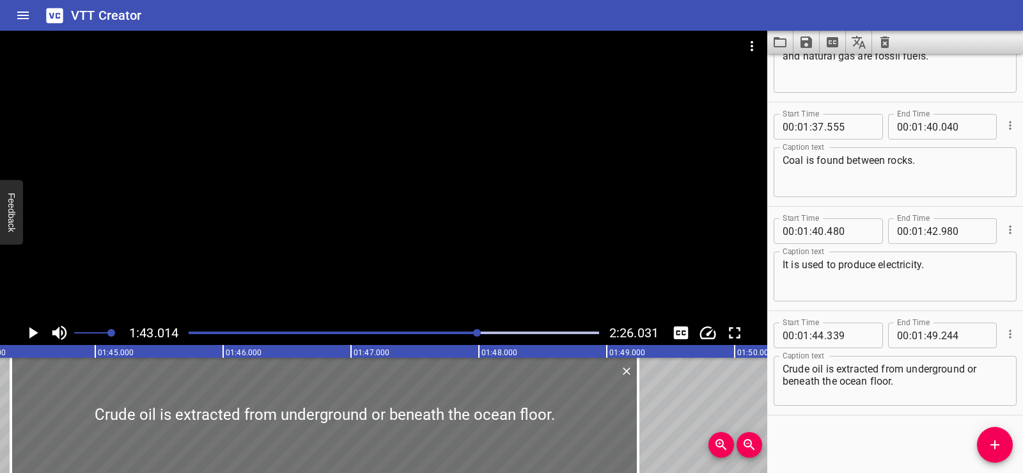
click at [826, 430] on div "Start Time 00 : 00 : 01 . 690 Start Time End Time 00 : 00 : 05 . 030 End Time C…" at bounding box center [896, 263] width 256 height 419
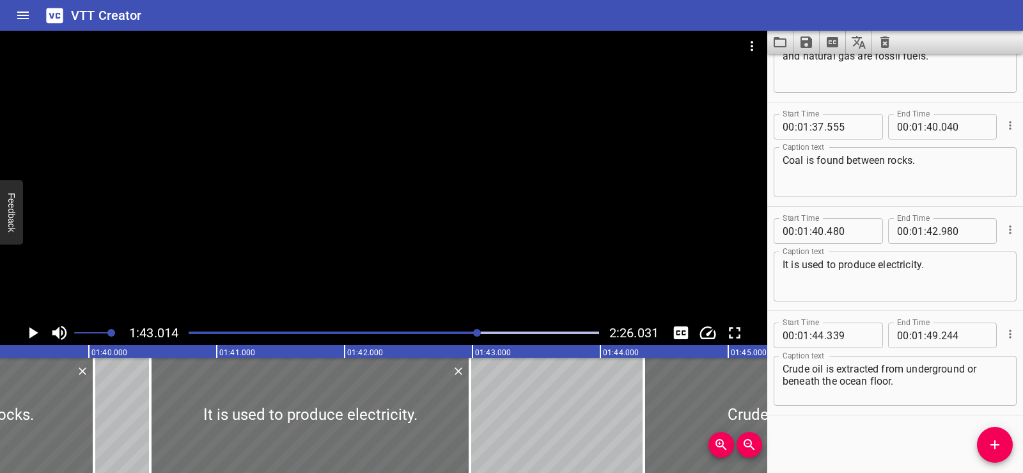
scroll to position [0, 12663]
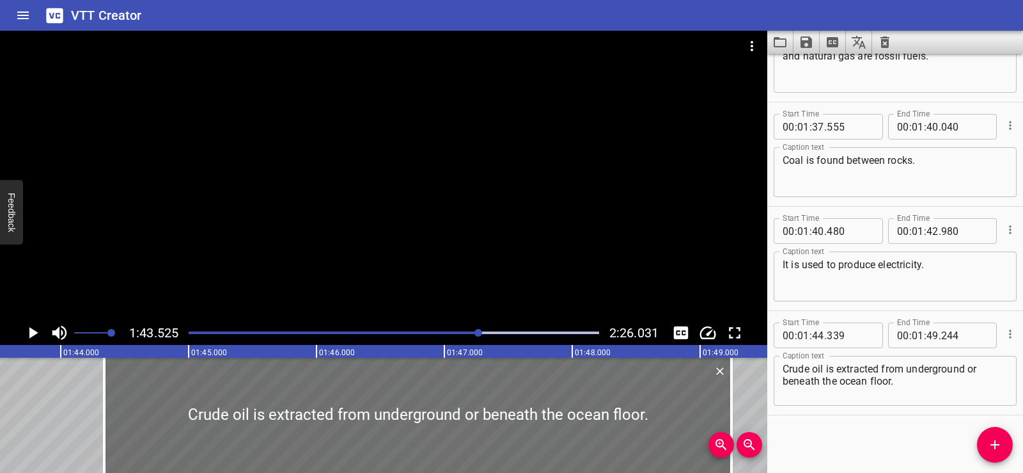
click at [404, 184] on div at bounding box center [384, 176] width 768 height 290
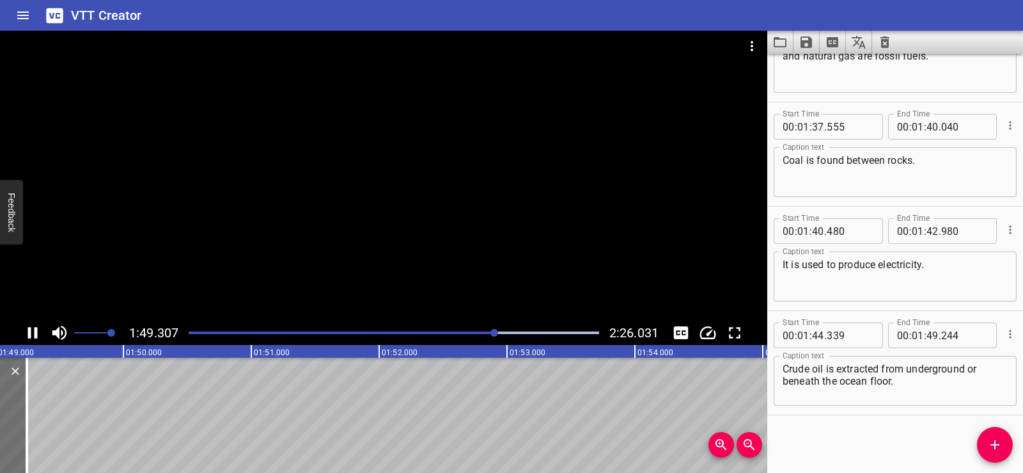
click at [434, 208] on div at bounding box center [384, 176] width 768 height 290
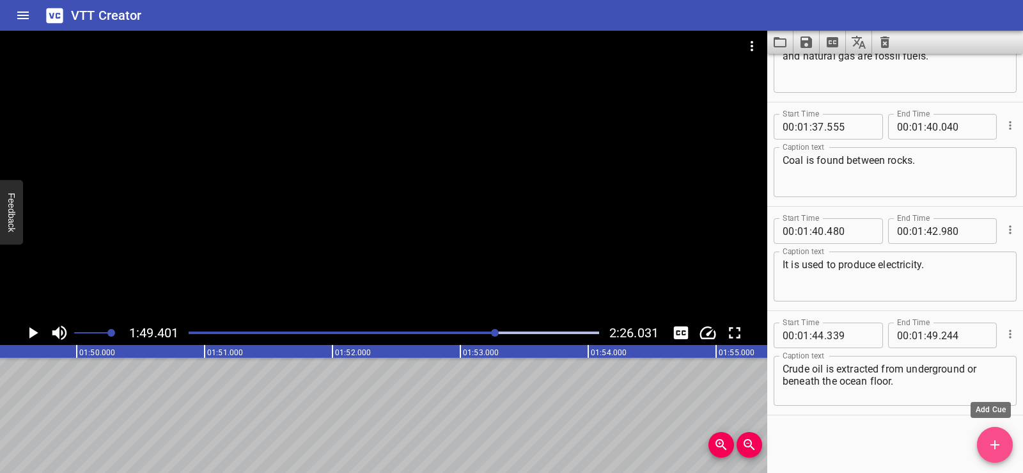
click at [988, 442] on icon "Add Cue" at bounding box center [995, 444] width 15 height 15
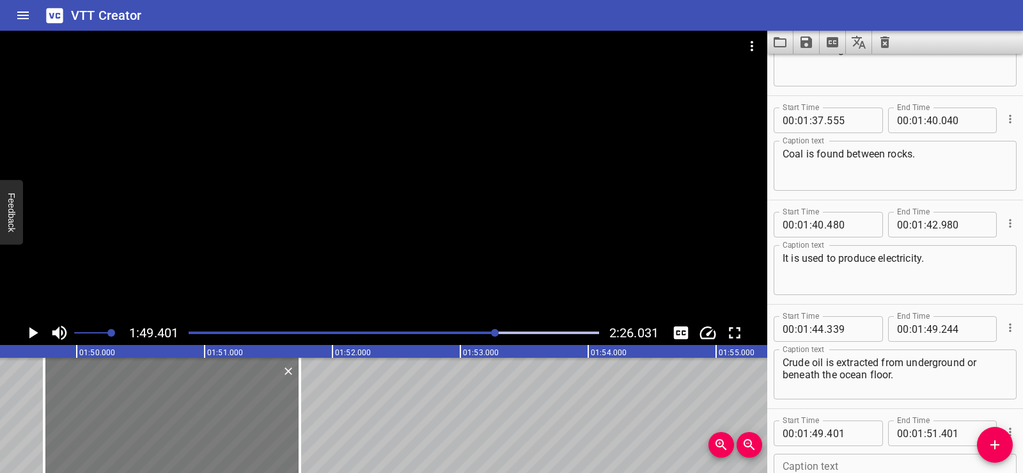
drag, startPoint x: 142, startPoint y: 399, endPoint x: 186, endPoint y: 393, distance: 44.5
click at [186, 393] on div at bounding box center [172, 415] width 256 height 115
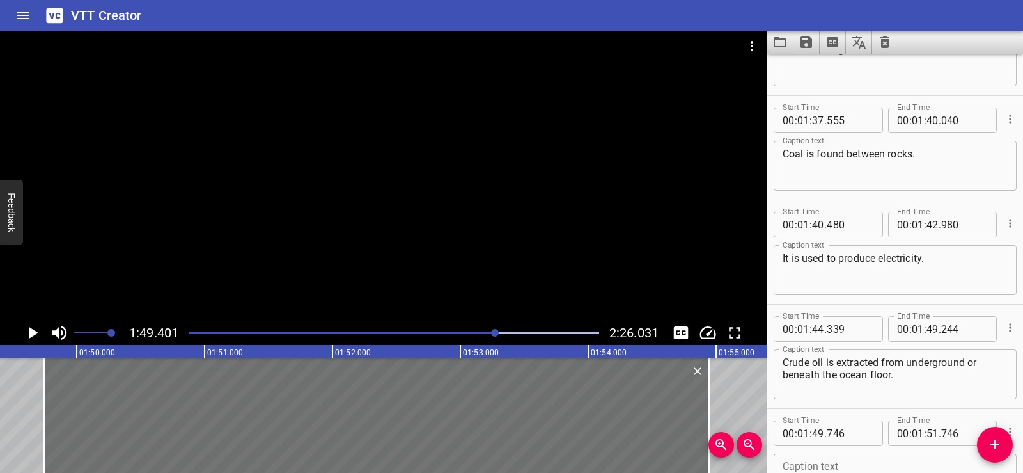
drag, startPoint x: 300, startPoint y: 432, endPoint x: 709, endPoint y: 436, distance: 409.4
click at [709, 436] on div "00:00.000 00:01.000 00:02.000 00:03.000 00:04.000 00:05.000 00:06.000 00:07.000…" at bounding box center [384, 409] width 768 height 128
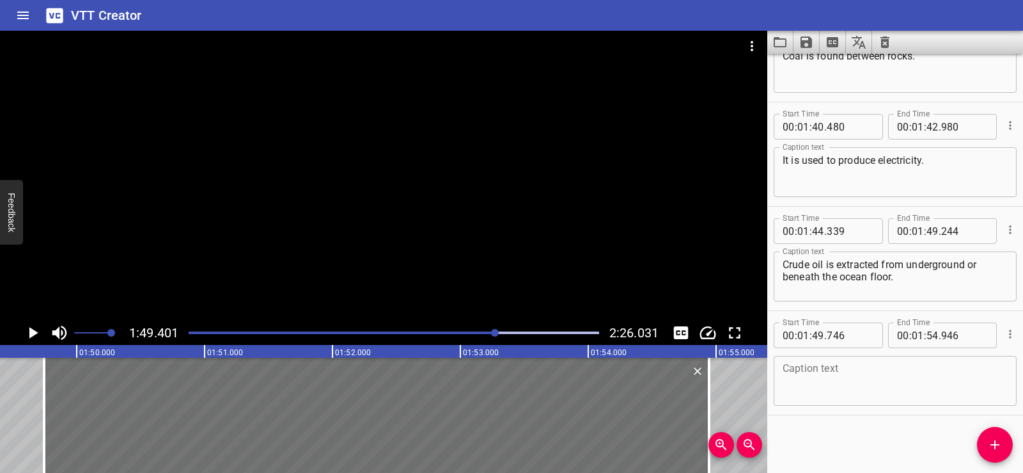
click at [839, 381] on textarea at bounding box center [895, 381] width 225 height 36
paste textarea "It is used to produce electricity, power cars, and factories."
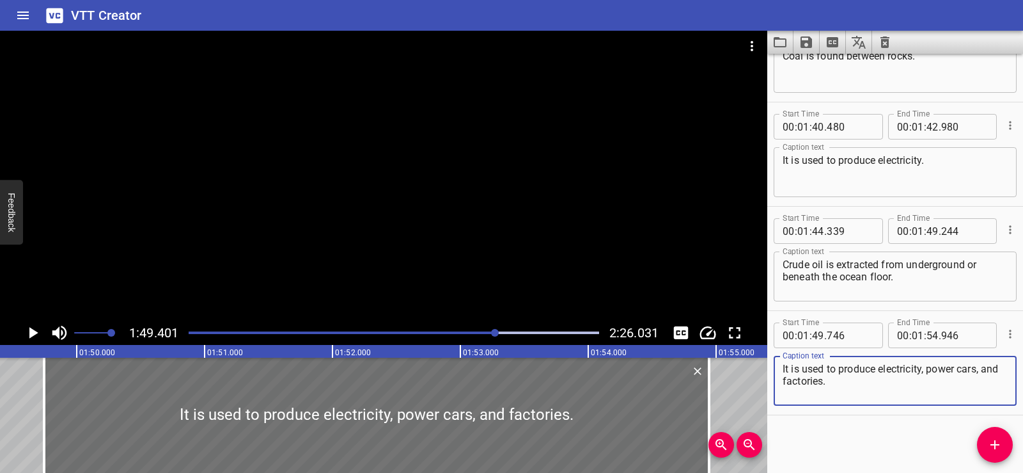
click at [833, 450] on div "Start Time 00 : 00 : 01 . 690 Start Time End Time 00 : 00 : 05 . 030 End Time C…" at bounding box center [896, 263] width 256 height 419
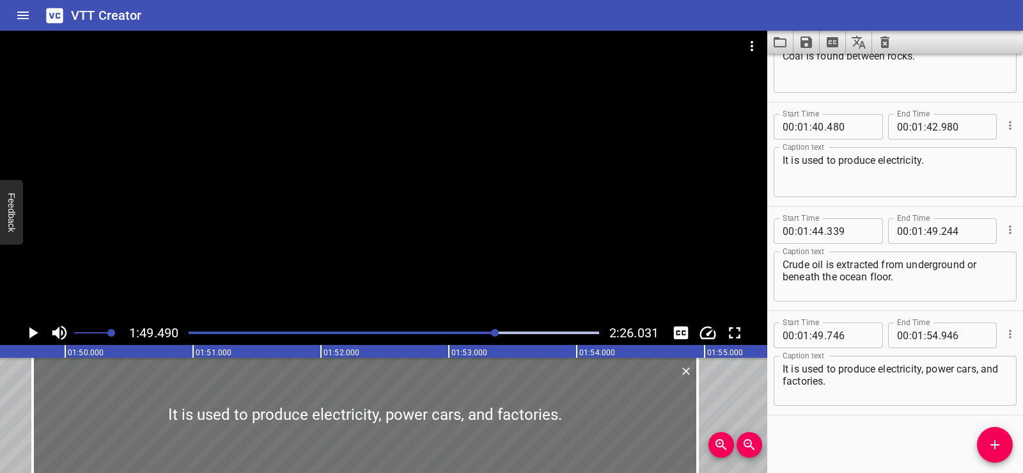
click at [28, 330] on icon "Play/Pause" at bounding box center [32, 332] width 19 height 19
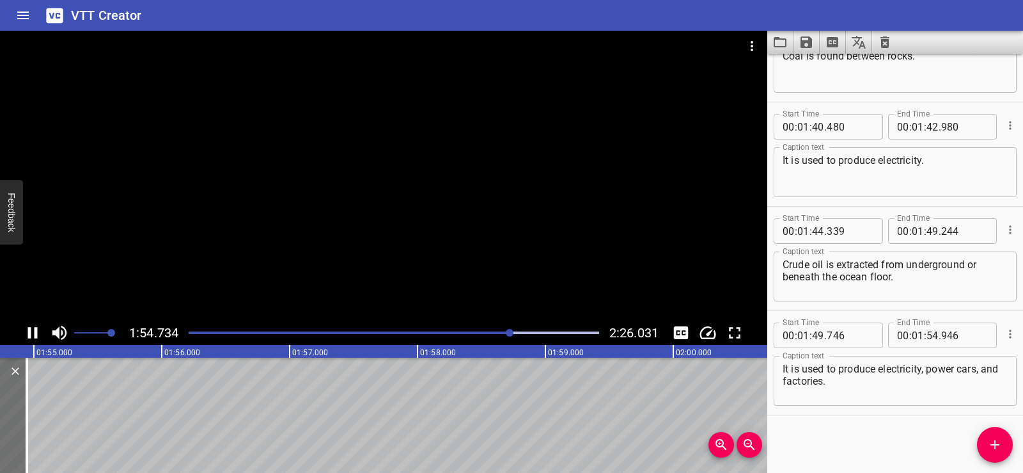
click at [425, 195] on div at bounding box center [384, 176] width 768 height 290
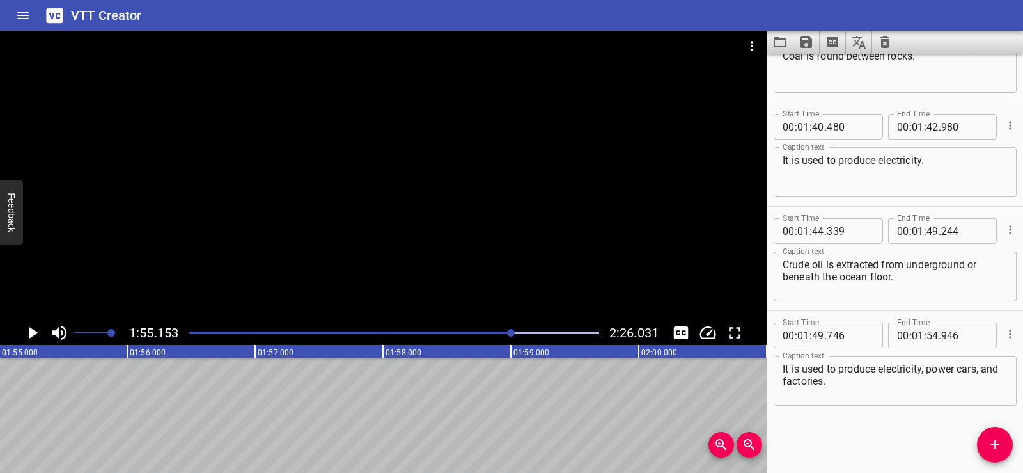
scroll to position [0, 14730]
click at [986, 437] on span "Add Cue" at bounding box center [995, 444] width 36 height 15
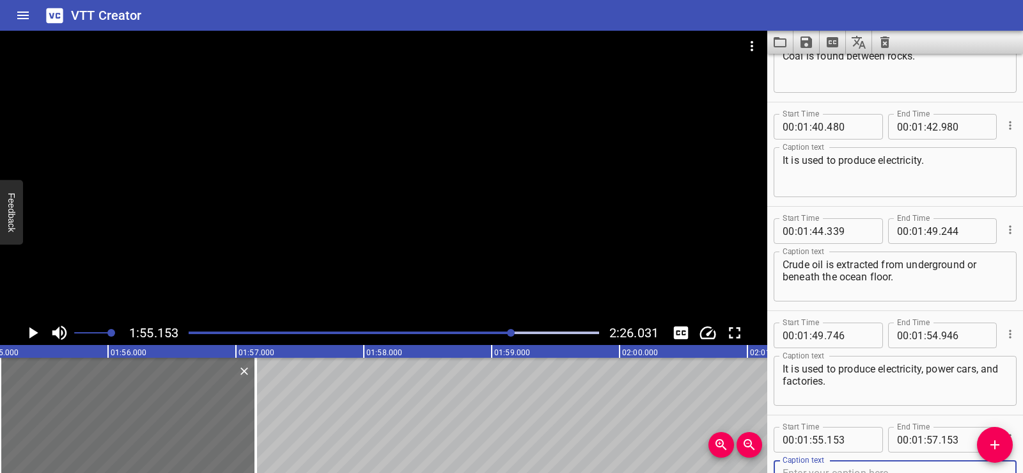
scroll to position [2879, 0]
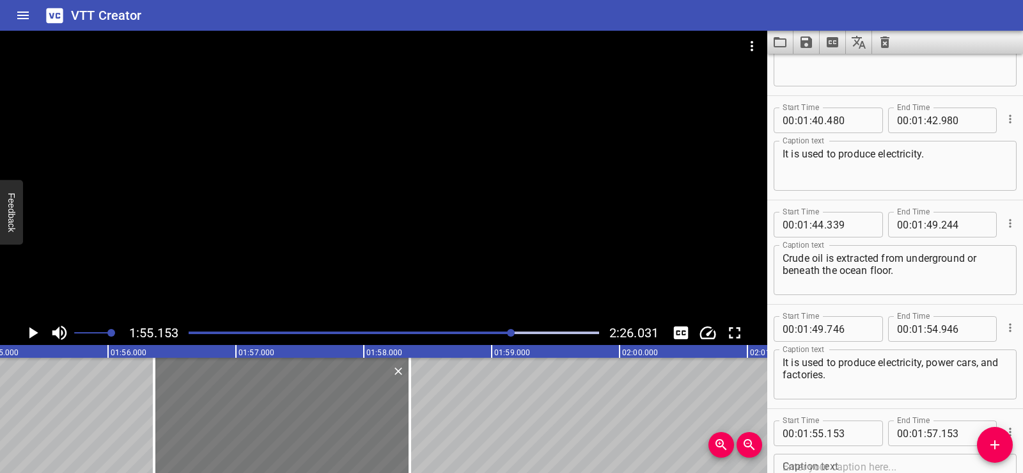
drag, startPoint x: 175, startPoint y: 430, endPoint x: 329, endPoint y: 419, distance: 154.6
click at [329, 419] on div at bounding box center [282, 415] width 256 height 115
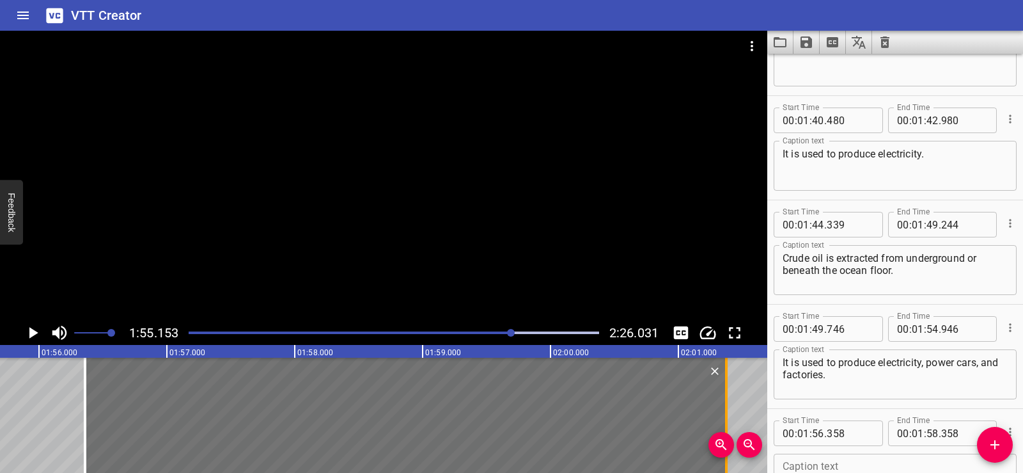
scroll to position [0, 14826]
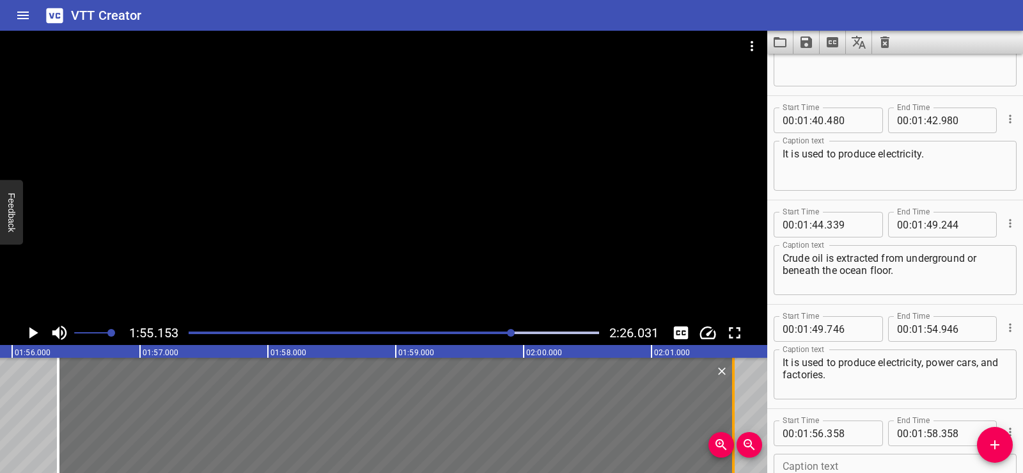
drag, startPoint x: 409, startPoint y: 432, endPoint x: 732, endPoint y: 416, distance: 324.0
click at [732, 416] on div at bounding box center [733, 415] width 3 height 115
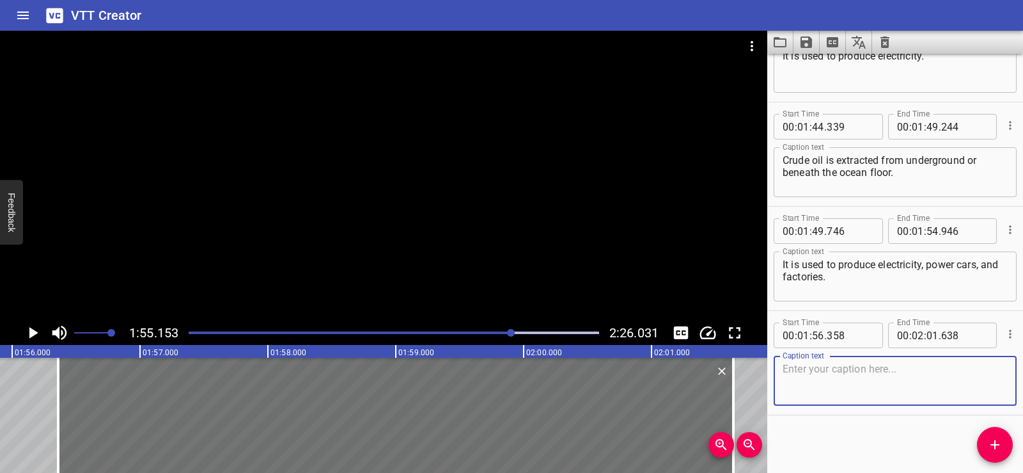
click at [842, 386] on textarea at bounding box center [895, 381] width 225 height 36
paste textarea "Natural gas is also extracted from underground or beneath the ocean floor."
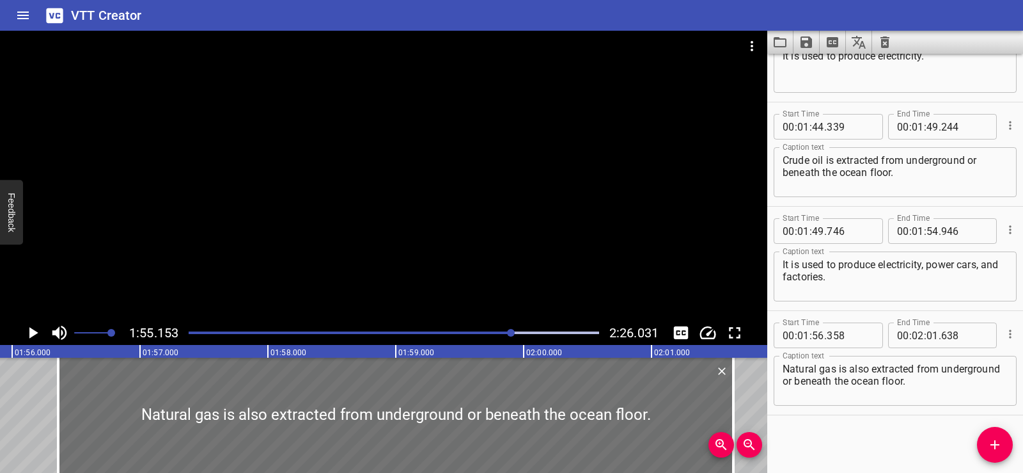
click at [819, 430] on div "Start Time 00 : 00 : 01 . 690 Start Time End Time 00 : 00 : 05 . 030 End Time C…" at bounding box center [896, 263] width 256 height 419
click at [365, 205] on div at bounding box center [384, 176] width 768 height 290
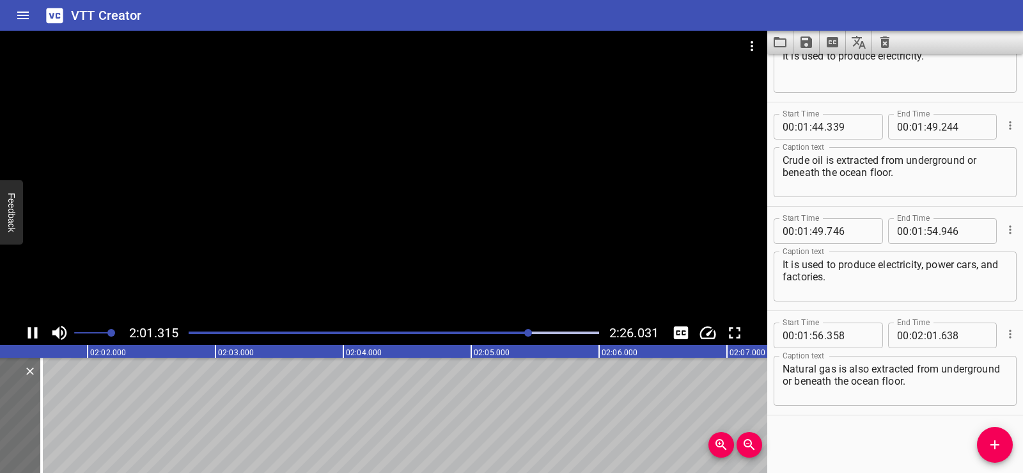
click at [489, 188] on div at bounding box center [384, 176] width 768 height 290
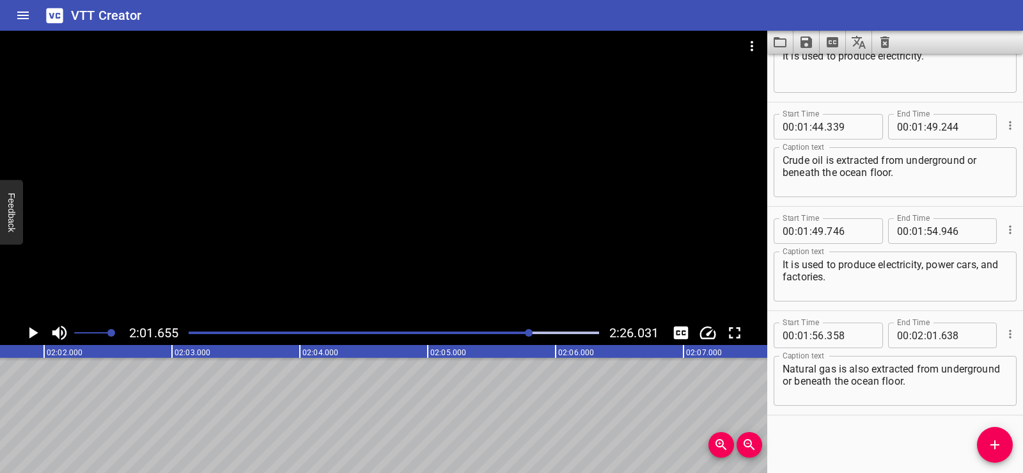
click at [993, 449] on icon "Add Cue" at bounding box center [995, 444] width 15 height 15
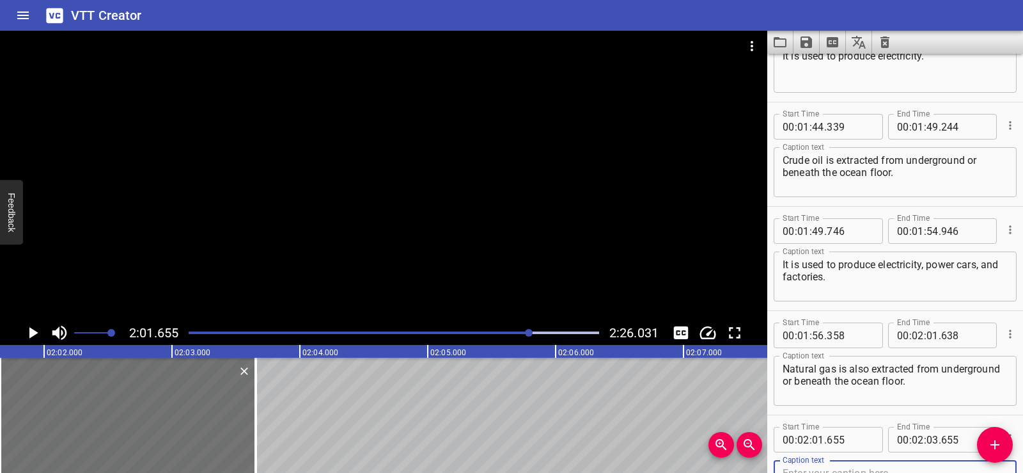
scroll to position [2984, 0]
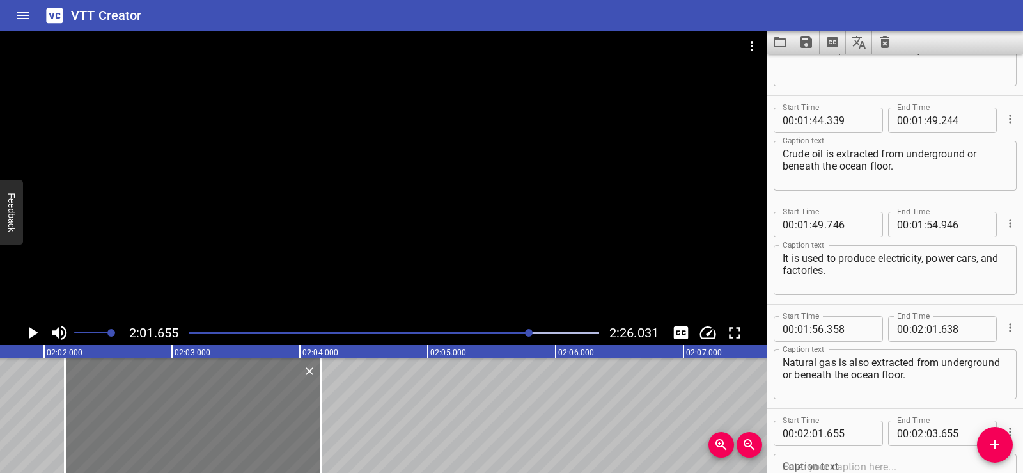
drag, startPoint x: 135, startPoint y: 444, endPoint x: 201, endPoint y: 444, distance: 65.9
click at [201, 444] on div at bounding box center [193, 415] width 256 height 115
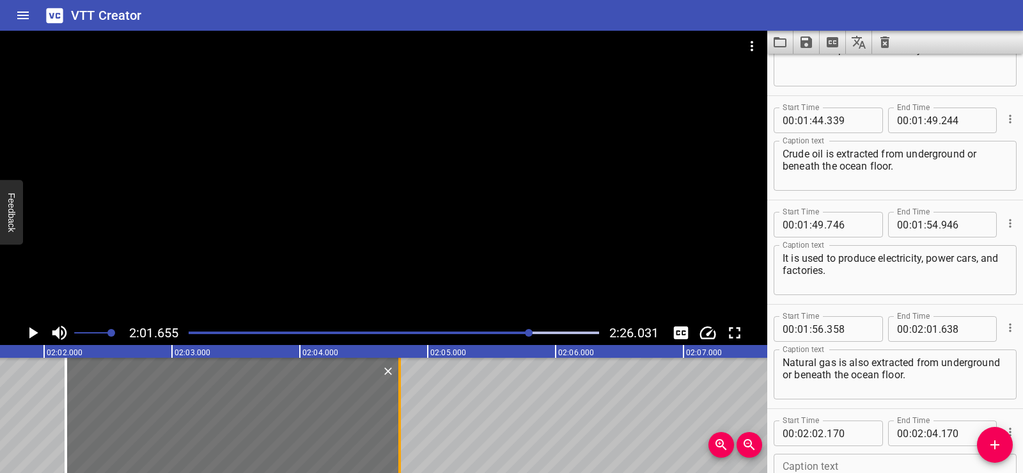
drag, startPoint x: 322, startPoint y: 445, endPoint x: 400, endPoint y: 439, distance: 78.2
click at [400, 439] on div at bounding box center [399, 415] width 3 height 115
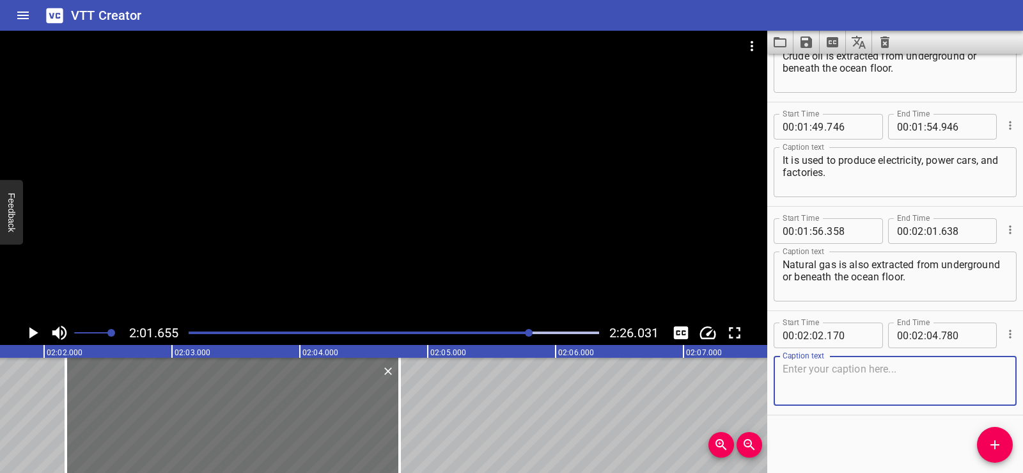
click at [804, 393] on textarea at bounding box center [895, 381] width 225 height 36
paste textarea "It can be used for heating and cooking."
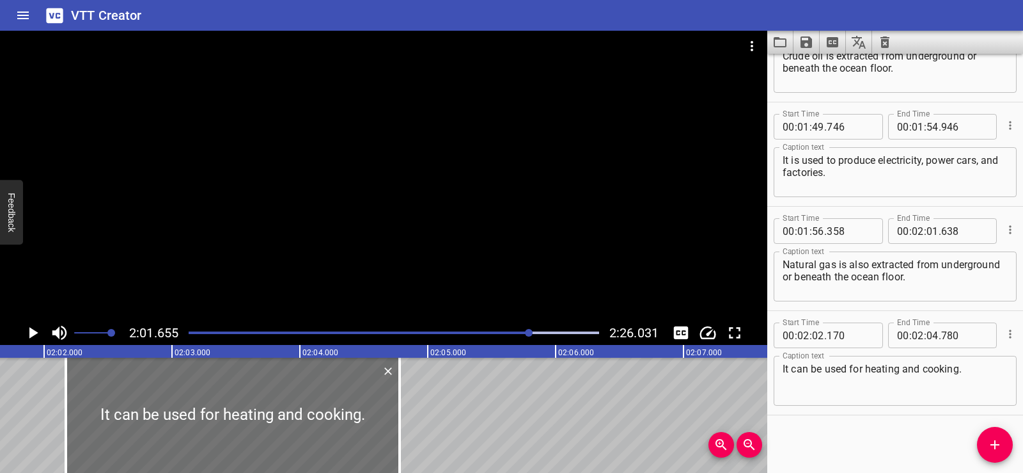
click at [835, 446] on div "Start Time 00 : 00 : 01 . 690 Start Time End Time 00 : 00 : 05 . 030 End Time C…" at bounding box center [896, 263] width 256 height 419
click at [432, 213] on div at bounding box center [384, 176] width 768 height 290
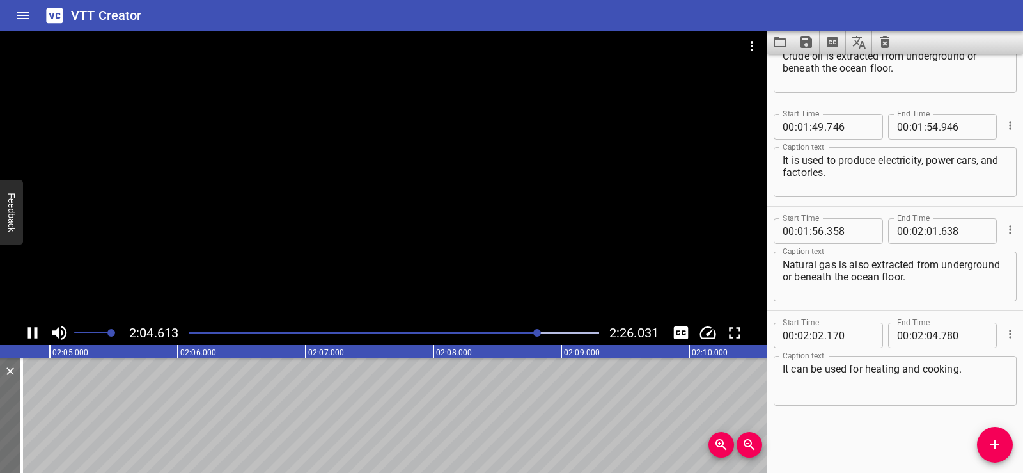
click at [437, 148] on div at bounding box center [384, 176] width 768 height 290
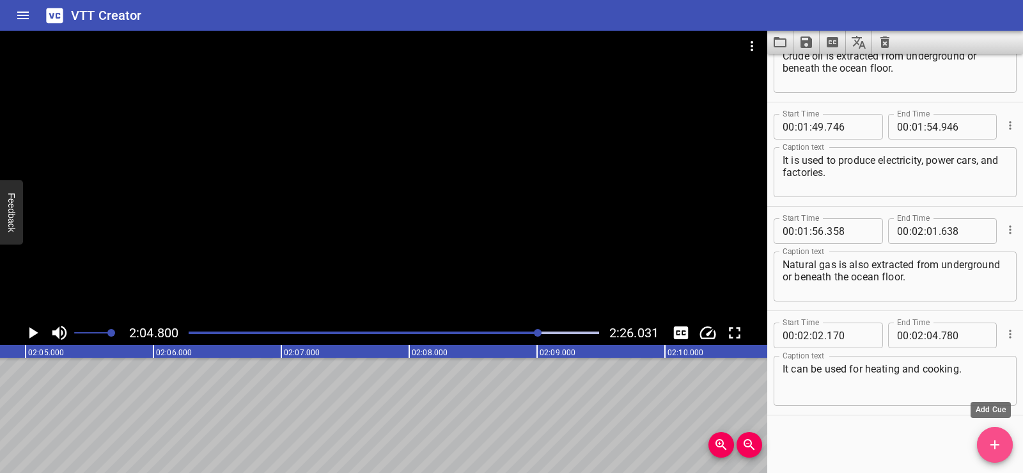
click at [986, 444] on span "Add Cue" at bounding box center [995, 444] width 36 height 15
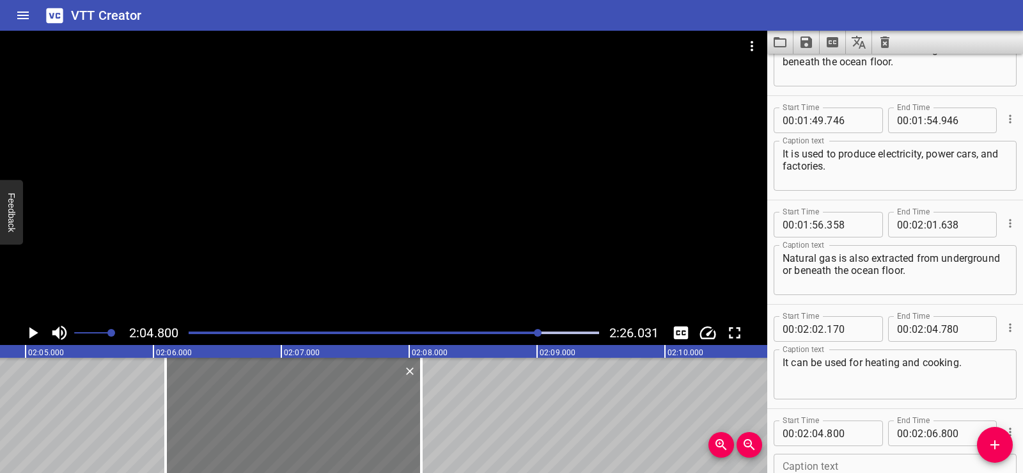
drag, startPoint x: 101, startPoint y: 431, endPoint x: 267, endPoint y: 432, distance: 165.7
click at [267, 432] on div at bounding box center [294, 415] width 256 height 115
drag, startPoint x: 420, startPoint y: 434, endPoint x: 443, endPoint y: 428, distance: 23.1
click at [441, 428] on div at bounding box center [440, 415] width 3 height 115
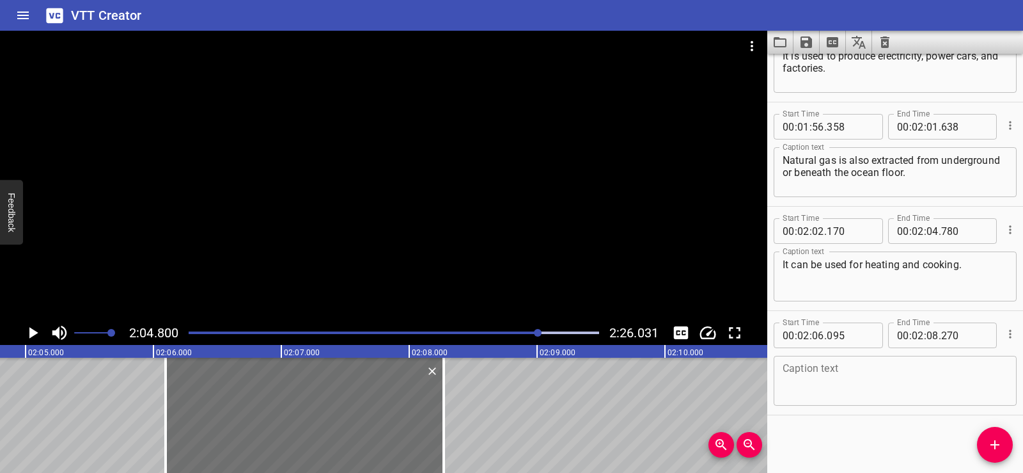
click at [821, 384] on textarea at bounding box center [895, 381] width 225 height 36
paste textarea "Nonrenewable resources, such as fossil fuels"
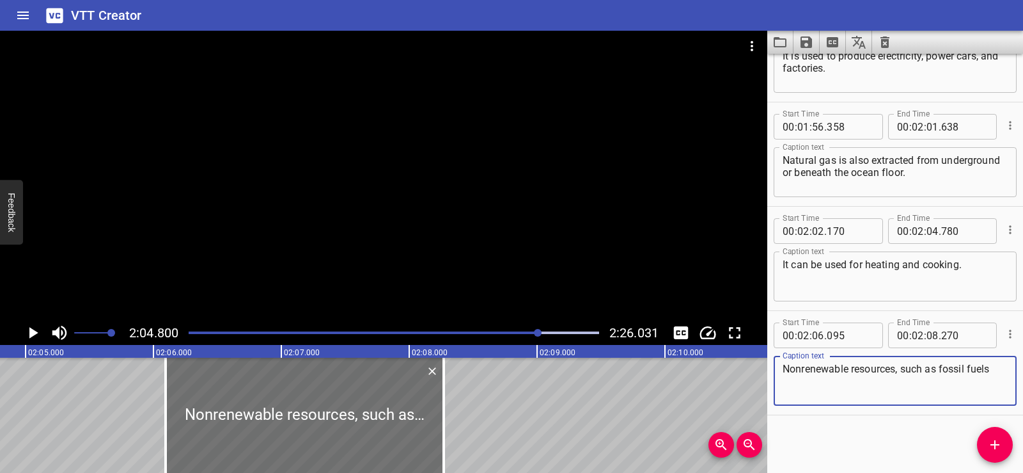
click at [865, 418] on div "Start Time 00 : 00 : 01 . 690 Start Time End Time 00 : 00 : 05 . 030 End Time C…" at bounding box center [896, 263] width 256 height 419
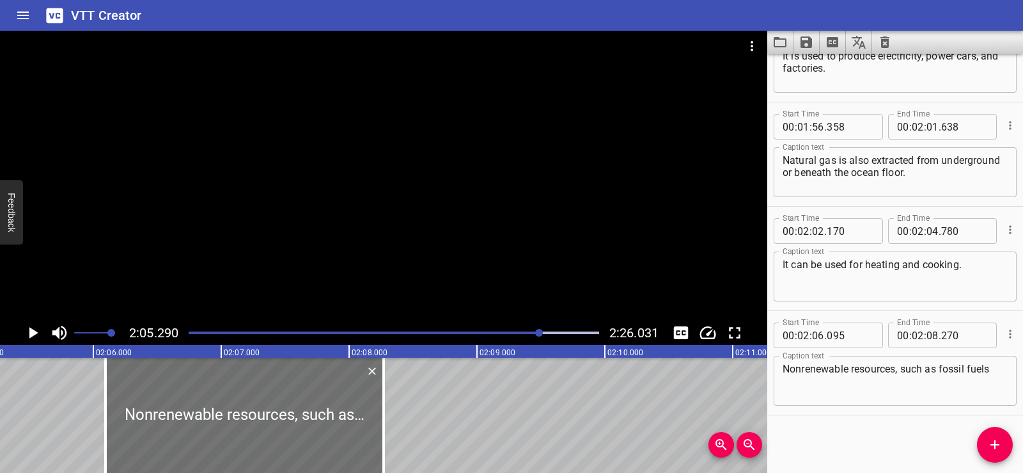
click at [453, 150] on div at bounding box center [384, 176] width 768 height 290
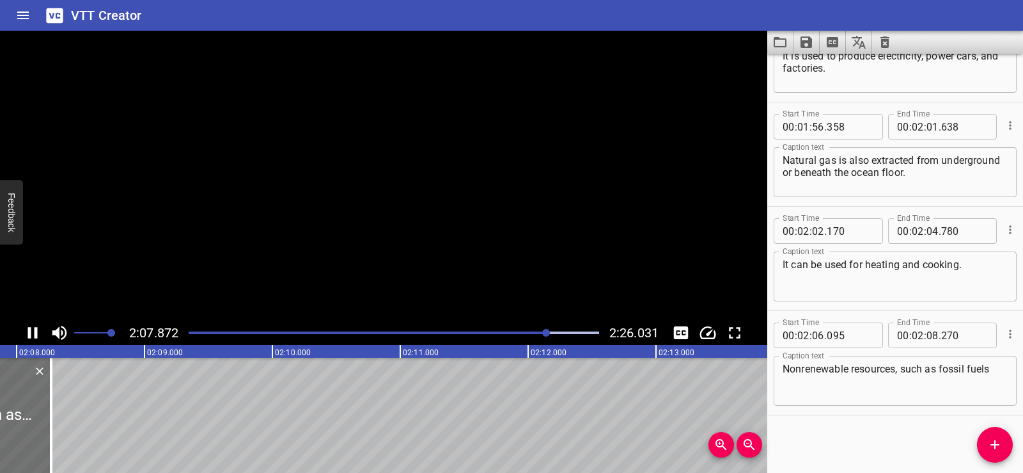
click at [453, 150] on video at bounding box center [384, 176] width 768 height 290
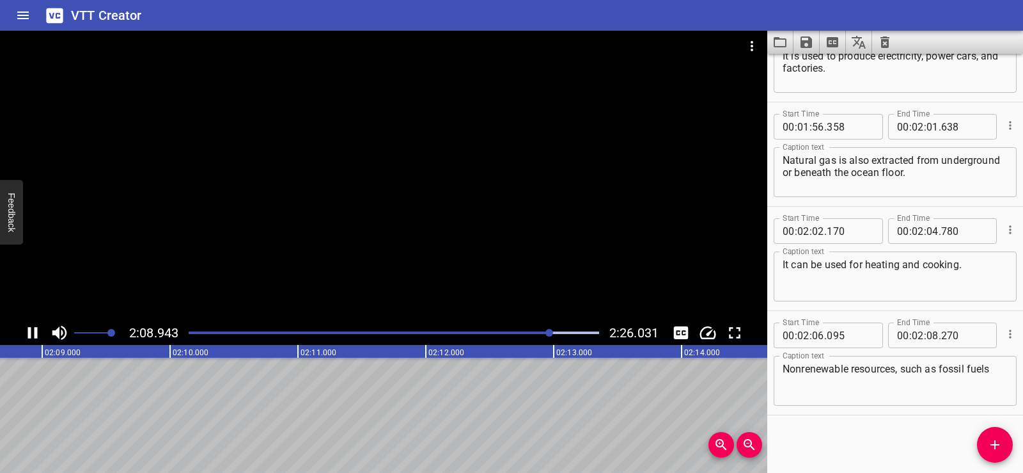
scroll to position [0, 16510]
click at [480, 150] on div at bounding box center [384, 176] width 768 height 290
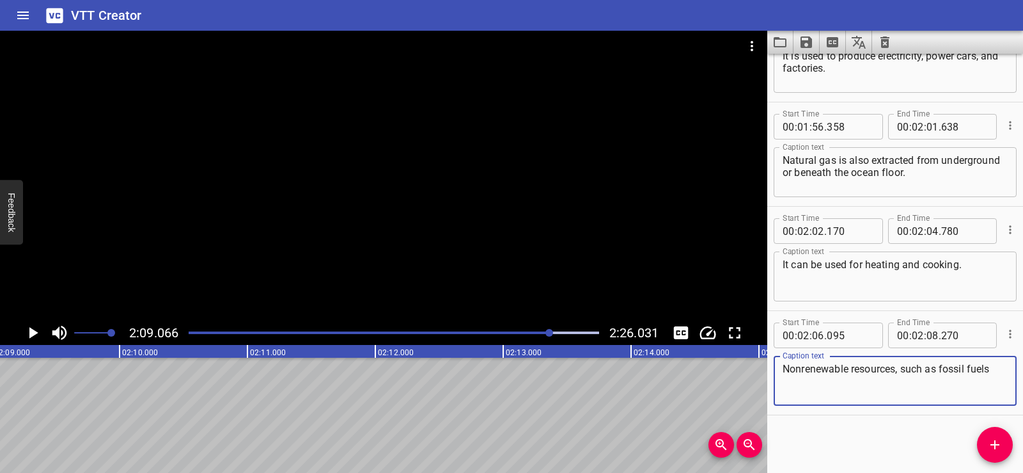
drag, startPoint x: 902, startPoint y: 368, endPoint x: 1001, endPoint y: 372, distance: 98.6
click at [1001, 372] on div "Nonrenewable resources, such as fossil fuels Caption text" at bounding box center [895, 381] width 243 height 50
click at [551, 463] on div "00:00.000 00:01.000 00:02.000 00:03.000 00:04.000 00:05.000 00:06.000 00:07.000…" at bounding box center [384, 409] width 768 height 128
drag, startPoint x: 899, startPoint y: 372, endPoint x: 913, endPoint y: 372, distance: 14.1
click at [913, 372] on textarea "Nonrenewable resources," at bounding box center [895, 381] width 225 height 36
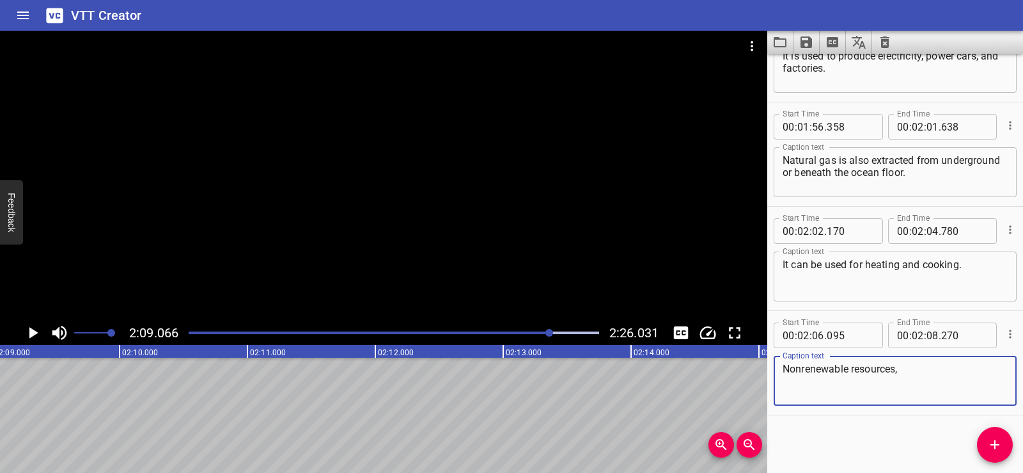
click at [880, 439] on div "Start Time 00 : 00 : 01 . 690 Start Time End Time 00 : 00 : 05 . 030 End Time C…" at bounding box center [896, 263] width 256 height 419
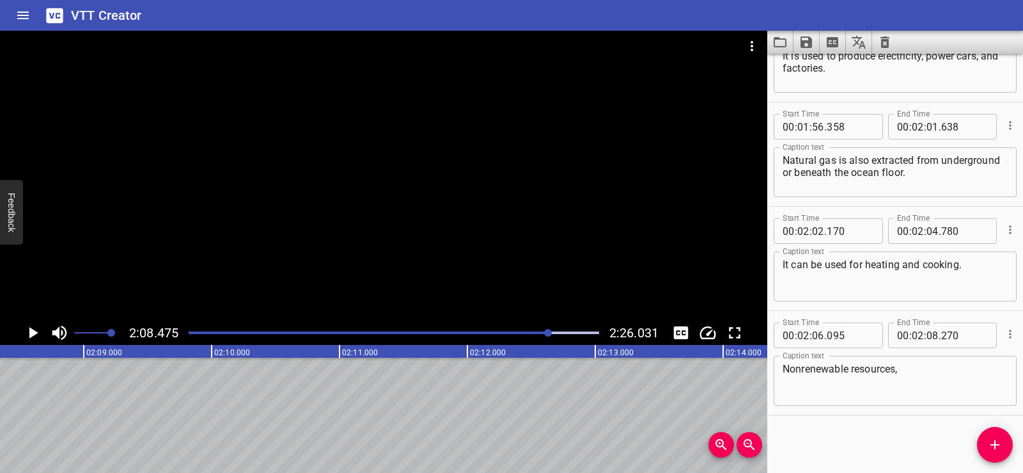
scroll to position [0, 16434]
click at [999, 440] on icon "Add Cue" at bounding box center [995, 444] width 15 height 15
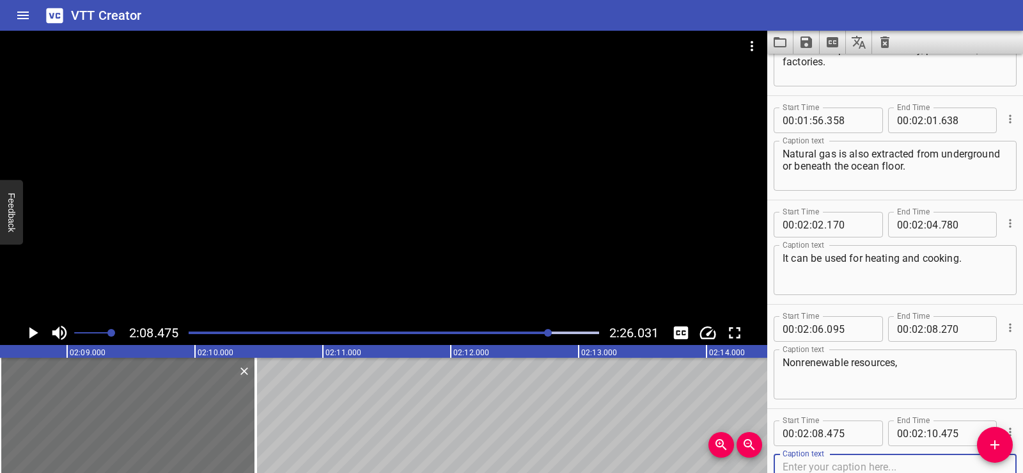
scroll to position [0, 16217]
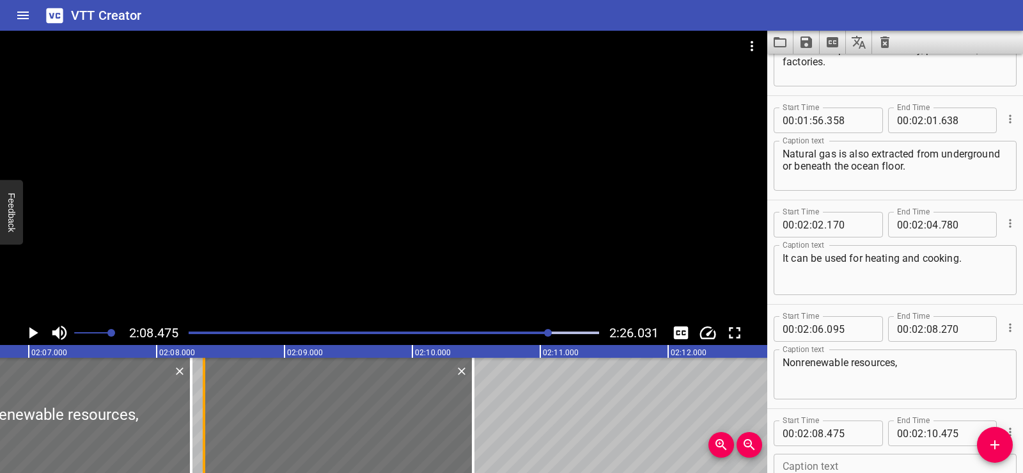
drag, startPoint x: 222, startPoint y: 425, endPoint x: 209, endPoint y: 429, distance: 13.8
click at [209, 429] on div at bounding box center [204, 415] width 13 height 115
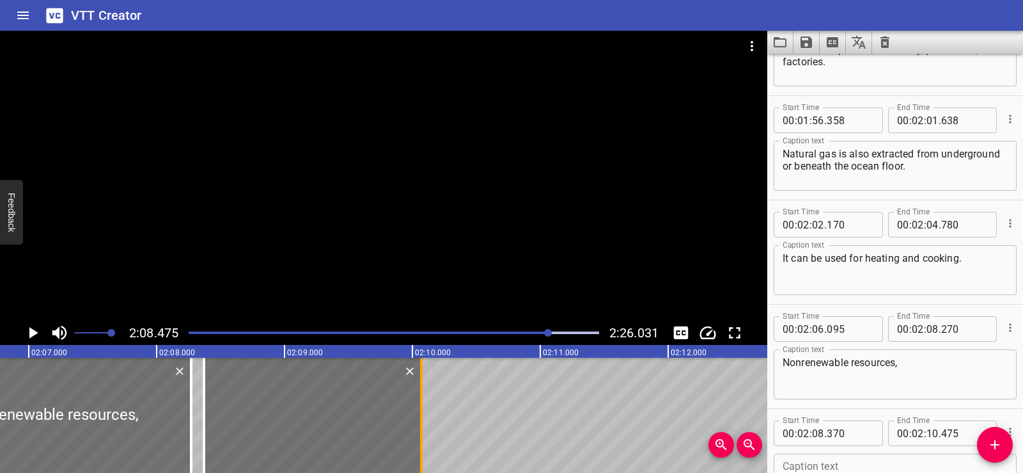
drag, startPoint x: 469, startPoint y: 434, endPoint x: 417, endPoint y: 429, distance: 52.1
click at [417, 429] on div at bounding box center [421, 415] width 13 height 115
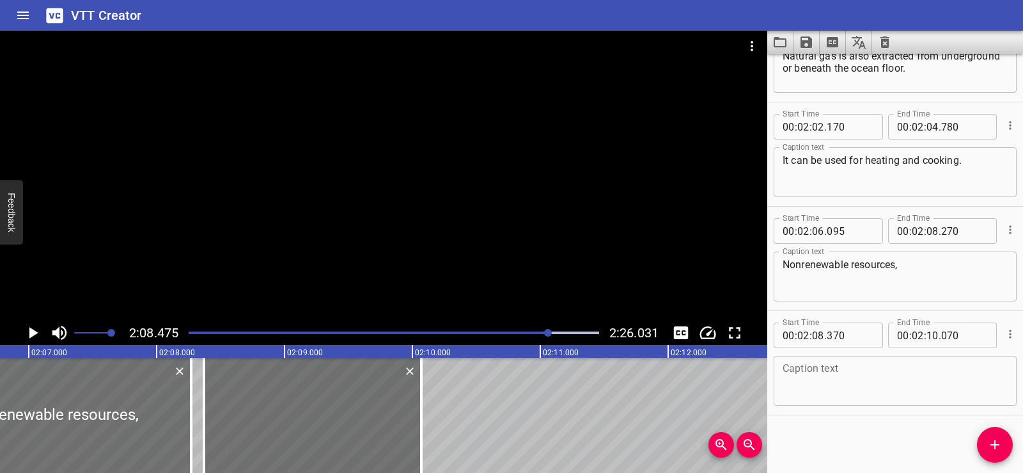
click at [830, 383] on textarea at bounding box center [895, 381] width 225 height 36
paste textarea "such as fossil fuels,"
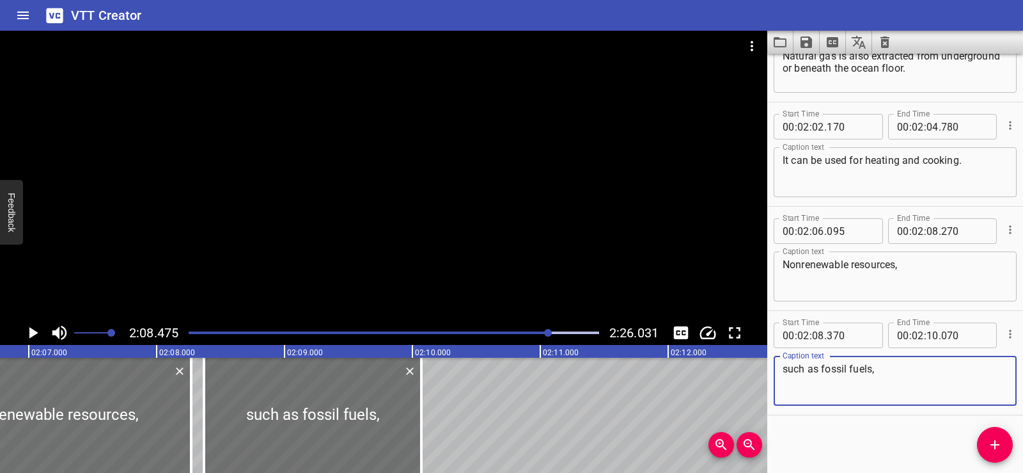
click at [845, 429] on div "Start Time 00 : 00 : 01 . 690 Start Time End Time 00 : 00 : 05 . 030 End Time C…" at bounding box center [896, 263] width 256 height 419
click at [102, 411] on div at bounding box center [52, 415] width 278 height 115
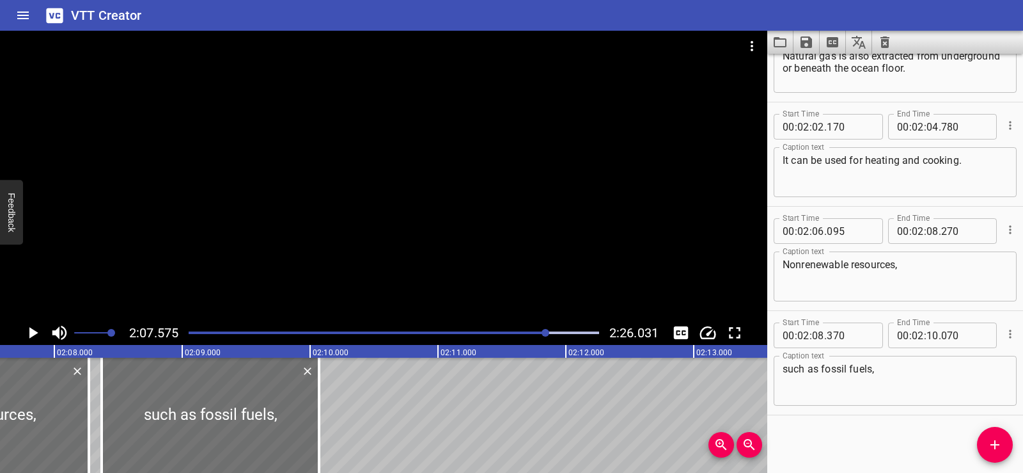
click at [309, 219] on div at bounding box center [384, 176] width 768 height 290
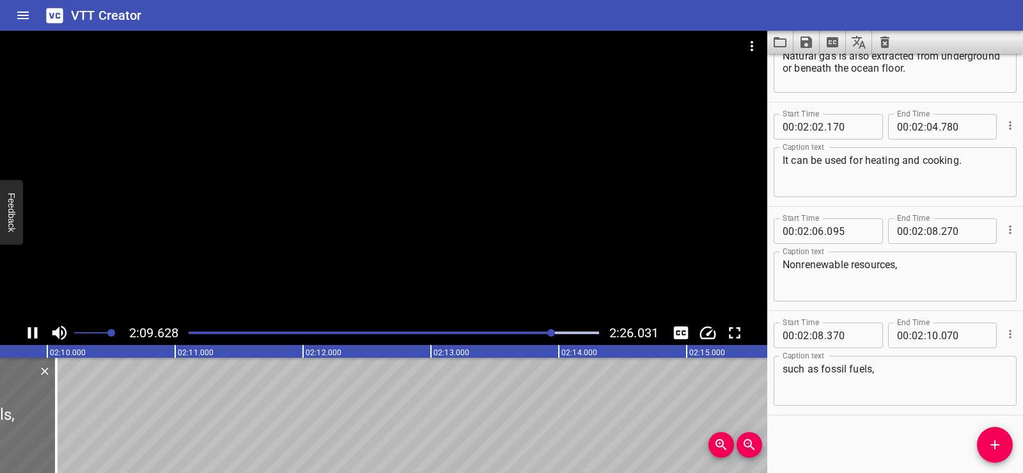
click at [395, 178] on div at bounding box center [384, 176] width 768 height 290
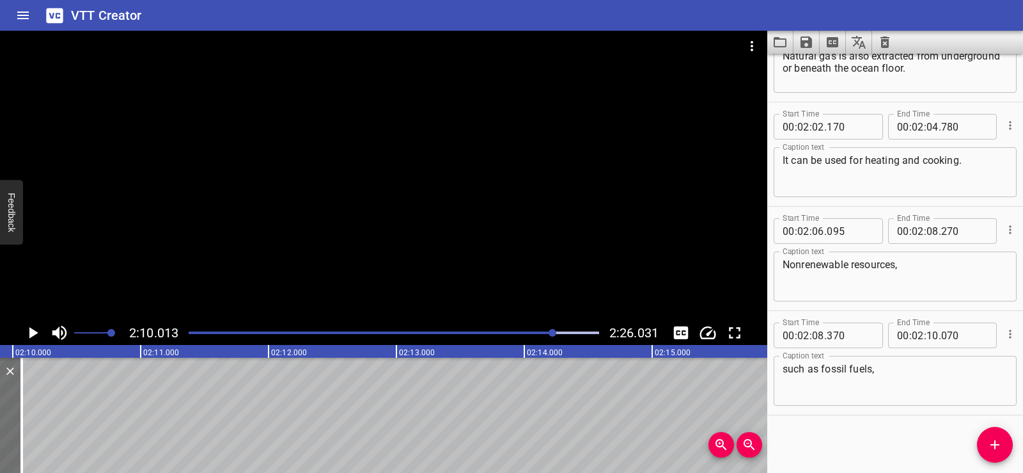
scroll to position [0, 16631]
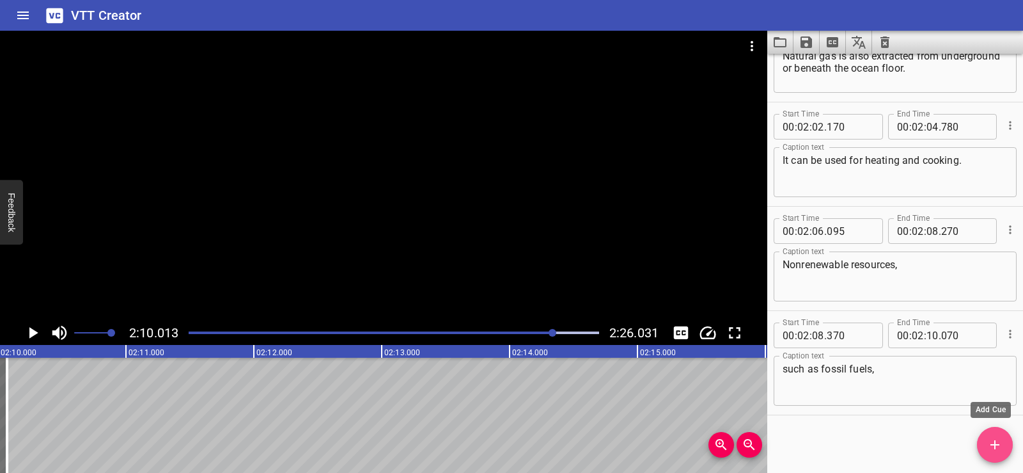
click at [1006, 450] on span "Add Cue" at bounding box center [995, 444] width 36 height 15
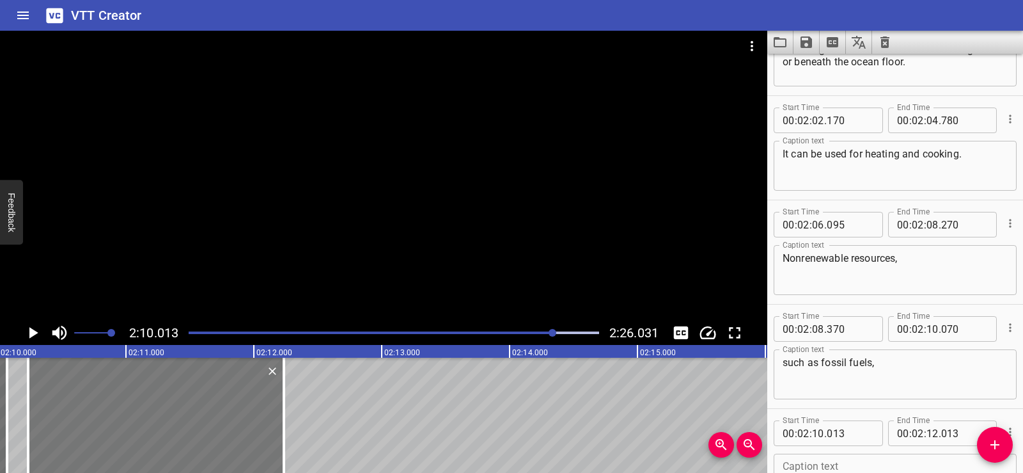
drag, startPoint x: 120, startPoint y: 409, endPoint x: 148, endPoint y: 409, distance: 28.1
click at [148, 409] on div at bounding box center [156, 415] width 256 height 115
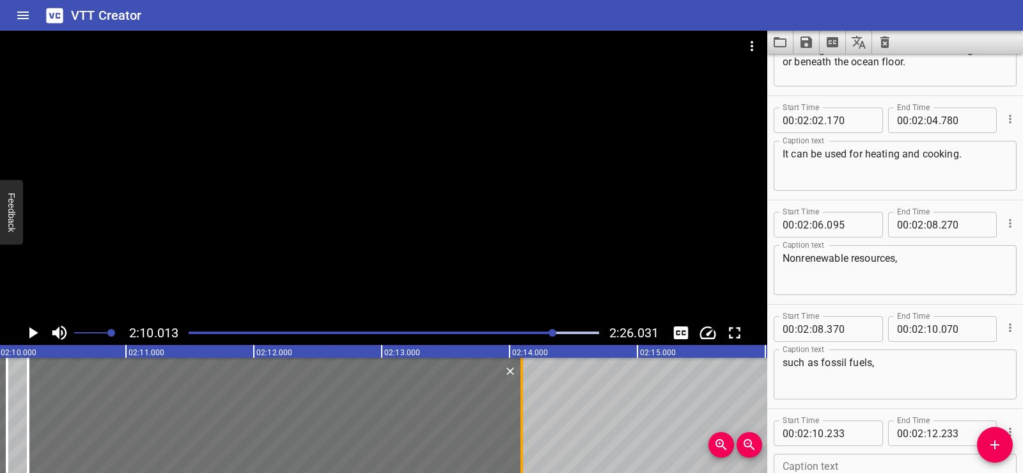
drag, startPoint x: 281, startPoint y: 430, endPoint x: 519, endPoint y: 430, distance: 237.9
click at [519, 430] on div at bounding box center [522, 415] width 13 height 115
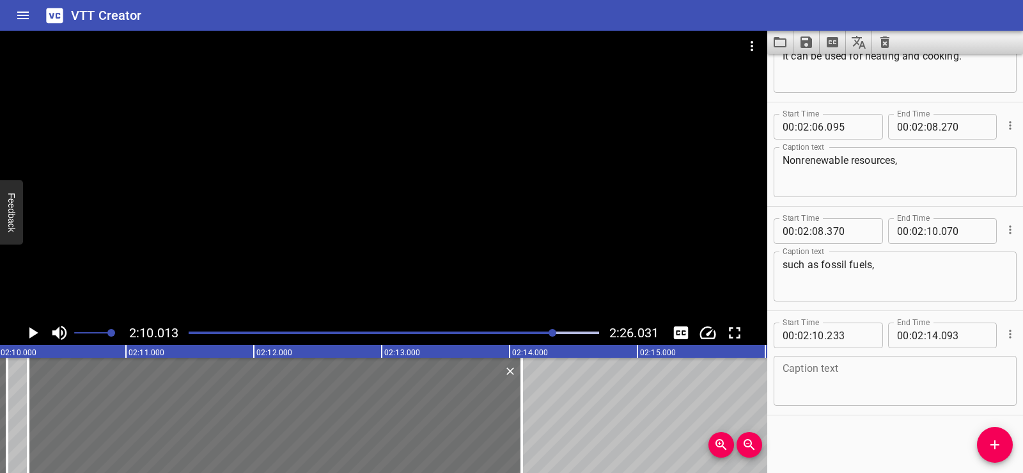
click at [823, 381] on textarea at bounding box center [895, 381] width 225 height 36
paste textarea "metals, and uranium, are useful resources,"
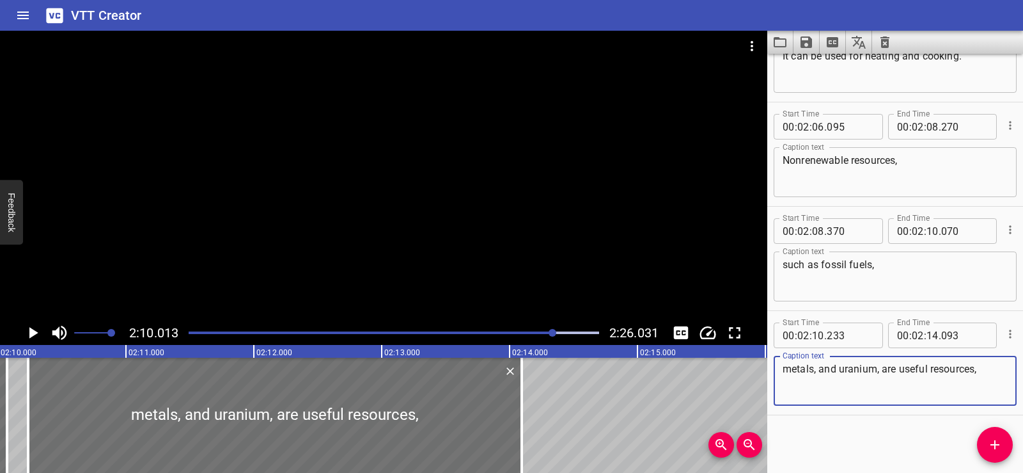
click at [830, 436] on div "Start Time 00 : 00 : 01 . 690 Start Time End Time 00 : 00 : 05 . 030 End Time C…" at bounding box center [896, 263] width 256 height 419
click at [253, 186] on div at bounding box center [384, 176] width 768 height 290
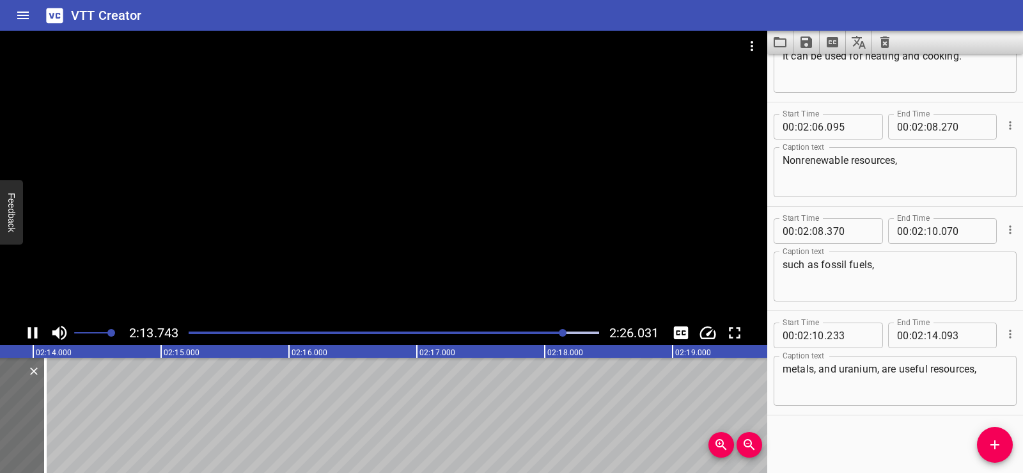
click at [404, 164] on div at bounding box center [384, 176] width 768 height 290
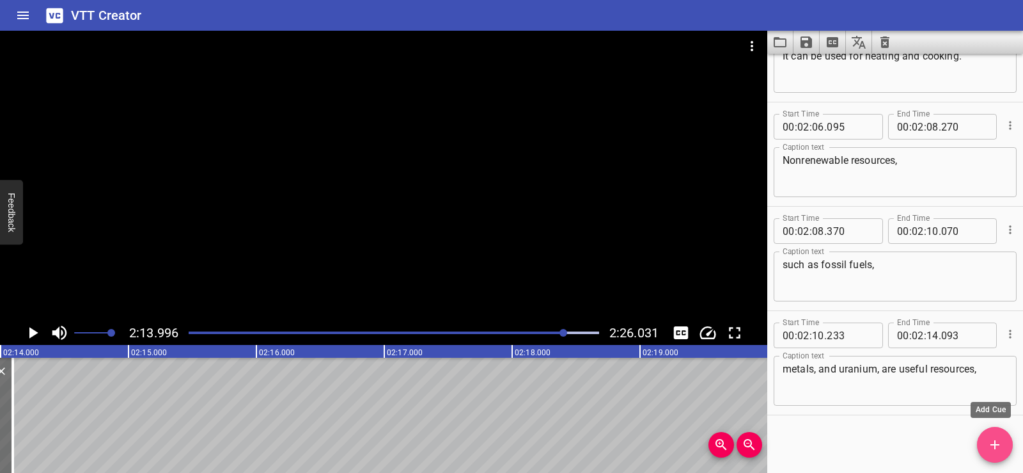
click at [994, 452] on button "Add Cue" at bounding box center [995, 445] width 36 height 36
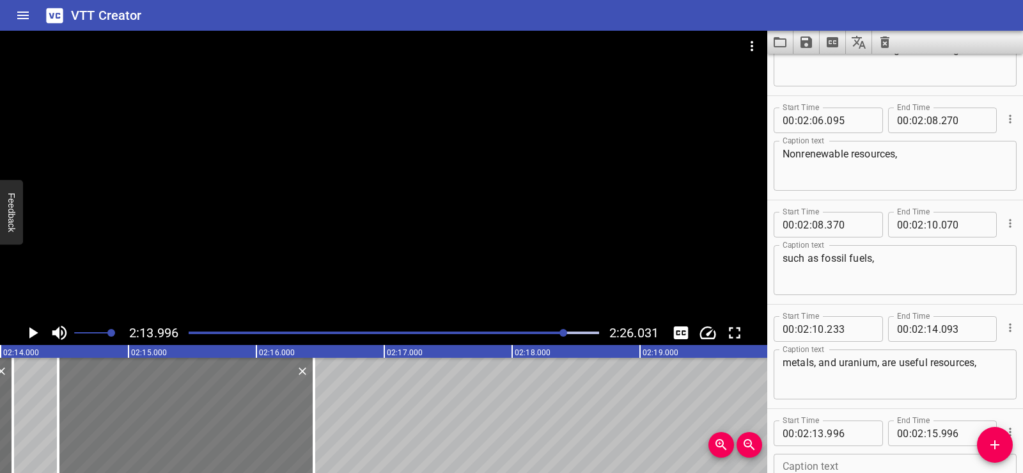
drag, startPoint x: 183, startPoint y: 427, endPoint x: 209, endPoint y: 425, distance: 25.7
click at [209, 425] on div at bounding box center [186, 415] width 256 height 115
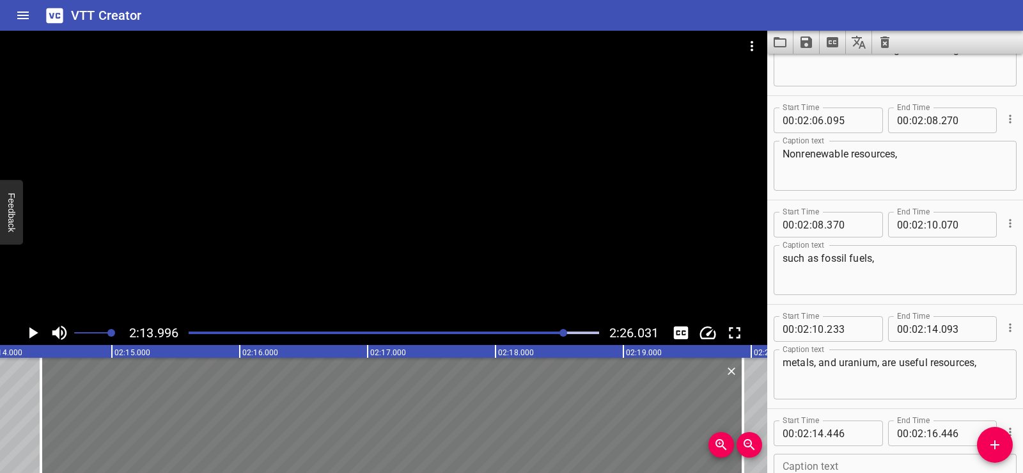
scroll to position [0, 17224]
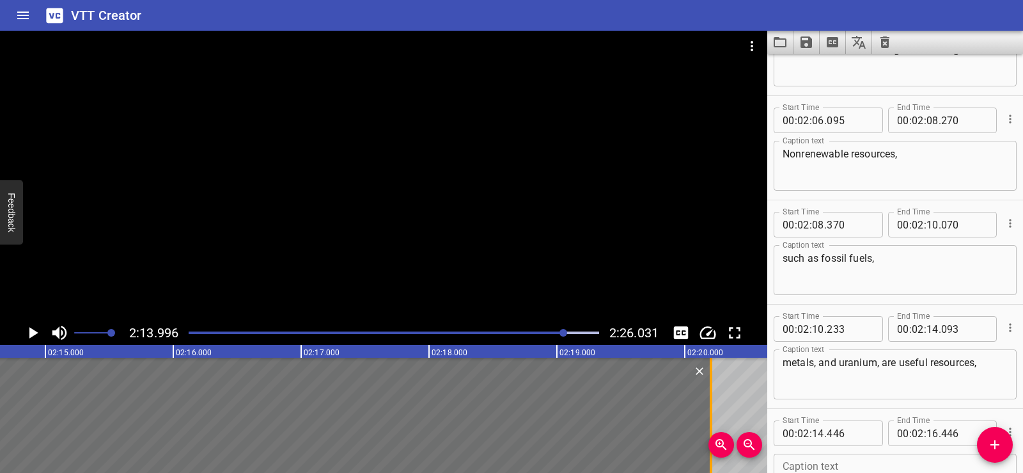
drag, startPoint x: 311, startPoint y: 435, endPoint x: 712, endPoint y: 427, distance: 400.5
click at [709, 427] on div at bounding box center [711, 415] width 13 height 115
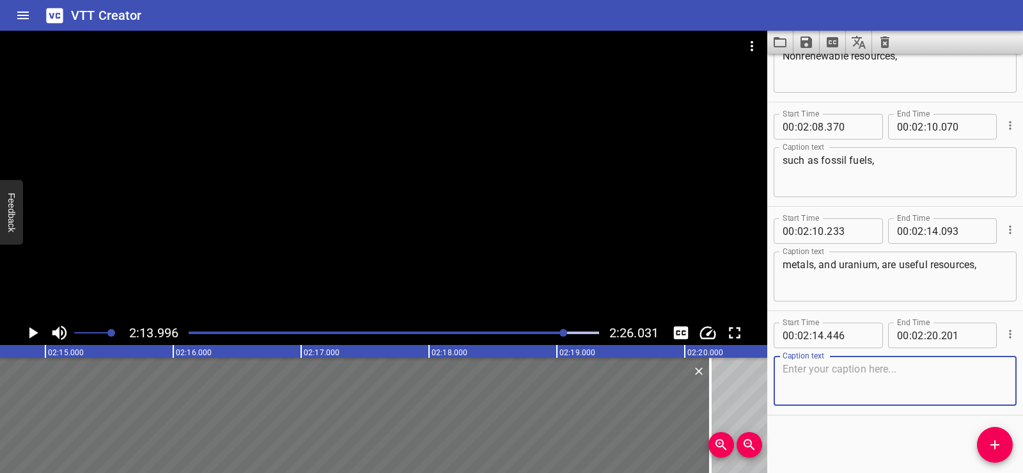
click at [818, 386] on textarea at bounding box center [895, 381] width 225 height 36
paste textarea "but they are limited, take a long time to form, and cannot be replaced easily."
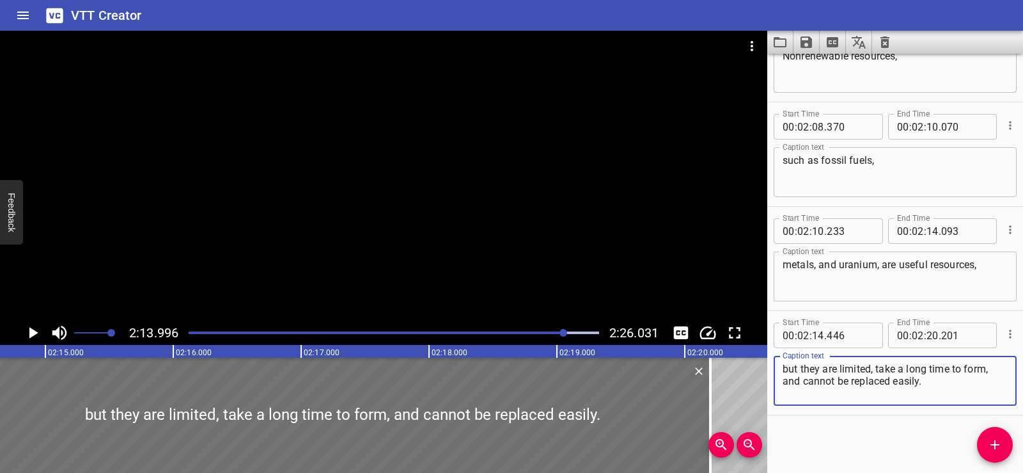
click at [821, 438] on div "Start Time 00 : 00 : 01 . 690 Start Time End Time 00 : 00 : 05 . 030 End Time C…" at bounding box center [896, 263] width 256 height 419
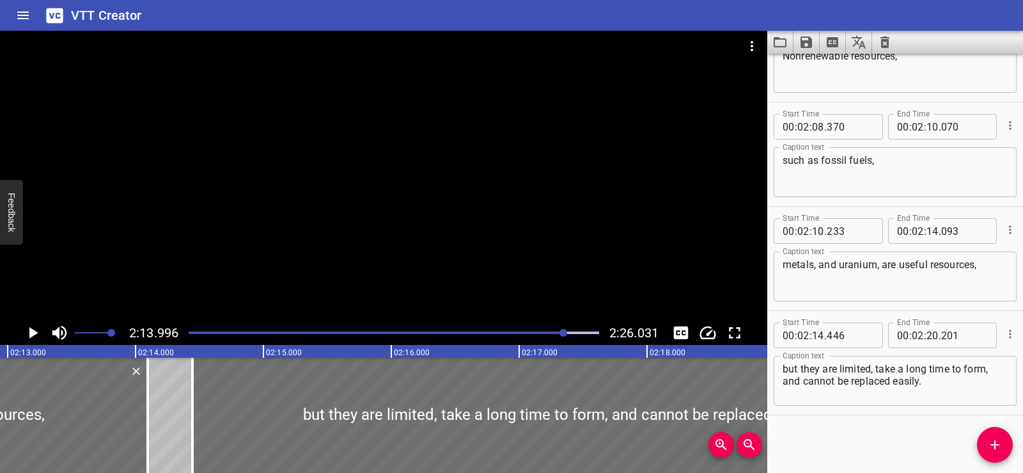
scroll to position [0, 16986]
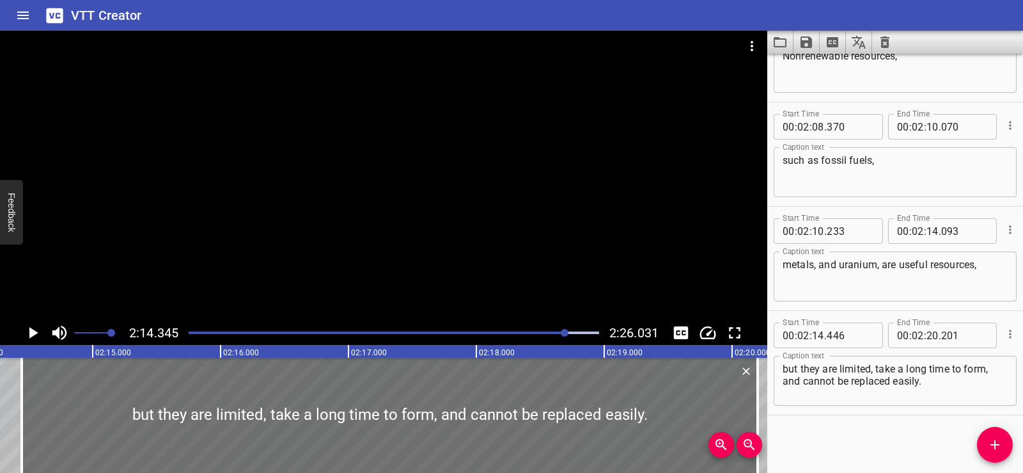
click at [420, 178] on div at bounding box center [384, 176] width 768 height 290
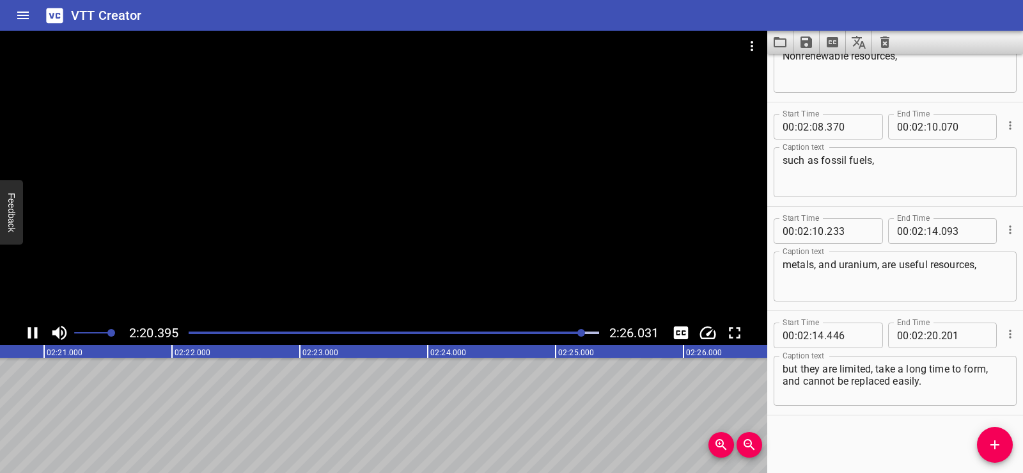
click at [274, 194] on div at bounding box center [384, 176] width 768 height 290
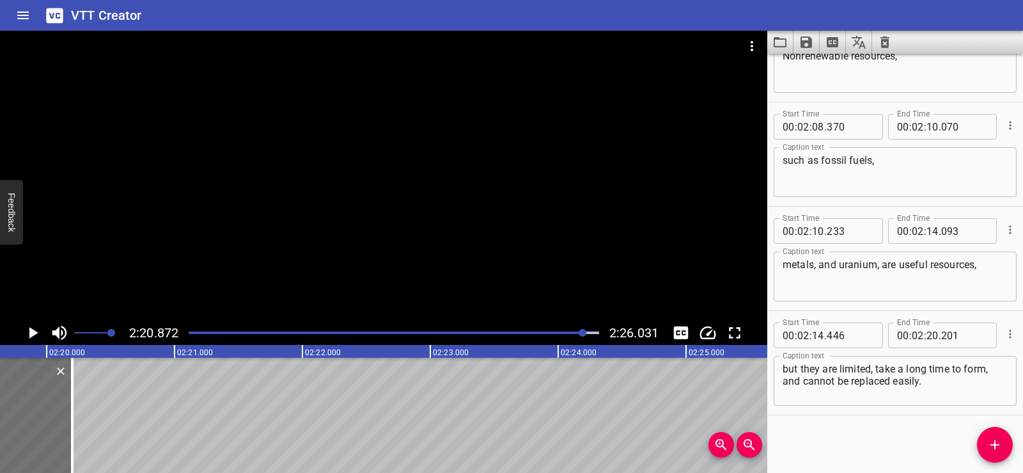
click at [998, 432] on button "Add Cue" at bounding box center [995, 445] width 36 height 36
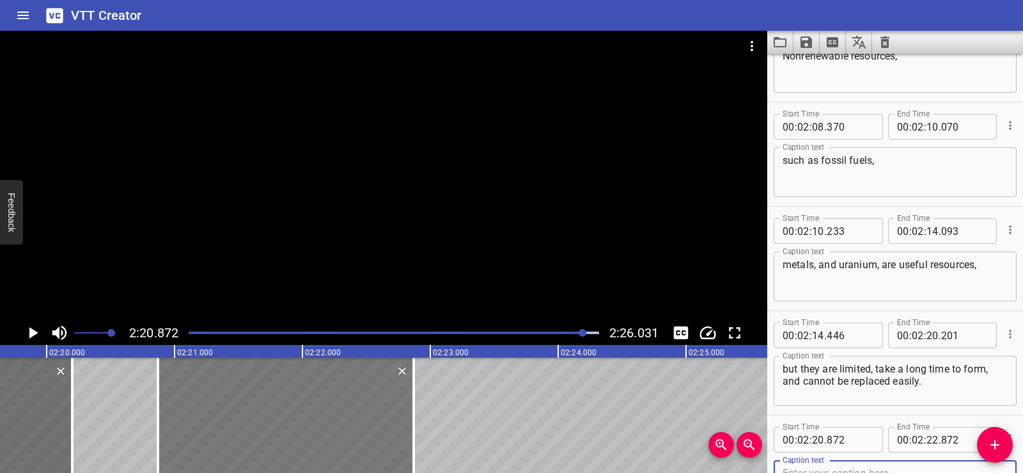
scroll to position [3505, 0]
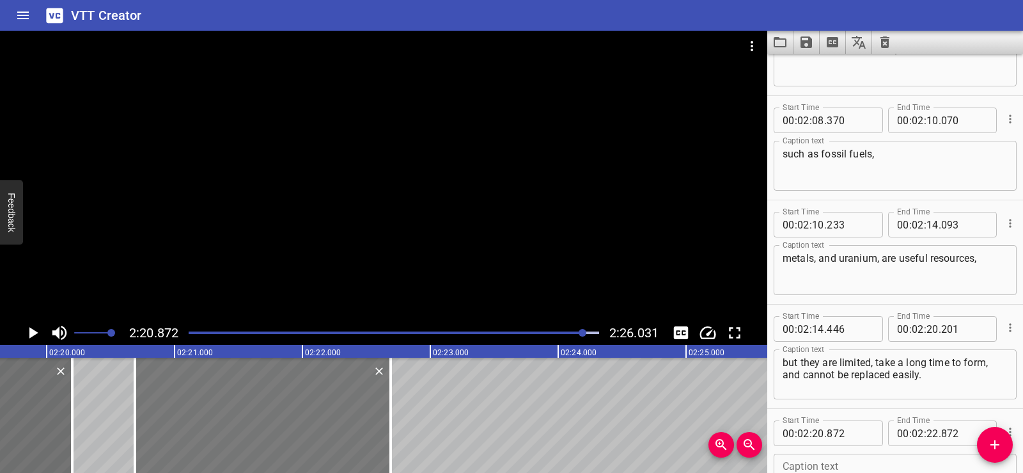
drag, startPoint x: 266, startPoint y: 421, endPoint x: 243, endPoint y: 425, distance: 23.5
click at [243, 425] on div at bounding box center [263, 415] width 256 height 115
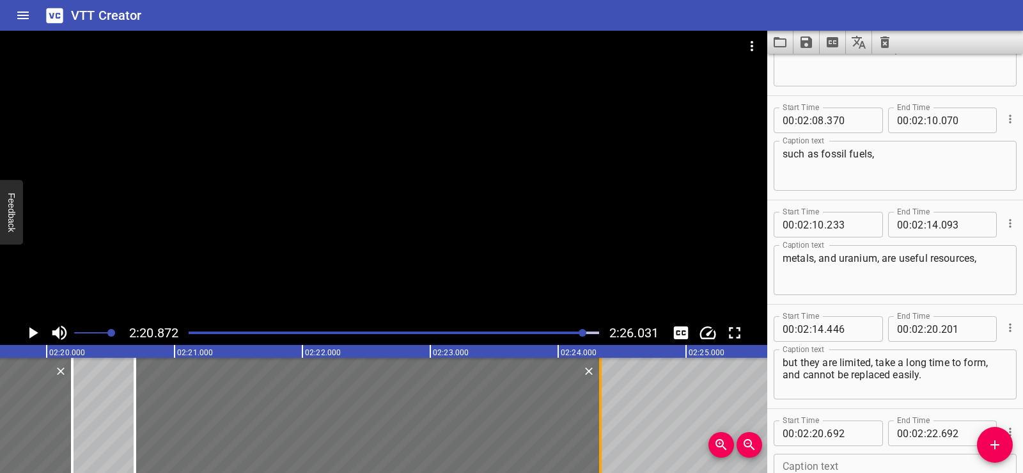
drag, startPoint x: 395, startPoint y: 434, endPoint x: 604, endPoint y: 429, distance: 209.8
click at [604, 429] on div at bounding box center [600, 415] width 13 height 115
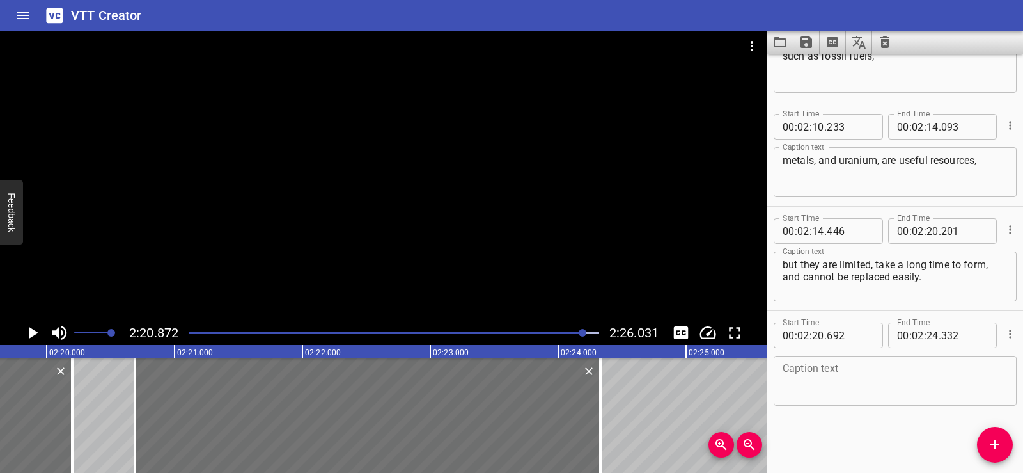
click at [839, 380] on textarea at bounding box center [895, 381] width 225 height 36
paste textarea "That’s why using them wisely is important!"
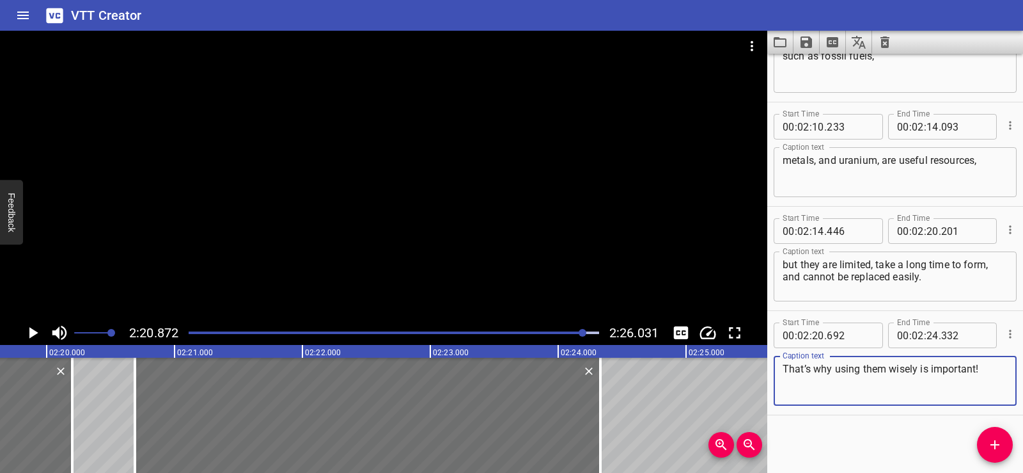
click at [851, 426] on div "Start Time 00 : 00 : 01 . 690 Start Time End Time 00 : 00 : 05 . 030 End Time C…" at bounding box center [896, 263] width 256 height 419
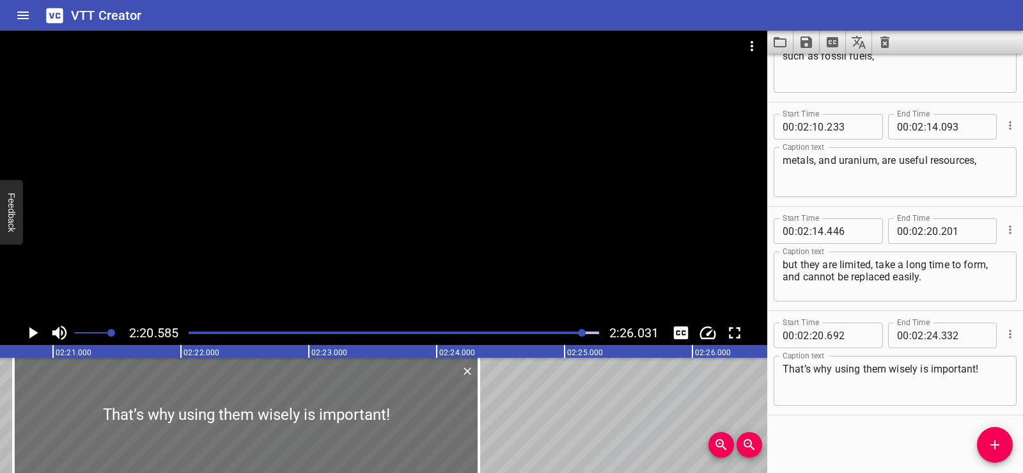
click at [441, 191] on div at bounding box center [384, 176] width 768 height 290
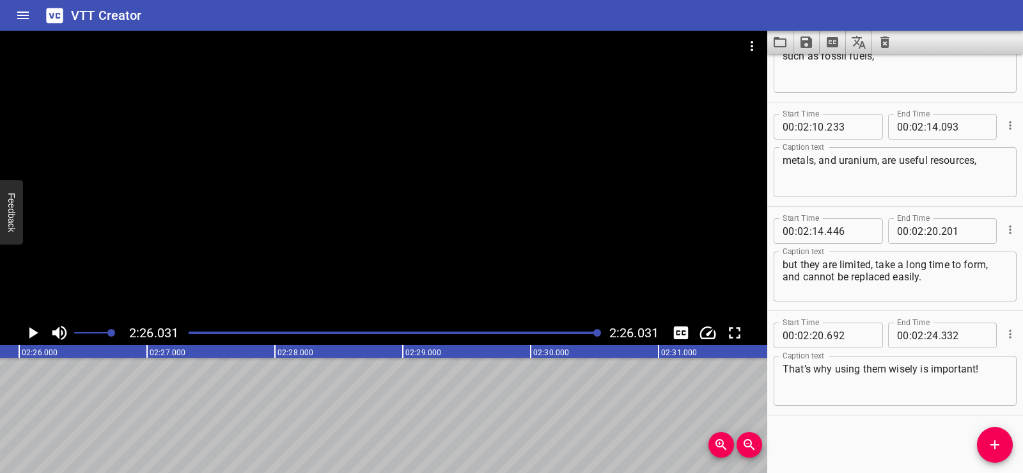
scroll to position [0, 18680]
click at [807, 43] on icon "Save captions to file" at bounding box center [806, 42] width 15 height 15
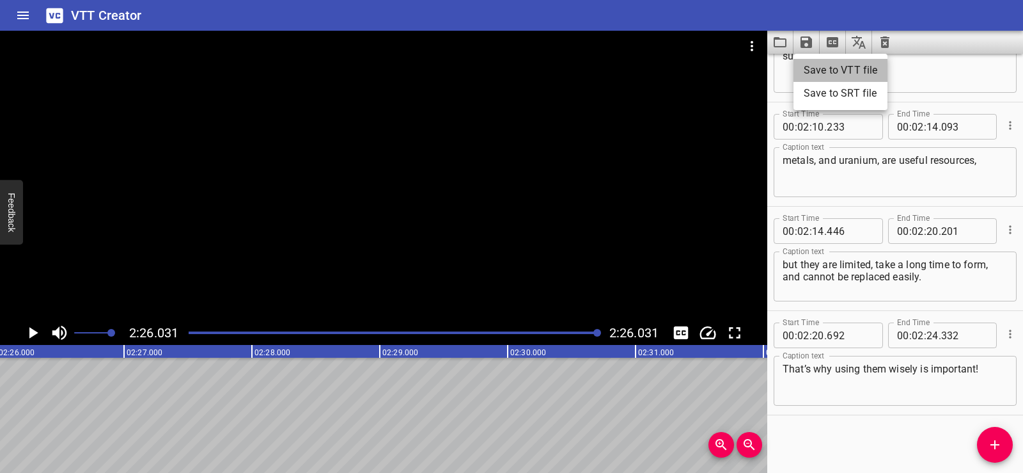
click at [824, 72] on li "Save to VTT file" at bounding box center [841, 70] width 94 height 23
